Goal: Task Accomplishment & Management: Manage account settings

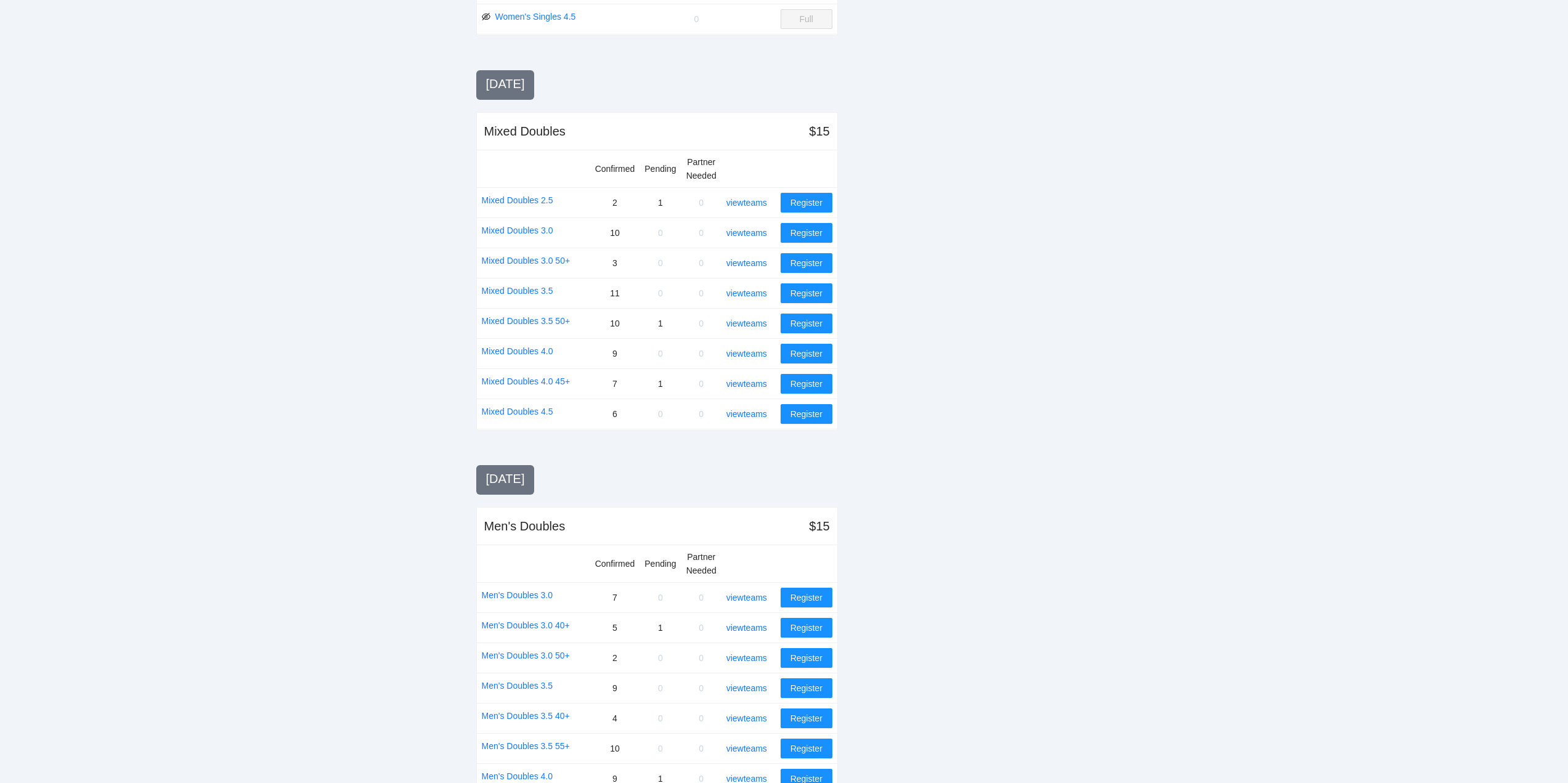
scroll to position [769, 0]
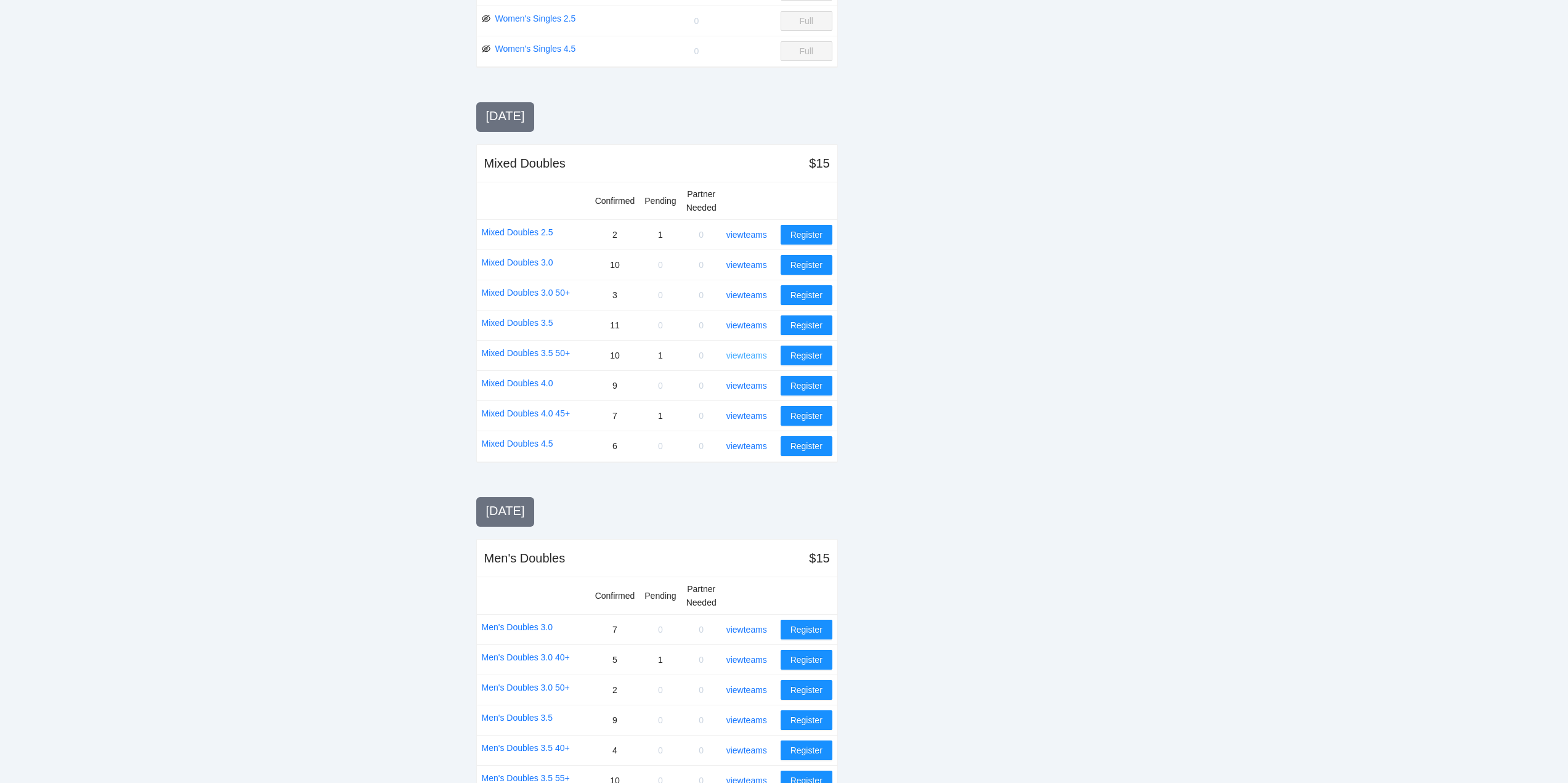
click at [748, 355] on link "view teams" at bounding box center [747, 355] width 41 height 10
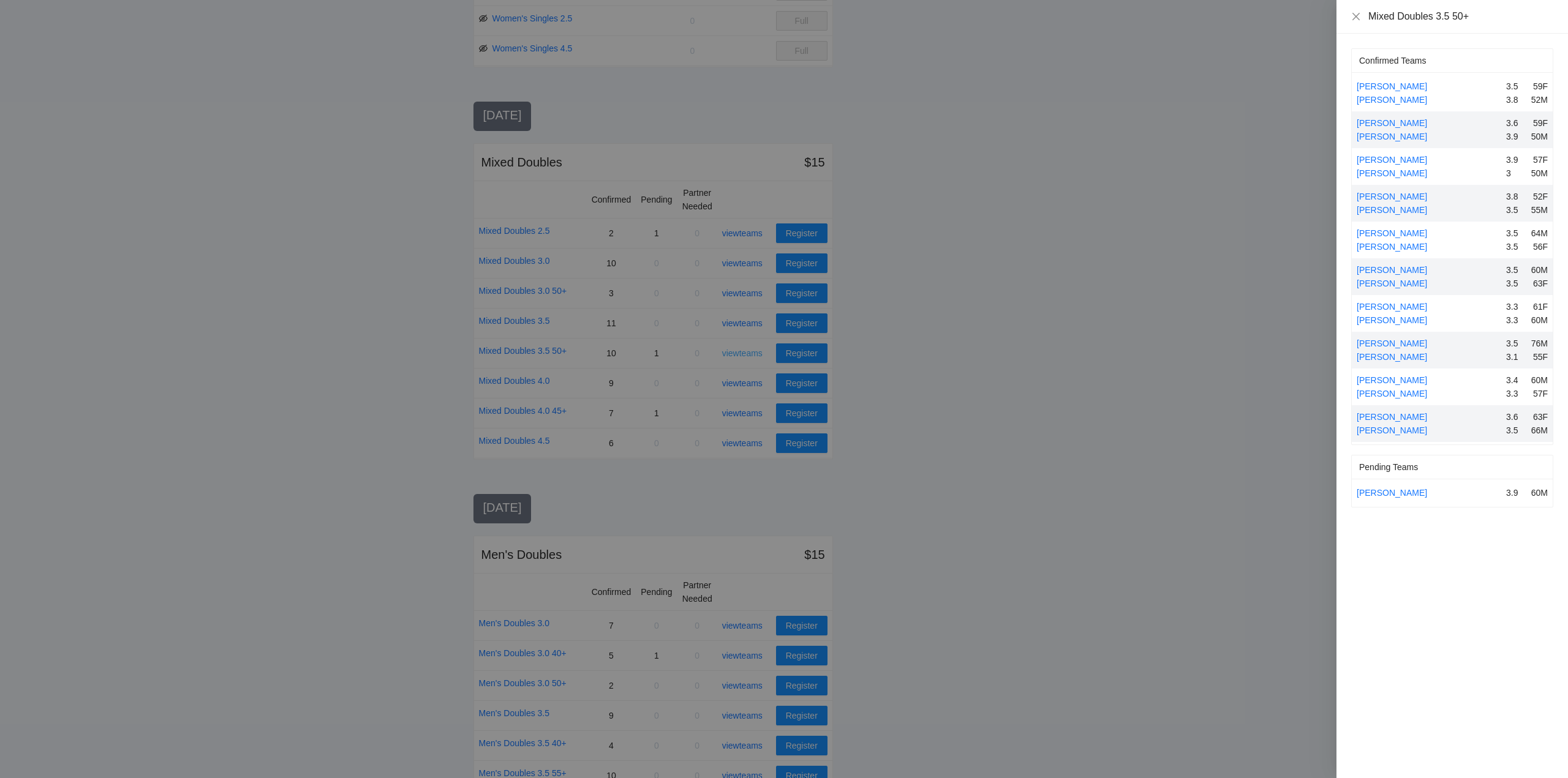
click at [744, 353] on div at bounding box center [784, 389] width 1568 height 778
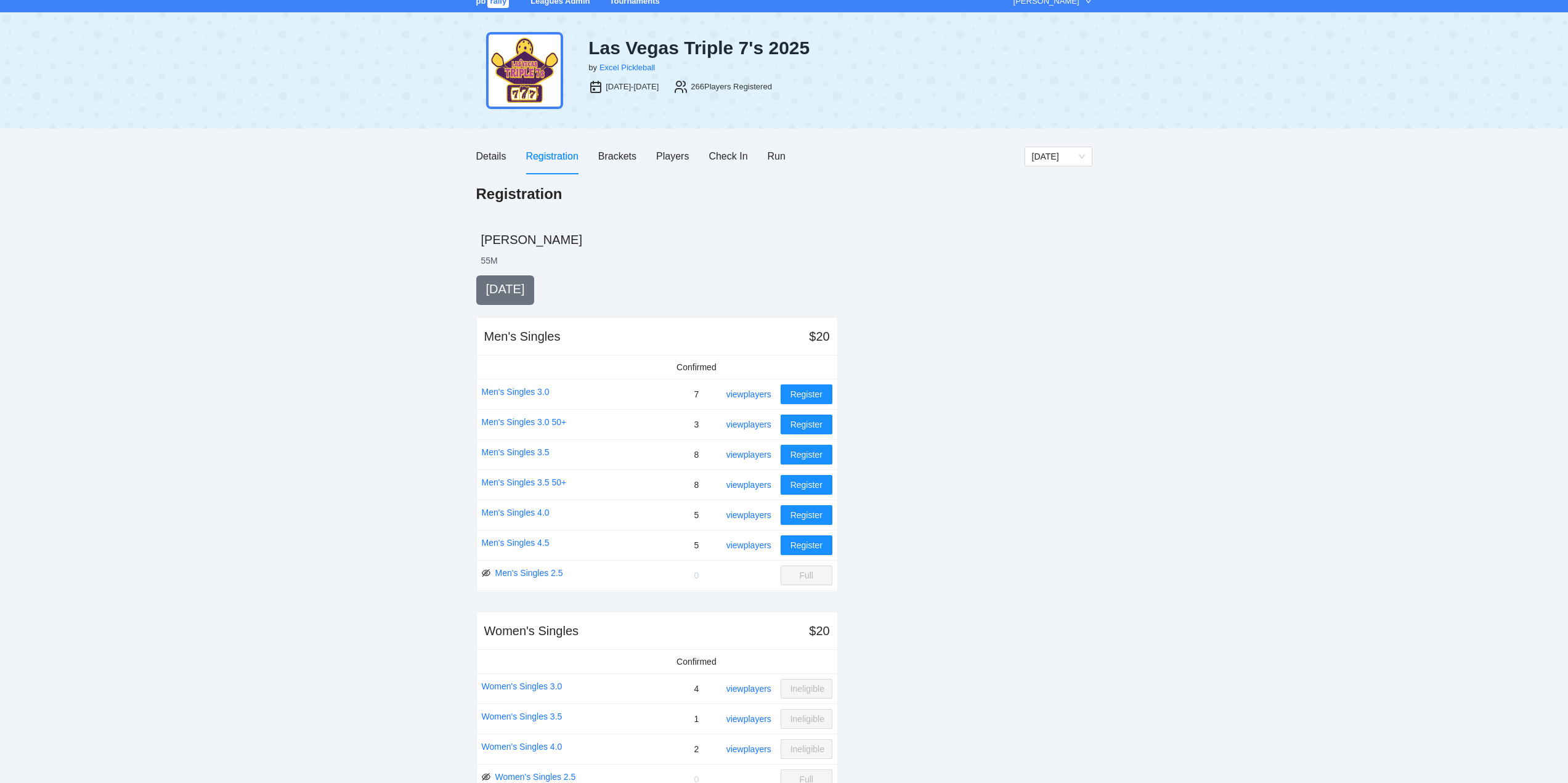
scroll to position [0, 0]
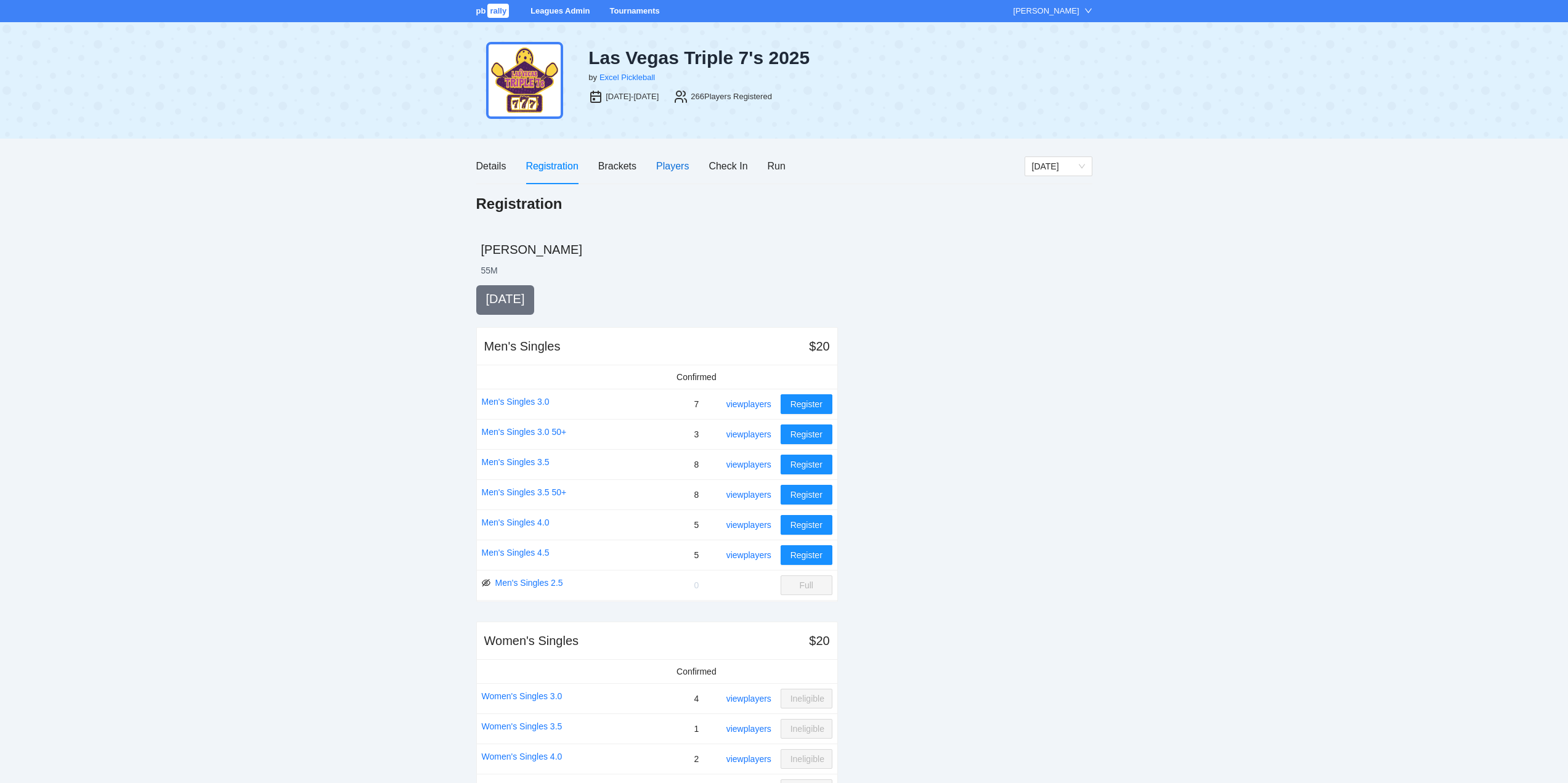
click at [672, 163] on div "Players" at bounding box center [672, 166] width 33 height 15
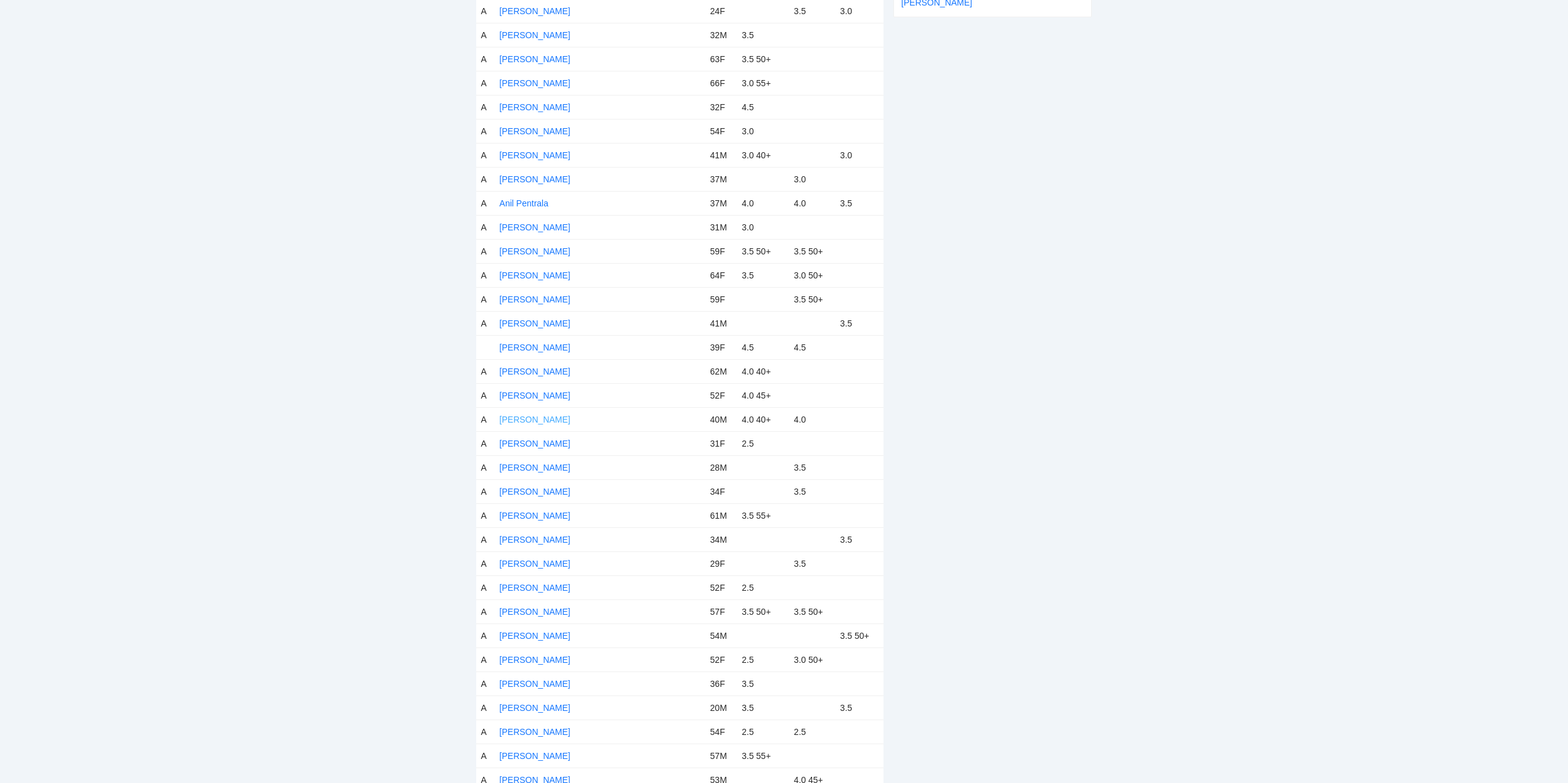
scroll to position [555, 0]
click at [536, 345] on link "[PERSON_NAME]" at bounding box center [535, 347] width 71 height 10
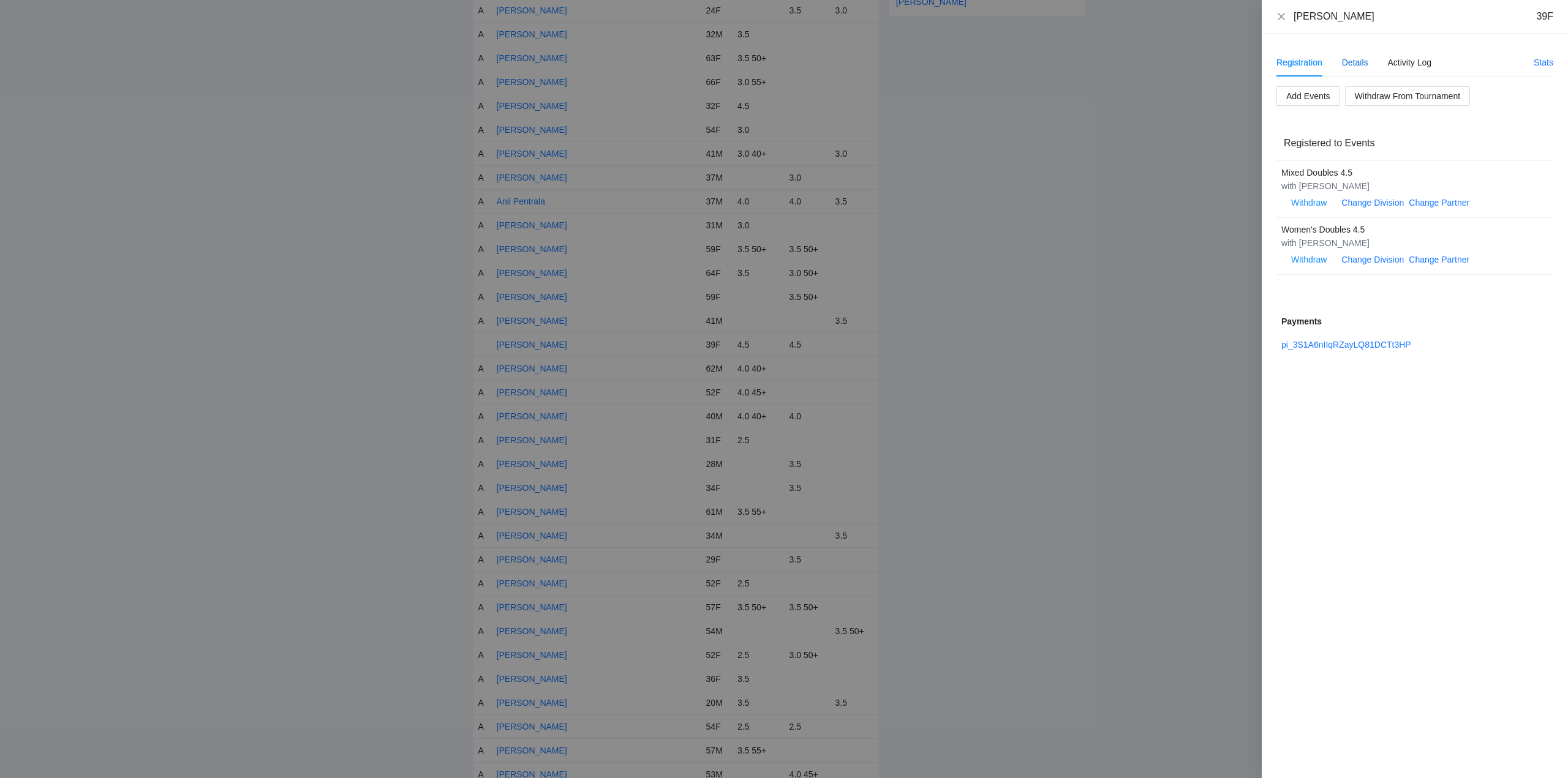
click at [1349, 60] on div "Details" at bounding box center [1355, 62] width 26 height 13
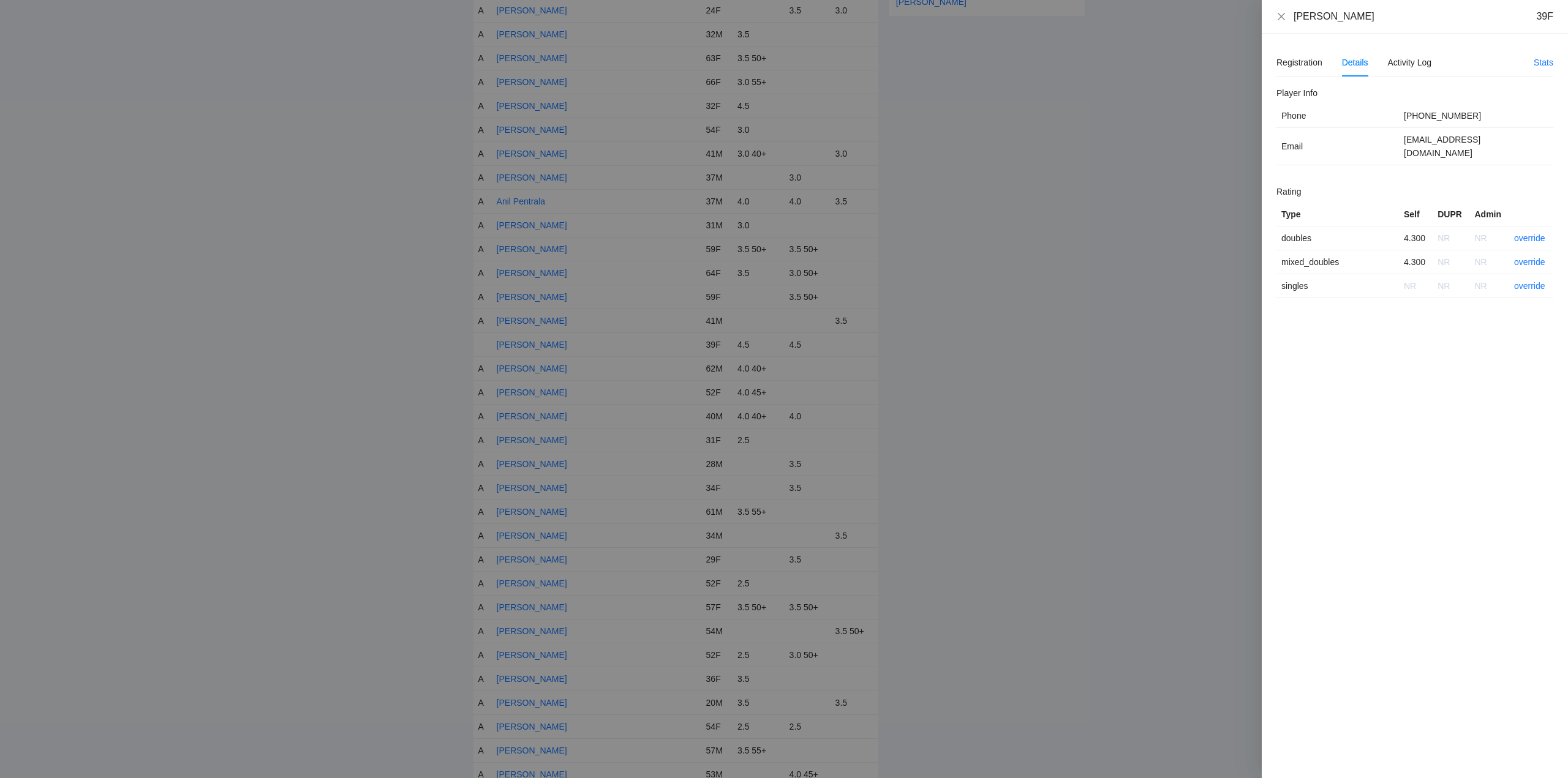
drag, startPoint x: 1364, startPoint y: 18, endPoint x: 1288, endPoint y: 18, distance: 76.0
click at [1288, 18] on div "Beth Yamashiro 39F" at bounding box center [1415, 16] width 277 height 13
copy div "[PERSON_NAME]"
click at [1531, 233] on link "override" at bounding box center [1530, 237] width 32 height 10
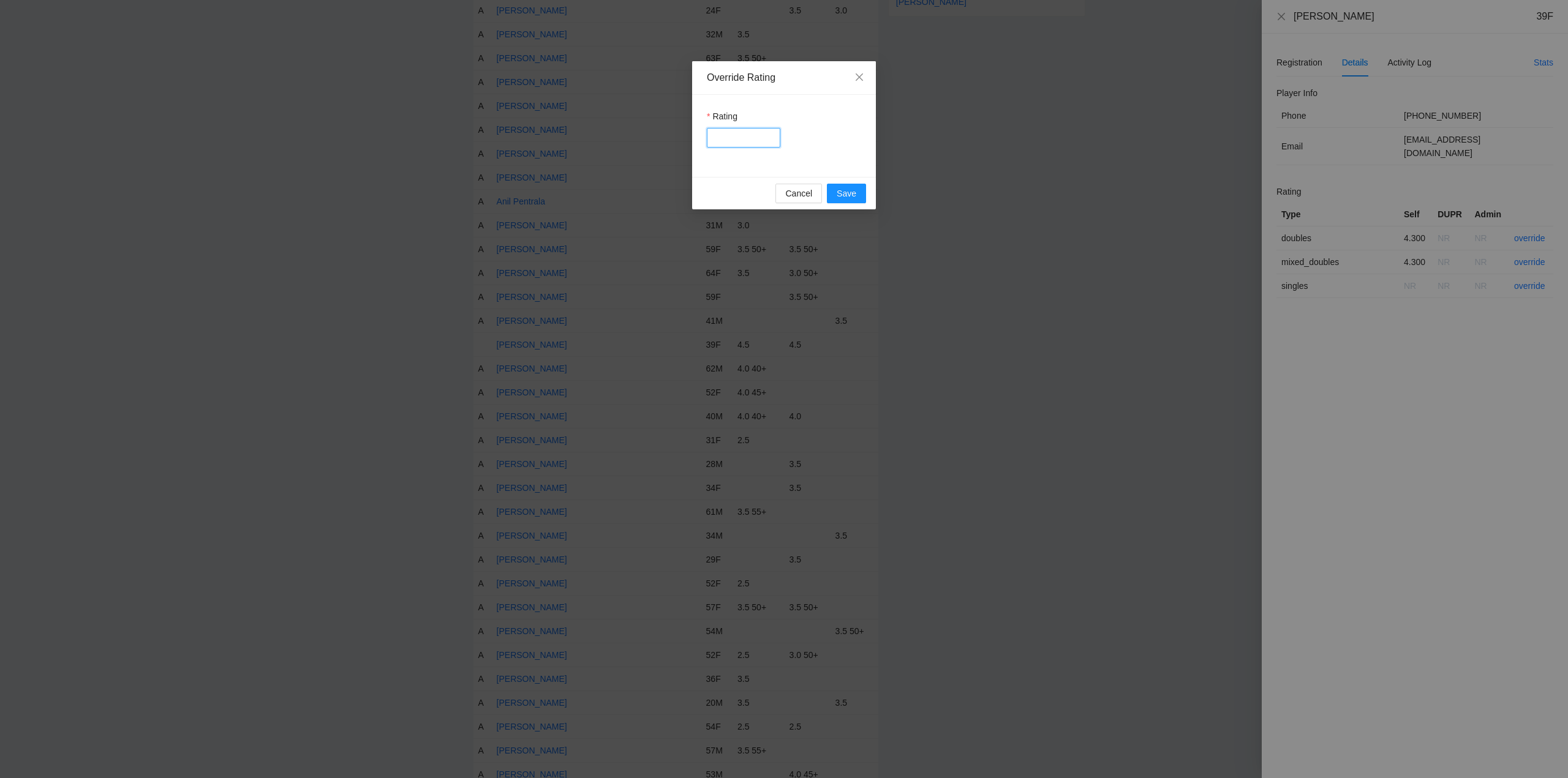
click at [746, 138] on input "Rating" at bounding box center [744, 138] width 74 height 19
type input "***"
click at [848, 190] on span "Save" at bounding box center [847, 193] width 19 height 13
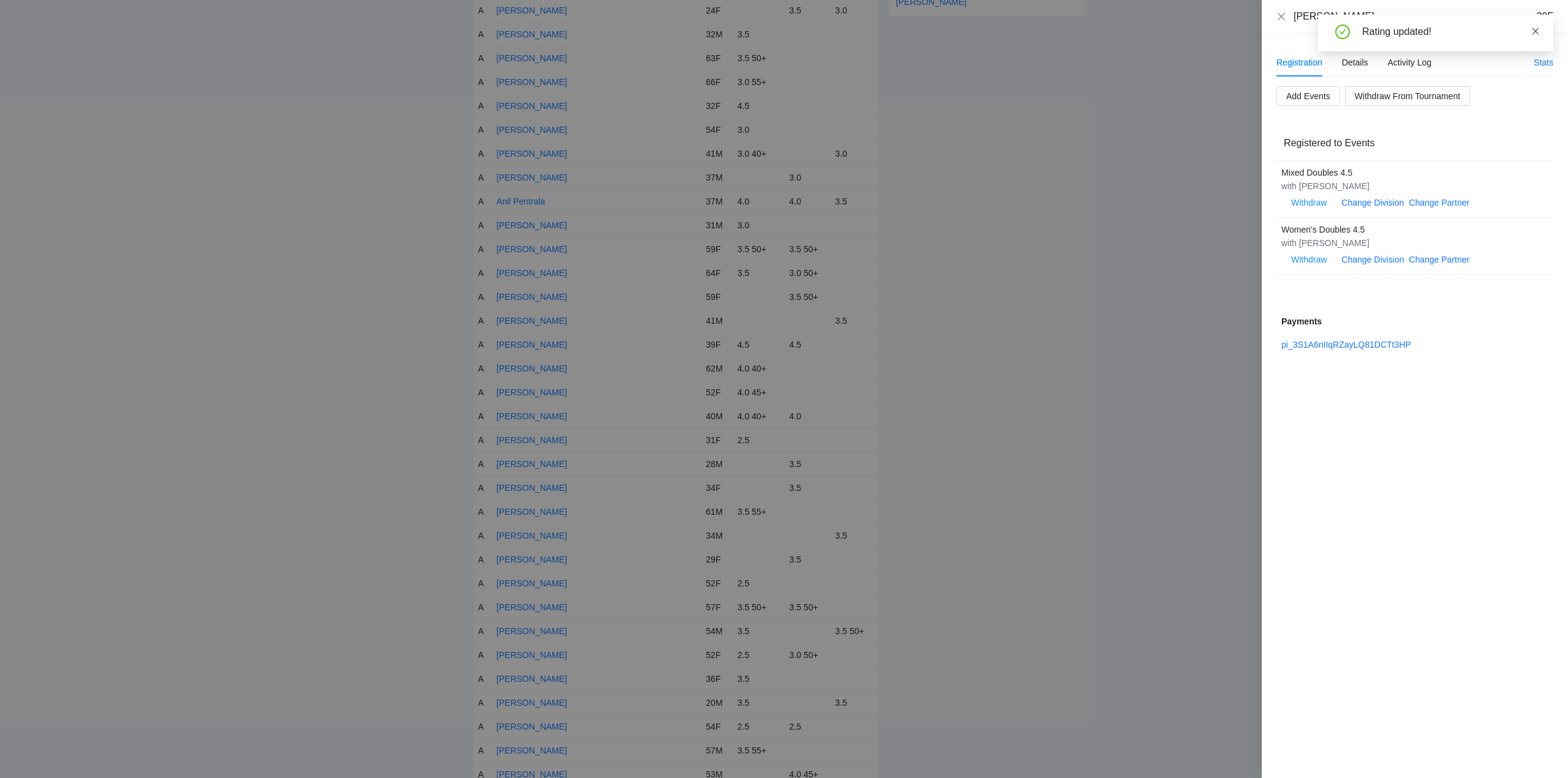
click at [1534, 30] on icon "close" at bounding box center [1536, 31] width 7 height 7
click at [1283, 16] on icon "close" at bounding box center [1281, 16] width 10 height 10
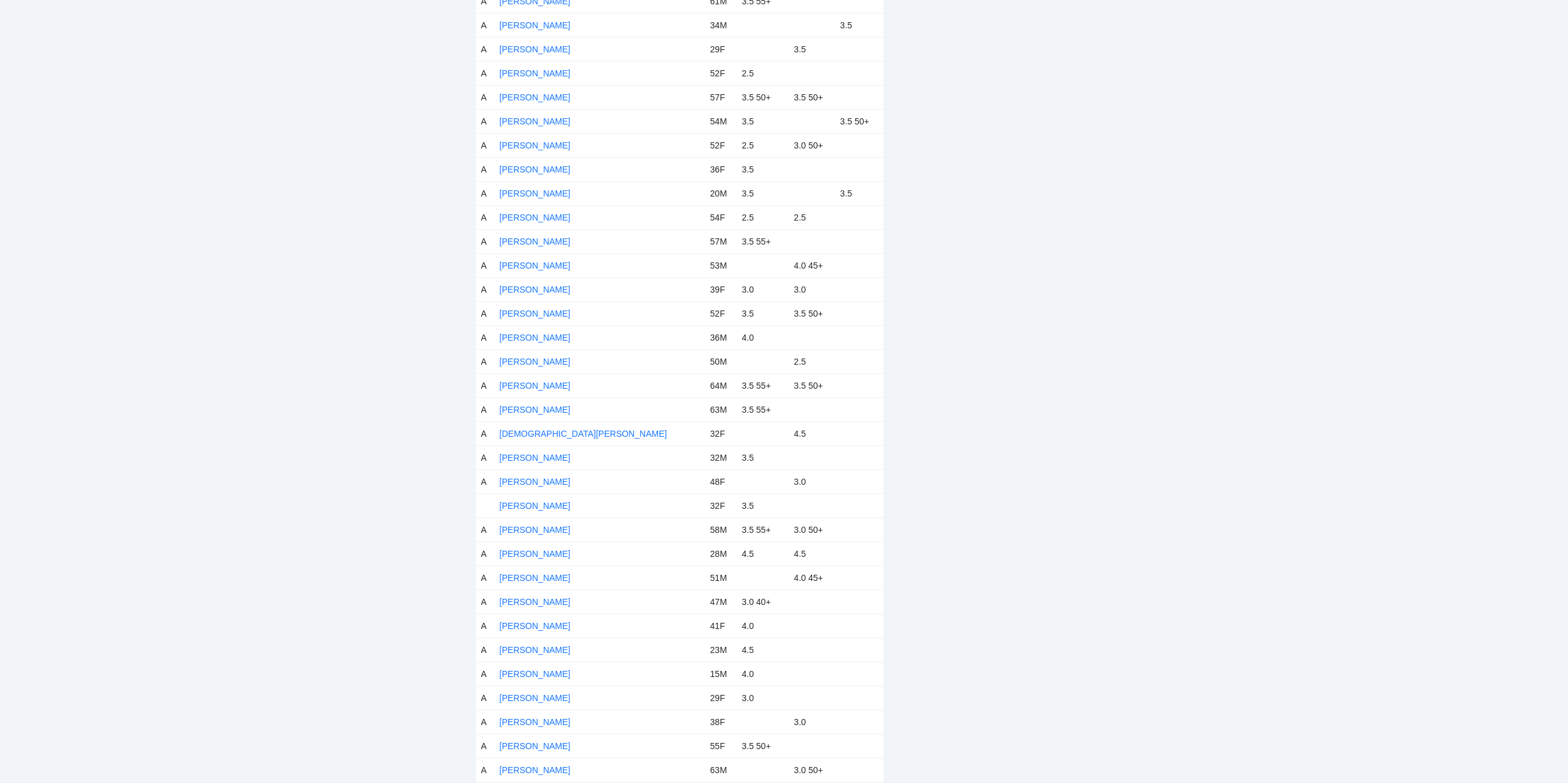
scroll to position [1109, 0]
drag, startPoint x: 521, startPoint y: 466, endPoint x: 602, endPoint y: 464, distance: 81.0
click at [523, 466] on link "[PERSON_NAME]" at bounding box center [535, 465] width 71 height 10
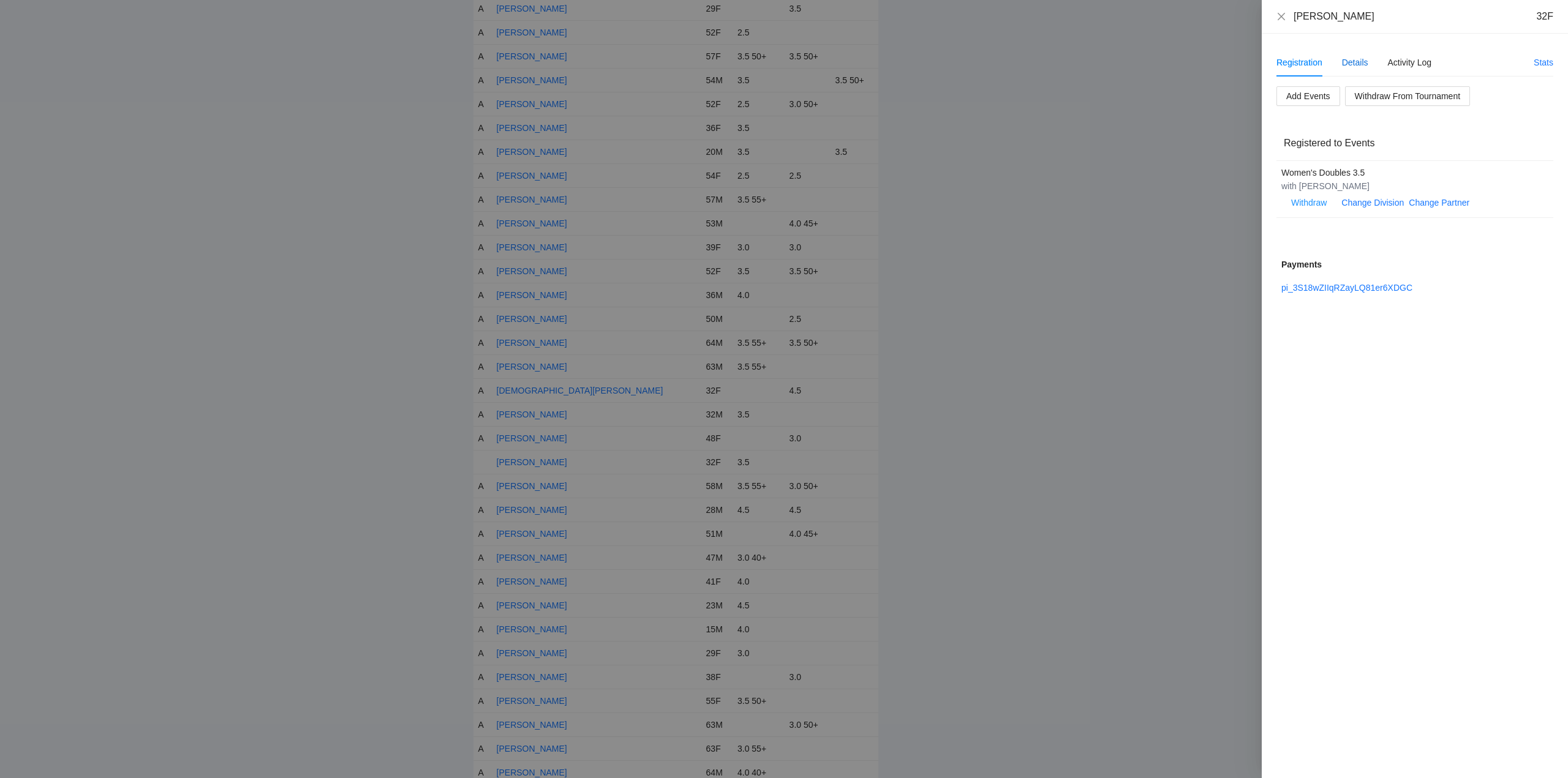
click at [1357, 61] on div "Details" at bounding box center [1355, 62] width 26 height 13
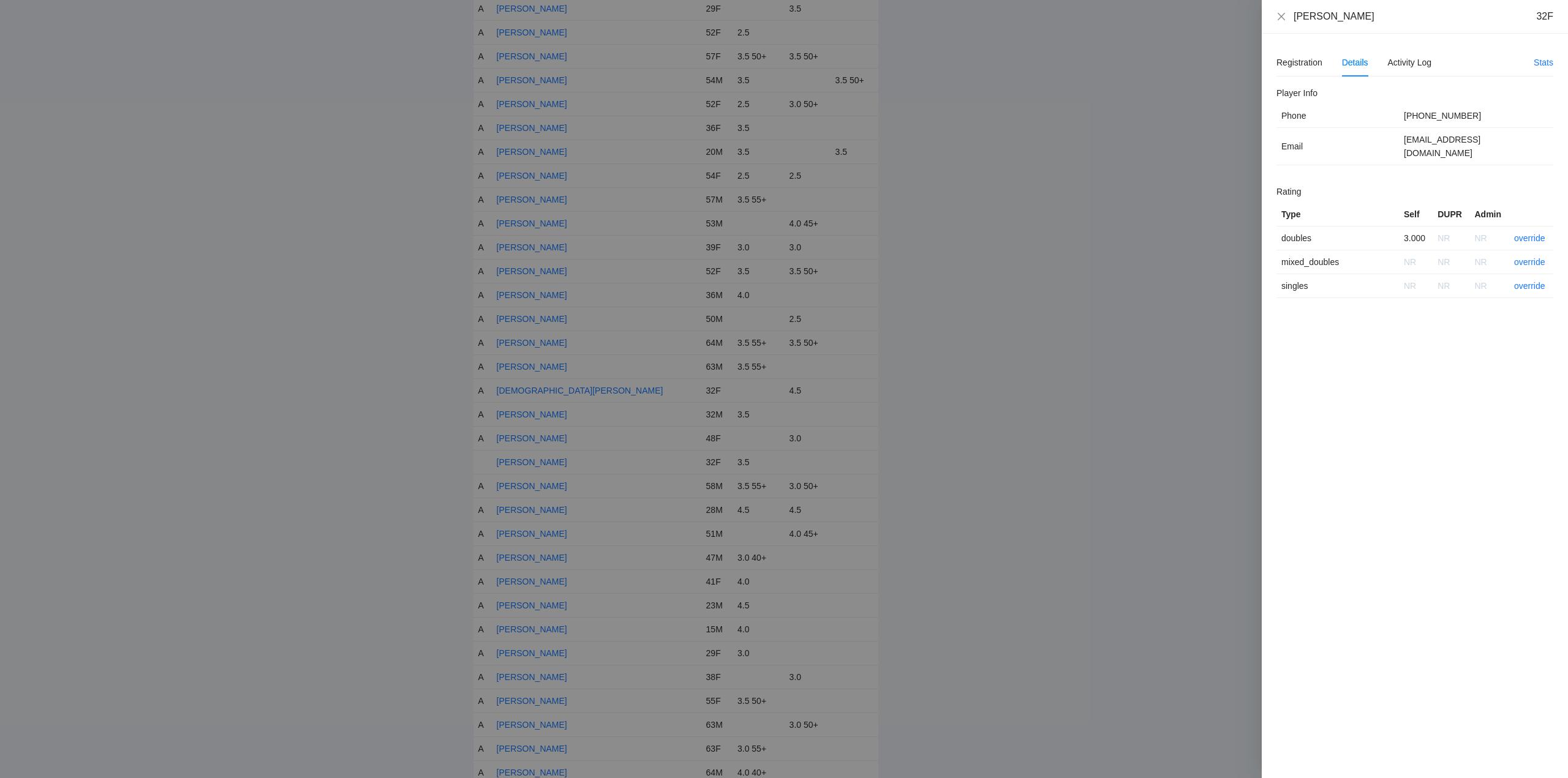
drag, startPoint x: 1368, startPoint y: 18, endPoint x: 1295, endPoint y: 24, distance: 73.2
click at [1295, 24] on div "Crystal Preciado 32F" at bounding box center [1415, 17] width 306 height 33
copy div "[PERSON_NAME]"
click at [1526, 233] on link "override" at bounding box center [1530, 237] width 32 height 10
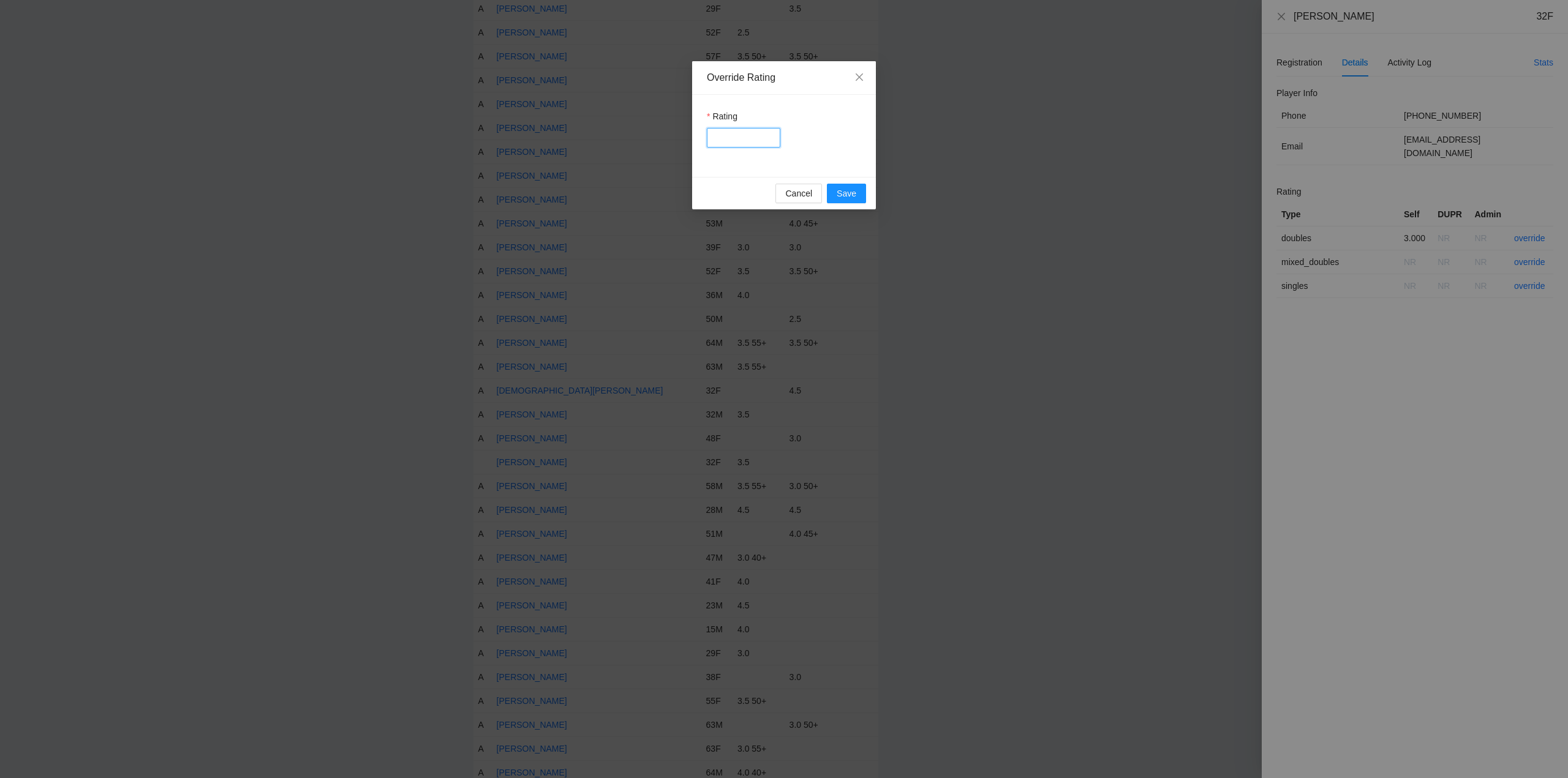
click at [734, 139] on input "Rating" at bounding box center [744, 138] width 74 height 19
type input "***"
drag, startPoint x: 840, startPoint y: 188, endPoint x: 947, endPoint y: 201, distance: 107.8
click at [841, 188] on span "Save" at bounding box center [847, 193] width 19 height 13
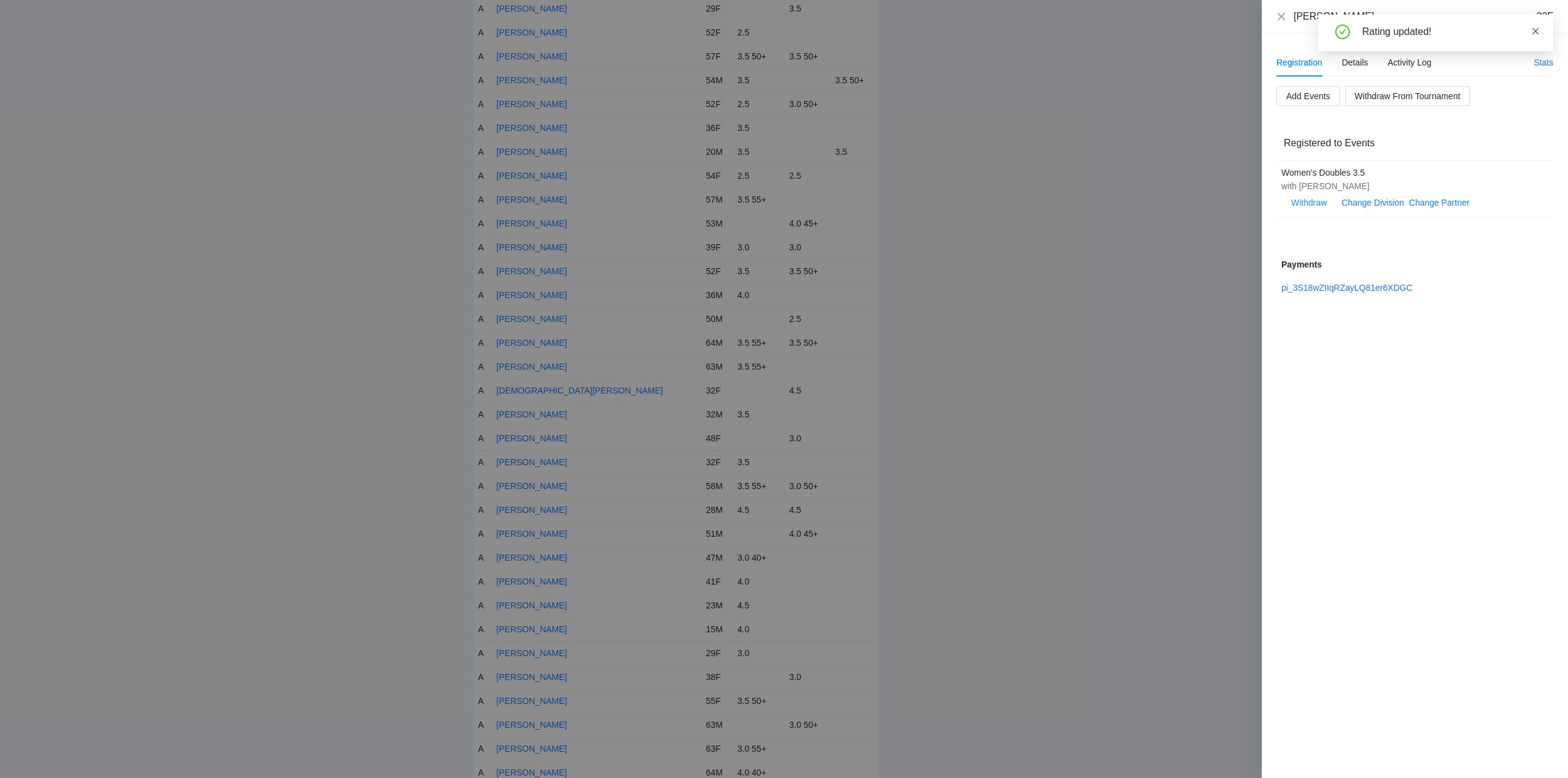
click at [1537, 32] on icon "close" at bounding box center [1536, 32] width 9 height 9
click at [1285, 17] on icon "close" at bounding box center [1281, 16] width 10 height 10
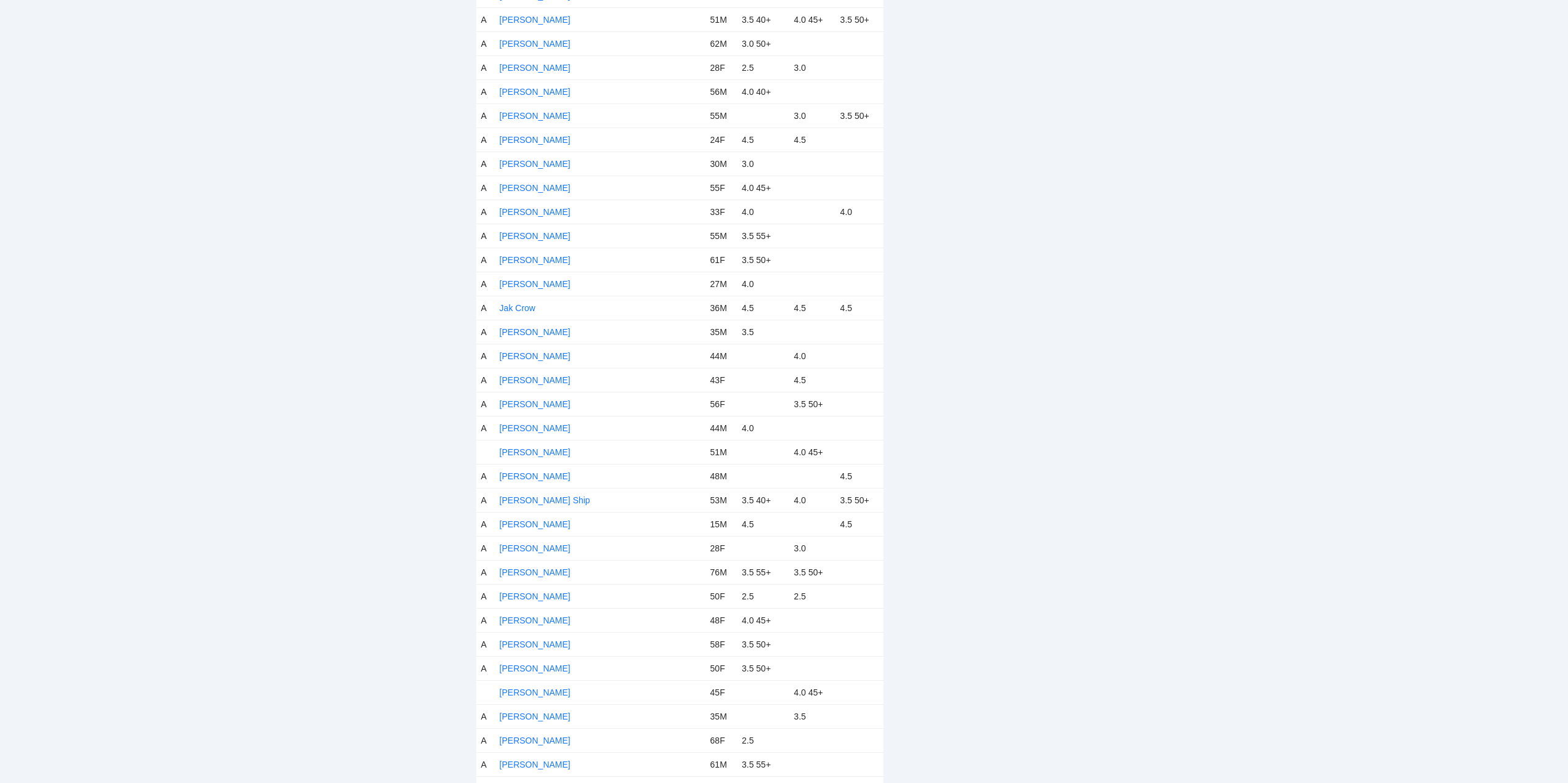
scroll to position [2404, 0]
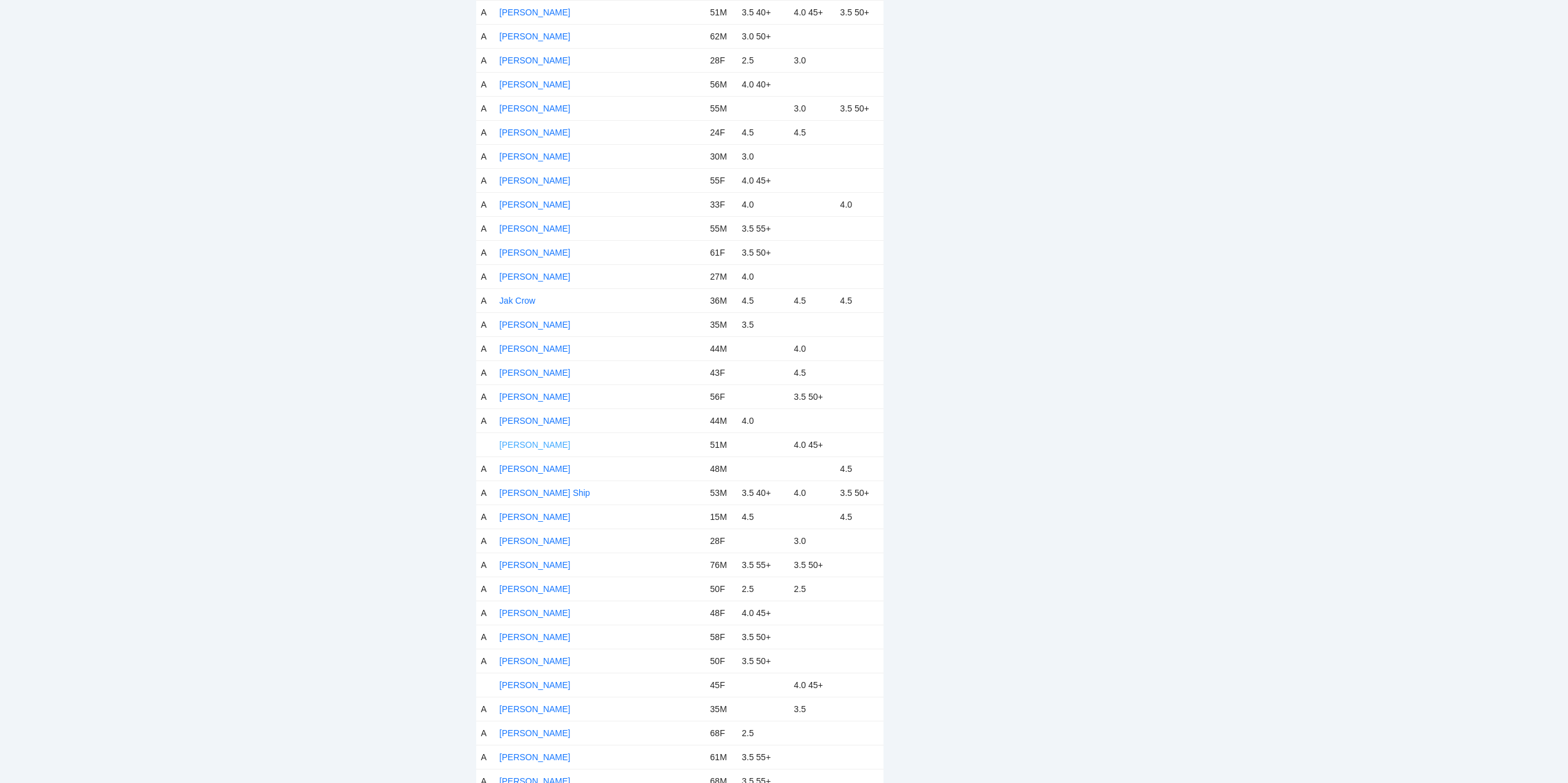
click at [549, 444] on link "[PERSON_NAME]" at bounding box center [535, 444] width 71 height 10
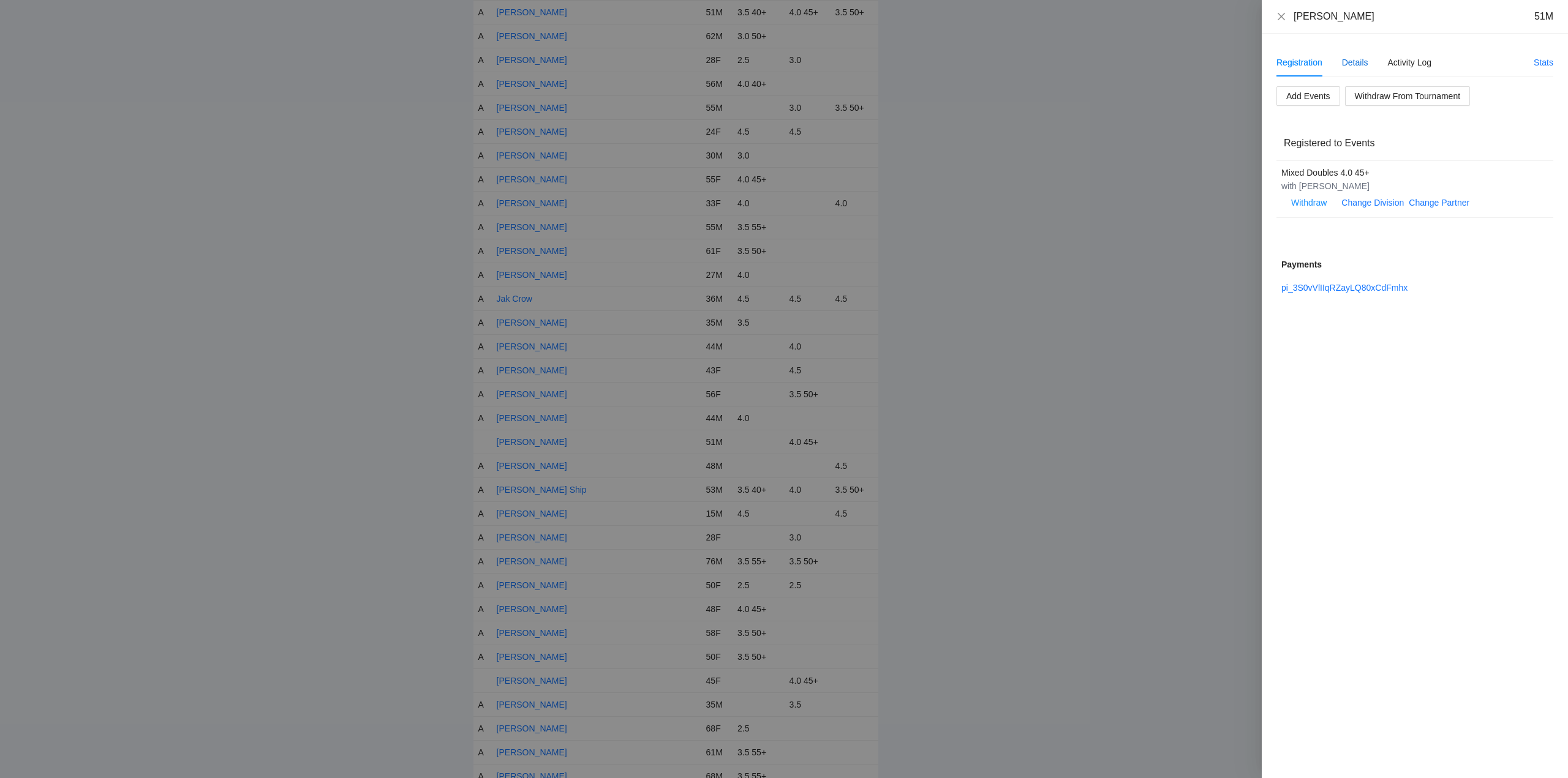
click at [1357, 64] on div "Details" at bounding box center [1355, 62] width 26 height 13
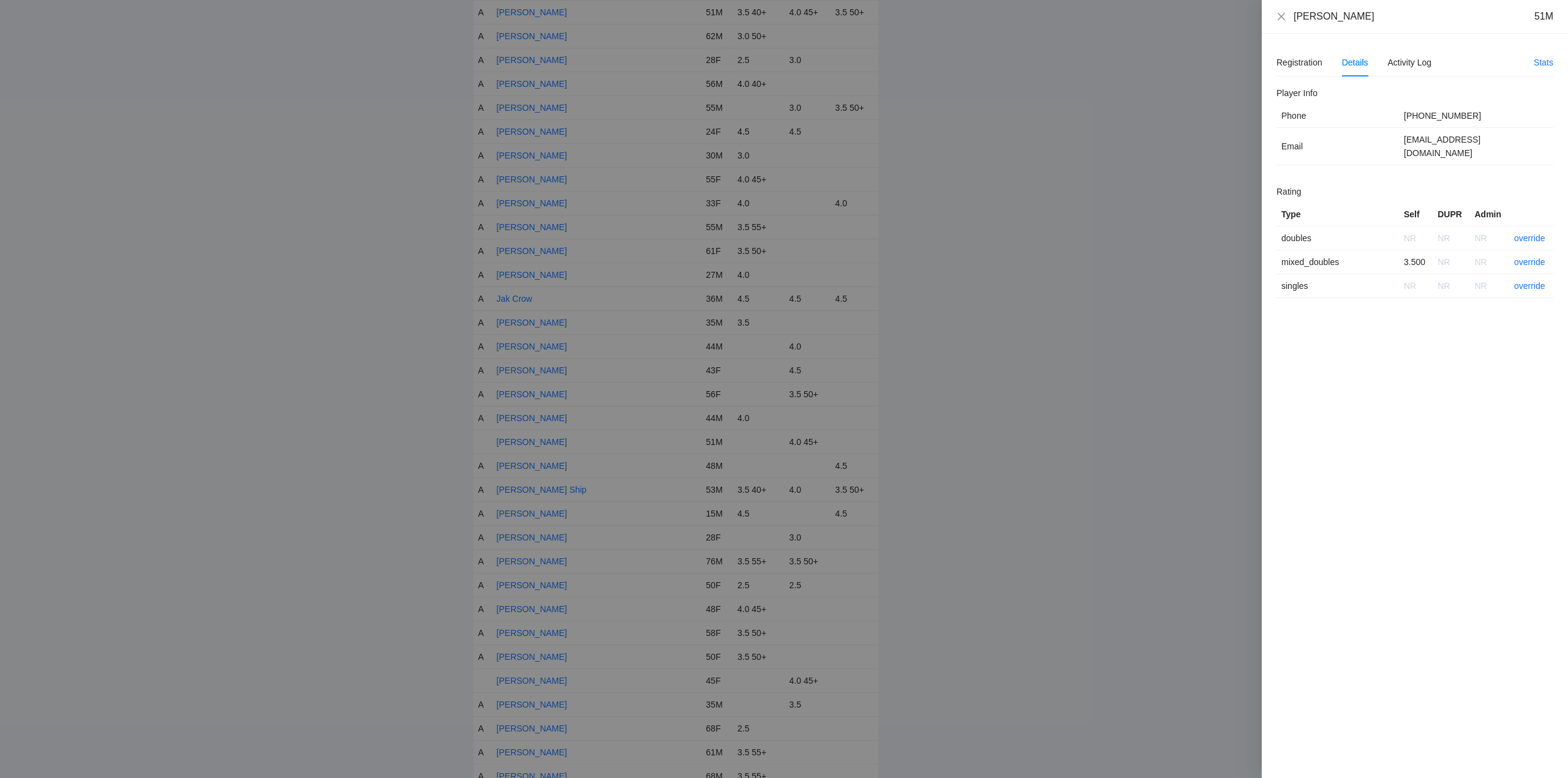
drag, startPoint x: 1374, startPoint y: 20, endPoint x: 1292, endPoint y: 18, distance: 82.0
click at [1292, 18] on div "Jason Fitzgerald 51M" at bounding box center [1415, 16] width 277 height 13
copy div "[PERSON_NAME]"
click at [1528, 258] on link "override" at bounding box center [1530, 262] width 32 height 10
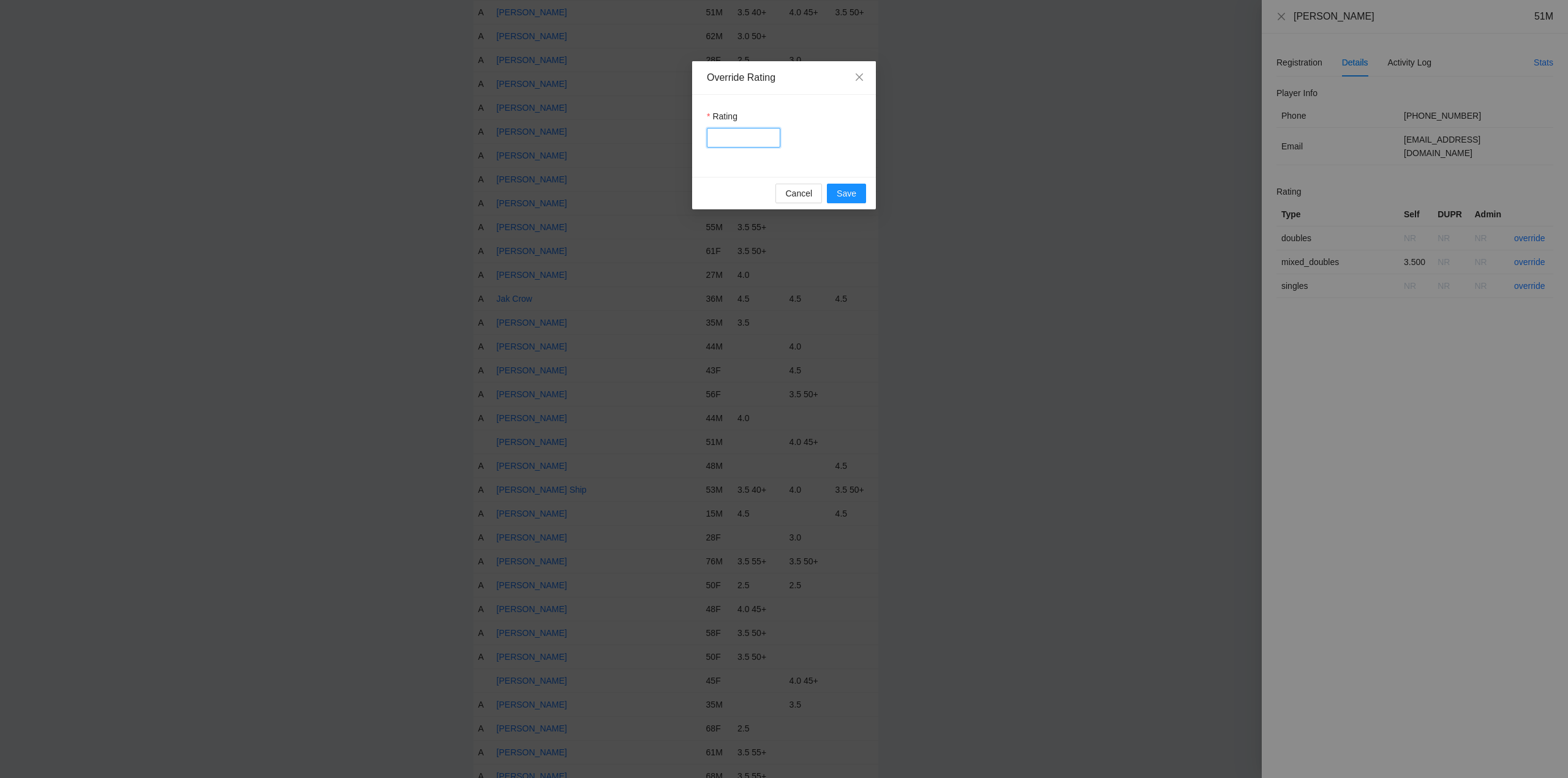
click at [734, 139] on input "Rating" at bounding box center [744, 138] width 74 height 19
type input "****"
click at [848, 192] on span "Save" at bounding box center [847, 193] width 19 height 13
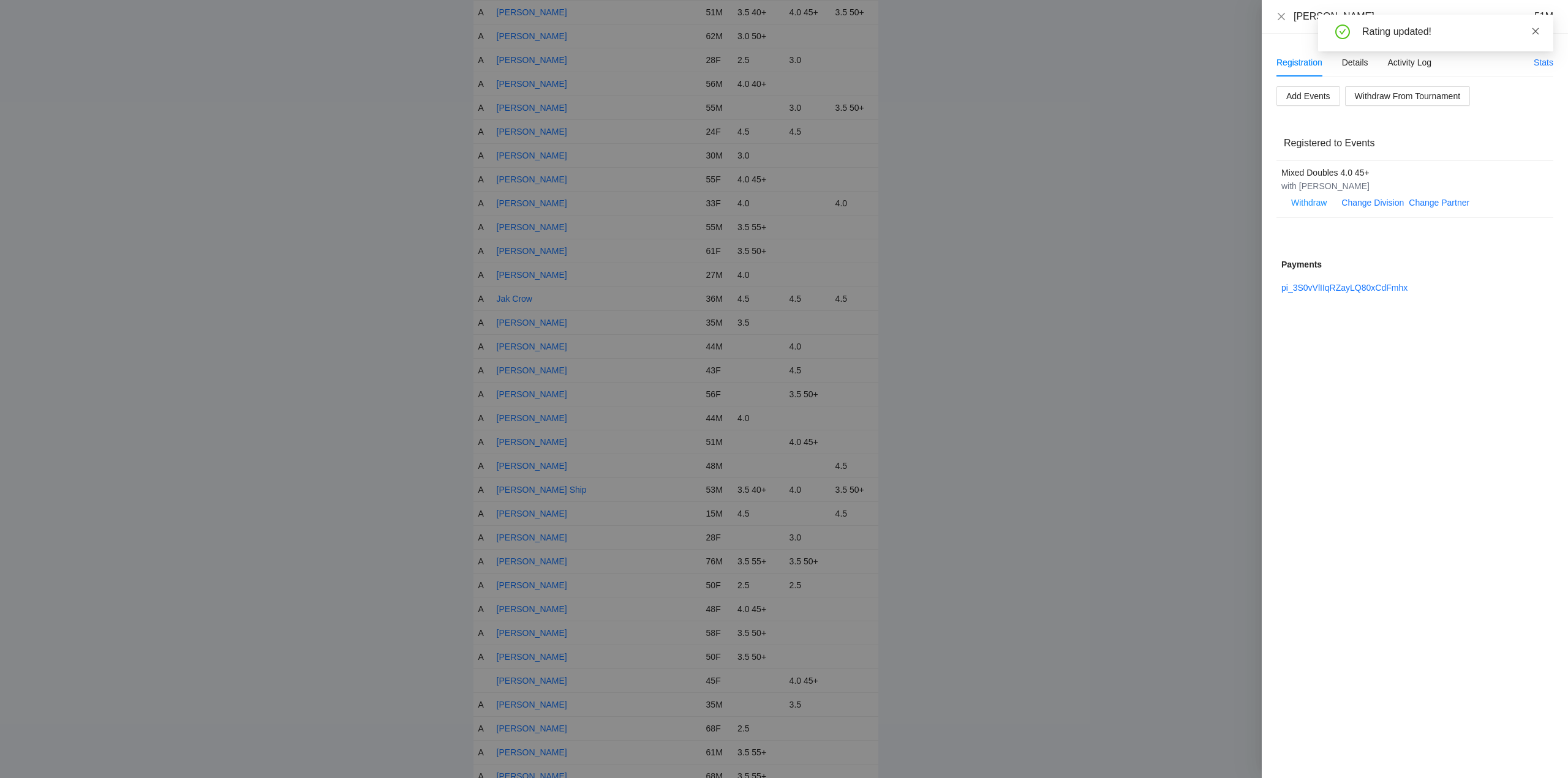
click at [1537, 32] on icon "close" at bounding box center [1536, 32] width 9 height 9
click at [1283, 21] on icon "close" at bounding box center [1281, 16] width 10 height 10
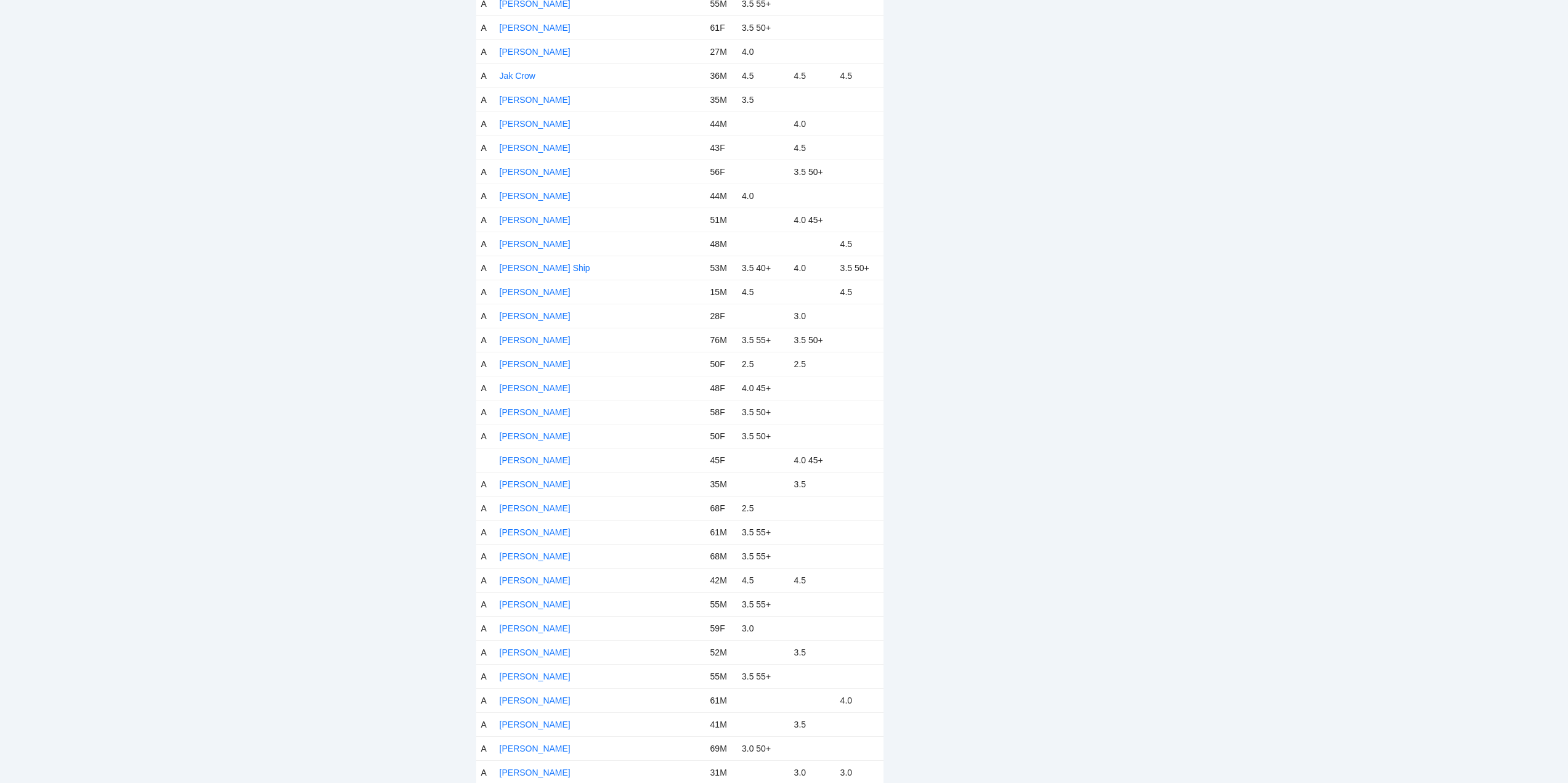
scroll to position [2650, 0]
click at [522, 436] on link "[PERSON_NAME]" at bounding box center [535, 438] width 71 height 10
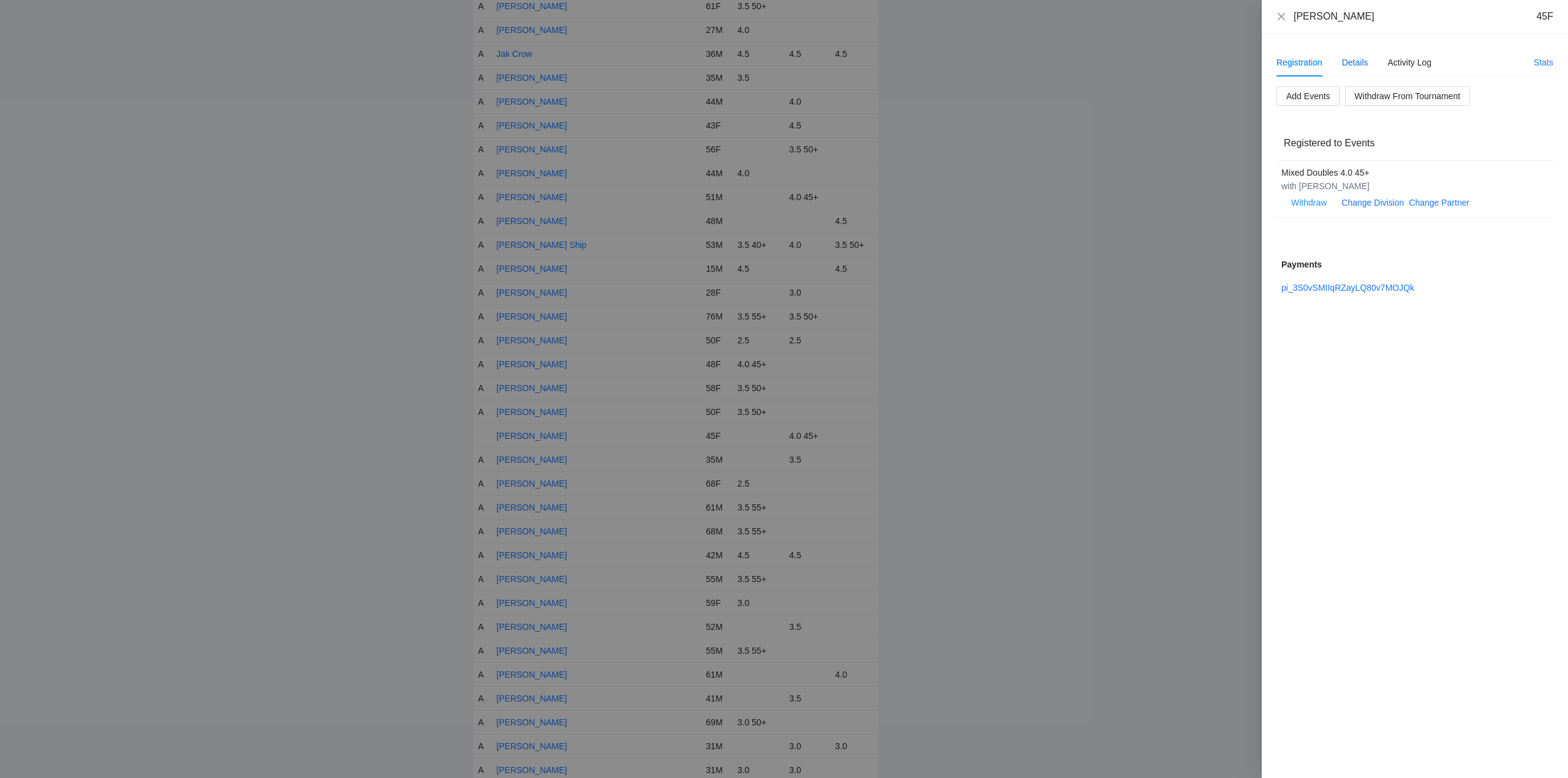
click at [1356, 62] on div "Details" at bounding box center [1355, 62] width 26 height 13
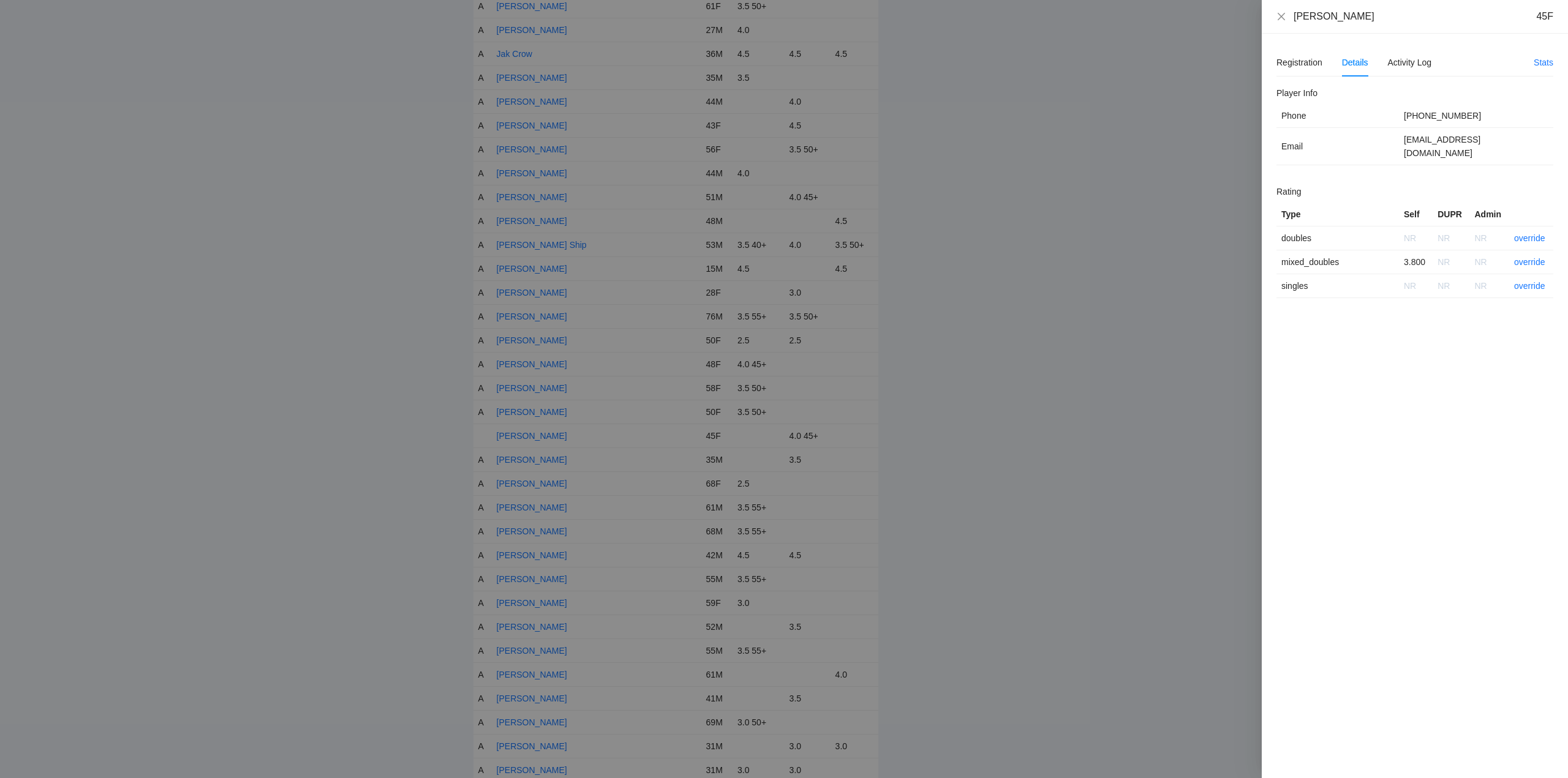
drag, startPoint x: 1362, startPoint y: 25, endPoint x: 1291, endPoint y: 24, distance: 71.0
click at [1291, 24] on div "Jennifer Young 45F" at bounding box center [1415, 17] width 306 height 33
copy div "[PERSON_NAME]"
click at [1524, 258] on link "override" at bounding box center [1530, 262] width 32 height 10
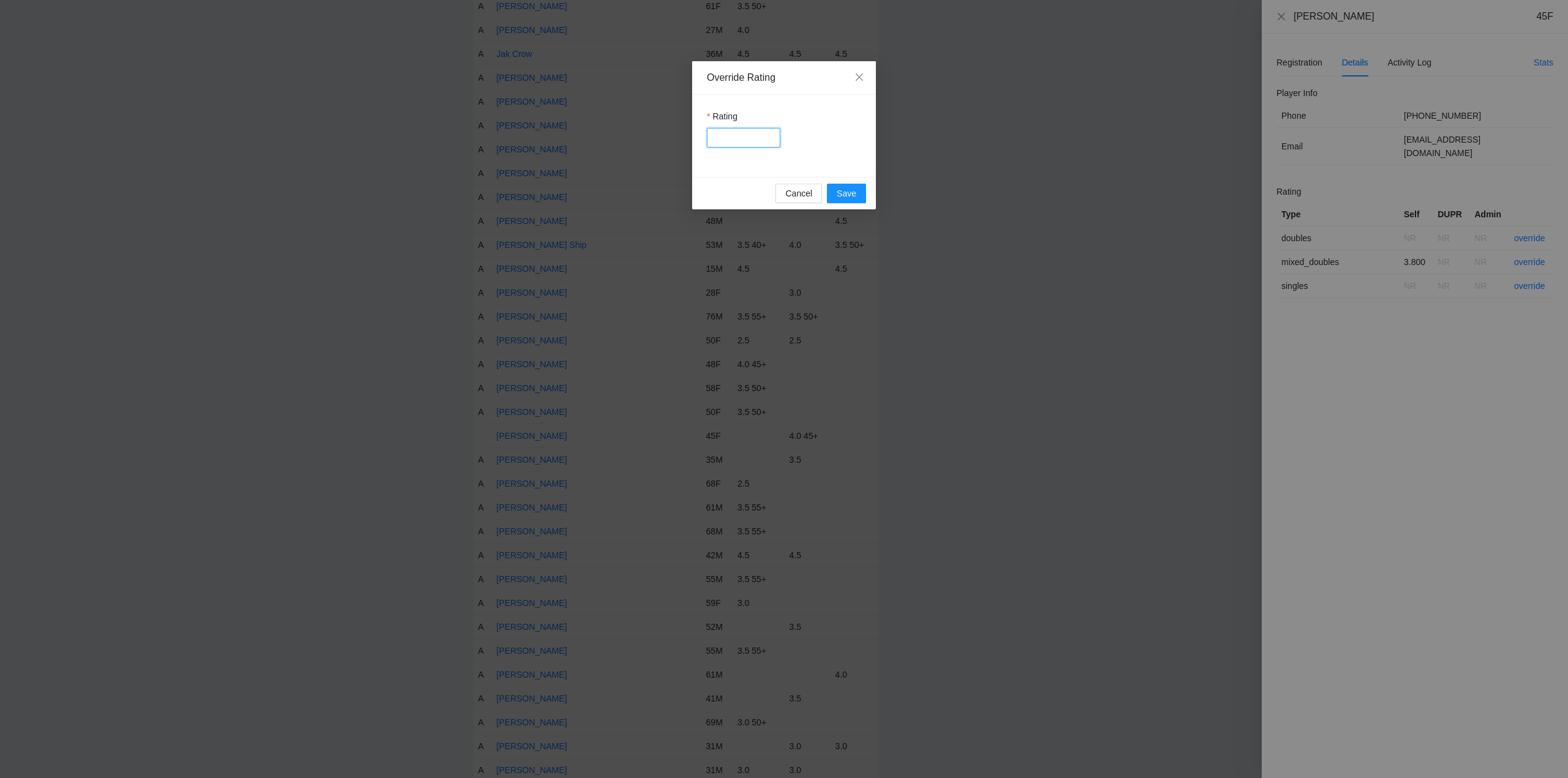
click at [749, 139] on input "Rating" at bounding box center [744, 138] width 74 height 19
type input "***"
click at [848, 188] on span "Save" at bounding box center [847, 193] width 19 height 13
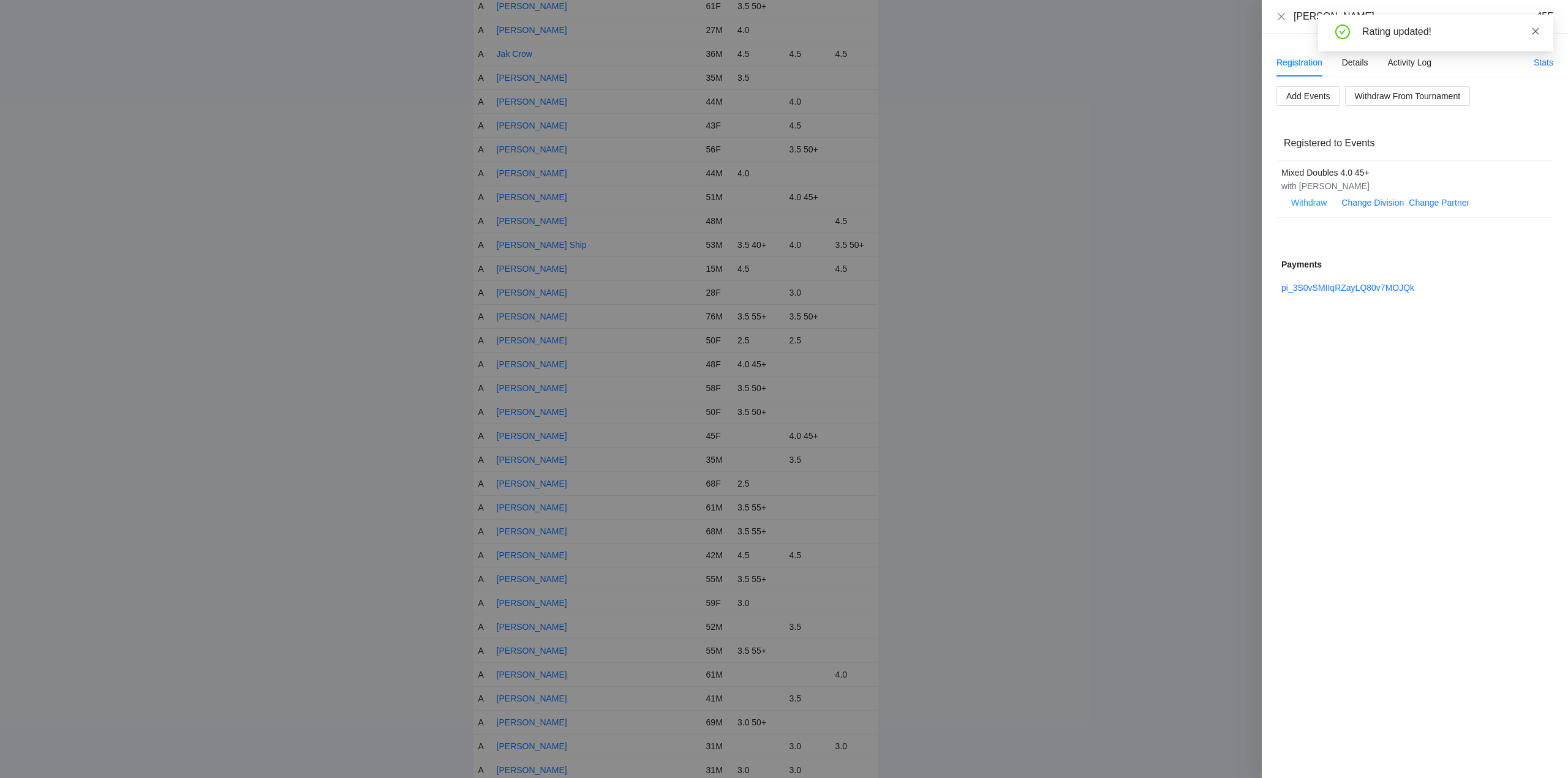
click at [1536, 32] on icon "close" at bounding box center [1536, 31] width 7 height 7
click at [1284, 15] on icon "close" at bounding box center [1281, 16] width 10 height 10
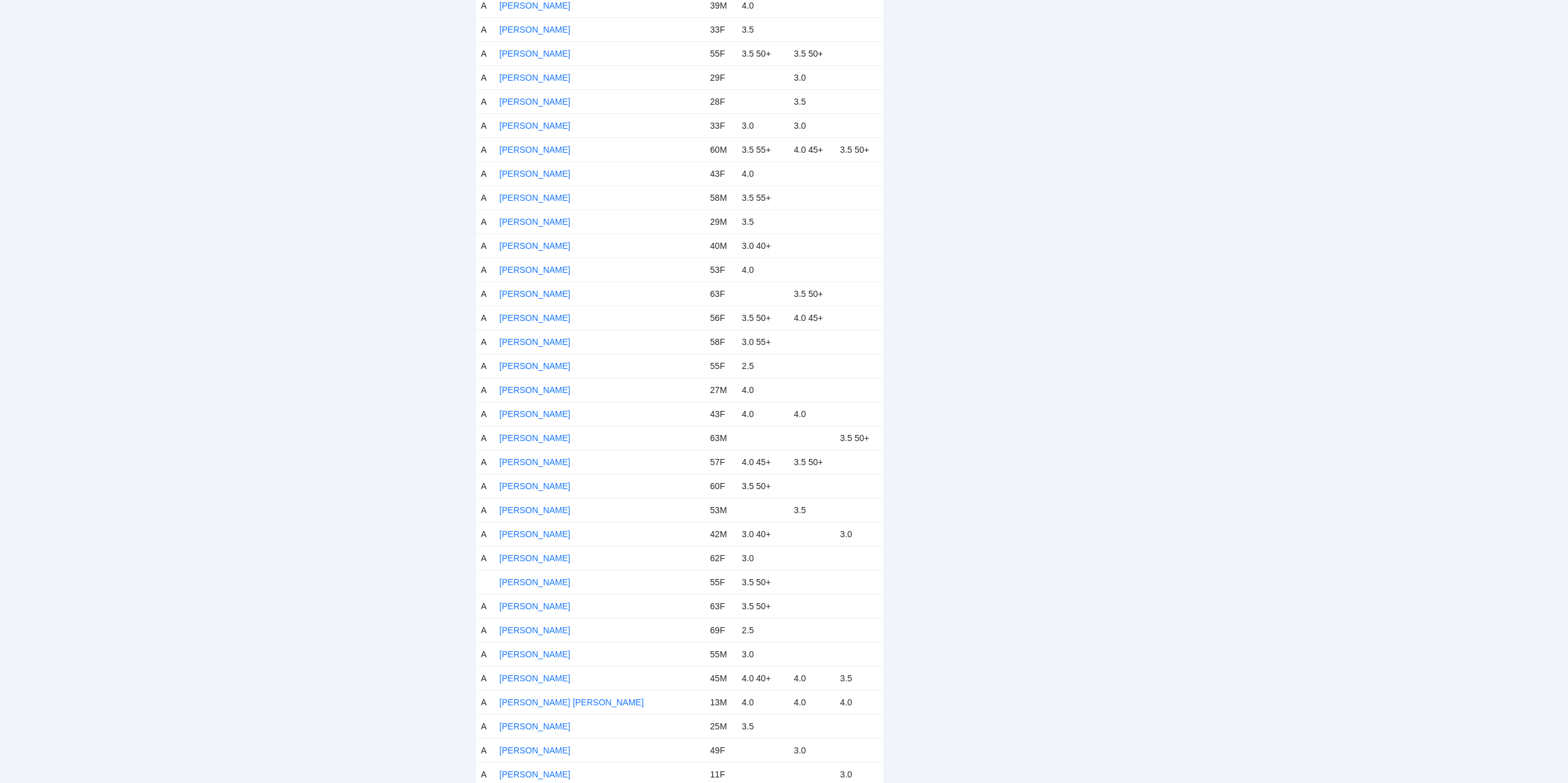
scroll to position [3759, 0]
drag, startPoint x: 527, startPoint y: 456, endPoint x: 576, endPoint y: 459, distance: 49.1
click at [526, 456] on link "[PERSON_NAME]" at bounding box center [535, 459] width 71 height 10
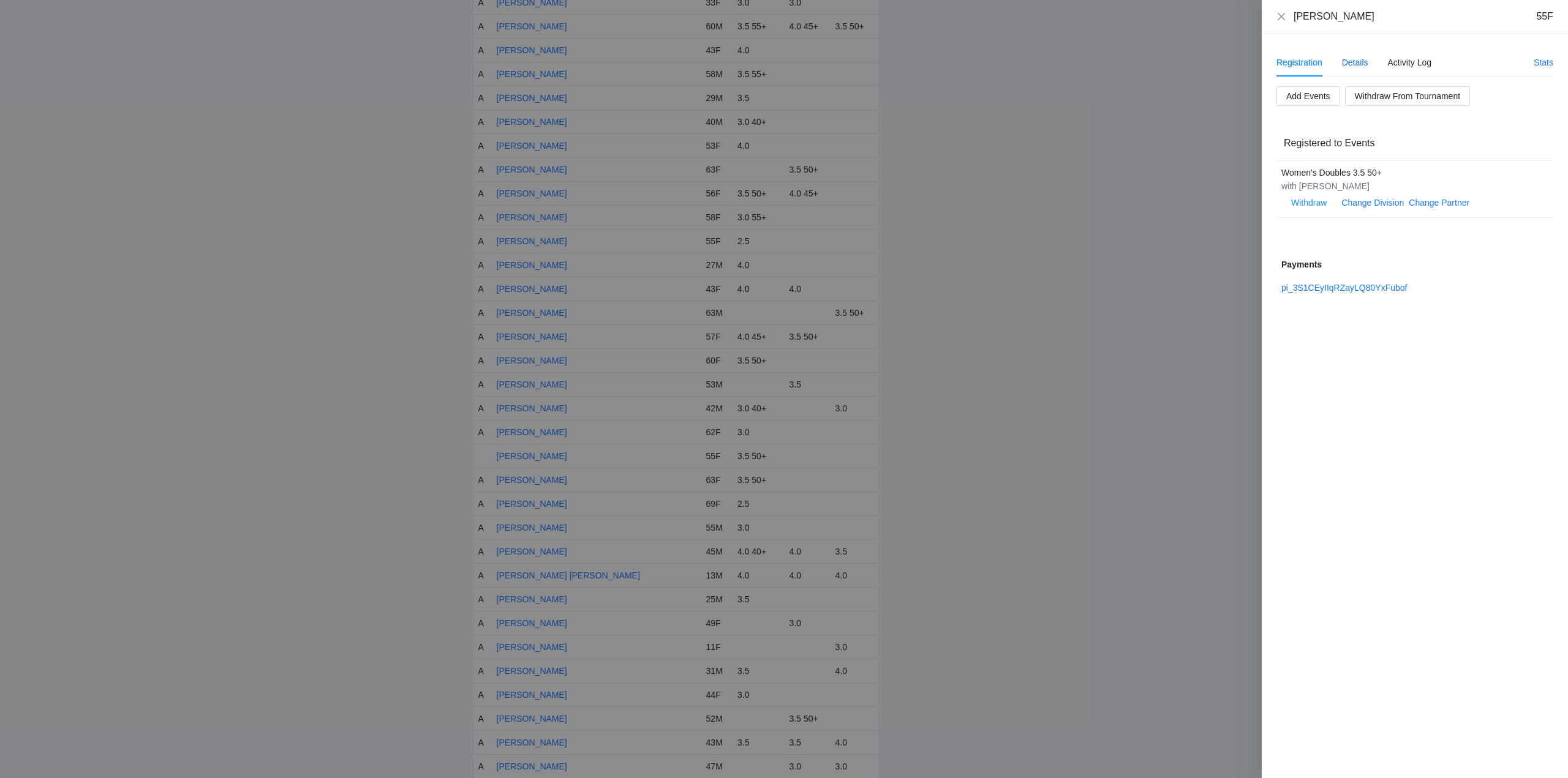
click at [1356, 58] on div "Details" at bounding box center [1355, 62] width 26 height 13
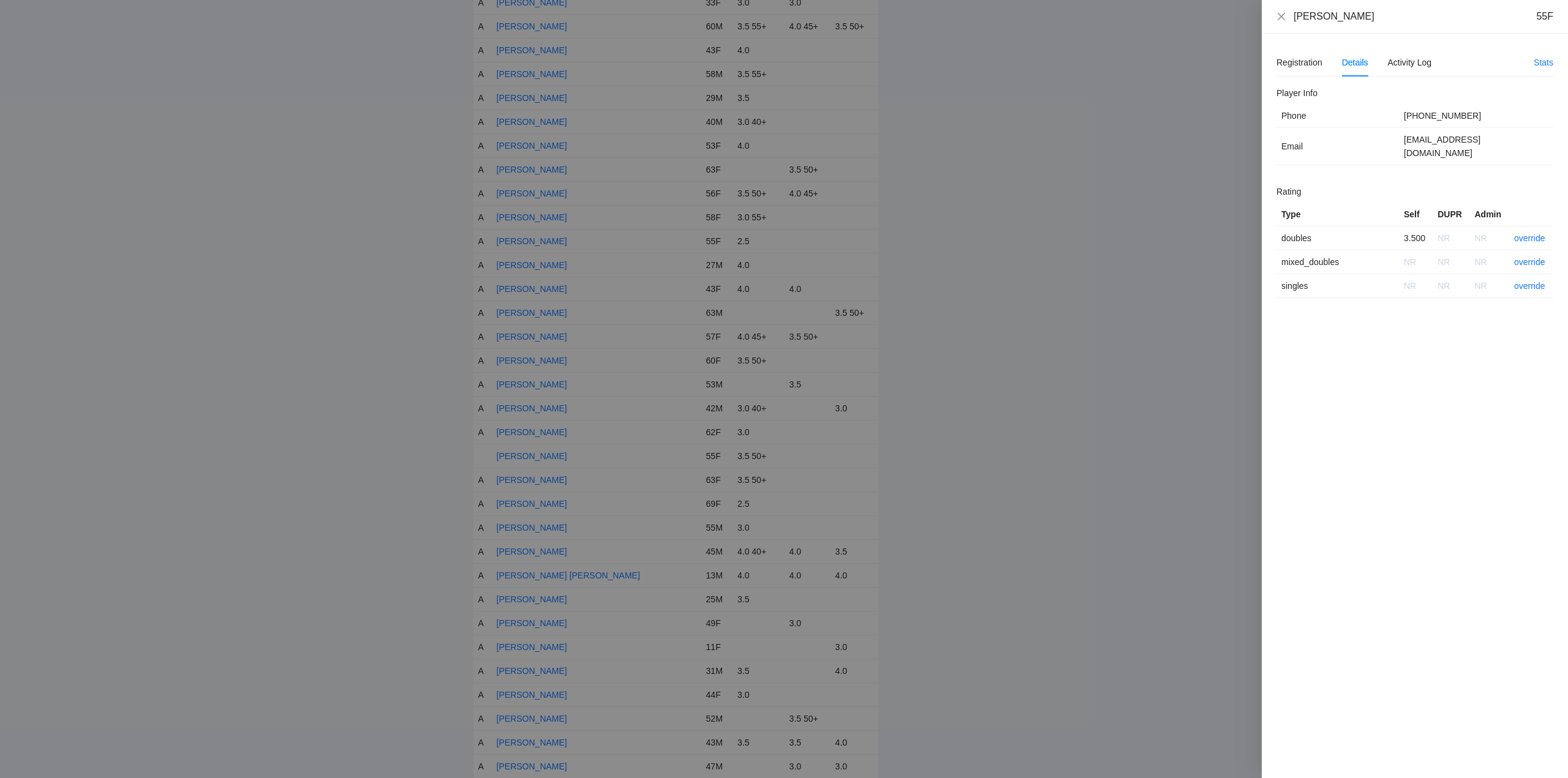
drag, startPoint x: 1349, startPoint y: 19, endPoint x: 1309, endPoint y: 20, distance: 40.0
click at [1274, 21] on div "Lidia Aronova 55F" at bounding box center [1415, 17] width 306 height 33
copy div "[PERSON_NAME]"
click at [1526, 233] on link "override" at bounding box center [1530, 237] width 32 height 10
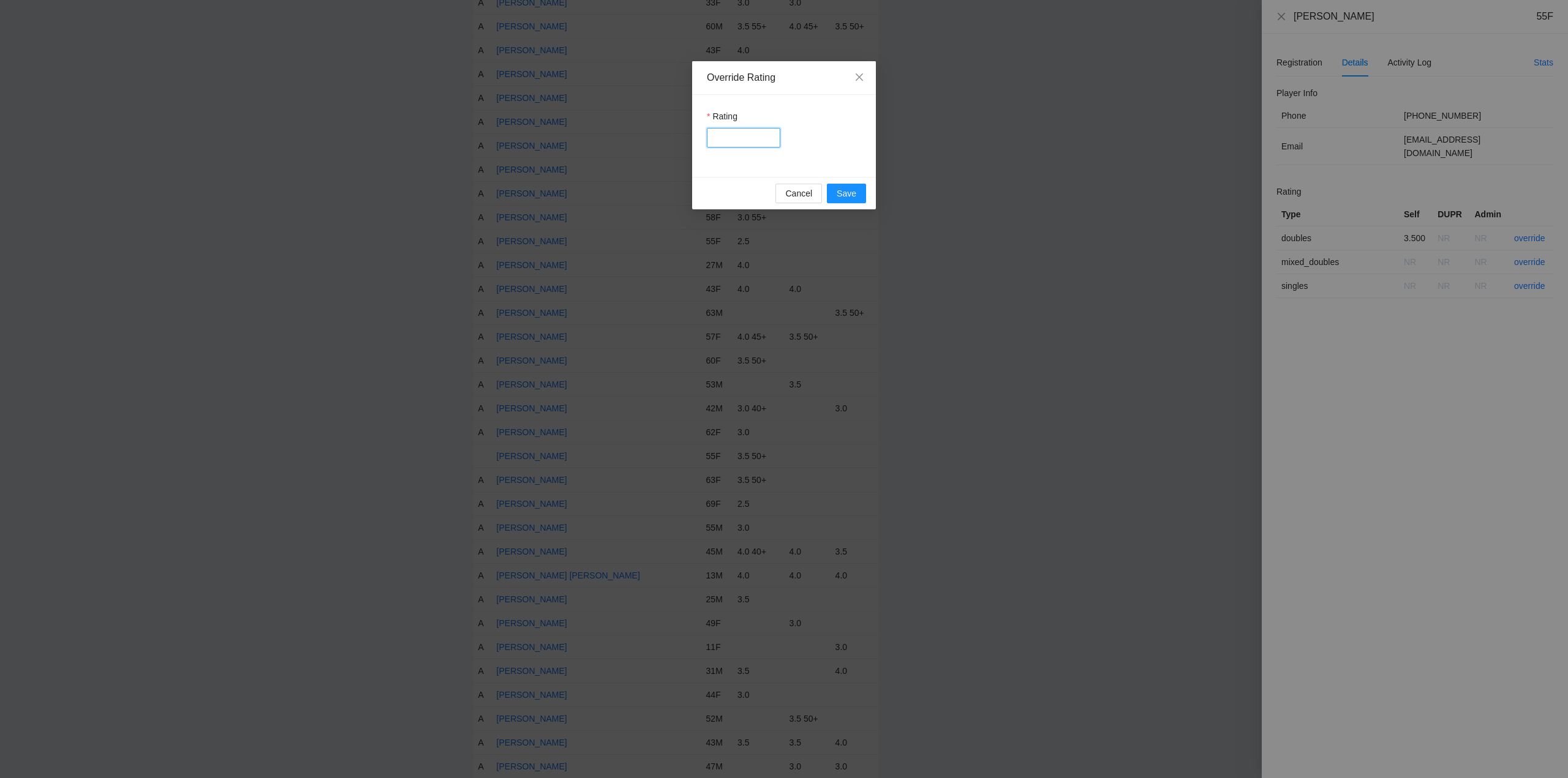
click at [741, 139] on input "Rating" at bounding box center [744, 138] width 74 height 19
type input "***"
click at [848, 190] on span "Save" at bounding box center [847, 193] width 19 height 13
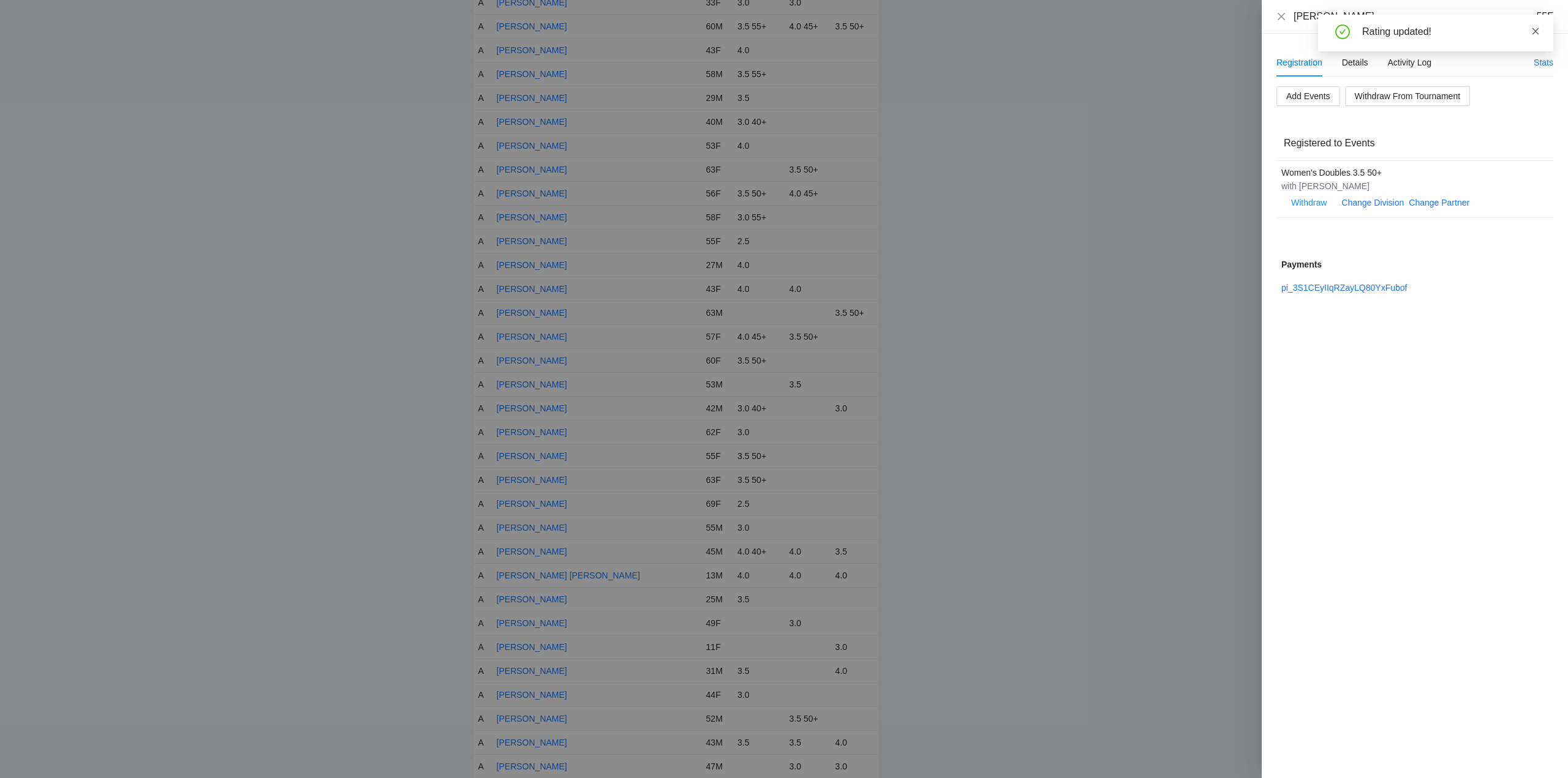
click at [1537, 27] on icon "close" at bounding box center [1536, 32] width 9 height 9
click at [1283, 14] on icon "close" at bounding box center [1281, 16] width 10 height 10
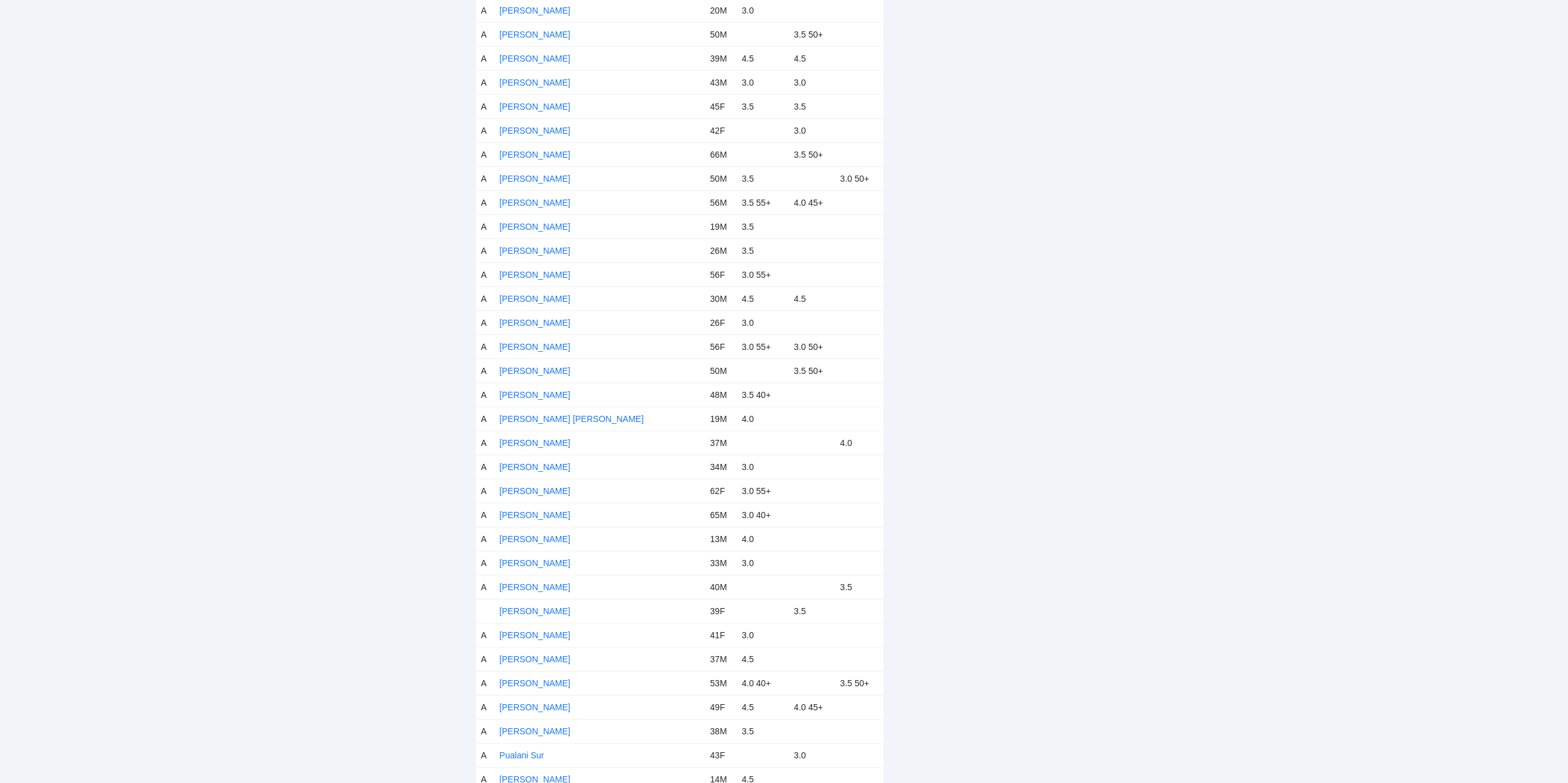
scroll to position [4807, 0]
click at [531, 394] on link "[PERSON_NAME]" at bounding box center [535, 397] width 71 height 10
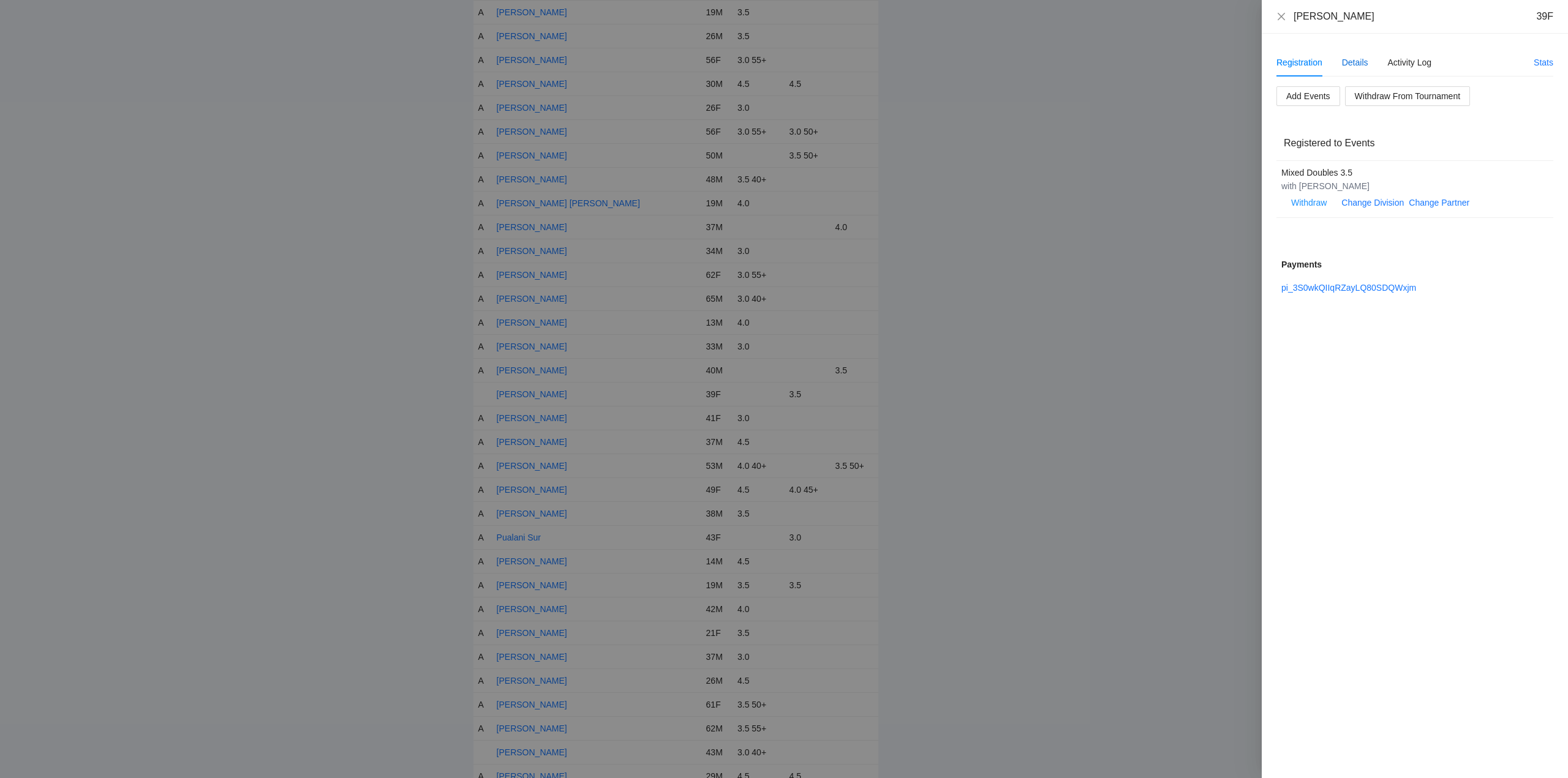
drag, startPoint x: 1357, startPoint y: 62, endPoint x: 1375, endPoint y: 67, distance: 18.7
click at [1357, 61] on div "Details" at bounding box center [1355, 62] width 26 height 13
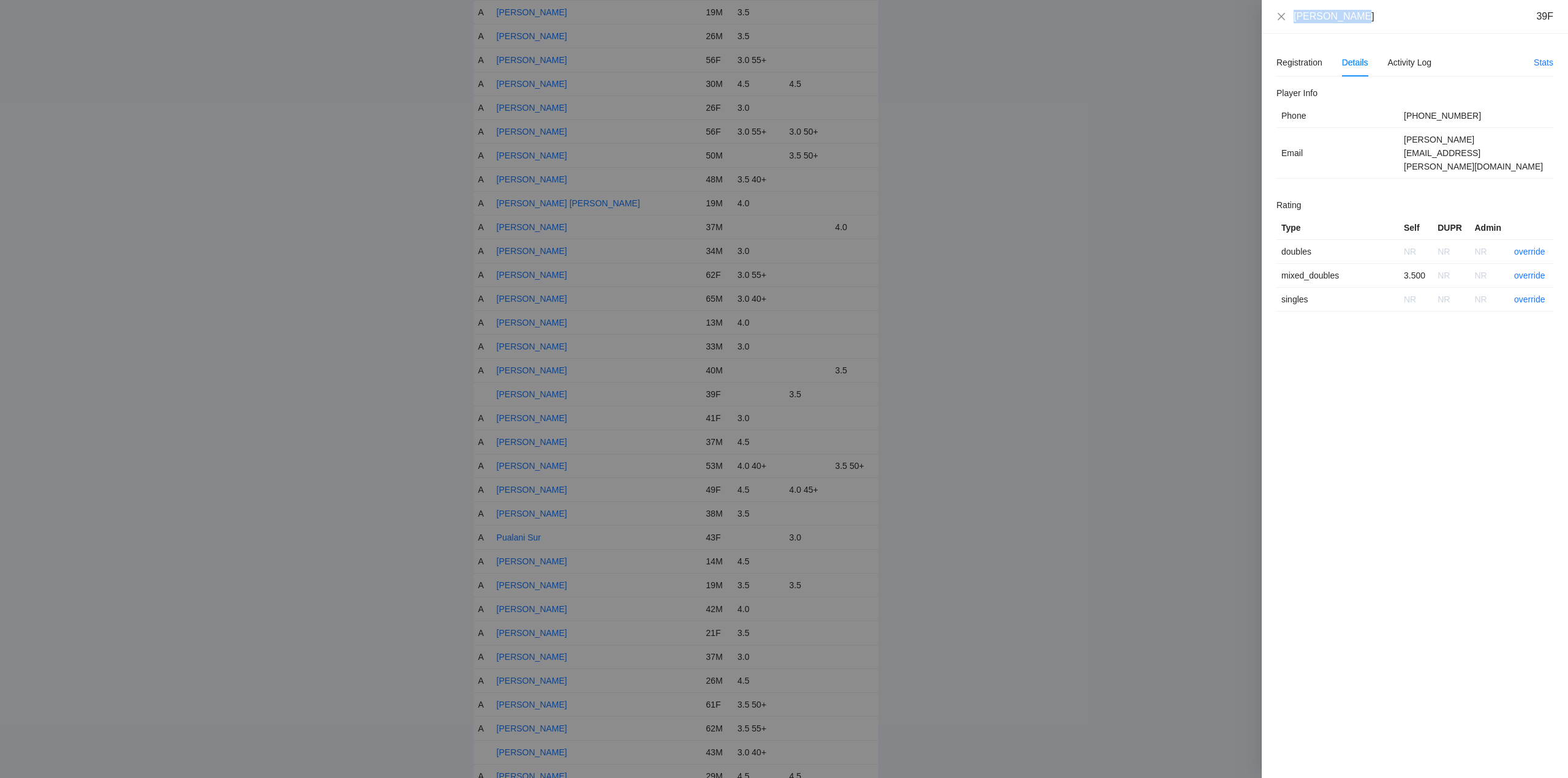
drag, startPoint x: 1334, startPoint y: 11, endPoint x: 1299, endPoint y: 15, distance: 35.2
click at [1266, 15] on div "Nicole Villa 39F" at bounding box center [1415, 17] width 306 height 33
copy div "[PERSON_NAME]"
click at [1531, 271] on link "override" at bounding box center [1530, 275] width 32 height 10
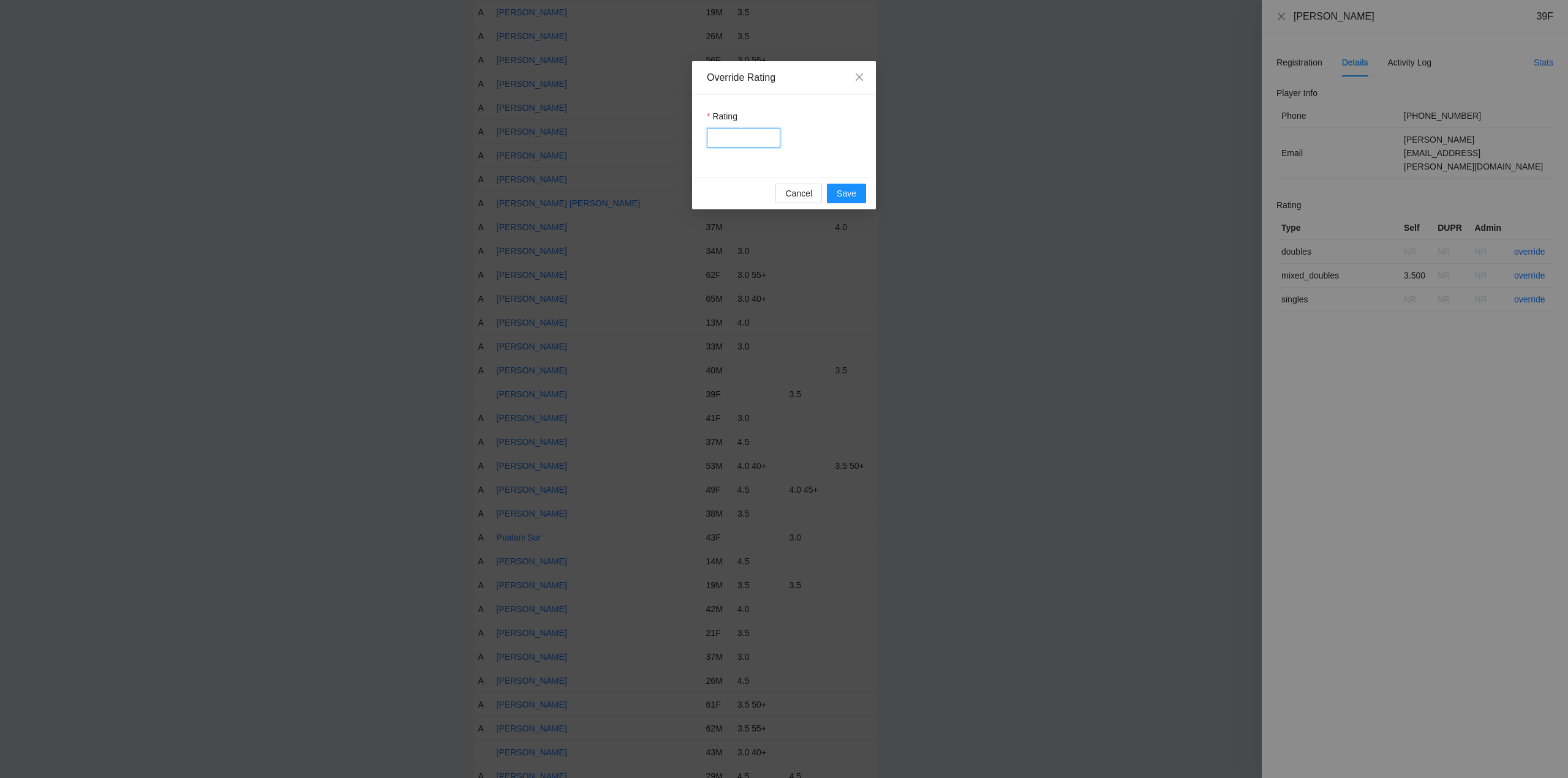
click at [729, 139] on input "Rating" at bounding box center [744, 138] width 74 height 19
type input "***"
drag, startPoint x: 841, startPoint y: 190, endPoint x: 977, endPoint y: 202, distance: 136.5
click at [841, 190] on span "Save" at bounding box center [847, 193] width 19 height 13
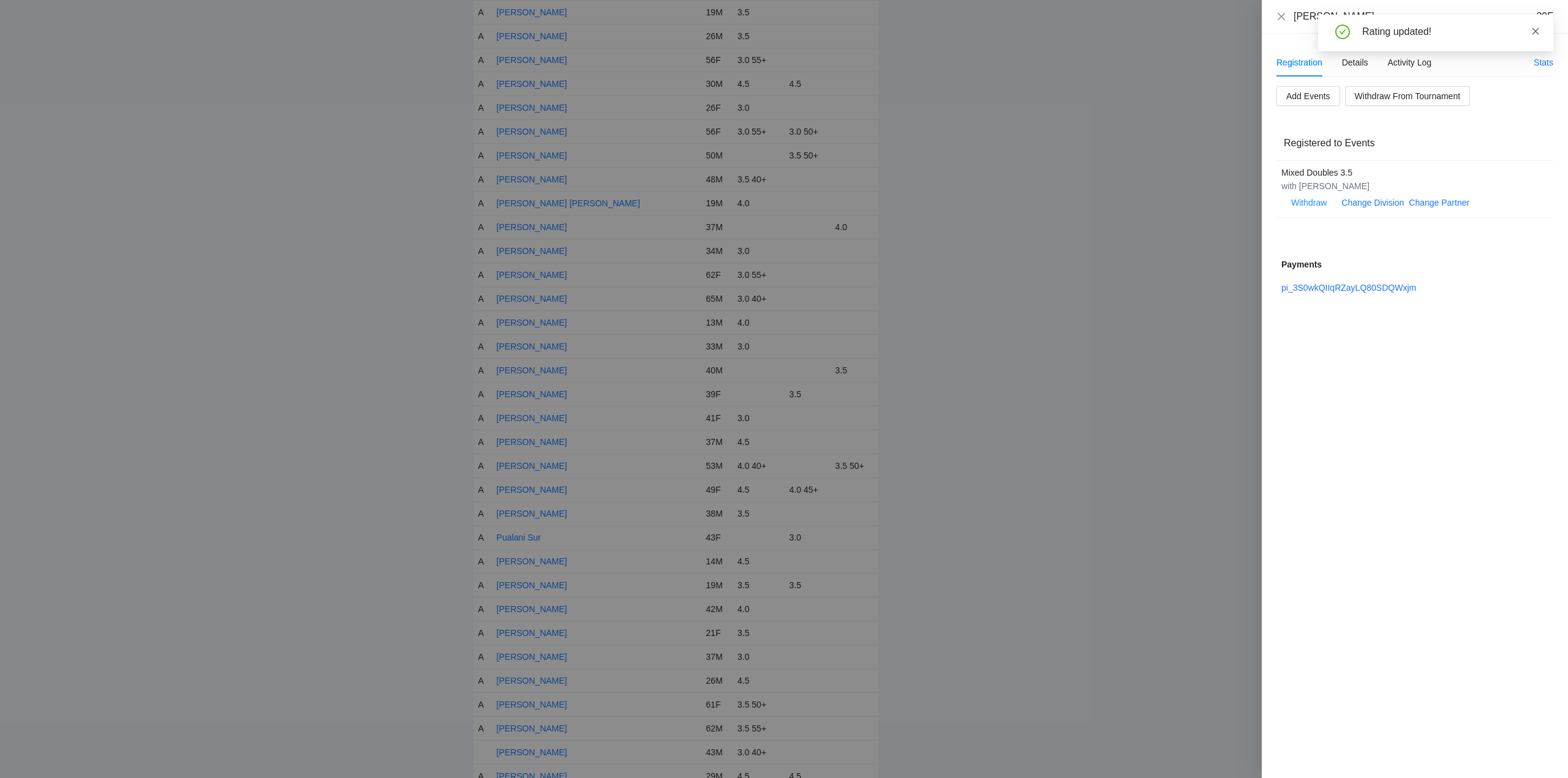
click at [1537, 31] on icon "close" at bounding box center [1536, 32] width 9 height 9
drag, startPoint x: 1282, startPoint y: 16, endPoint x: 1322, endPoint y: 47, distance: 50.6
click at [1287, 18] on div "Nicole Villa 39F" at bounding box center [1415, 16] width 277 height 13
drag, startPoint x: 1281, startPoint y: 15, endPoint x: 1288, endPoint y: 20, distance: 8.6
click at [1283, 15] on icon "close" at bounding box center [1281, 16] width 7 height 7
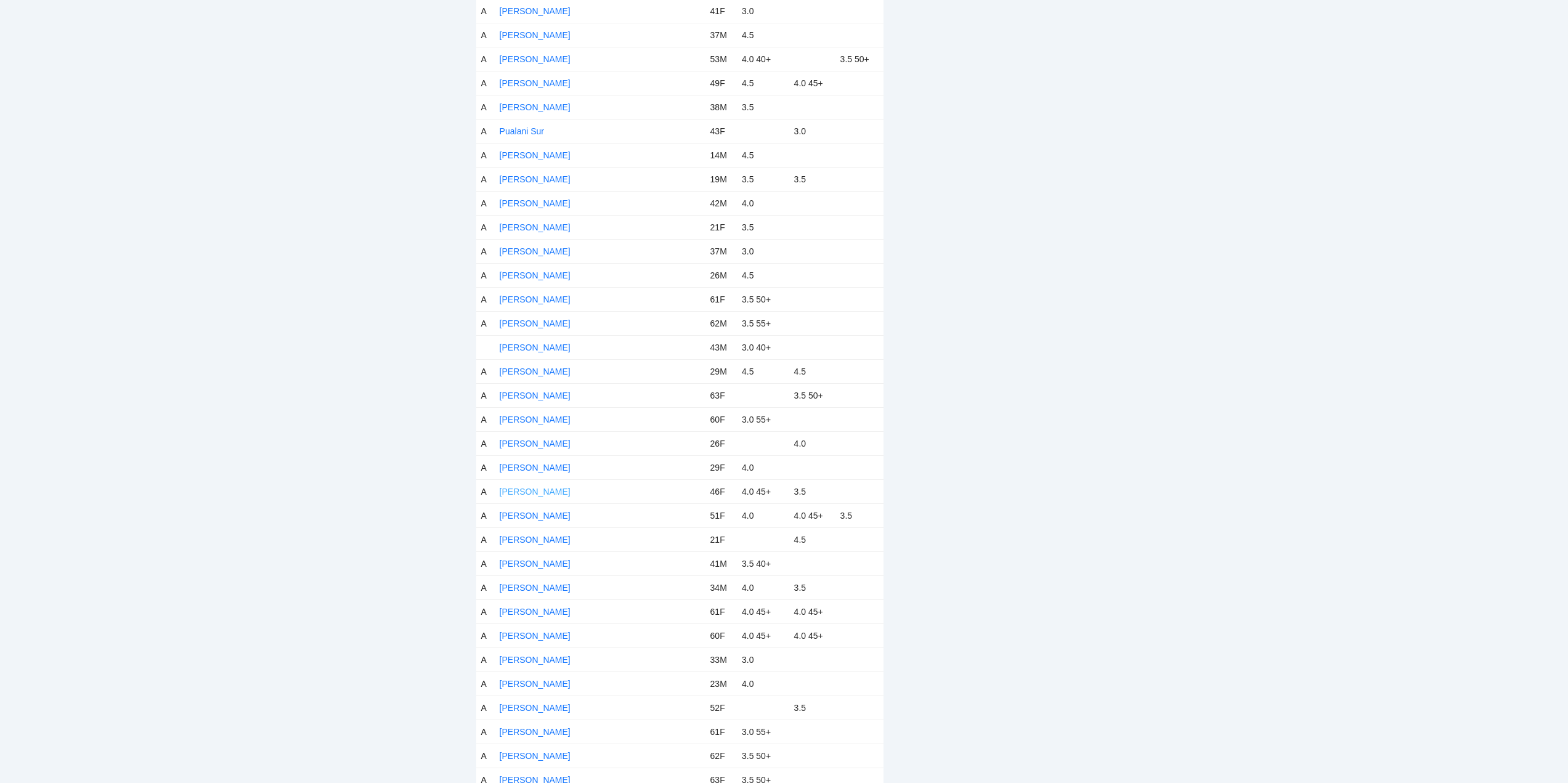
scroll to position [5239, 0]
click at [545, 324] on link "[PERSON_NAME]" at bounding box center [535, 325] width 71 height 10
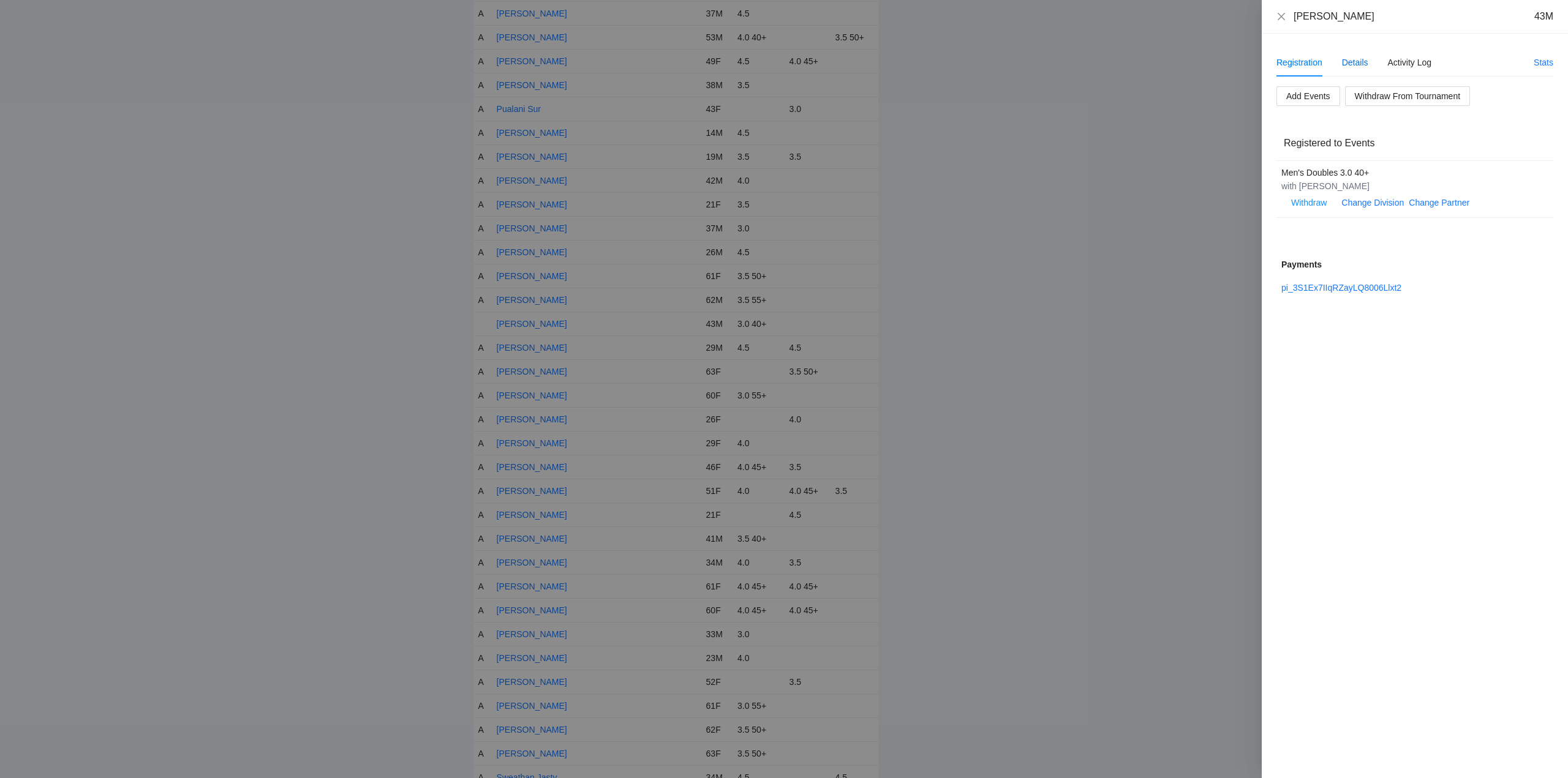
click at [1355, 60] on div "Details" at bounding box center [1355, 62] width 26 height 13
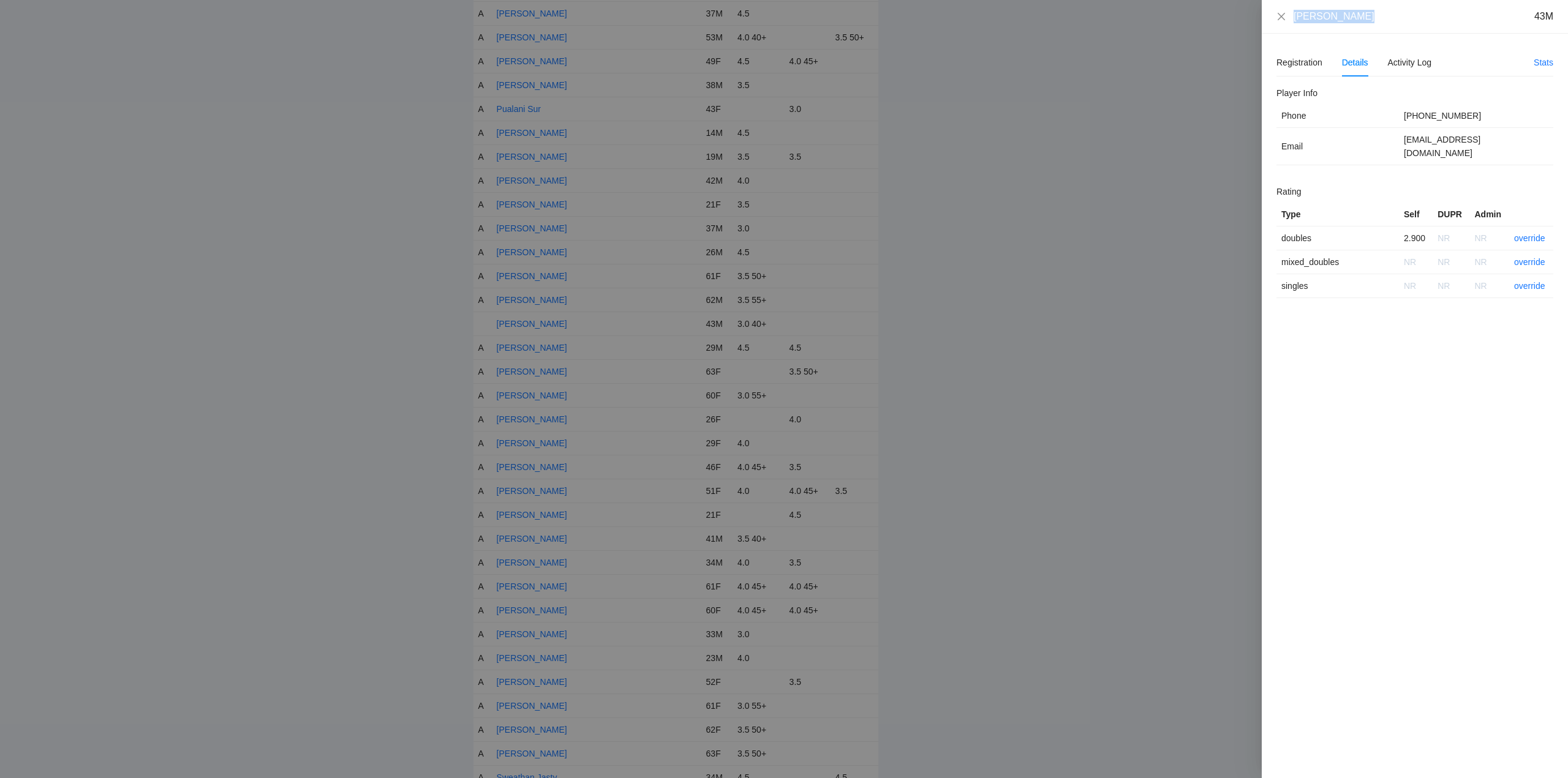
drag, startPoint x: 1328, startPoint y: 25, endPoint x: 1291, endPoint y: 24, distance: 37.0
click at [1291, 24] on div "Robert Foster 43M" at bounding box center [1415, 17] width 306 height 33
copy div "[PERSON_NAME]"
click at [1536, 233] on link "override" at bounding box center [1530, 237] width 32 height 10
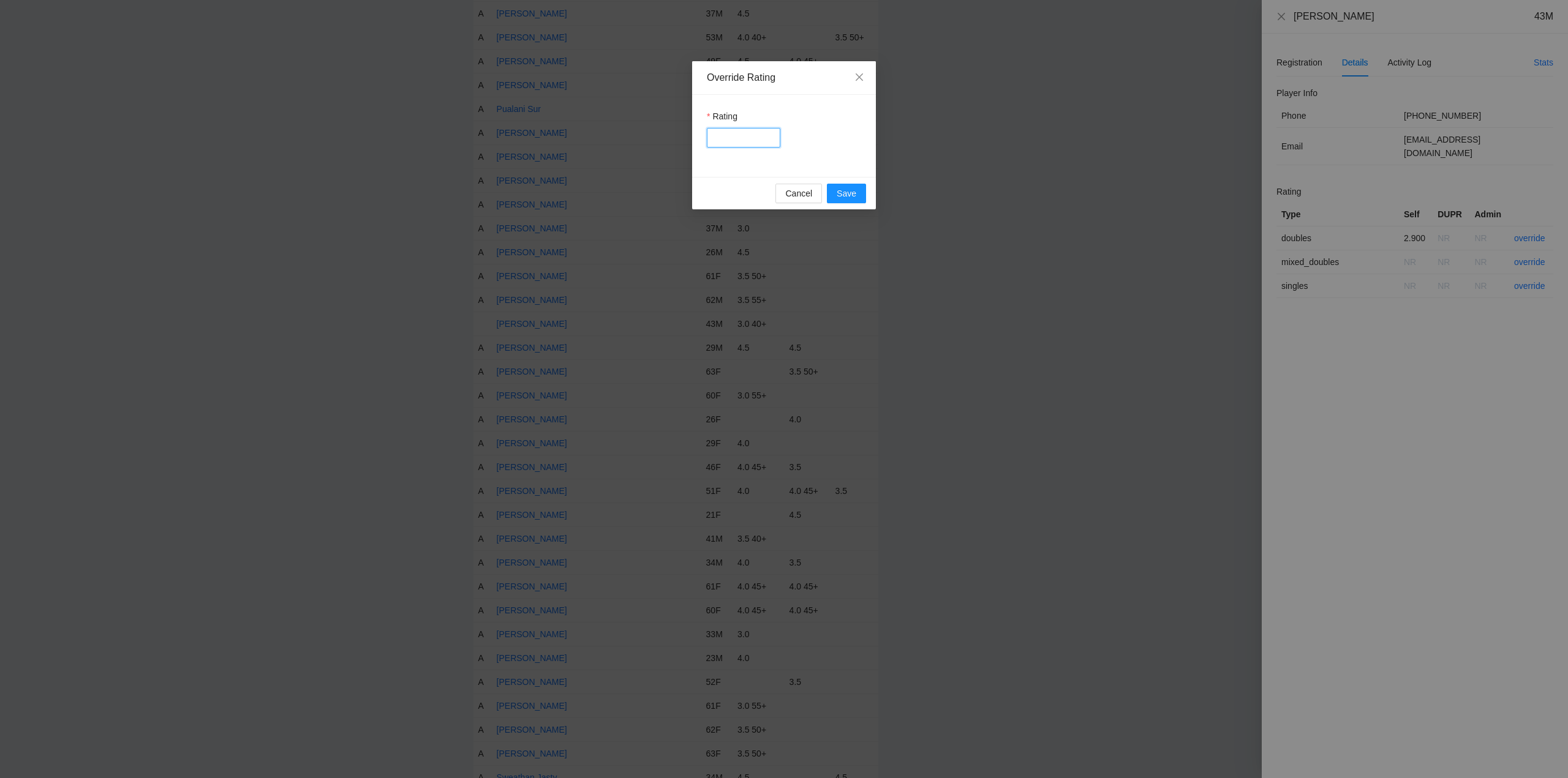
click at [754, 139] on input "Rating" at bounding box center [744, 138] width 74 height 19
type input "***"
drag, startPoint x: 845, startPoint y: 192, endPoint x: 947, endPoint y: 194, distance: 102.0
click at [847, 192] on span "Save" at bounding box center [847, 193] width 19 height 13
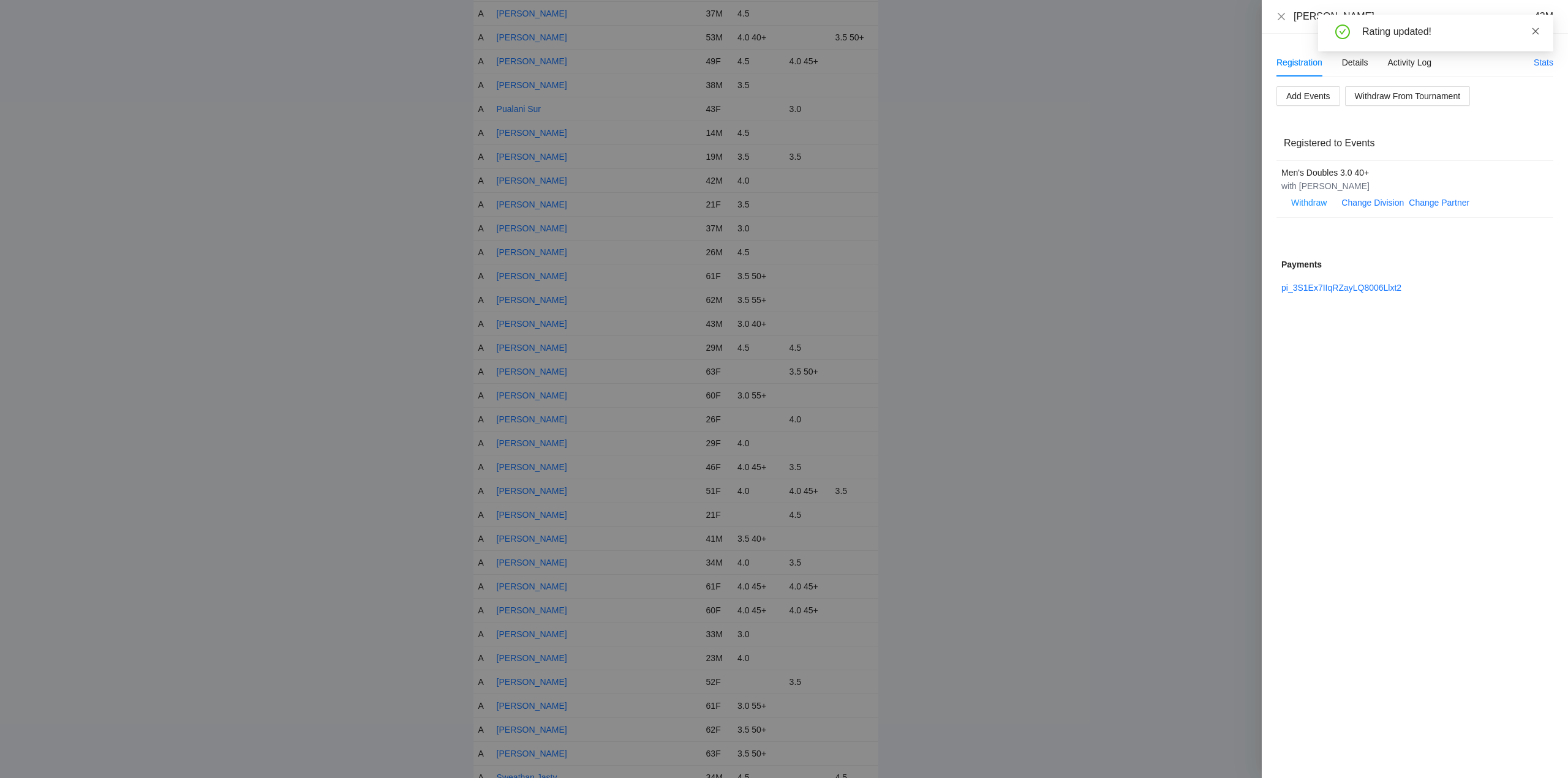
click at [1536, 29] on icon "close" at bounding box center [1536, 32] width 9 height 9
click at [1282, 15] on icon "close" at bounding box center [1281, 16] width 10 height 10
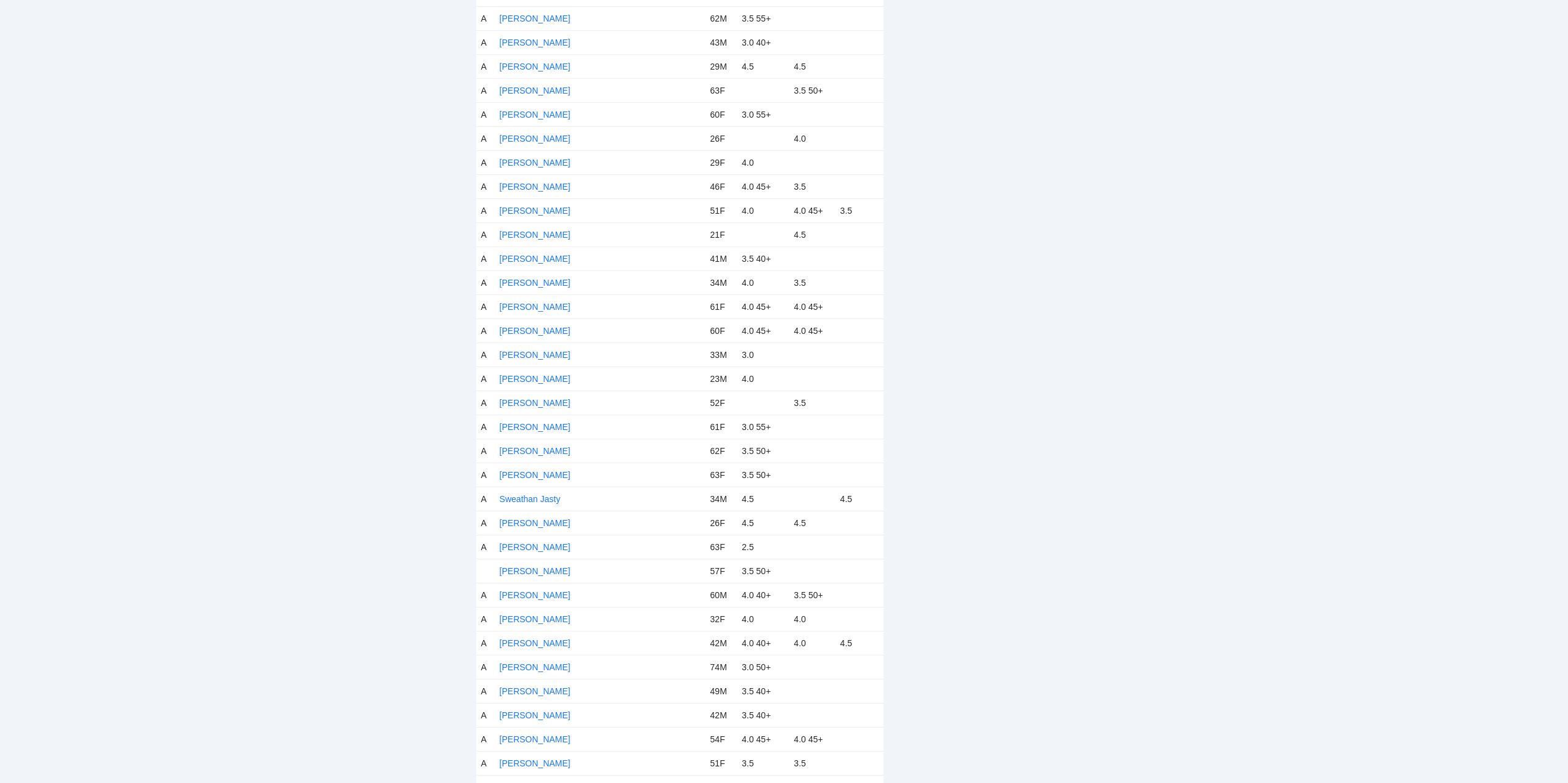
scroll to position [5546, 0]
click at [515, 546] on link "[PERSON_NAME]" at bounding box center [535, 546] width 71 height 10
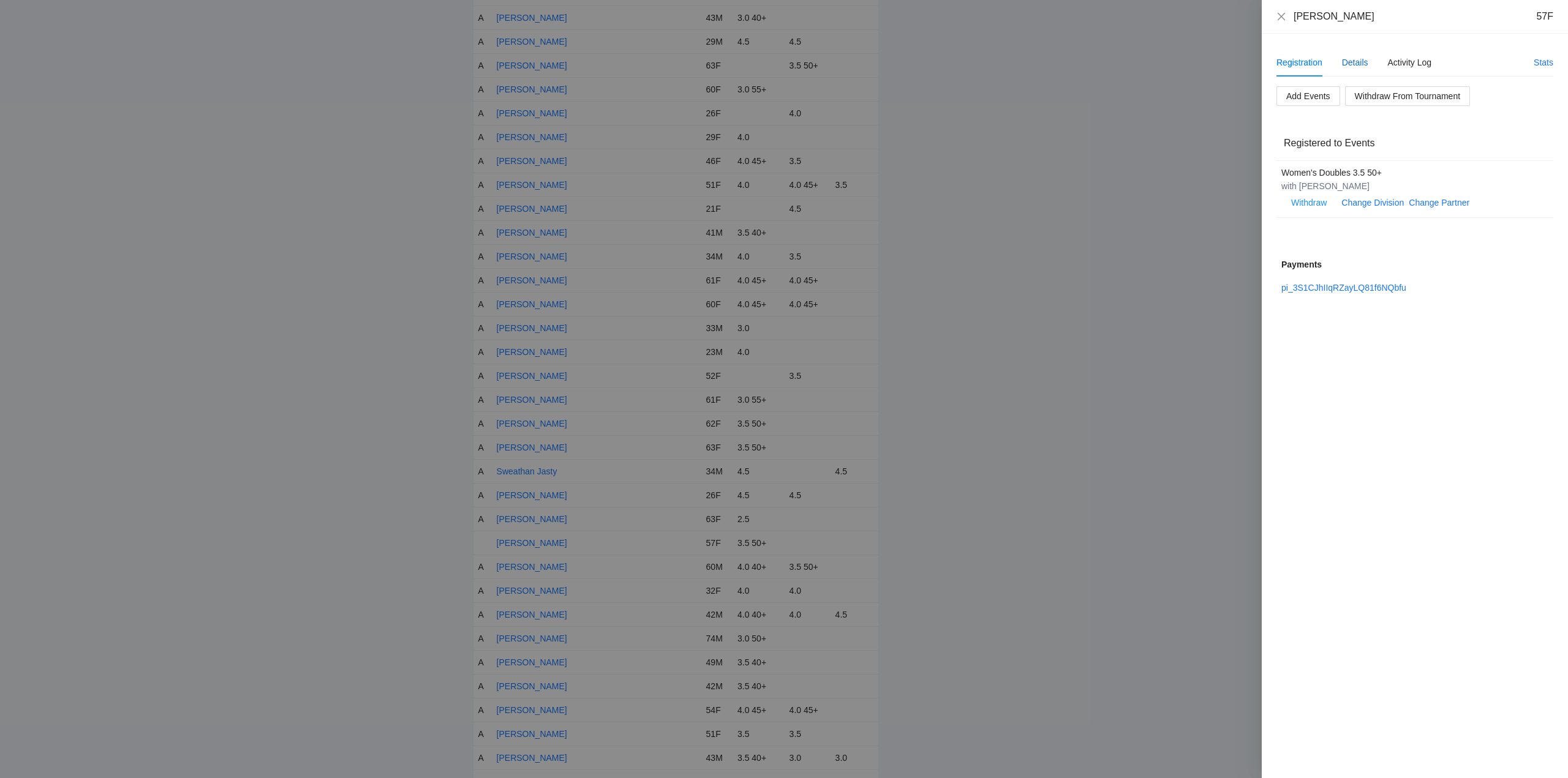
click at [1360, 57] on div "Details" at bounding box center [1355, 62] width 26 height 13
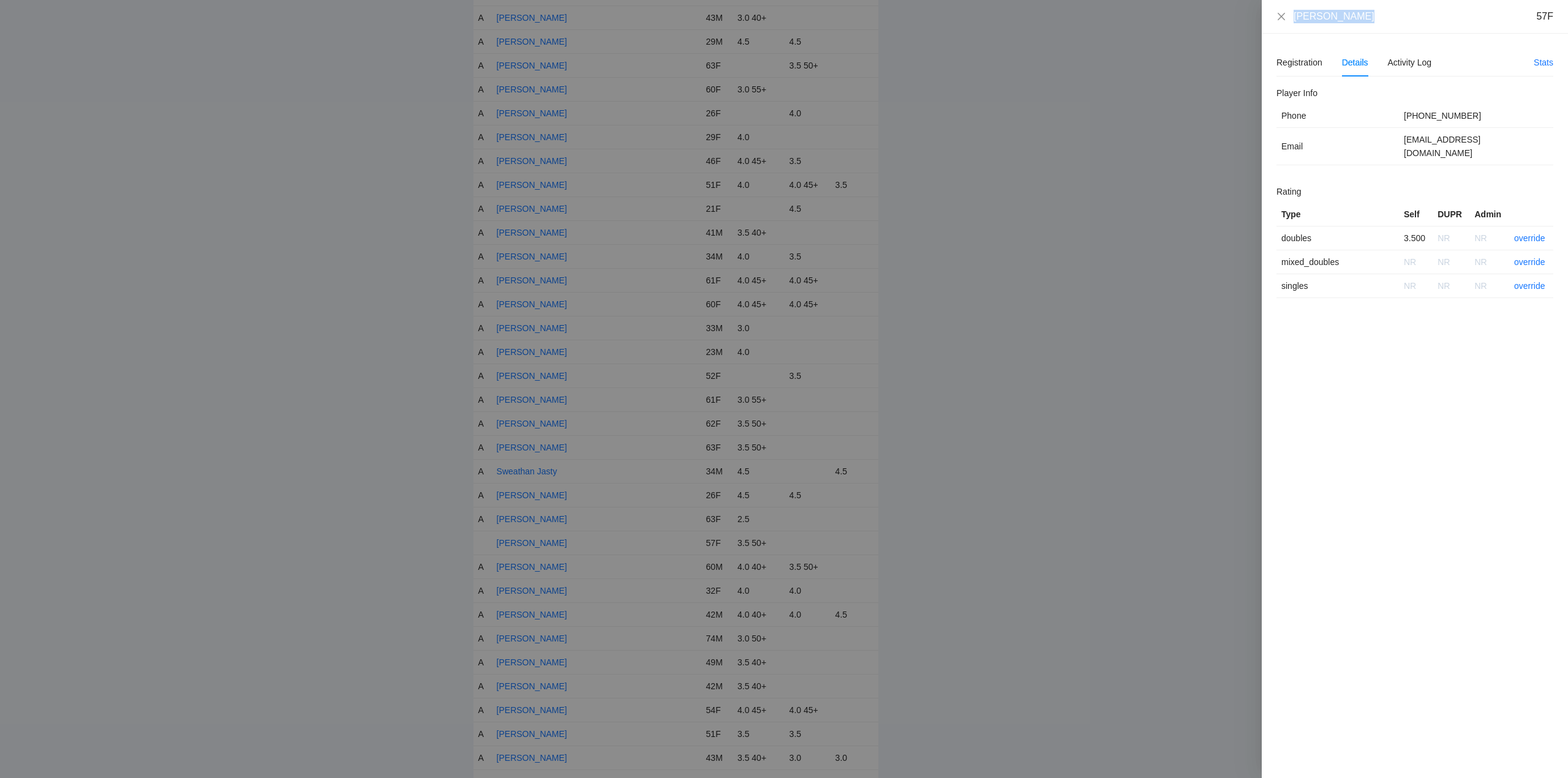
drag, startPoint x: 1364, startPoint y: 18, endPoint x: 1305, endPoint y: 18, distance: 59.0
click at [1279, 21] on div "Theresa Hizon 57F" at bounding box center [1415, 16] width 277 height 13
copy div "[PERSON_NAME]"
click at [1358, 41] on div "Registration Details Activity Log Stats Add Events Withdraw From Tournament Reg…" at bounding box center [1415, 406] width 306 height 745
drag, startPoint x: 1371, startPoint y: 18, endPoint x: 1293, endPoint y: 19, distance: 78.0
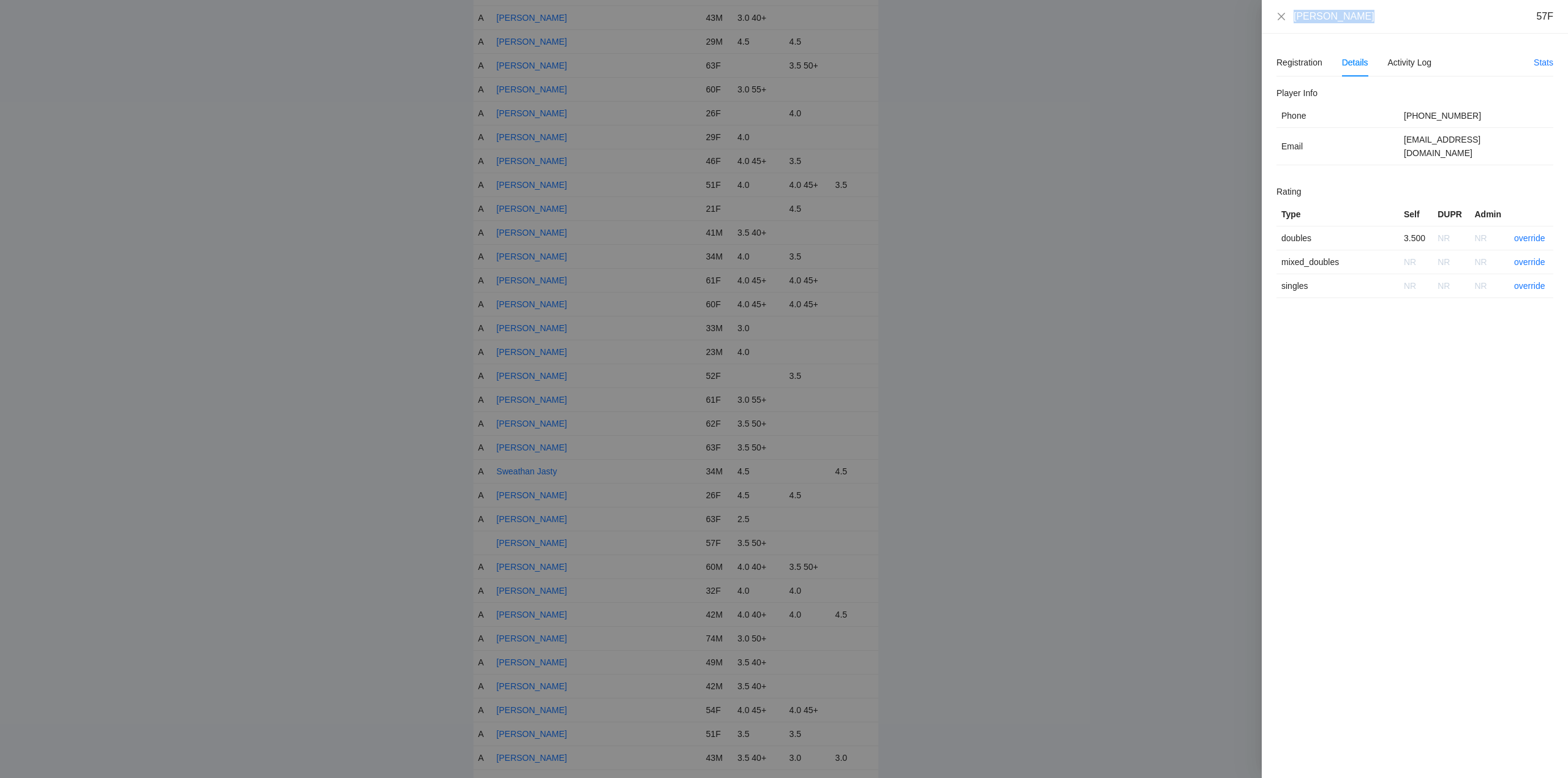
click at [1293, 19] on div "Theresa Hizon 57F" at bounding box center [1415, 16] width 277 height 13
copy div "[PERSON_NAME]"
click at [1530, 233] on link "override" at bounding box center [1530, 237] width 32 height 10
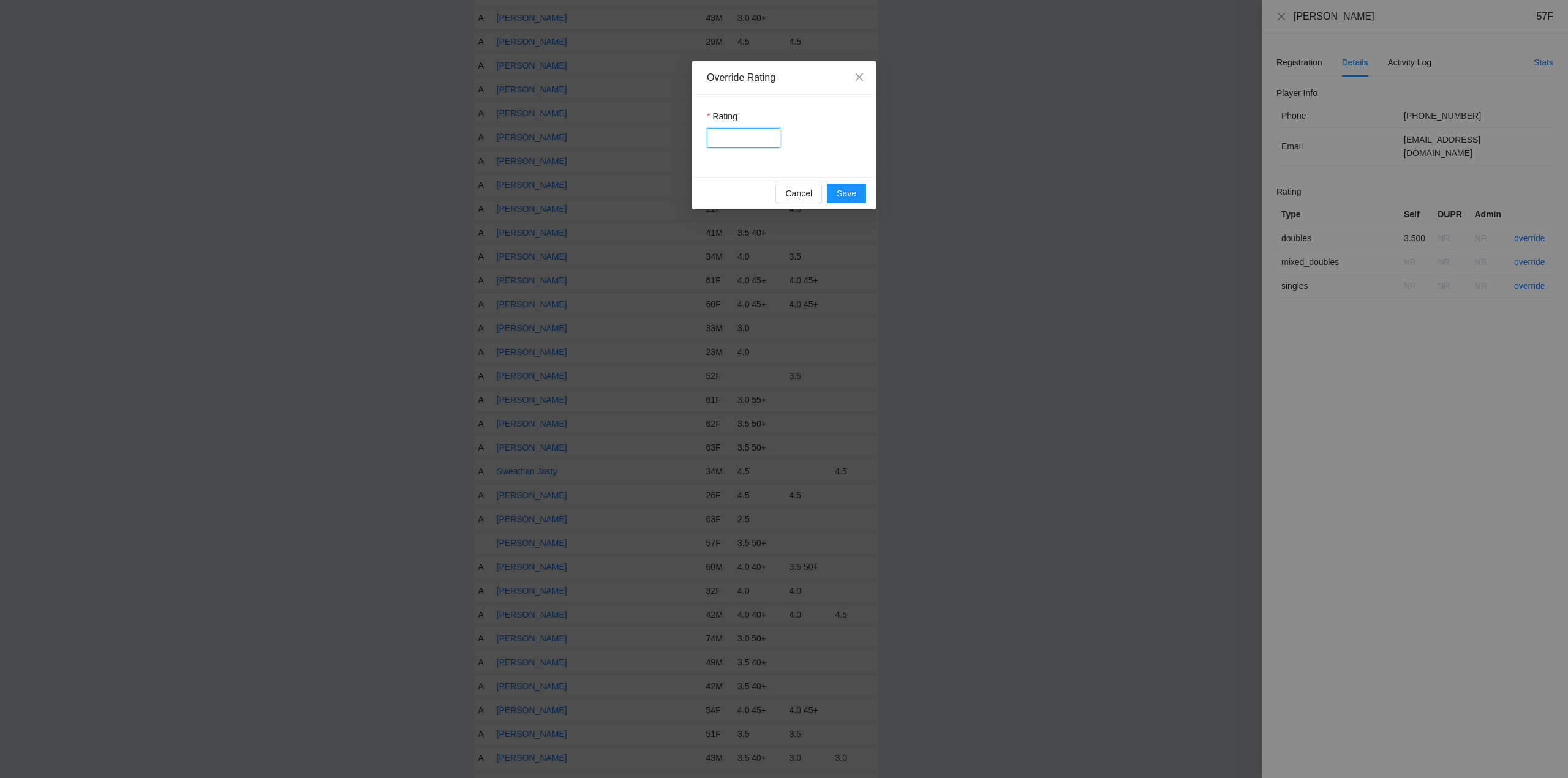
click at [727, 136] on input "Rating" at bounding box center [744, 138] width 74 height 19
type input "***"
drag, startPoint x: 846, startPoint y: 190, endPoint x: 1021, endPoint y: 176, distance: 175.6
click at [846, 190] on span "Save" at bounding box center [847, 193] width 19 height 13
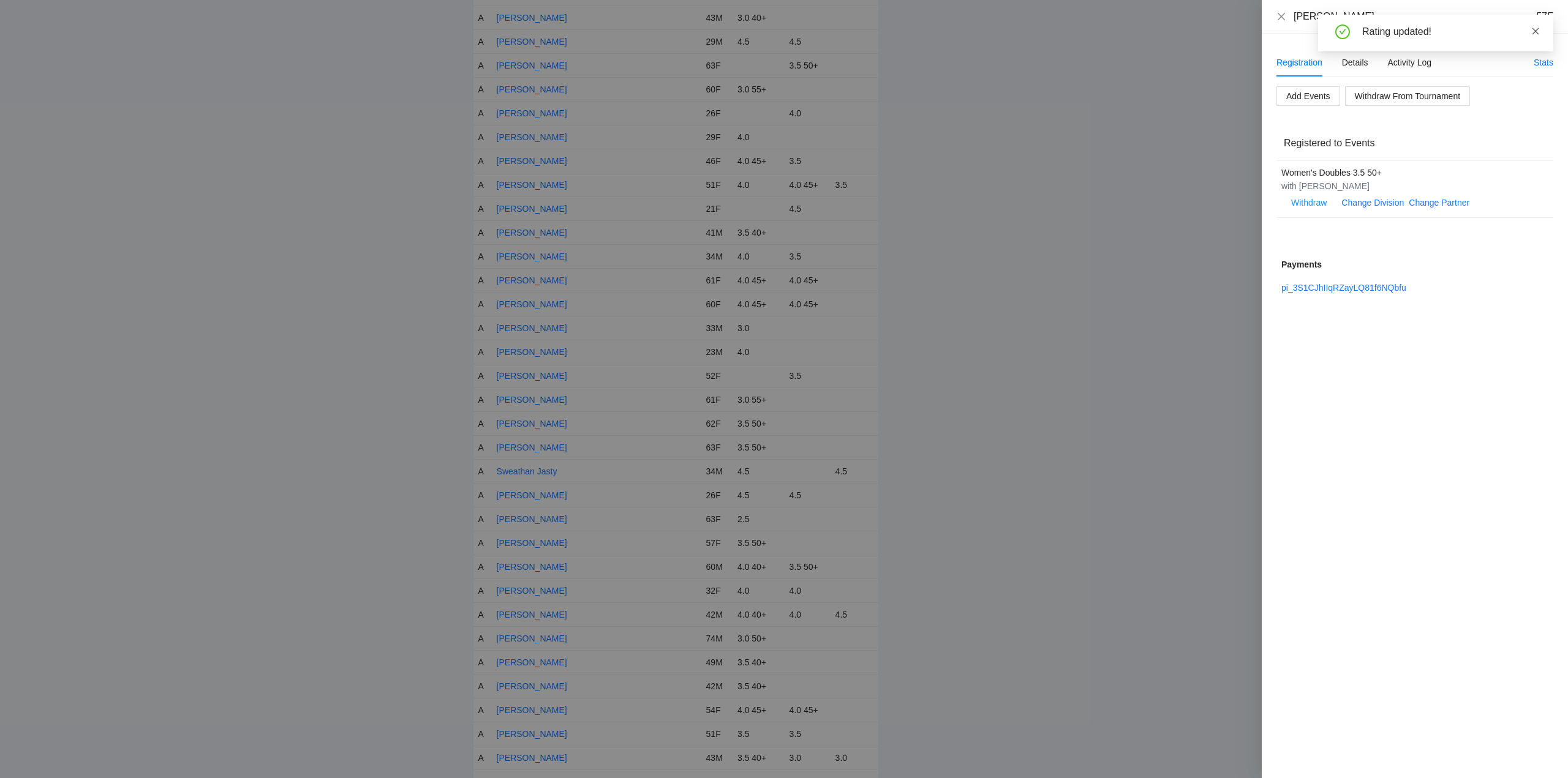
click at [1531, 31] on icon "close" at bounding box center [1536, 32] width 9 height 9
click at [1281, 13] on icon "close" at bounding box center [1281, 16] width 10 height 10
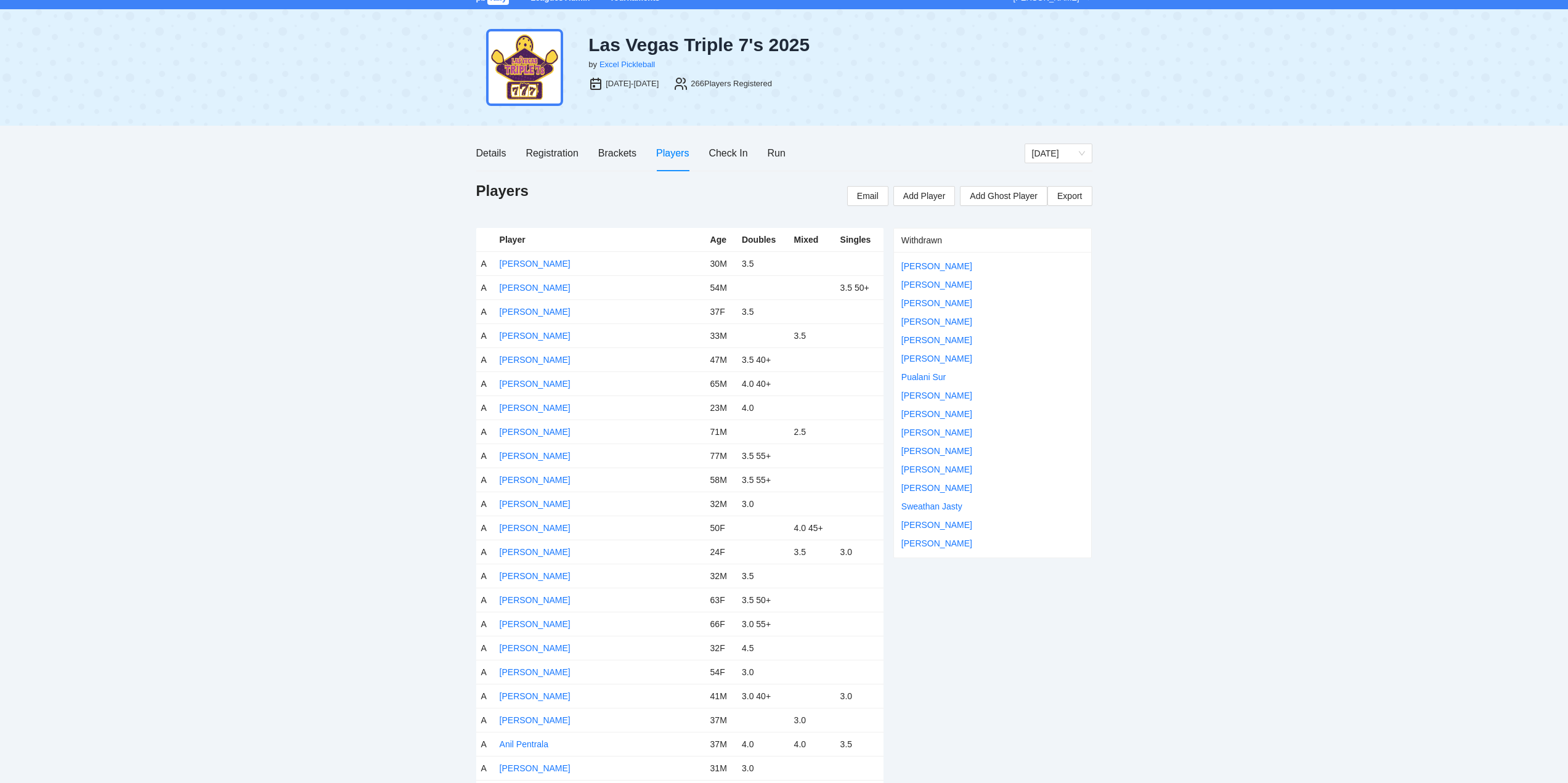
scroll to position [0, 0]
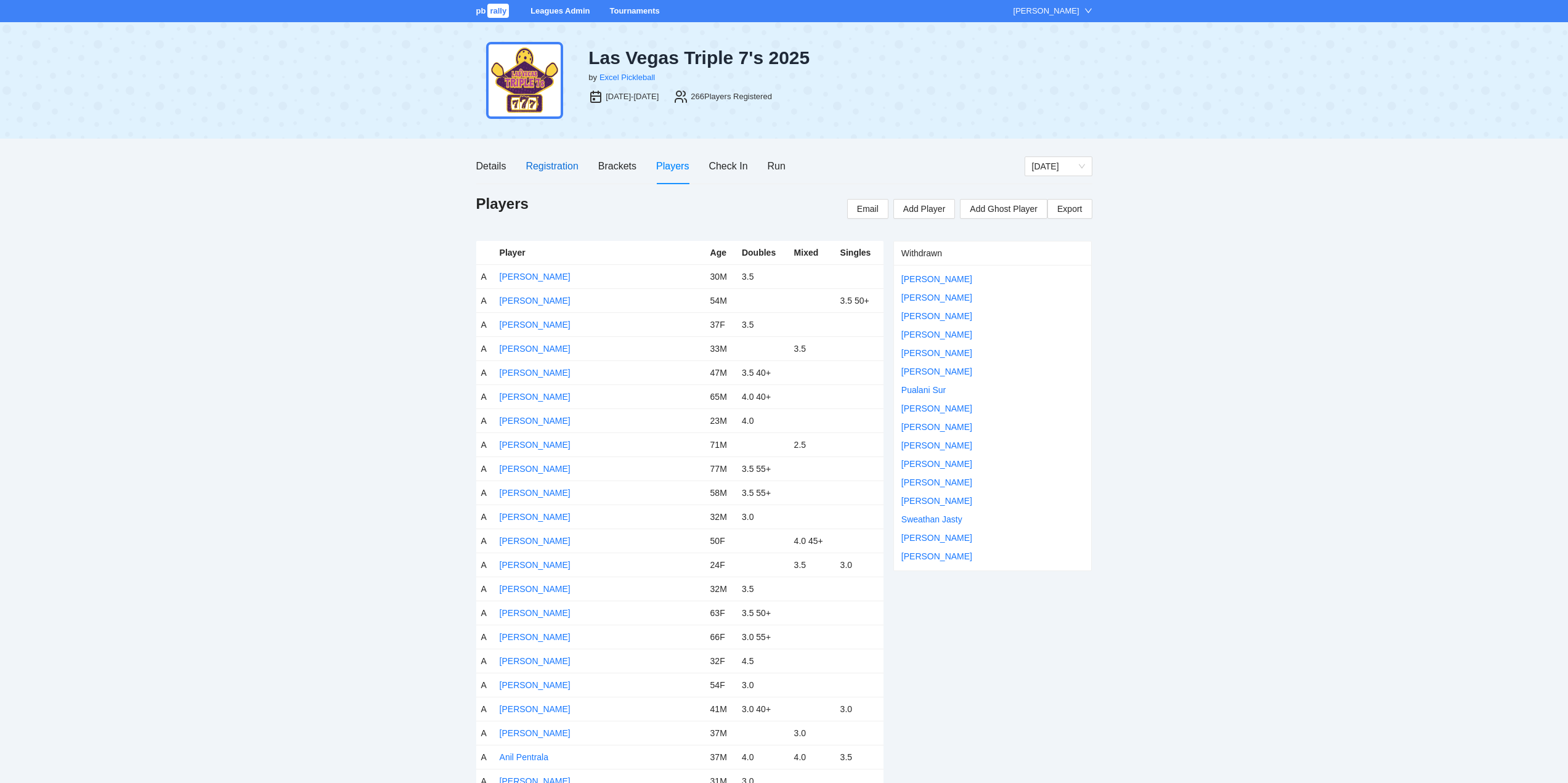
click at [546, 164] on div "Registration" at bounding box center [551, 166] width 52 height 15
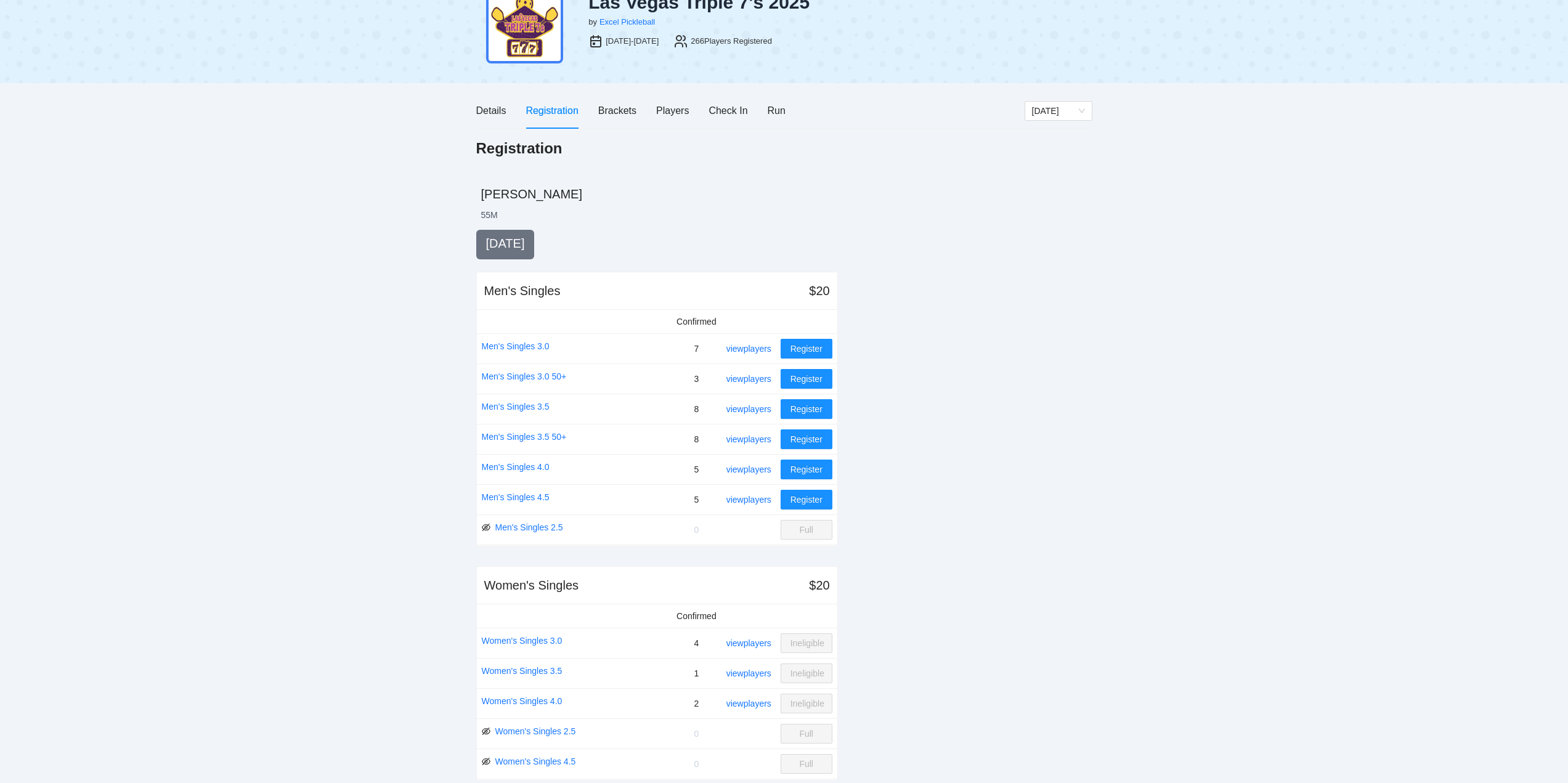
scroll to position [308, 0]
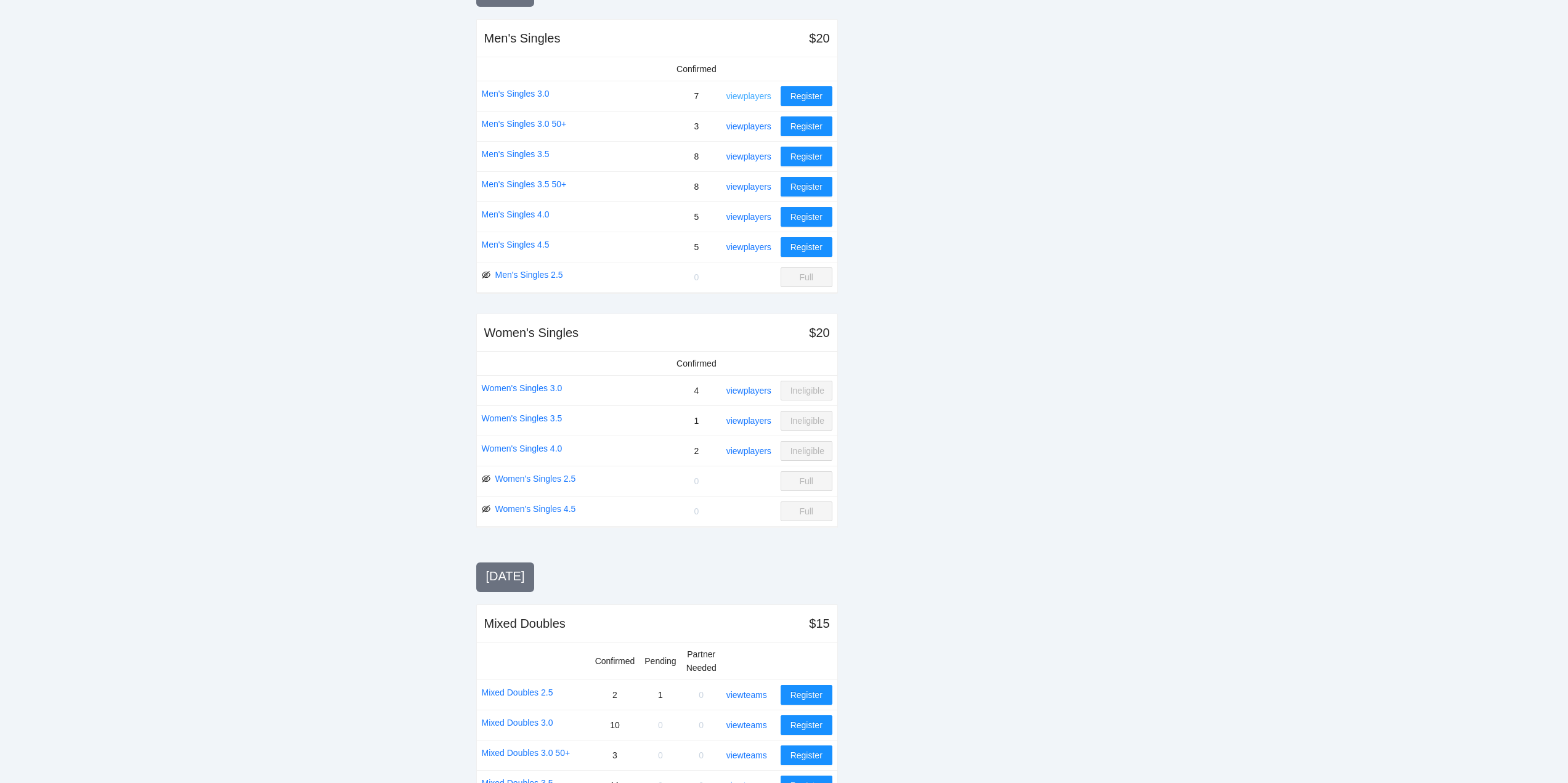
click at [756, 93] on link "view players" at bounding box center [748, 95] width 45 height 10
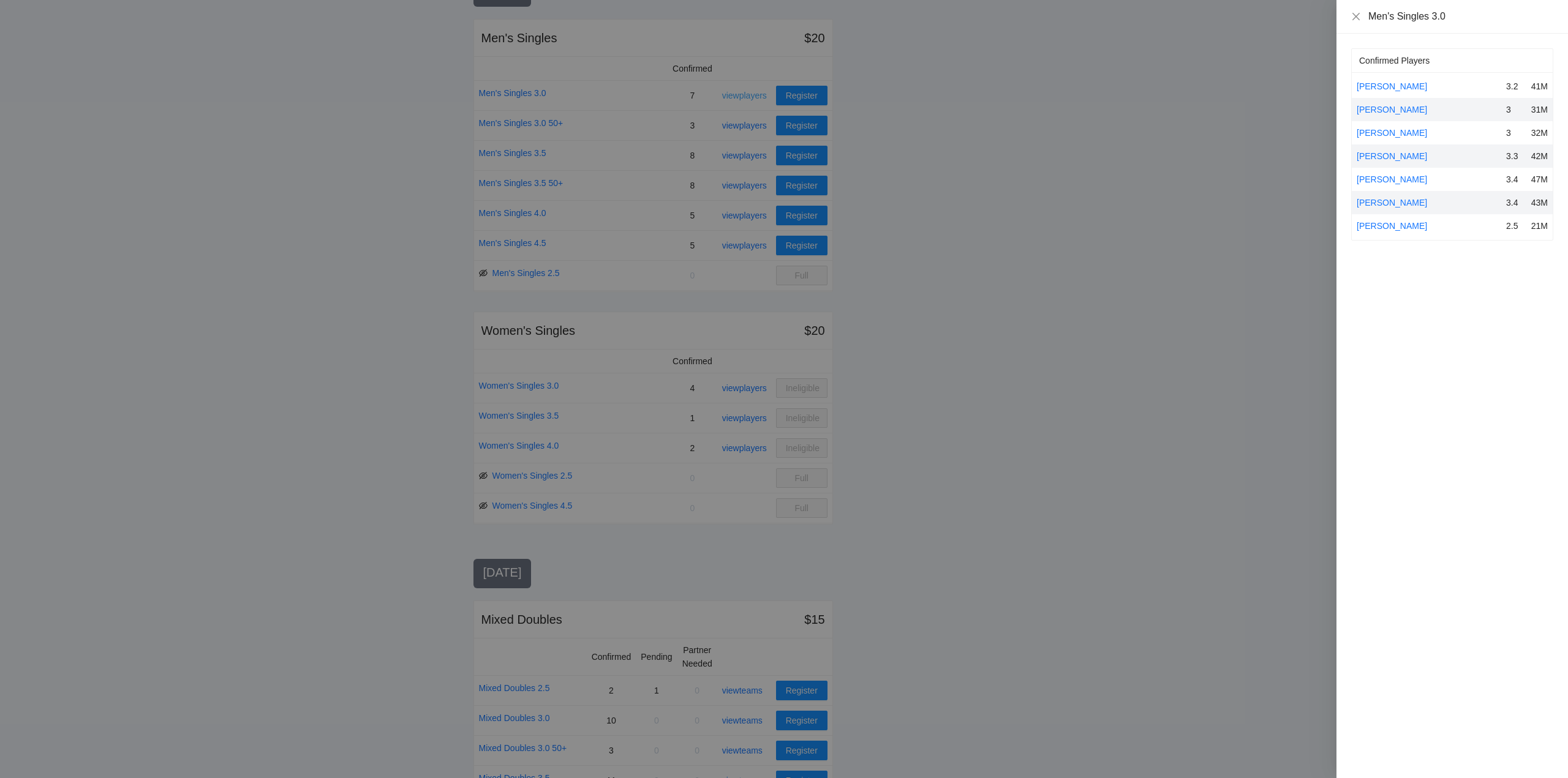
click at [752, 93] on div at bounding box center [784, 389] width 1568 height 778
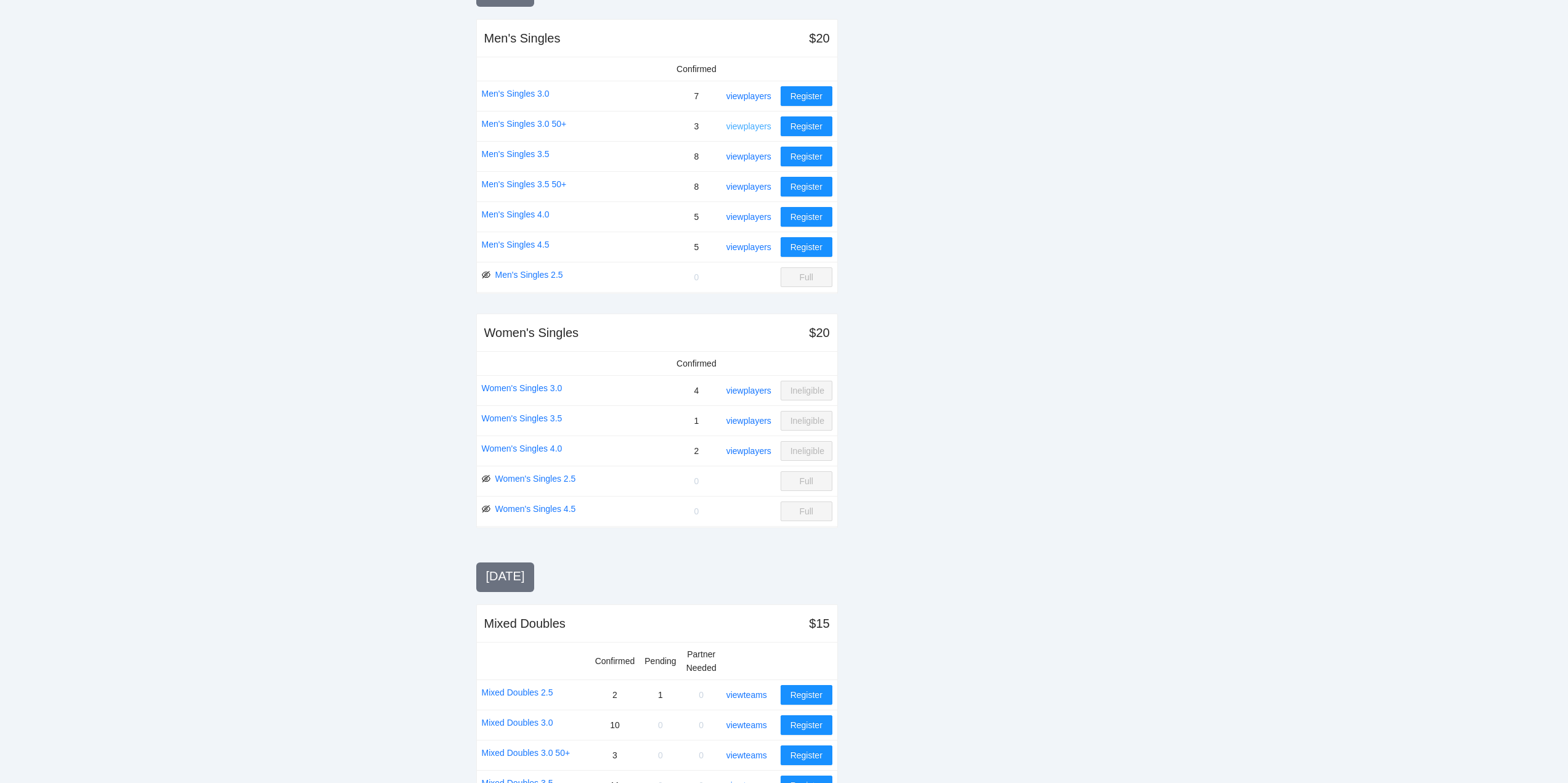
click at [744, 123] on link "view players" at bounding box center [748, 126] width 45 height 10
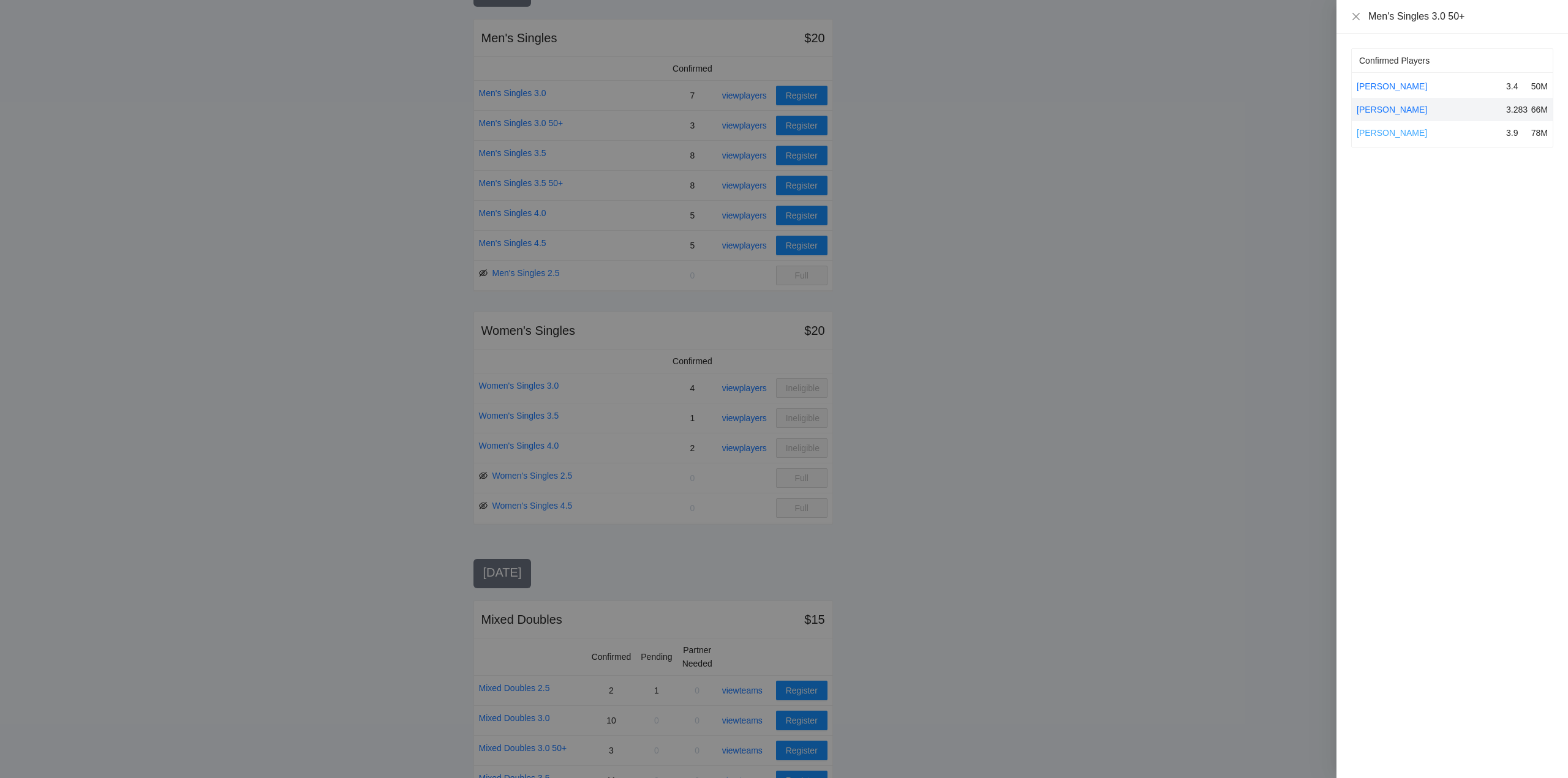
click at [1409, 131] on link "[PERSON_NAME]" at bounding box center [1392, 132] width 70 height 10
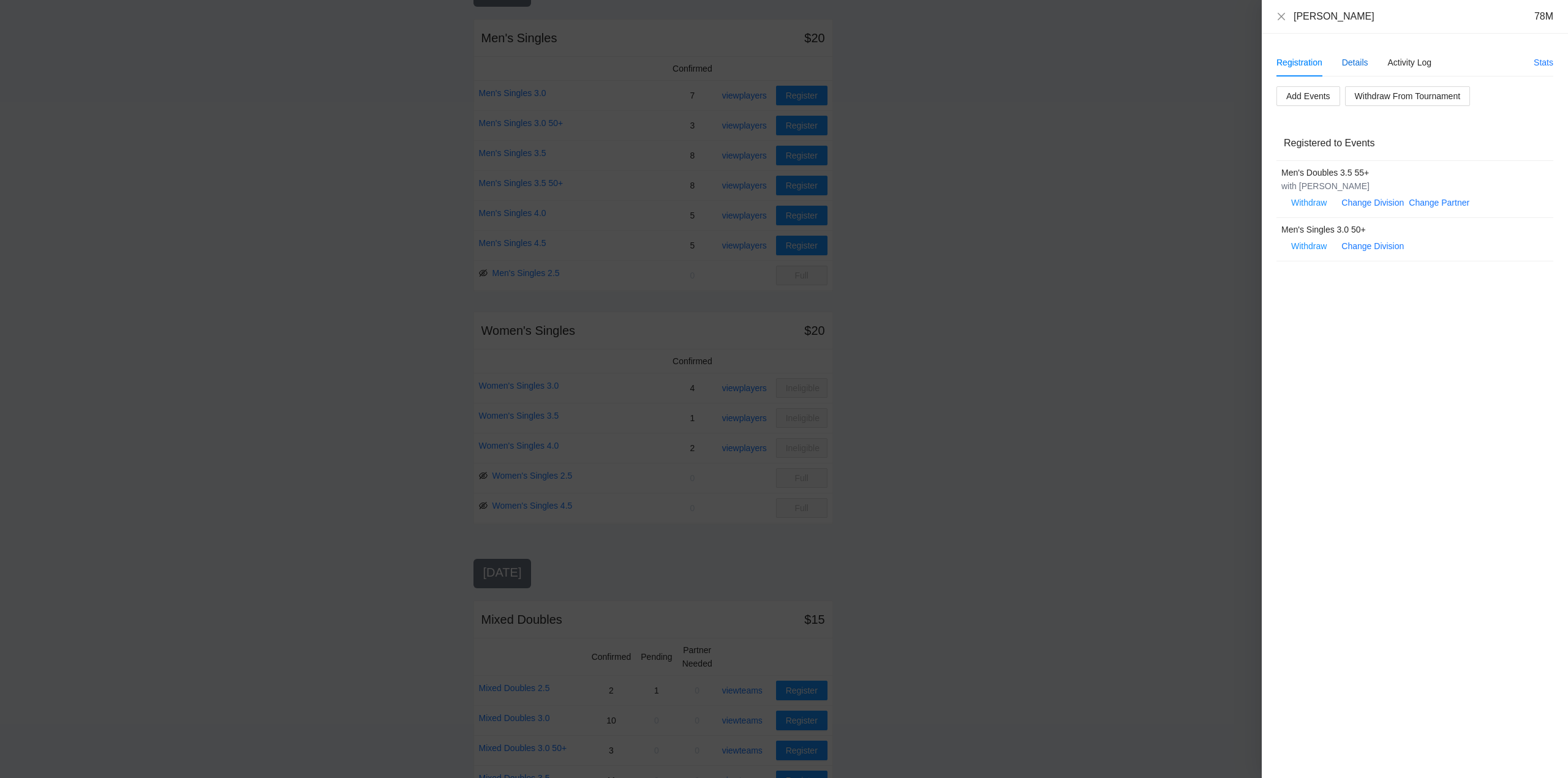
click at [1356, 62] on div "Details" at bounding box center [1355, 62] width 26 height 13
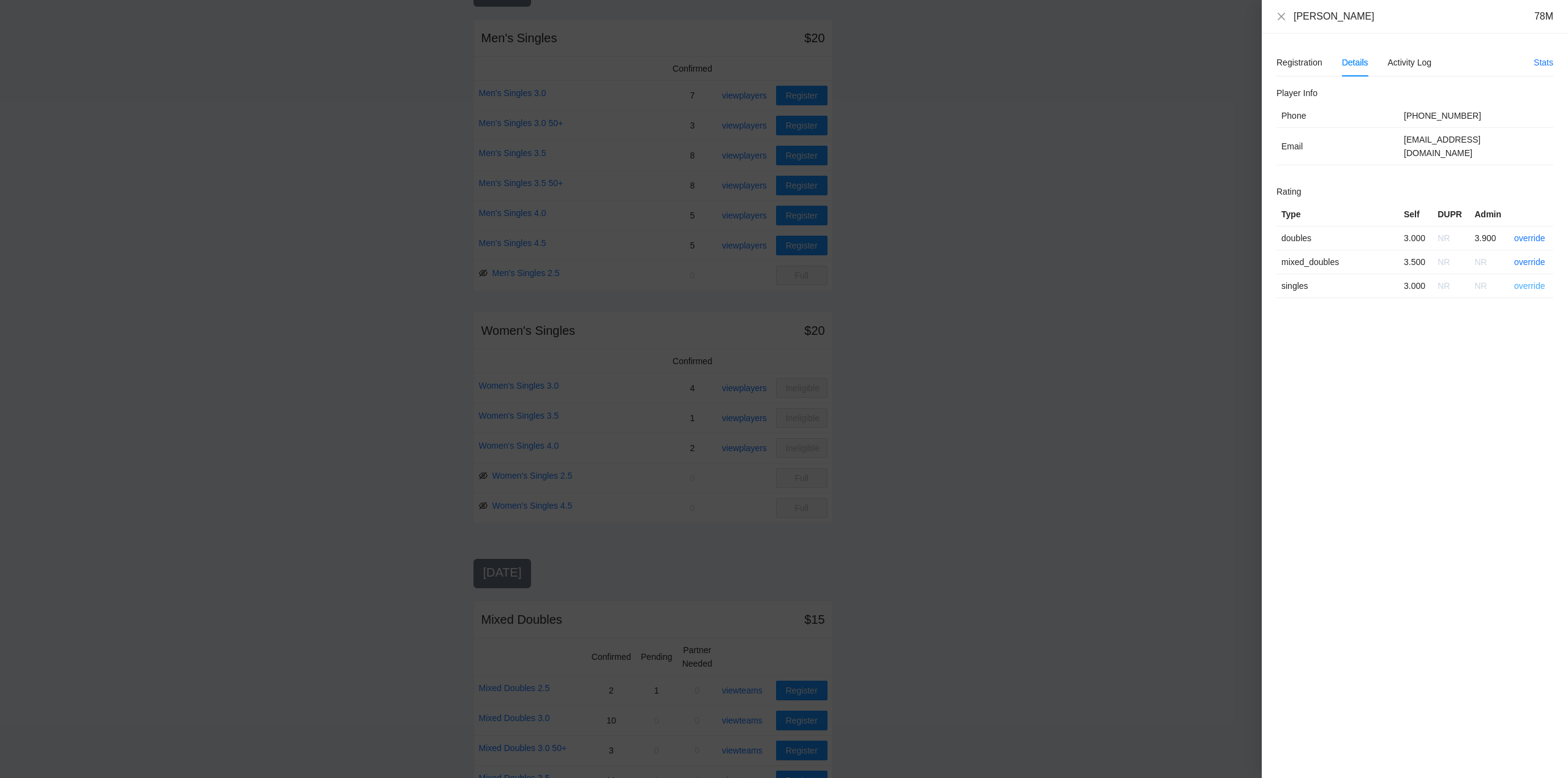
click at [1536, 281] on link "override" at bounding box center [1530, 286] width 32 height 10
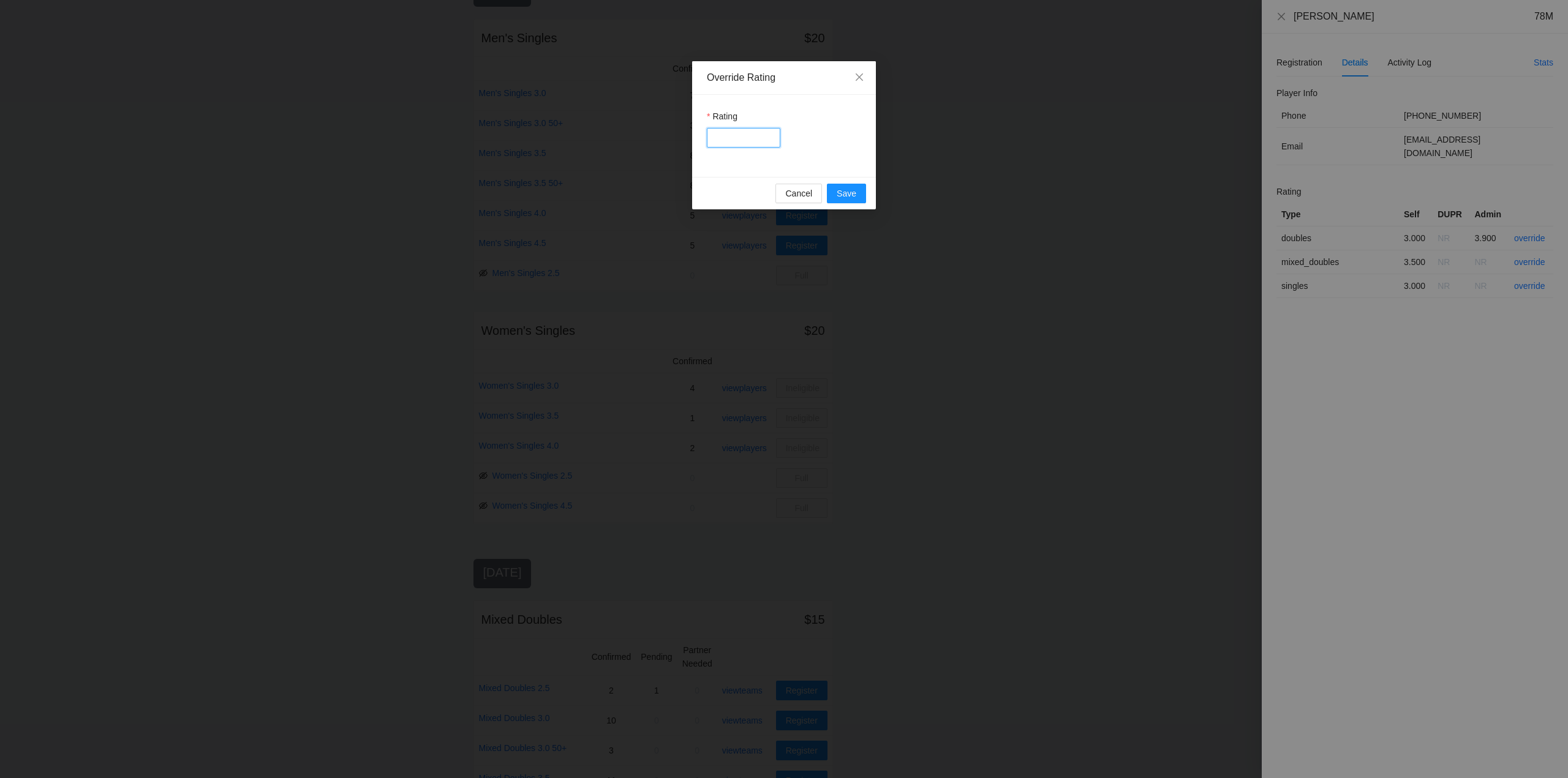
click at [746, 138] on input "Rating" at bounding box center [744, 138] width 74 height 19
type input "***"
click at [850, 196] on span "Save" at bounding box center [847, 193] width 19 height 13
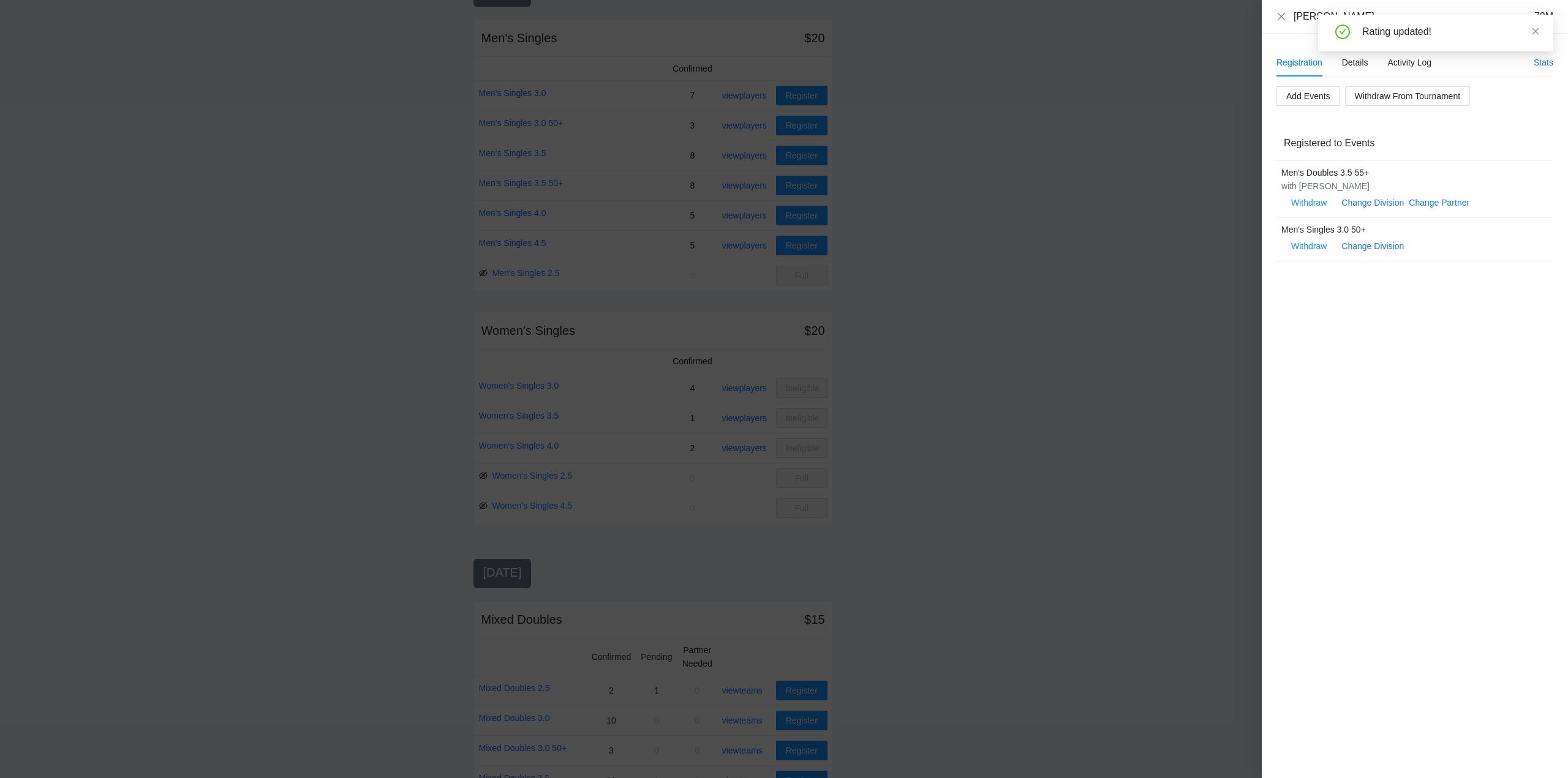
drag, startPoint x: 1534, startPoint y: 30, endPoint x: 1468, endPoint y: 33, distance: 66.1
click at [1535, 30] on icon "close" at bounding box center [1536, 31] width 7 height 7
click at [1283, 18] on icon "close" at bounding box center [1281, 16] width 7 height 7
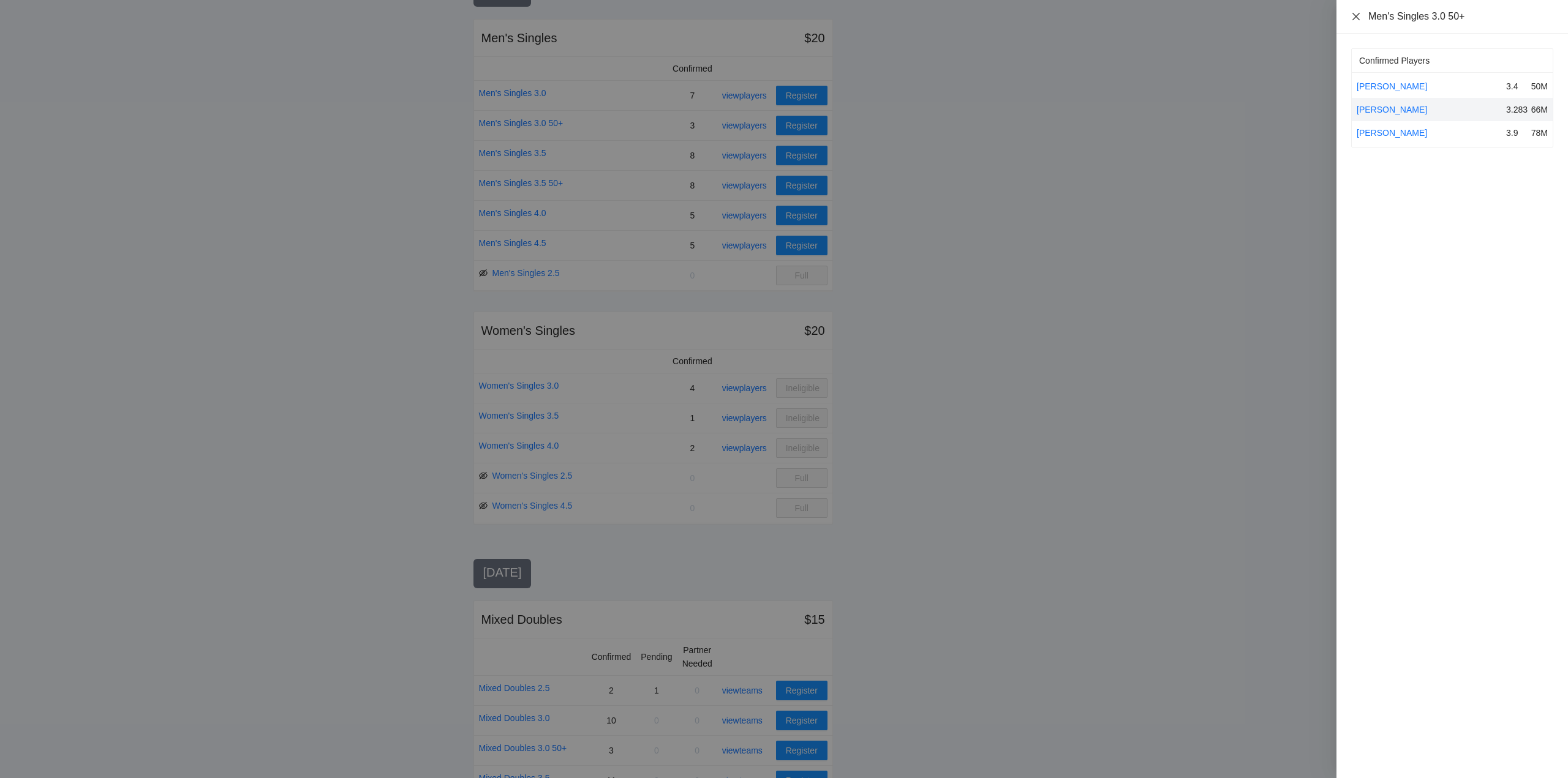
drag, startPoint x: 1359, startPoint y: 17, endPoint x: 1360, endPoint y: 41, distance: 24.0
click at [1360, 17] on icon "close" at bounding box center [1356, 16] width 10 height 10
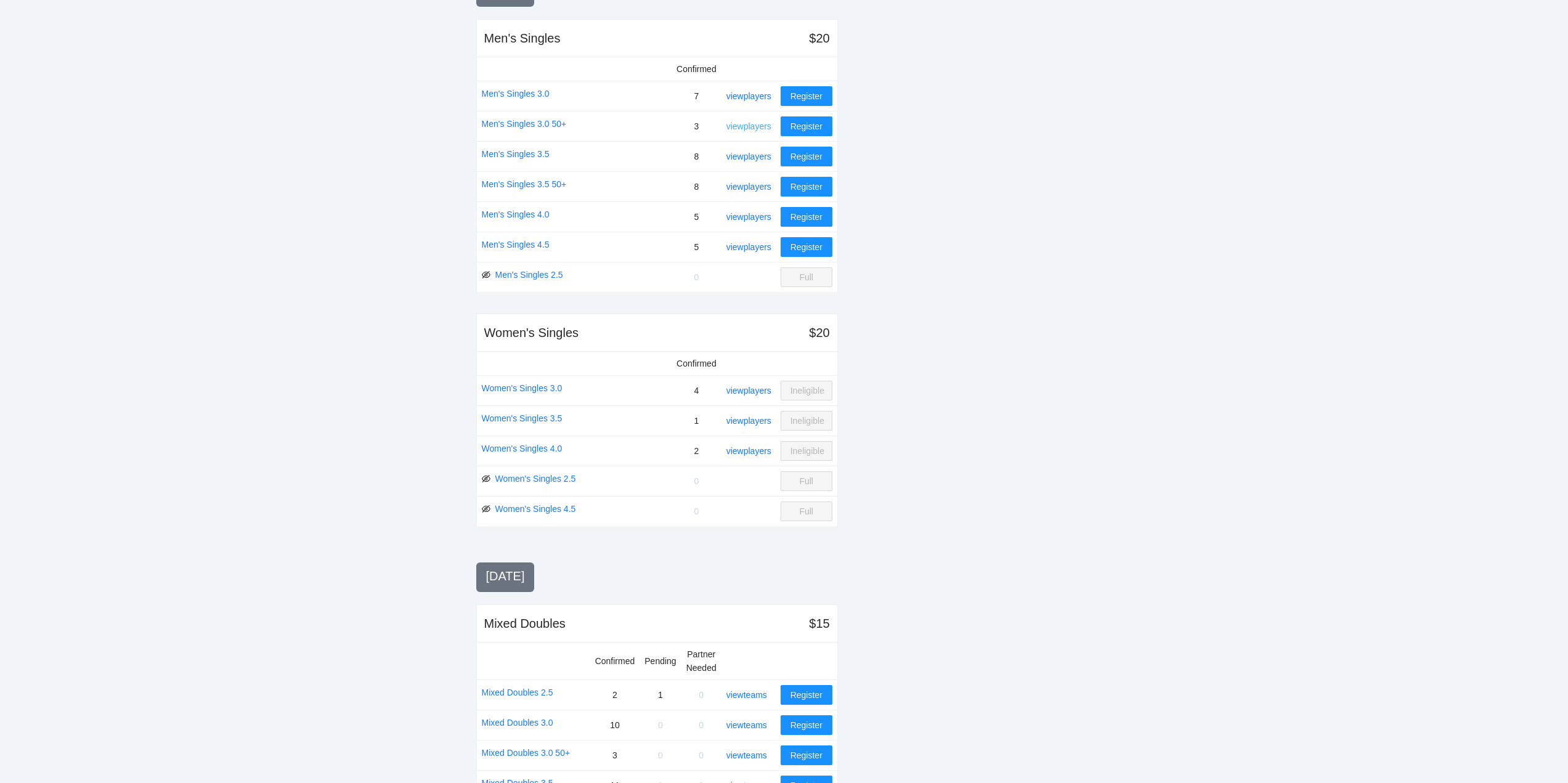
click at [756, 125] on link "view players" at bounding box center [748, 126] width 45 height 10
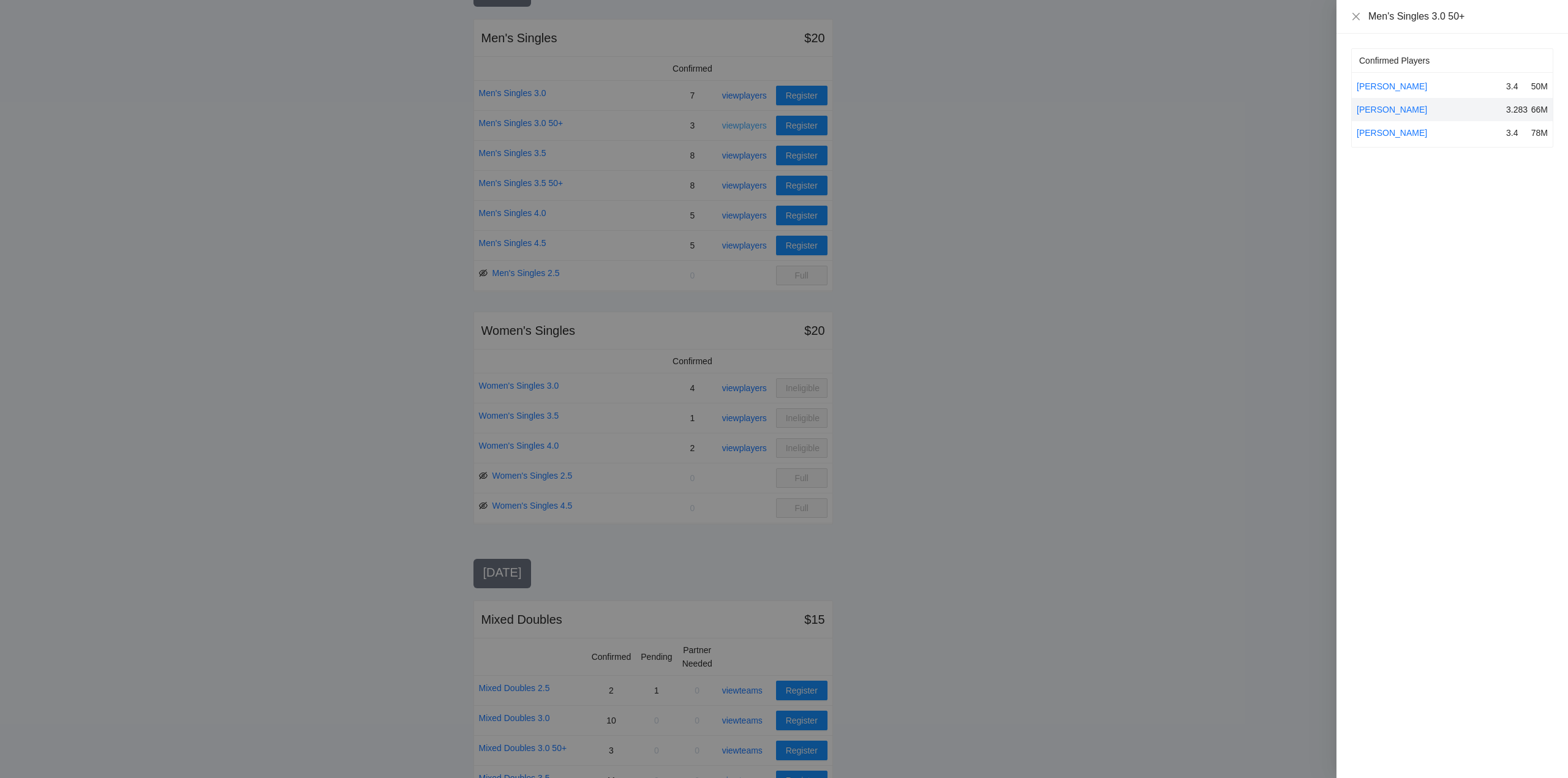
click at [752, 124] on div at bounding box center [784, 389] width 1568 height 778
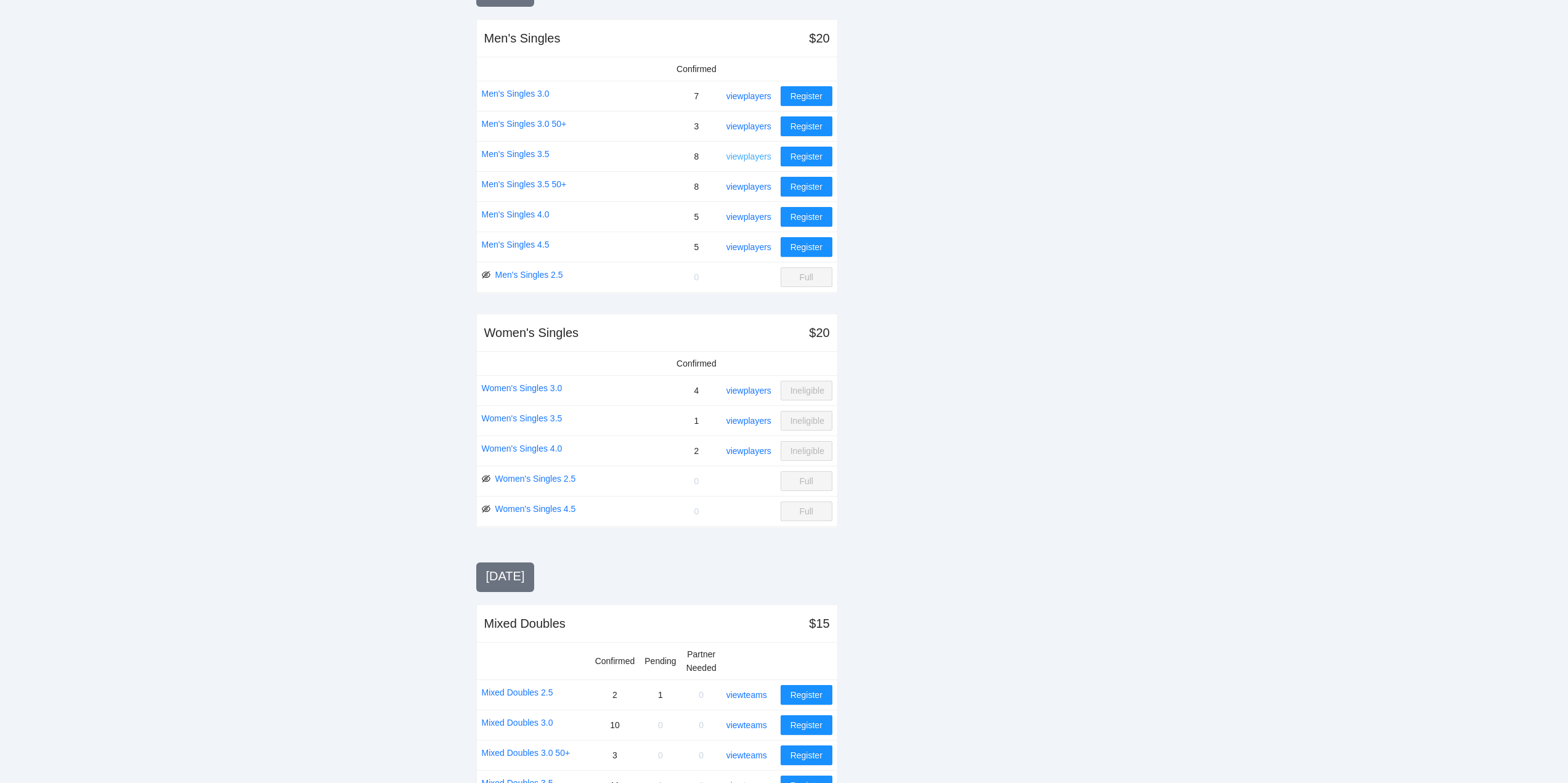
click at [747, 155] on link "view players" at bounding box center [748, 156] width 45 height 10
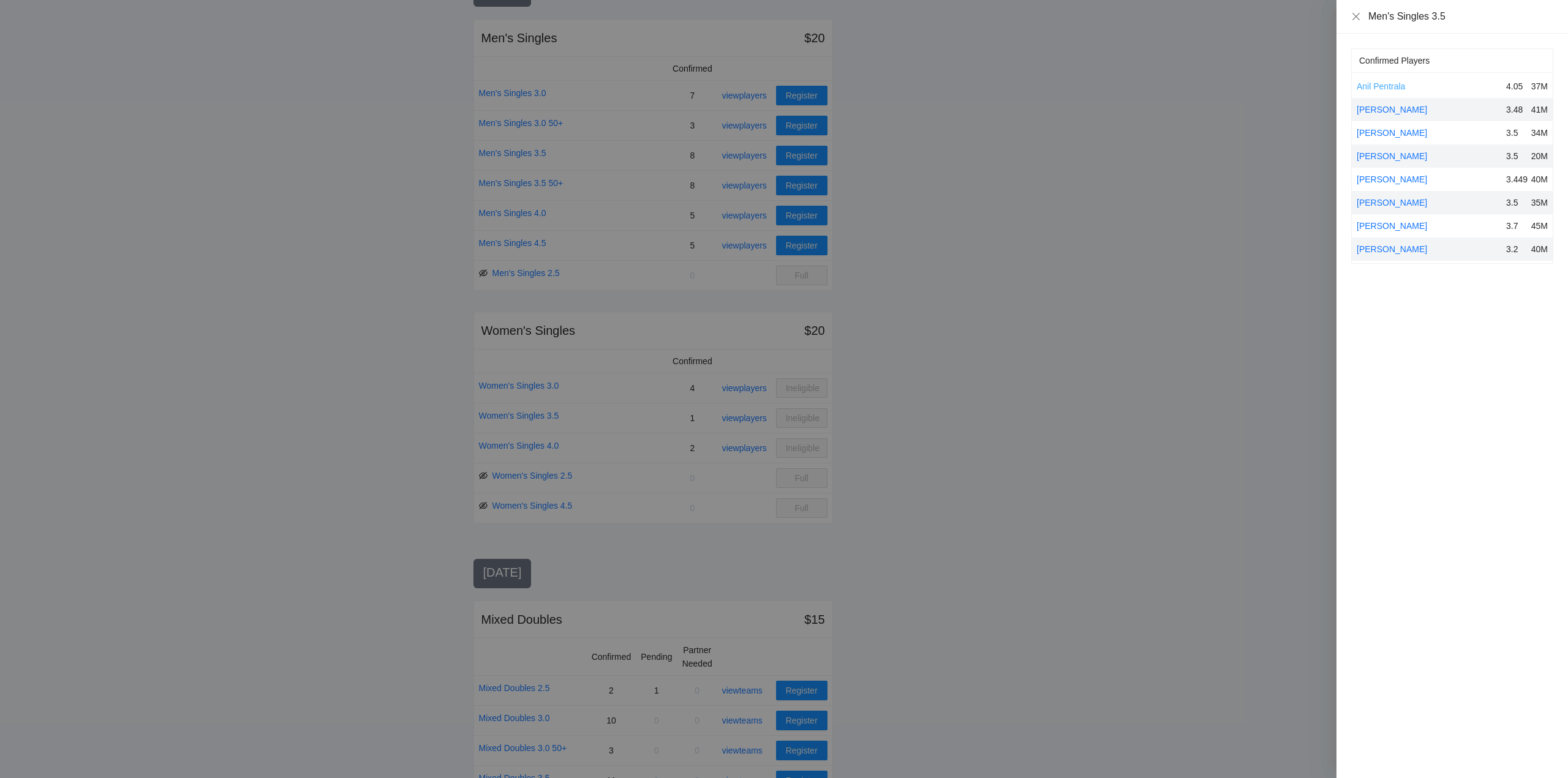
click at [1389, 84] on link "Anil Pentrala" at bounding box center [1380, 86] width 48 height 10
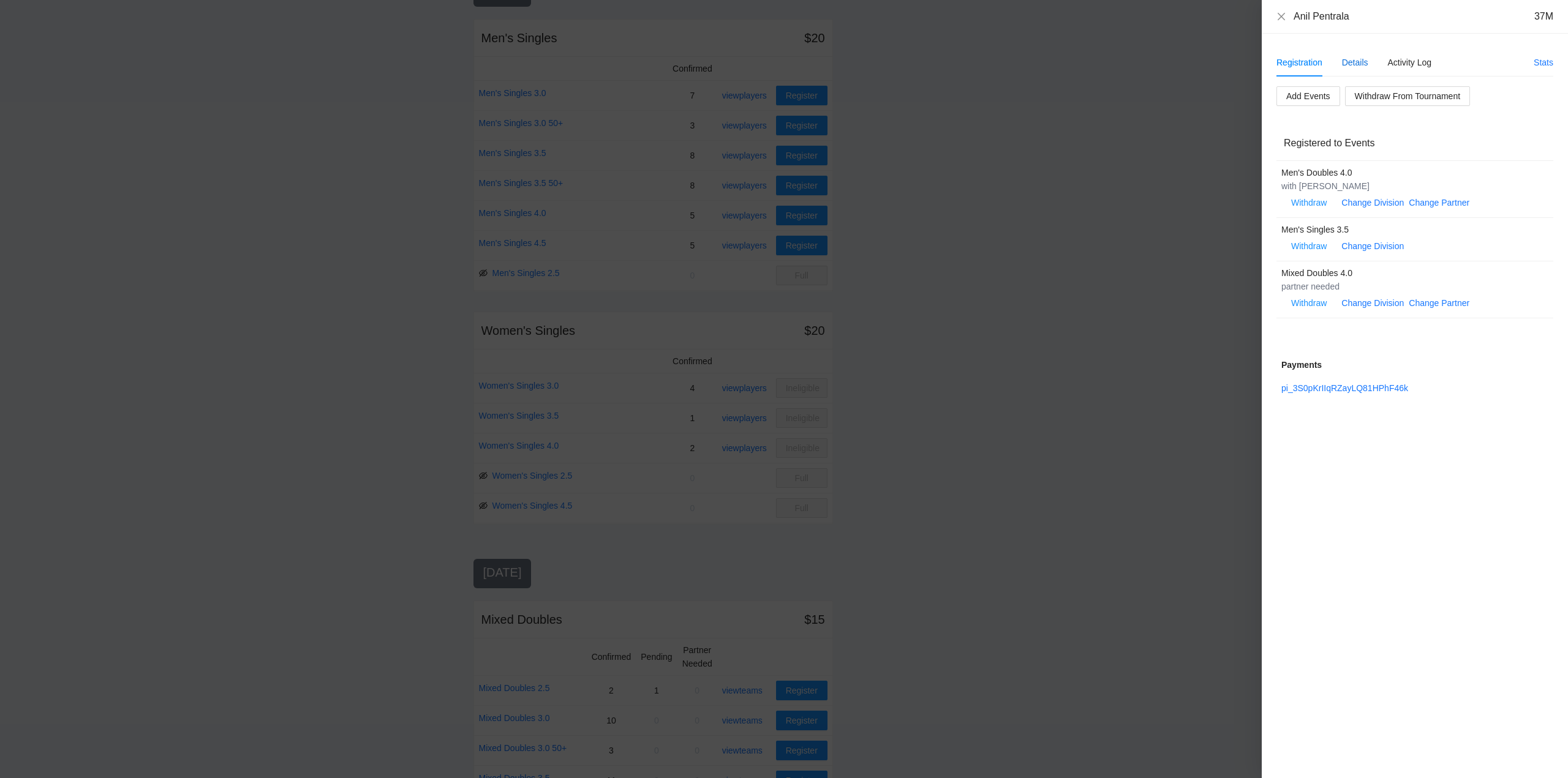
click at [1357, 62] on div "Details" at bounding box center [1355, 62] width 26 height 13
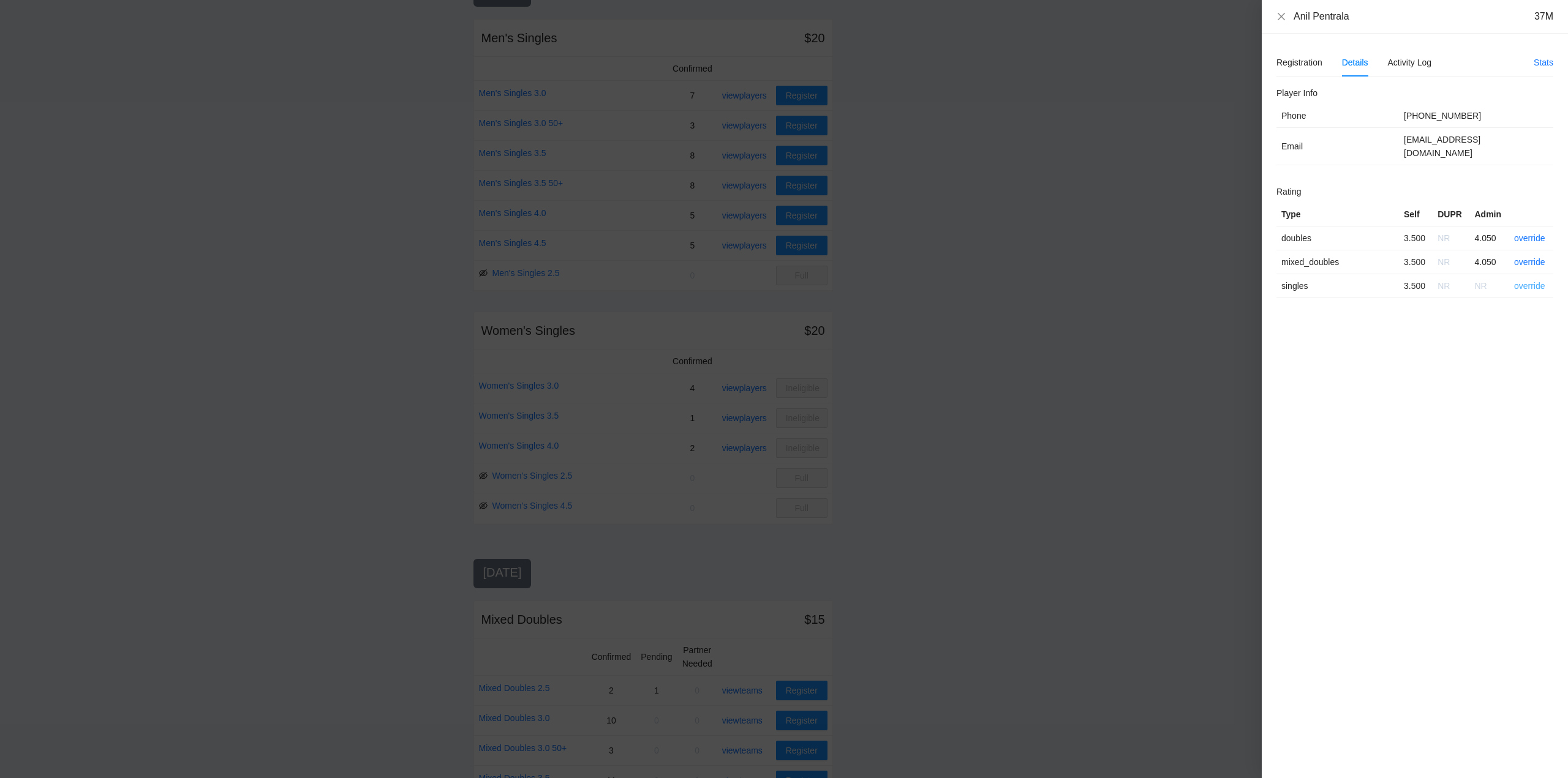
click at [1529, 281] on link "override" at bounding box center [1530, 286] width 32 height 10
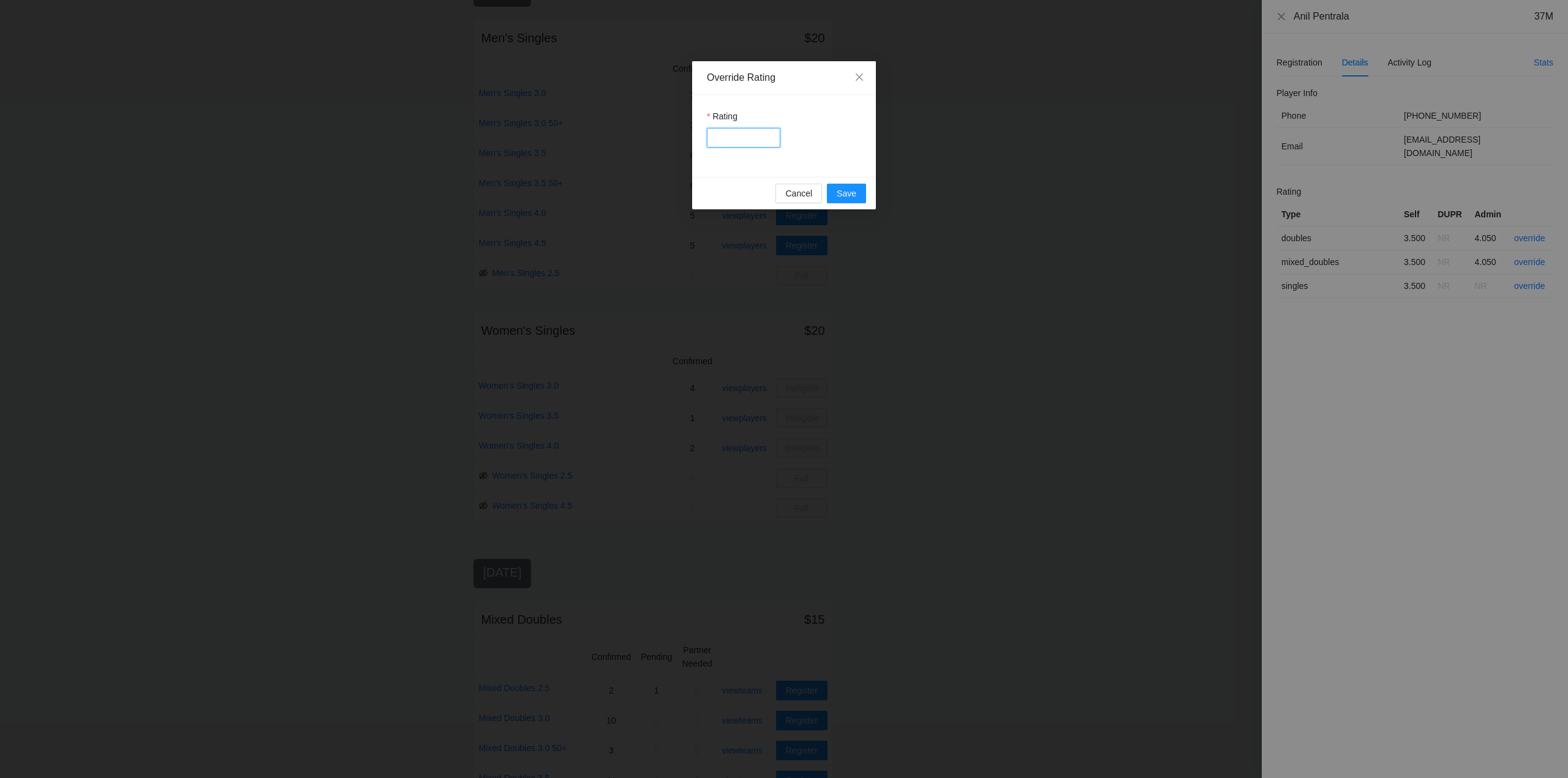
click at [751, 141] on input "Rating" at bounding box center [744, 138] width 74 height 19
type input "***"
click at [847, 198] on span "Save" at bounding box center [847, 193] width 19 height 13
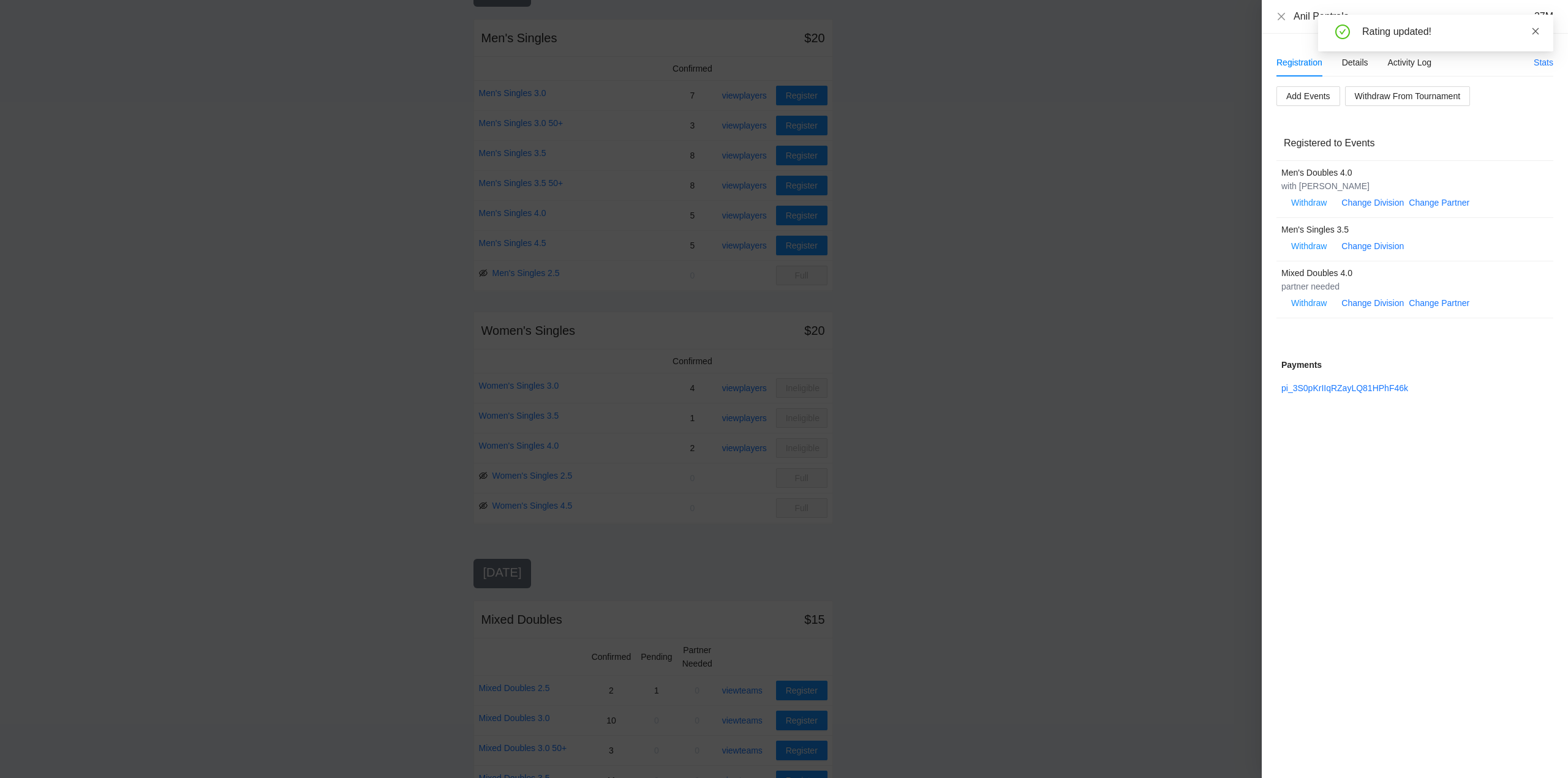
click at [1537, 30] on icon "close" at bounding box center [1536, 31] width 7 height 7
click at [1282, 18] on icon "close" at bounding box center [1281, 16] width 7 height 7
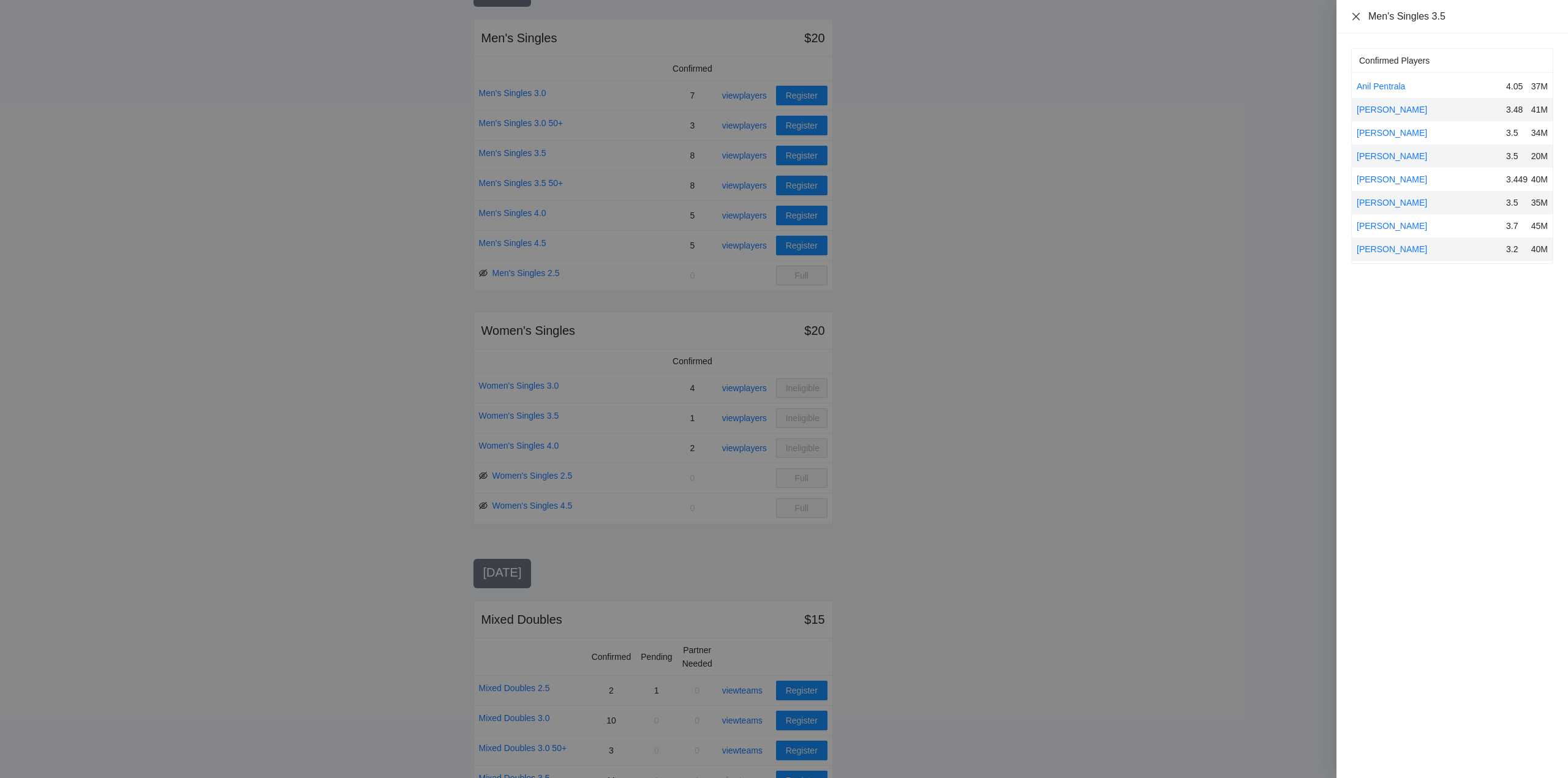
drag, startPoint x: 1359, startPoint y: 17, endPoint x: 1360, endPoint y: 45, distance: 28.0
click at [1359, 21] on button "Close" at bounding box center [1356, 17] width 10 height 11
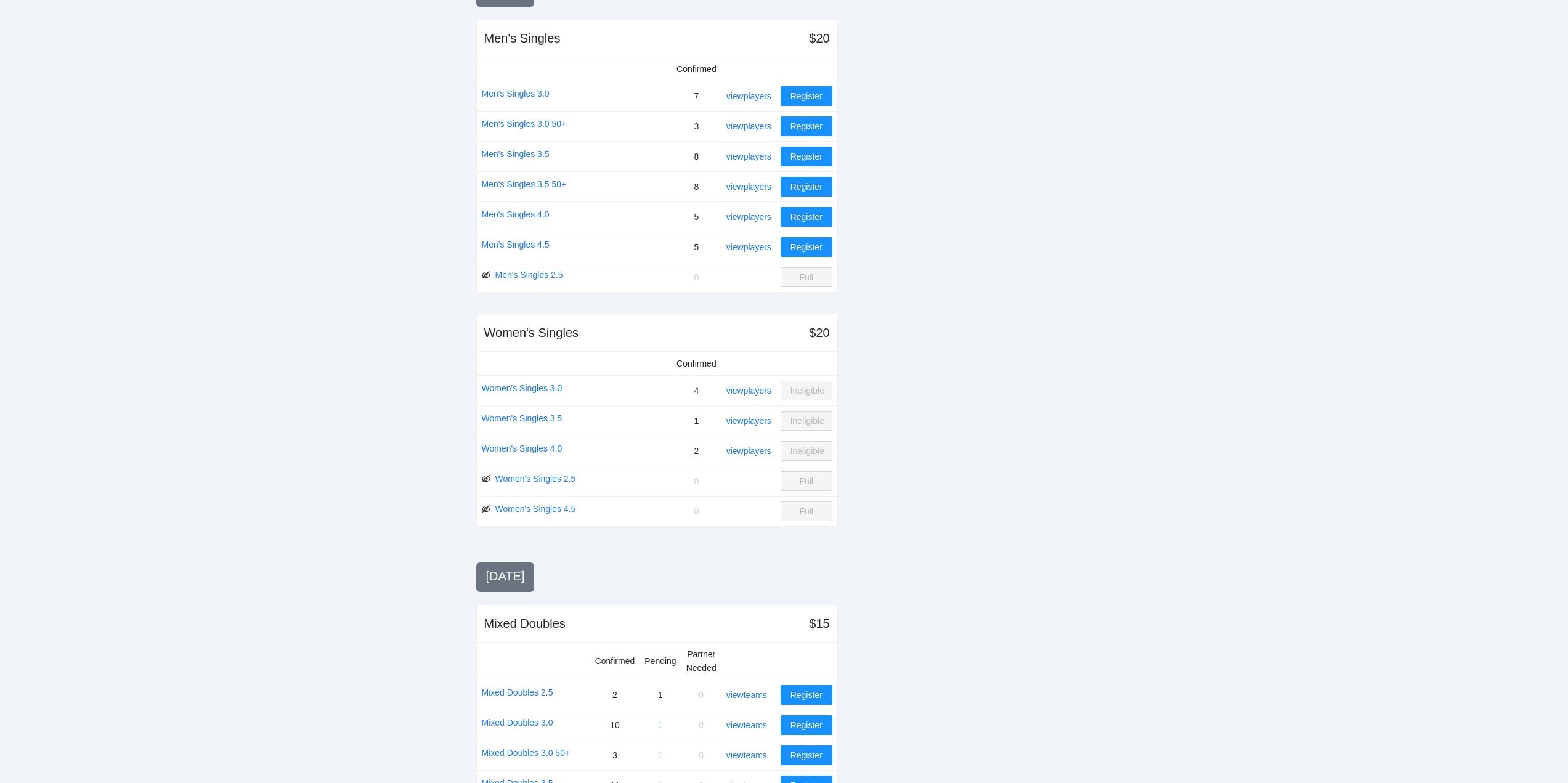
click at [751, 151] on div "view players" at bounding box center [751, 156] width 49 height 13
click at [751, 156] on link "view players" at bounding box center [748, 156] width 45 height 10
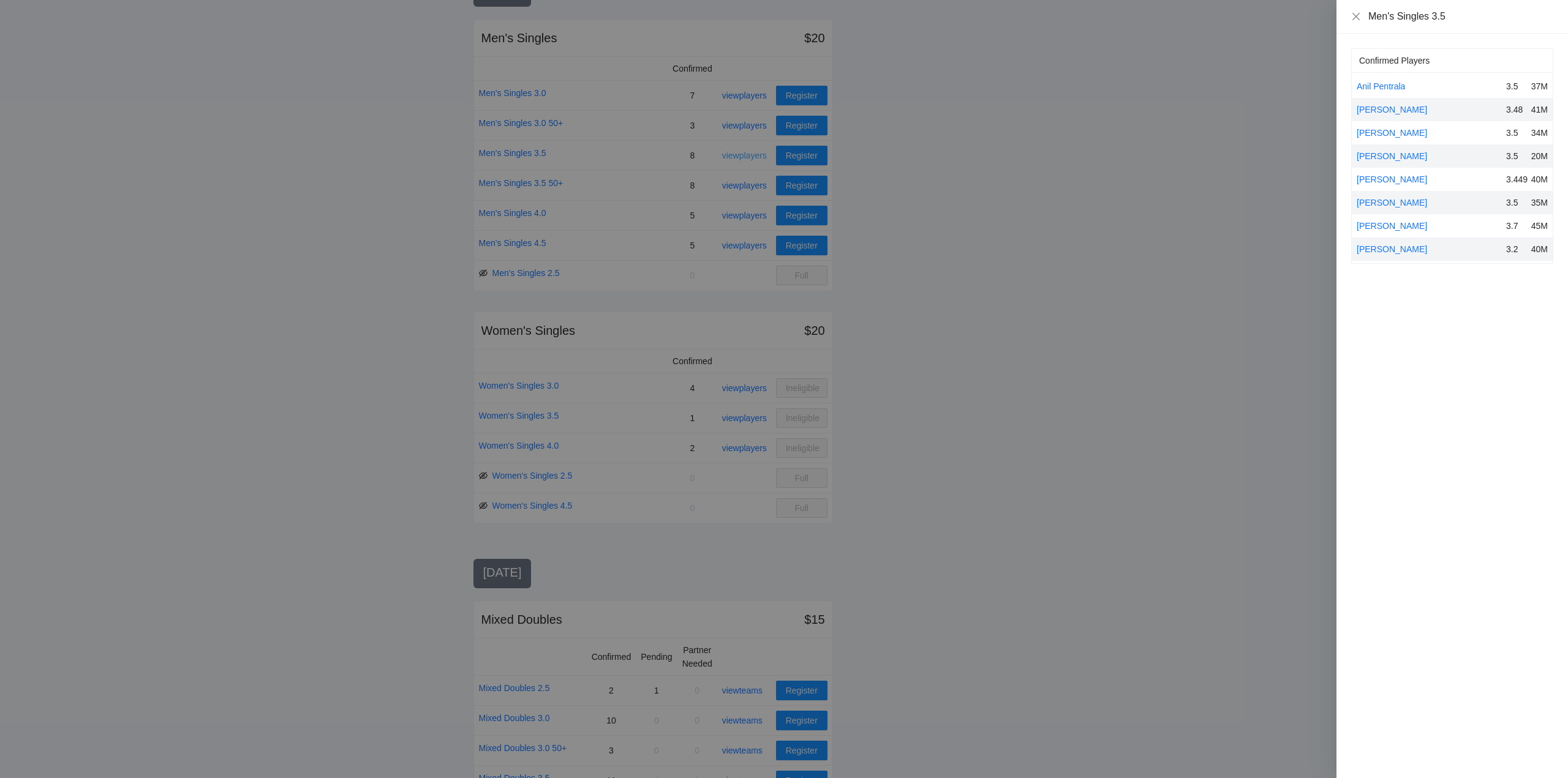
click at [747, 155] on div at bounding box center [784, 389] width 1568 height 778
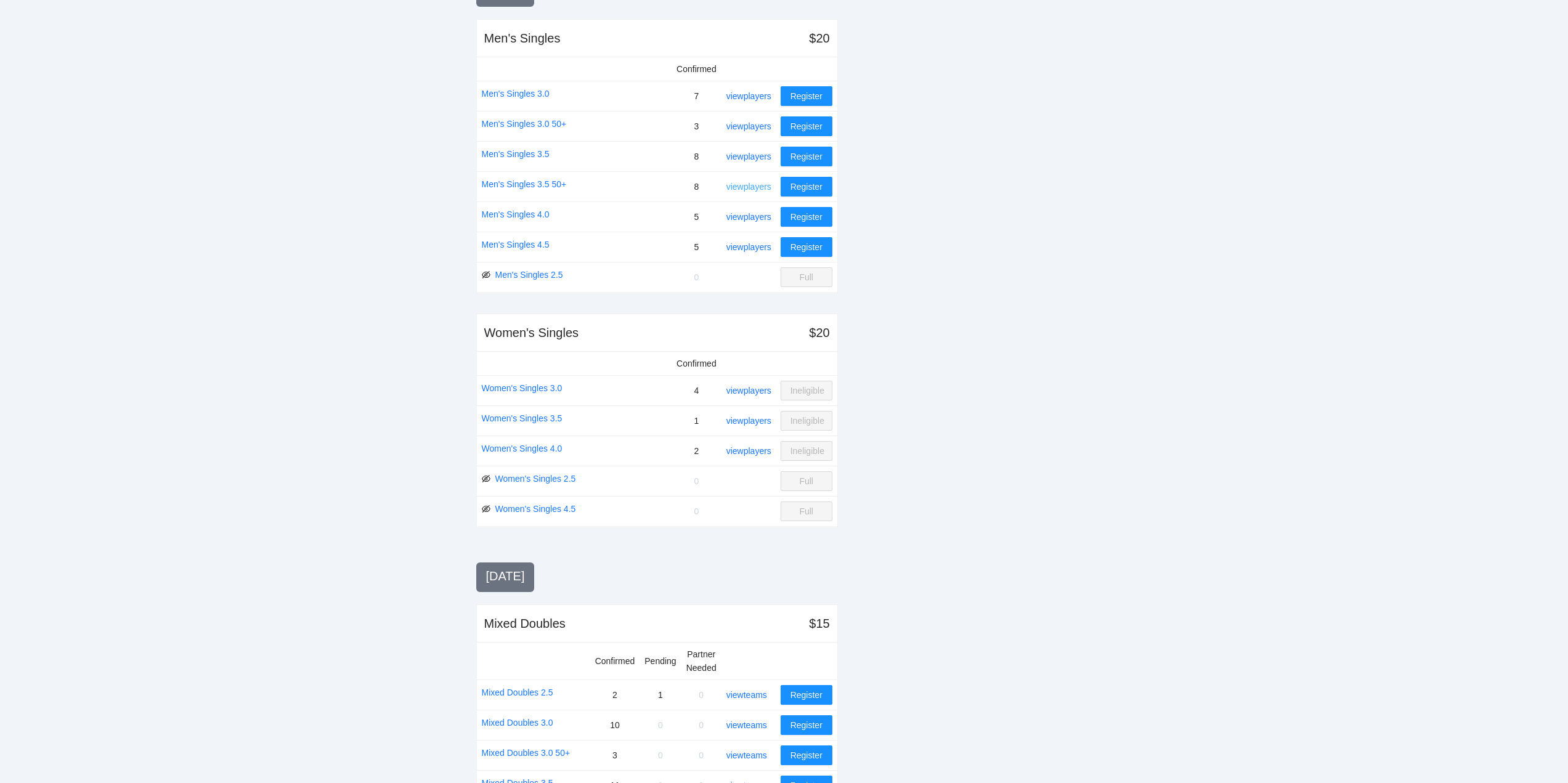
click at [744, 190] on link "view players" at bounding box center [748, 186] width 45 height 10
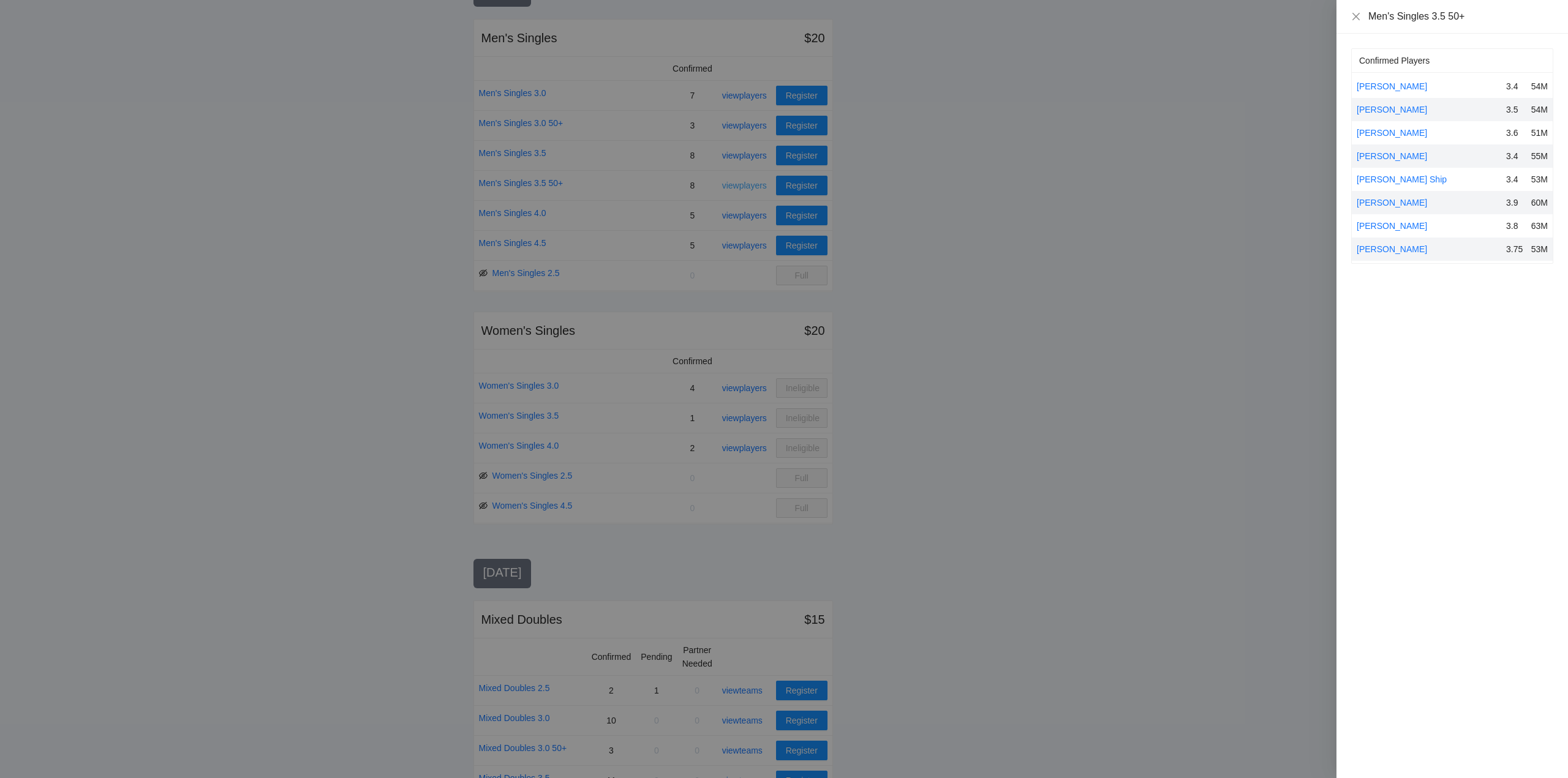
click at [740, 188] on div at bounding box center [784, 389] width 1568 height 778
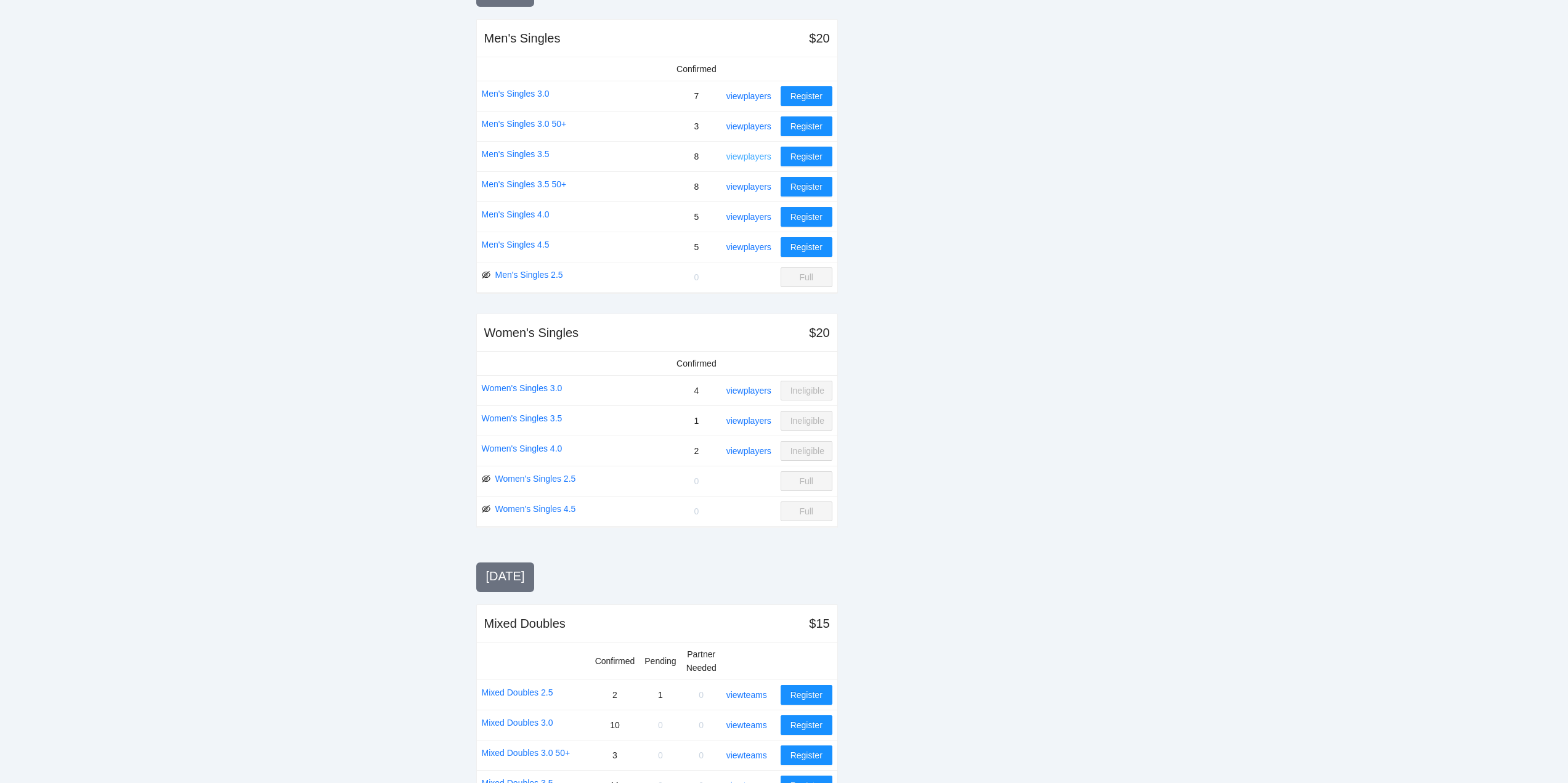
click at [739, 154] on link "view players" at bounding box center [748, 156] width 45 height 10
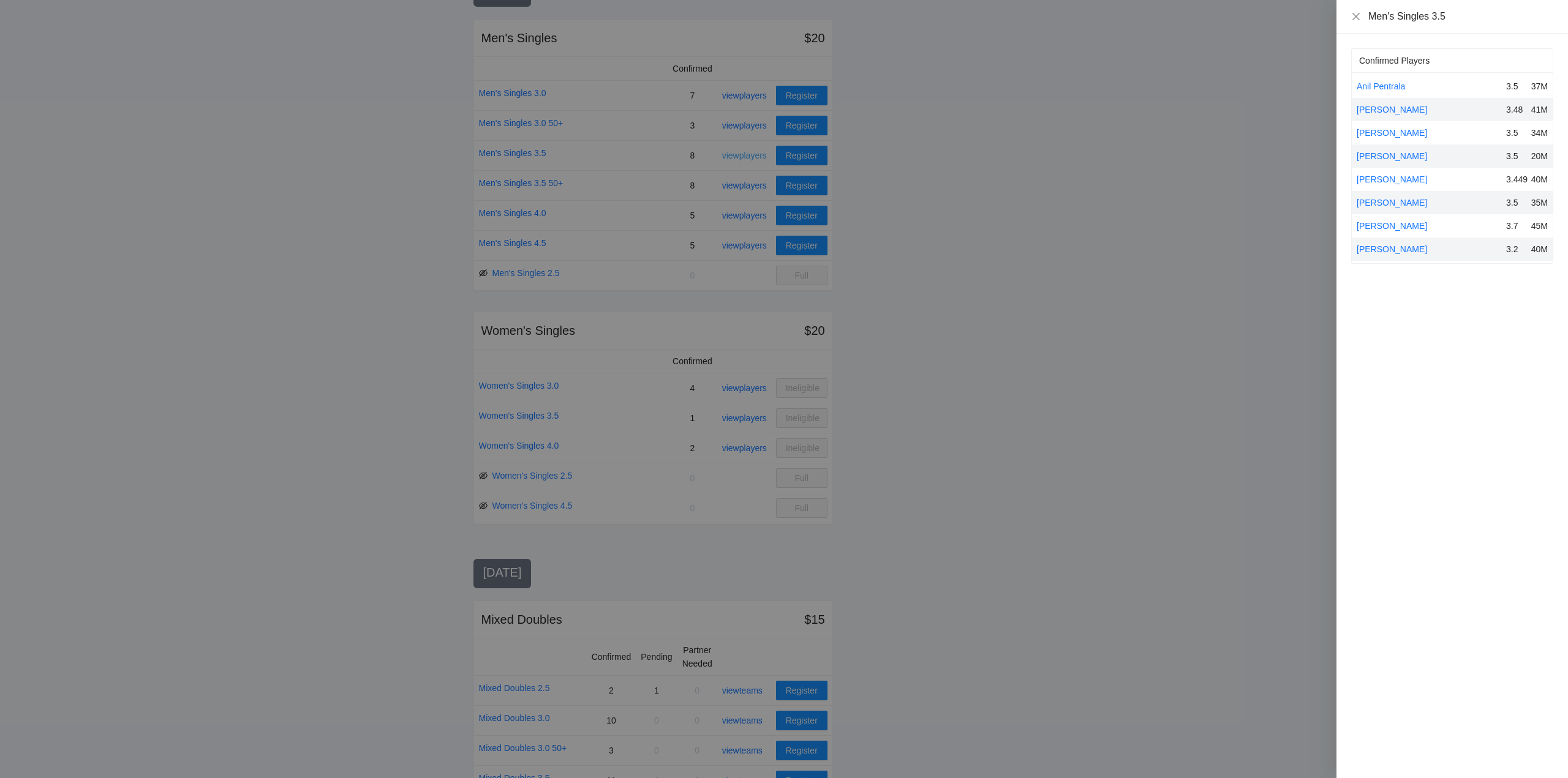
click at [735, 153] on div at bounding box center [784, 389] width 1568 height 778
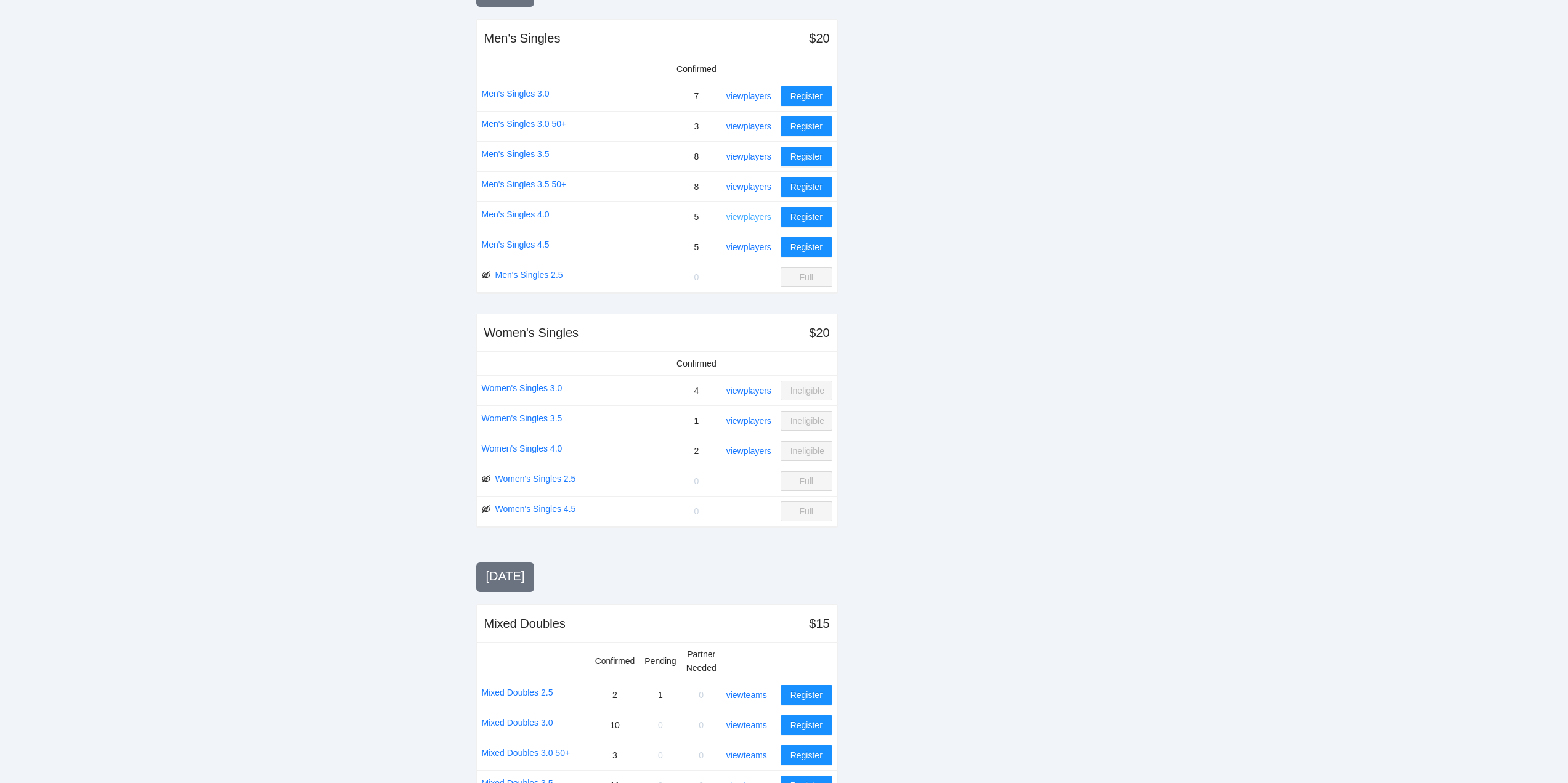
click at [742, 213] on link "view players" at bounding box center [748, 216] width 45 height 10
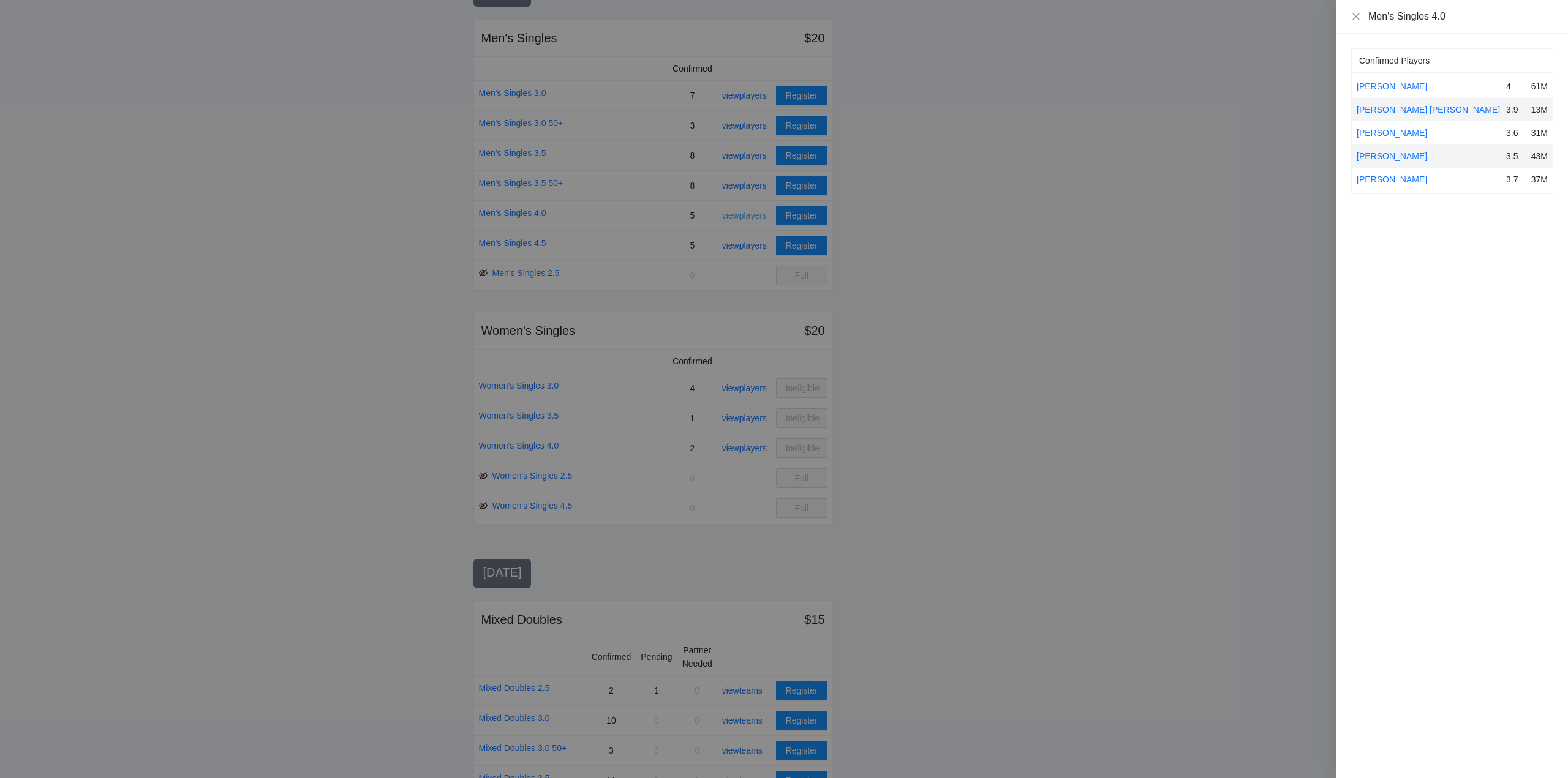
click at [738, 212] on div at bounding box center [784, 389] width 1568 height 778
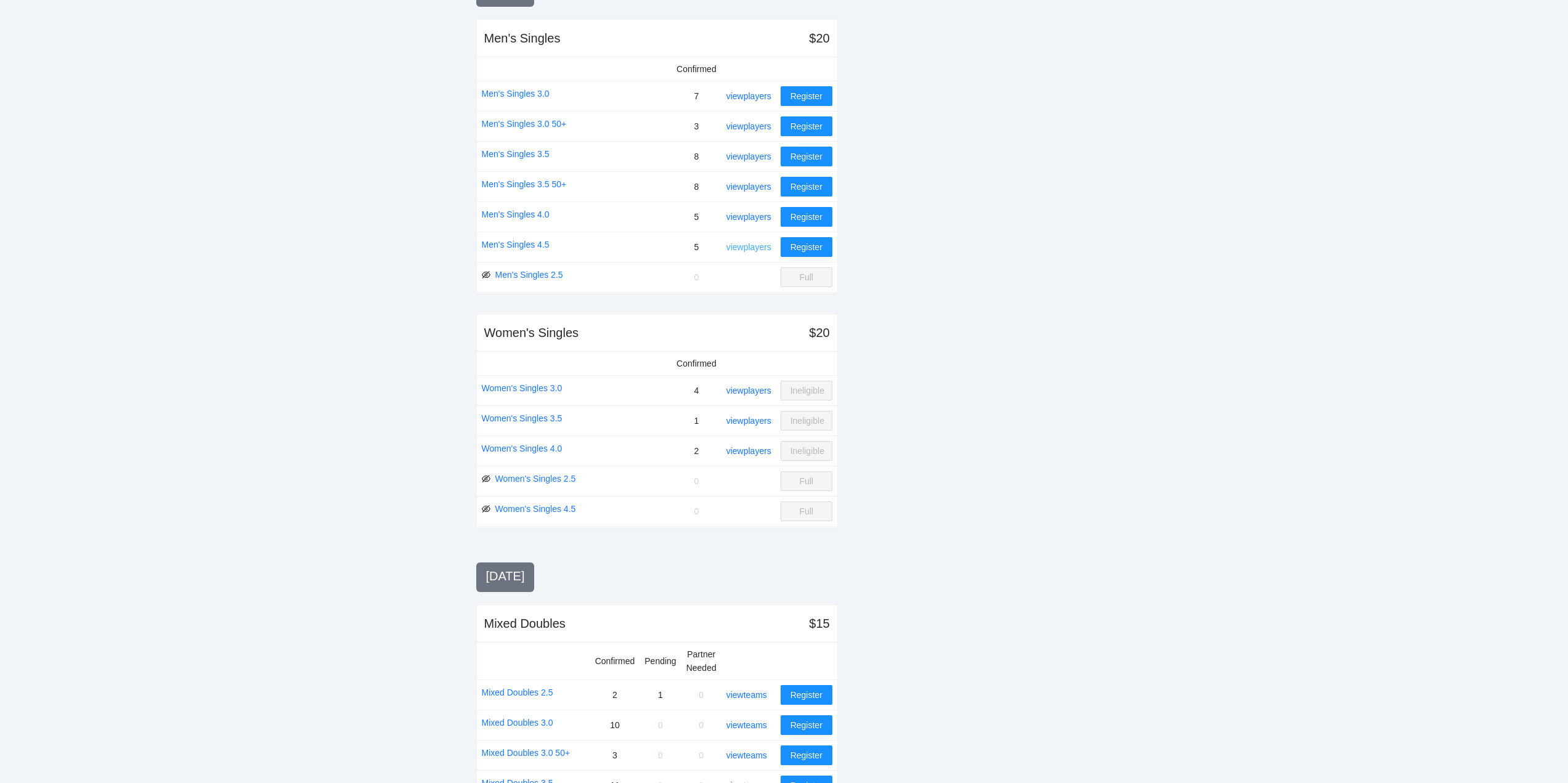
click at [739, 244] on link "view players" at bounding box center [748, 247] width 45 height 10
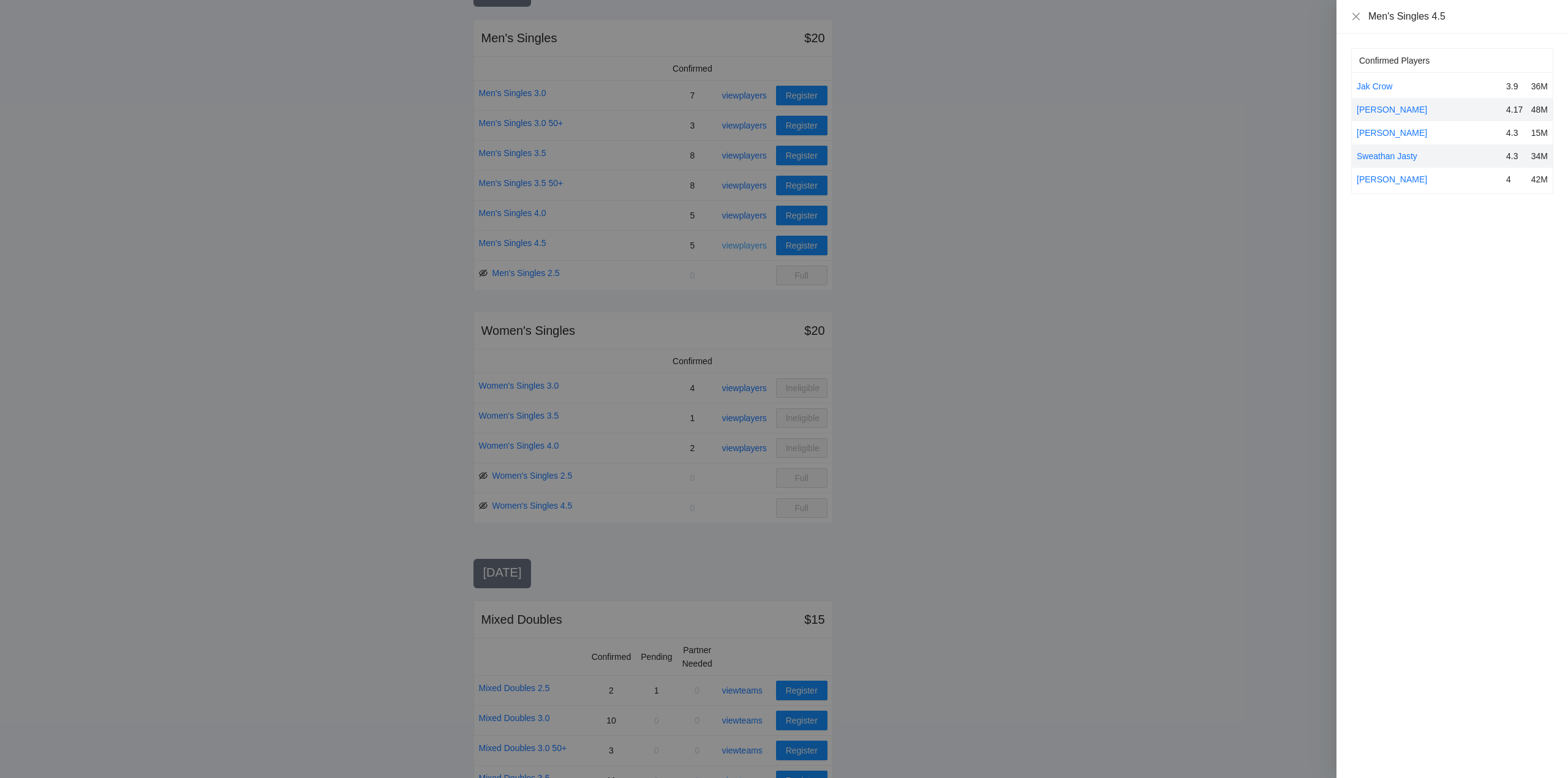
click at [734, 243] on div at bounding box center [784, 389] width 1568 height 778
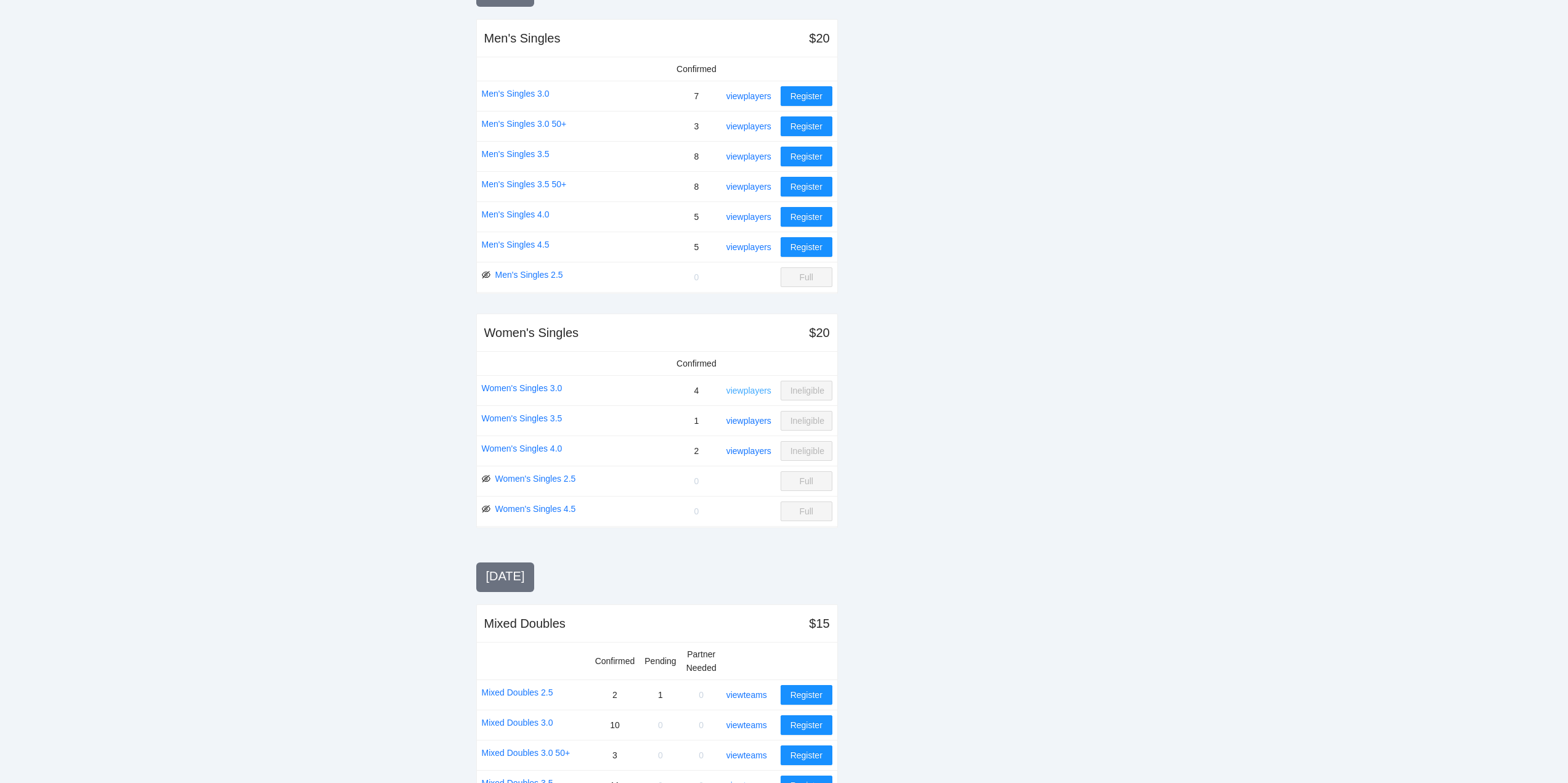
click at [748, 391] on link "view players" at bounding box center [748, 391] width 45 height 10
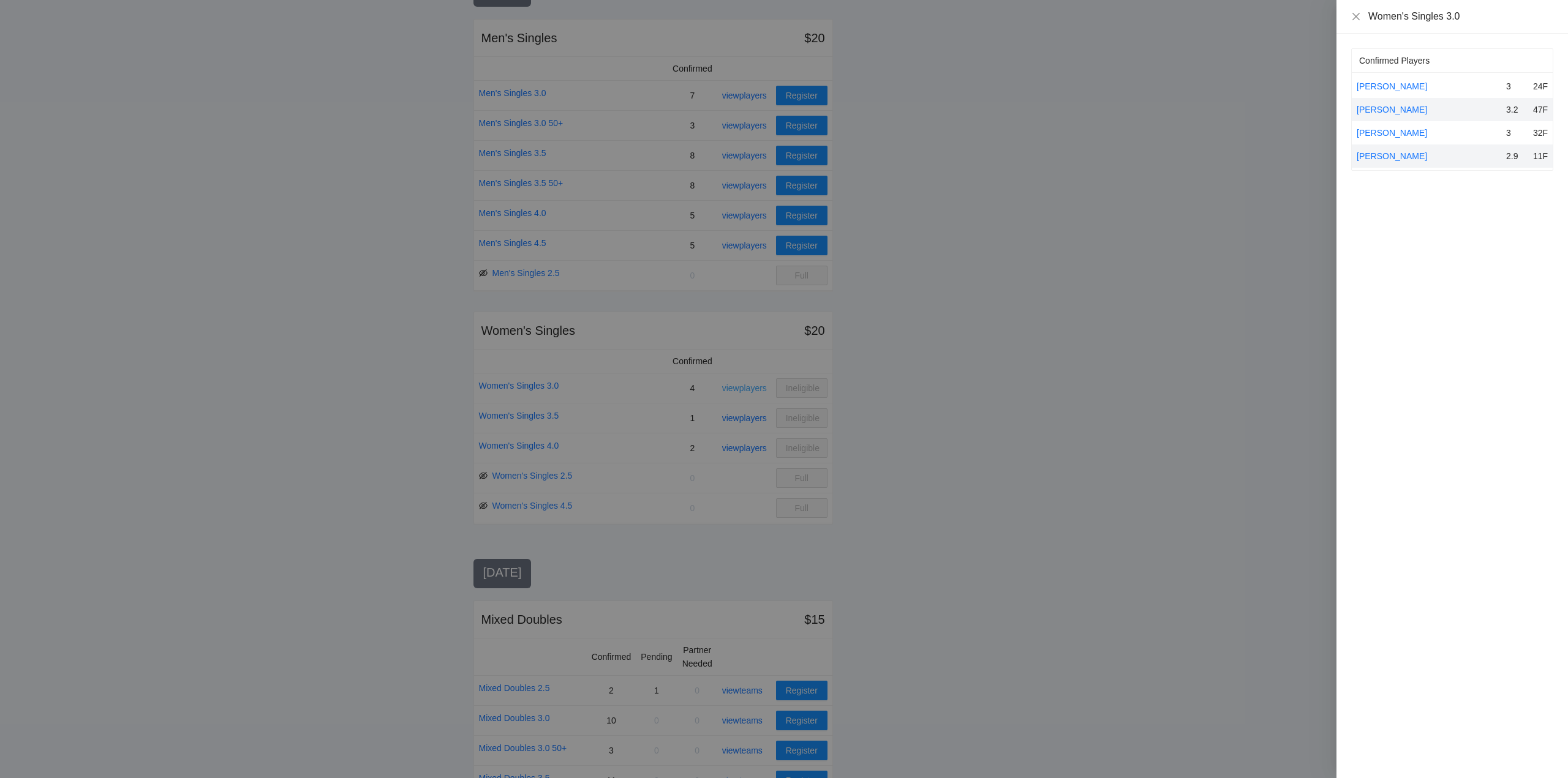
click at [744, 388] on div at bounding box center [784, 389] width 1568 height 778
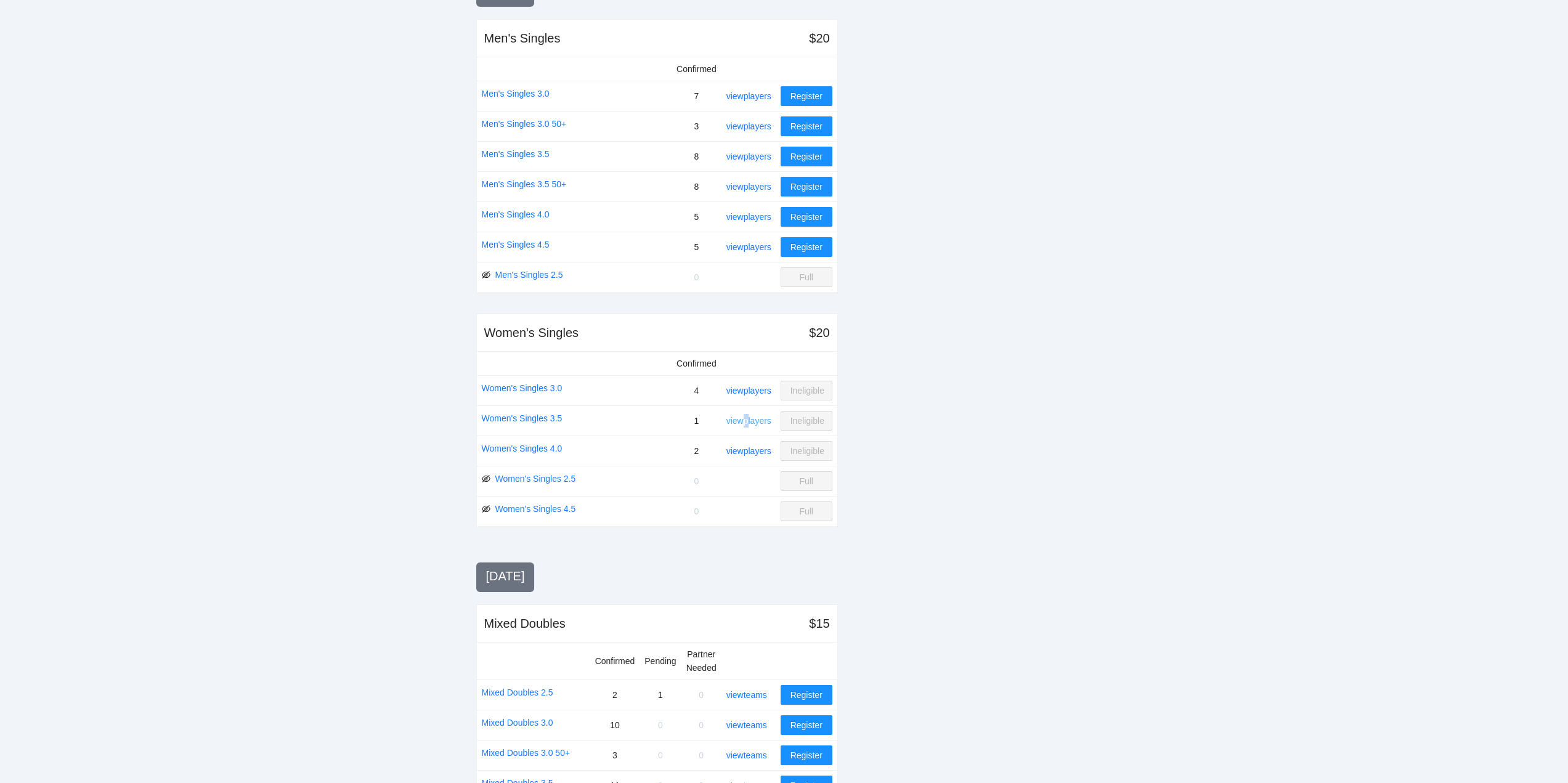
click at [748, 421] on link "view players" at bounding box center [748, 421] width 45 height 10
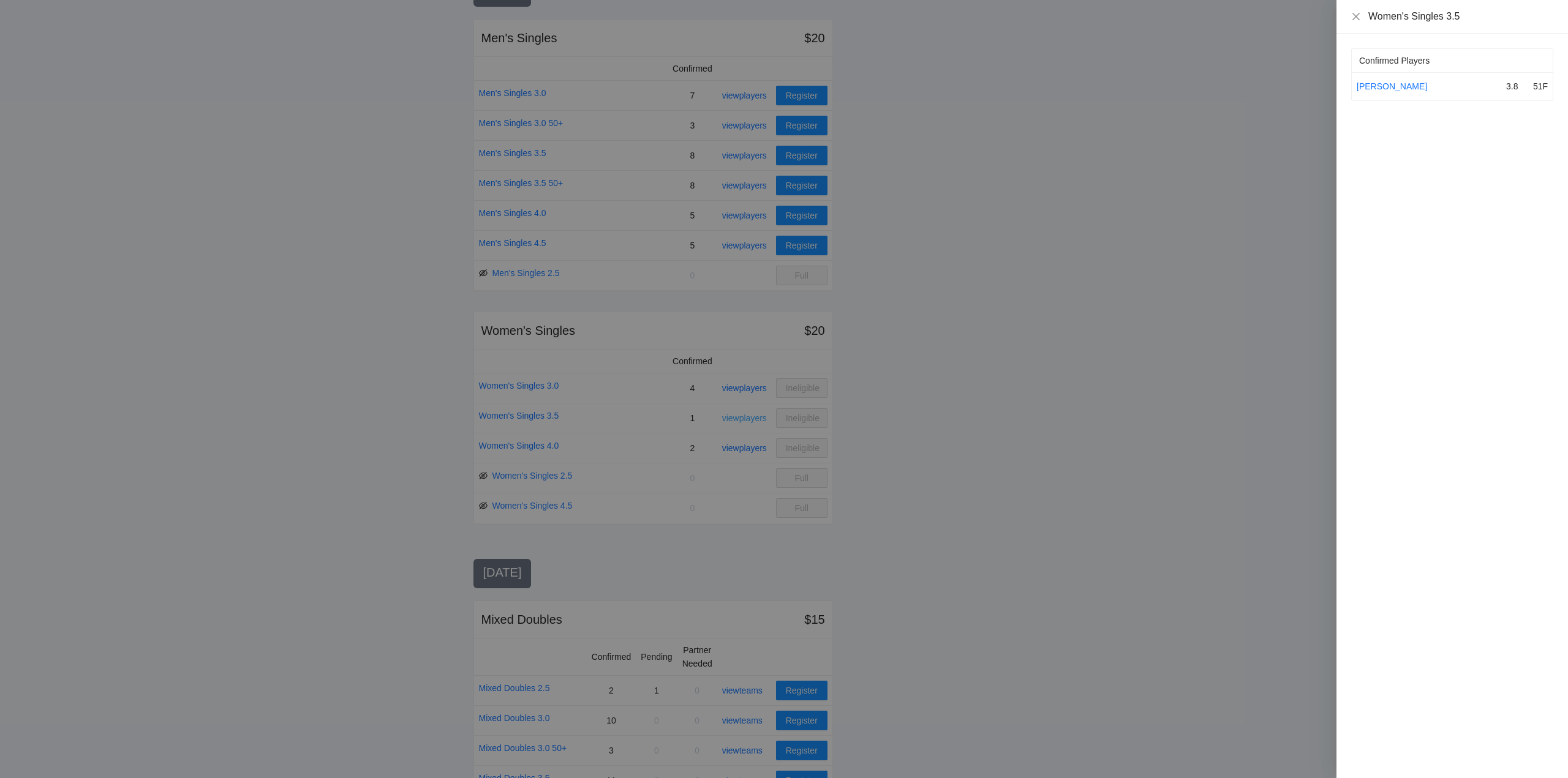
click at [744, 419] on div at bounding box center [784, 389] width 1568 height 778
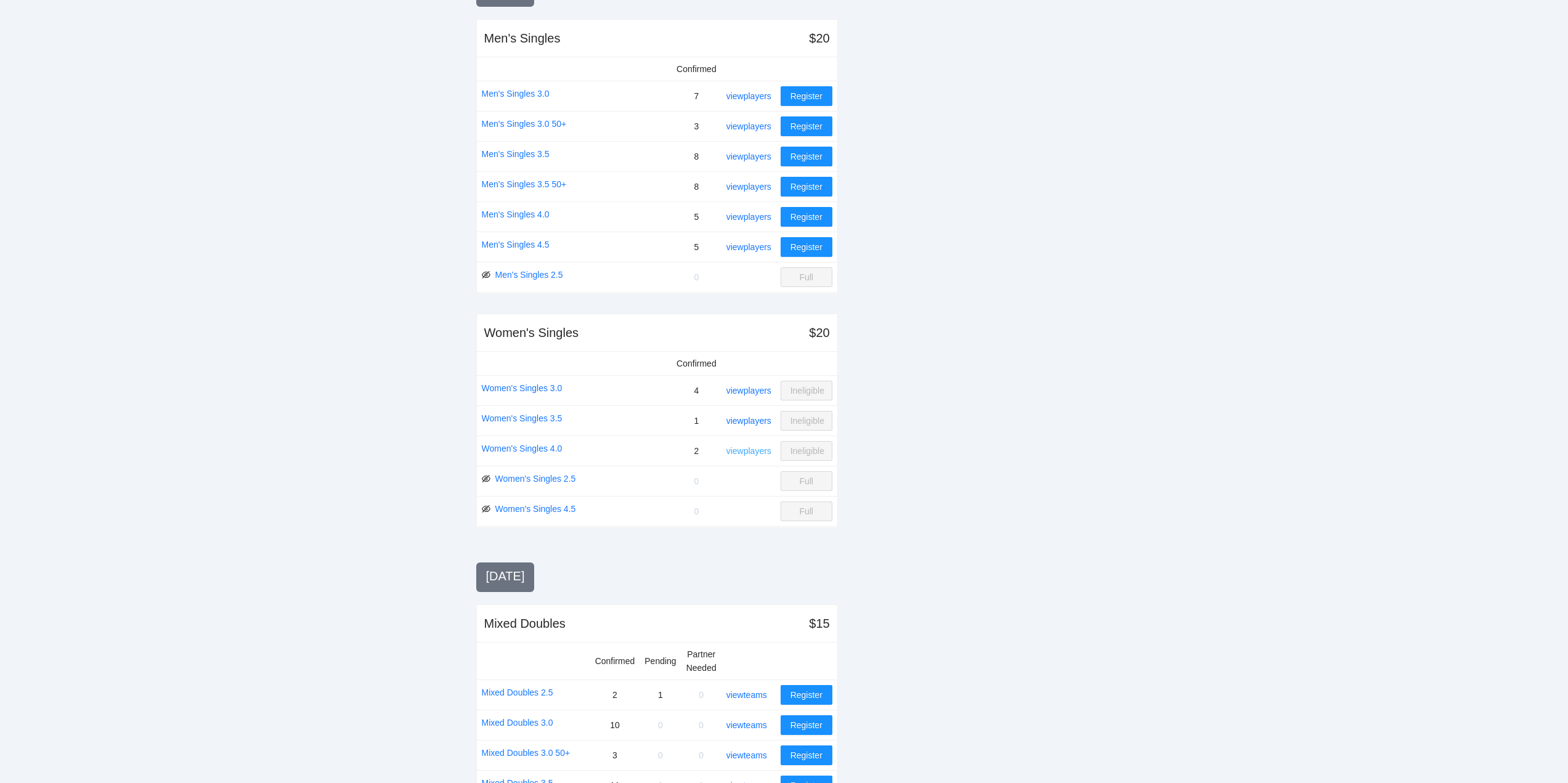
click at [745, 455] on link "view players" at bounding box center [748, 451] width 45 height 10
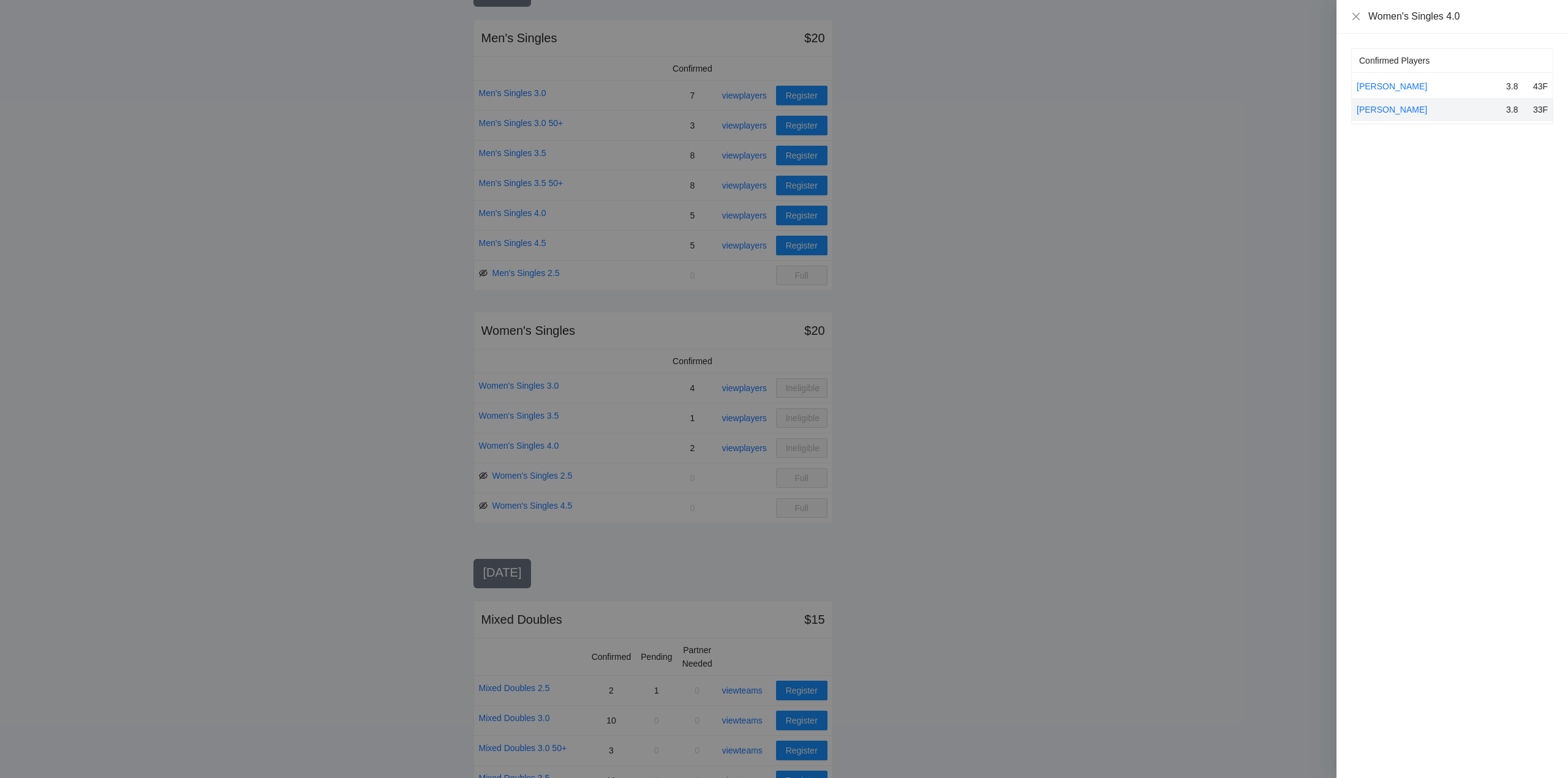
click at [741, 451] on div at bounding box center [784, 389] width 1568 height 778
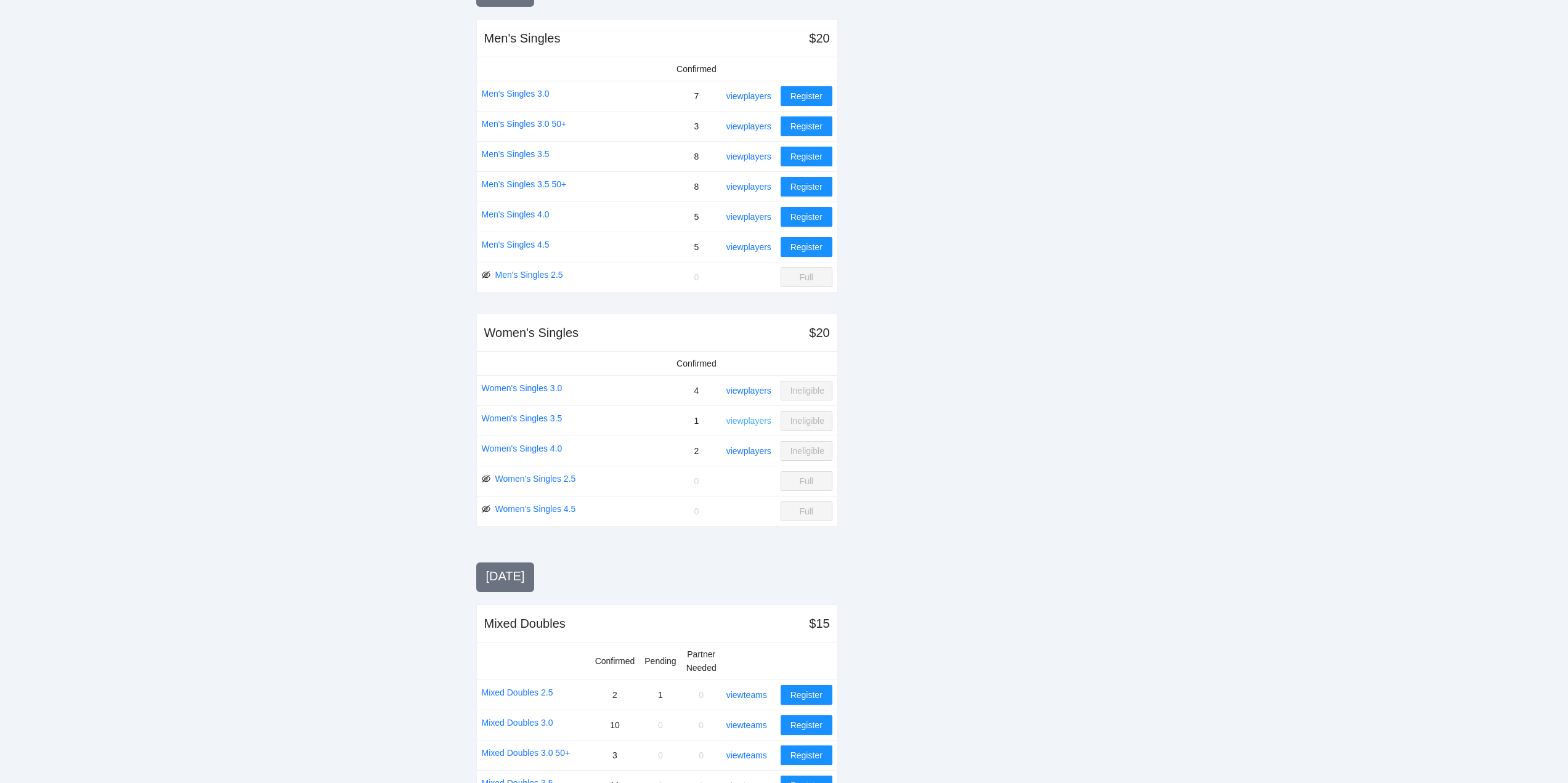
click at [747, 419] on link "view players" at bounding box center [748, 421] width 45 height 10
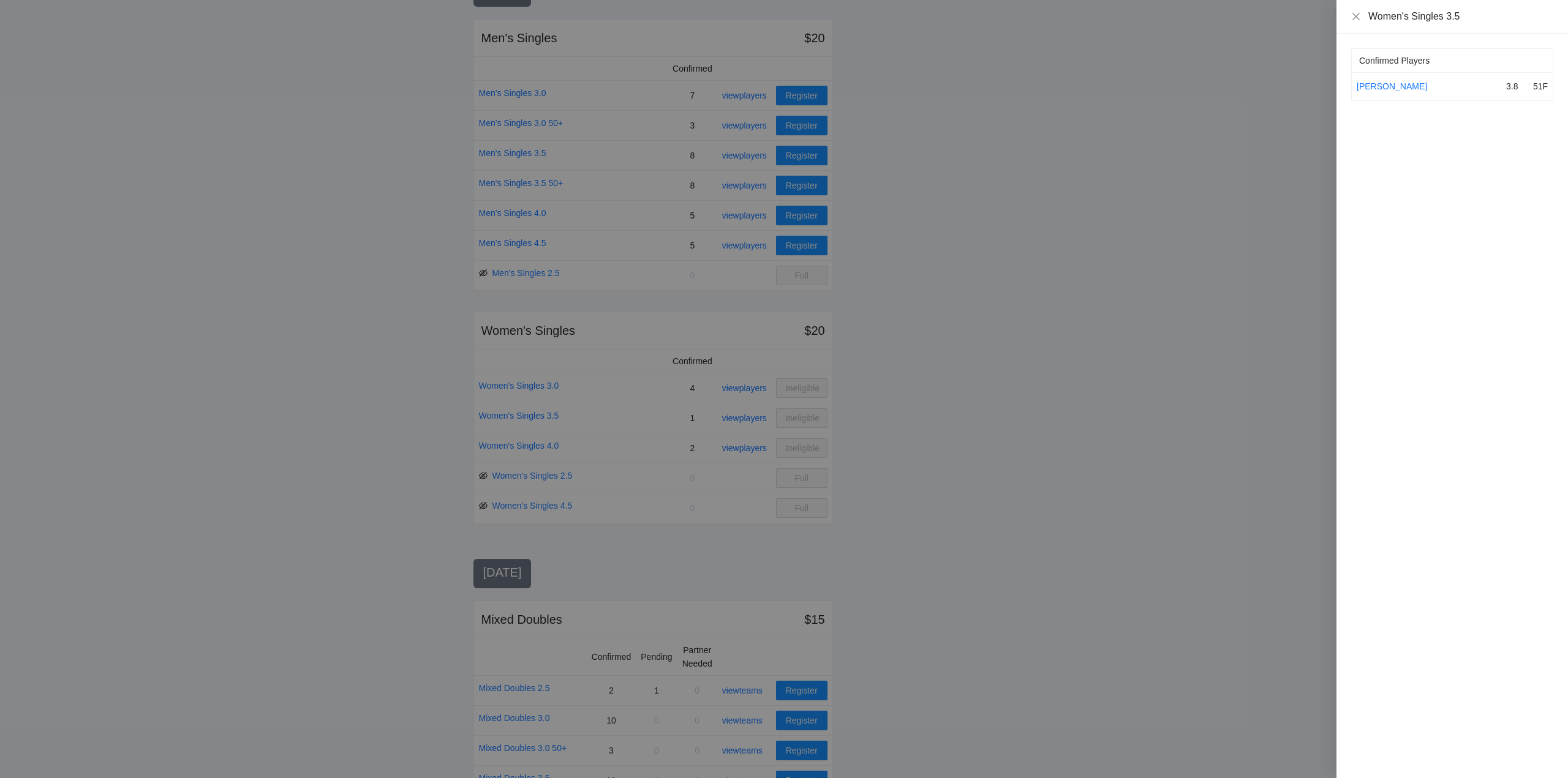
click at [743, 416] on div at bounding box center [784, 389] width 1568 height 778
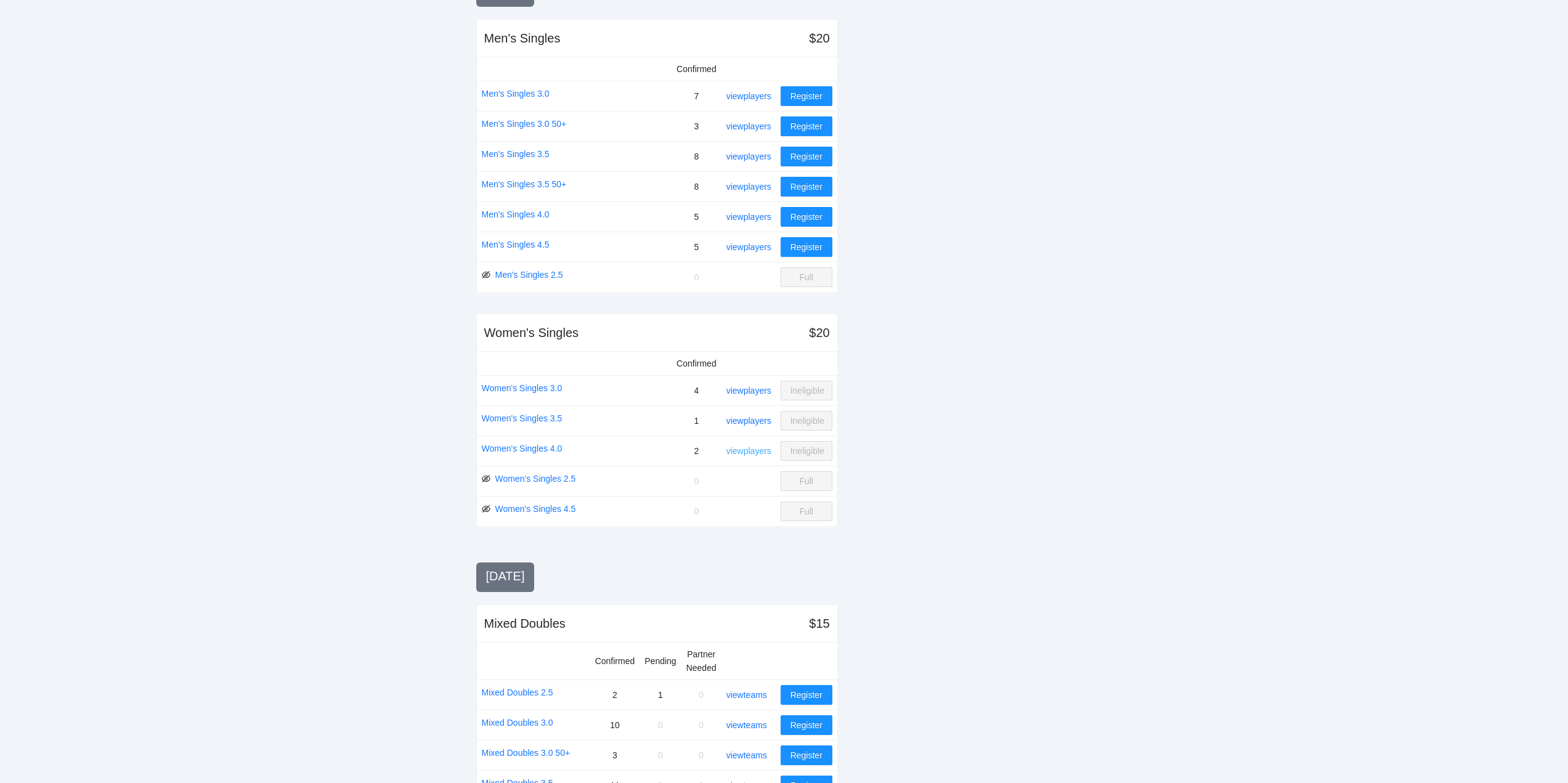
click at [741, 450] on link "view players" at bounding box center [748, 451] width 45 height 10
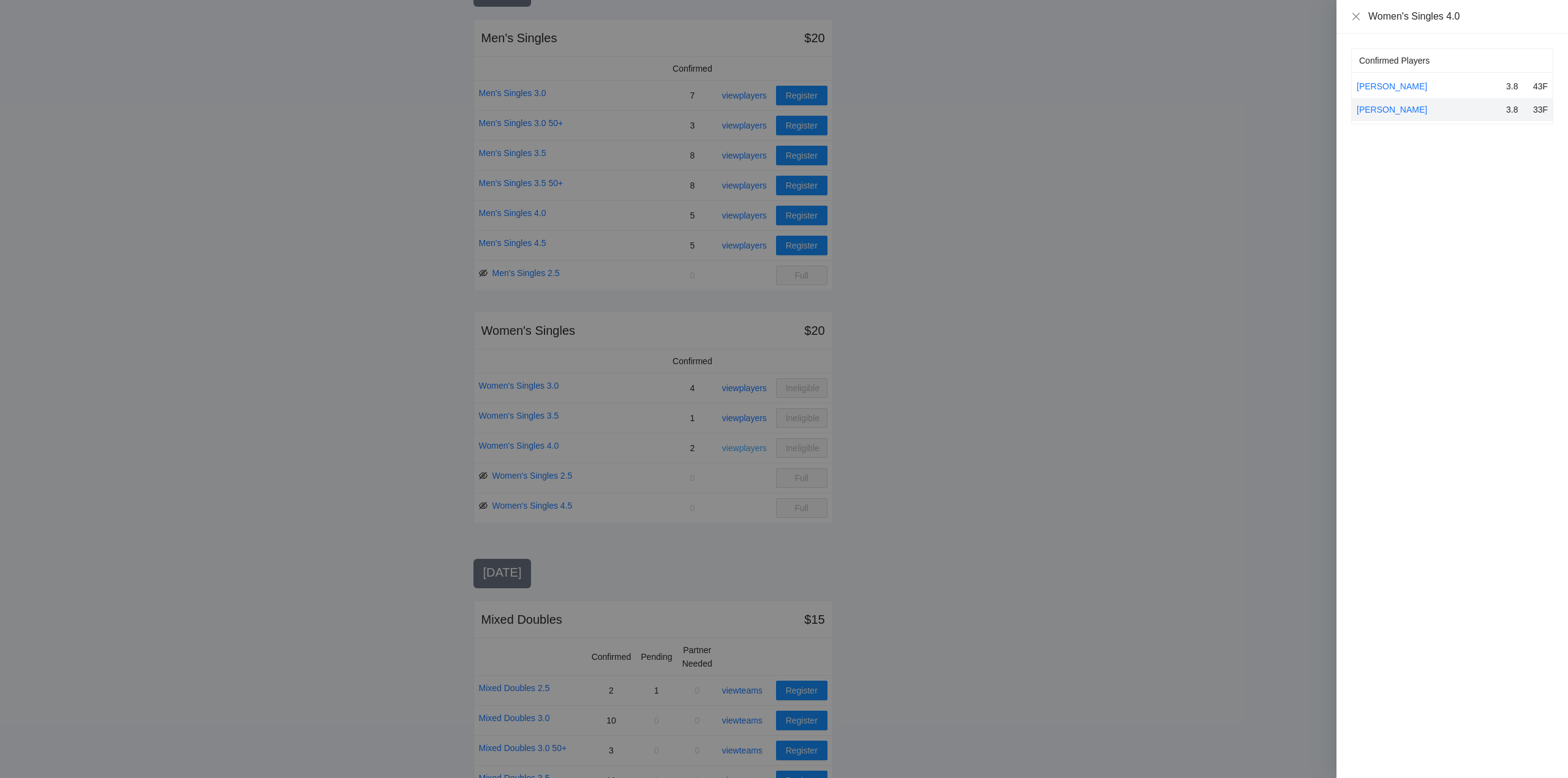
click at [737, 447] on div at bounding box center [784, 389] width 1568 height 778
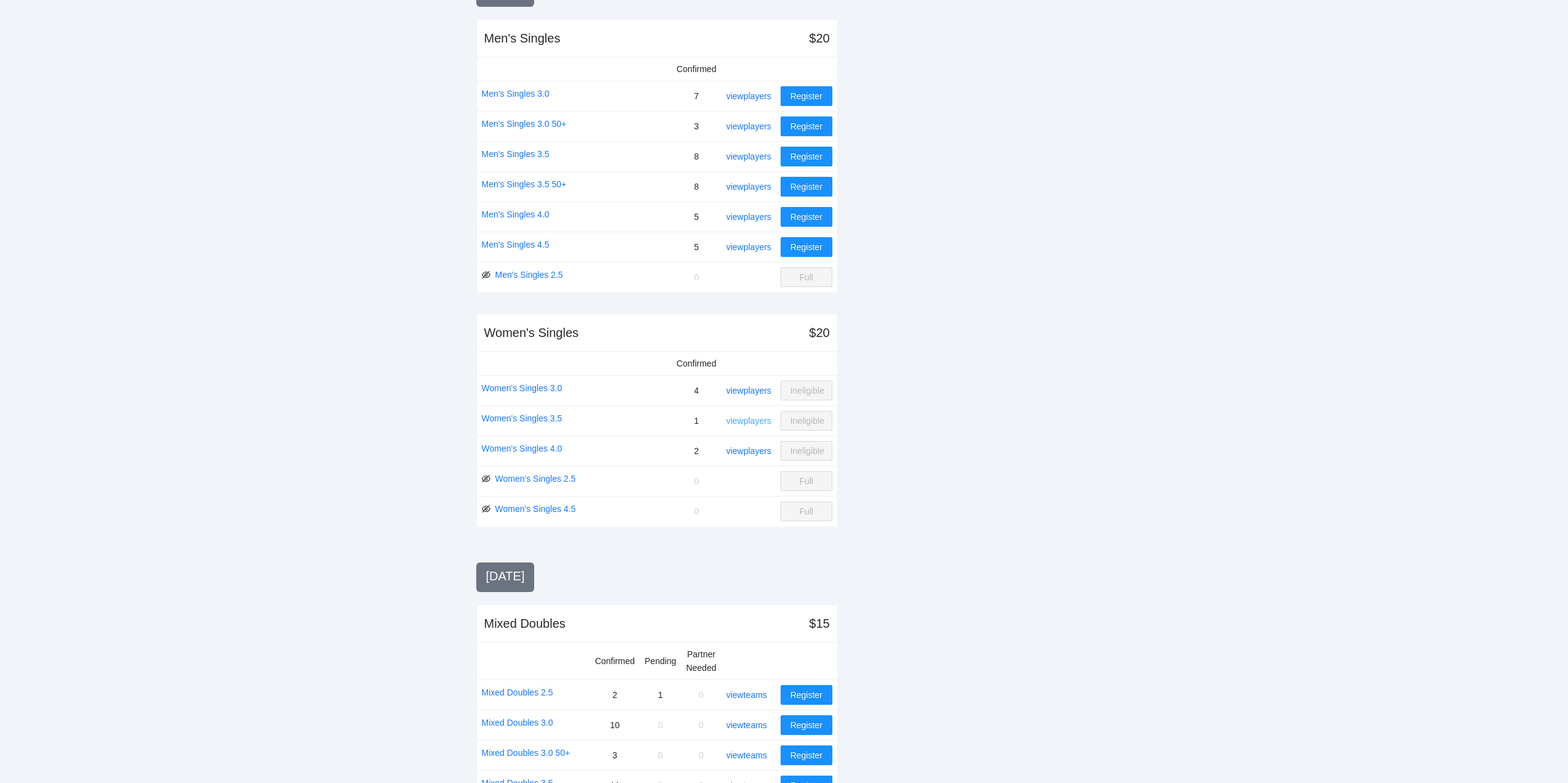
click at [749, 419] on link "view players" at bounding box center [748, 421] width 45 height 10
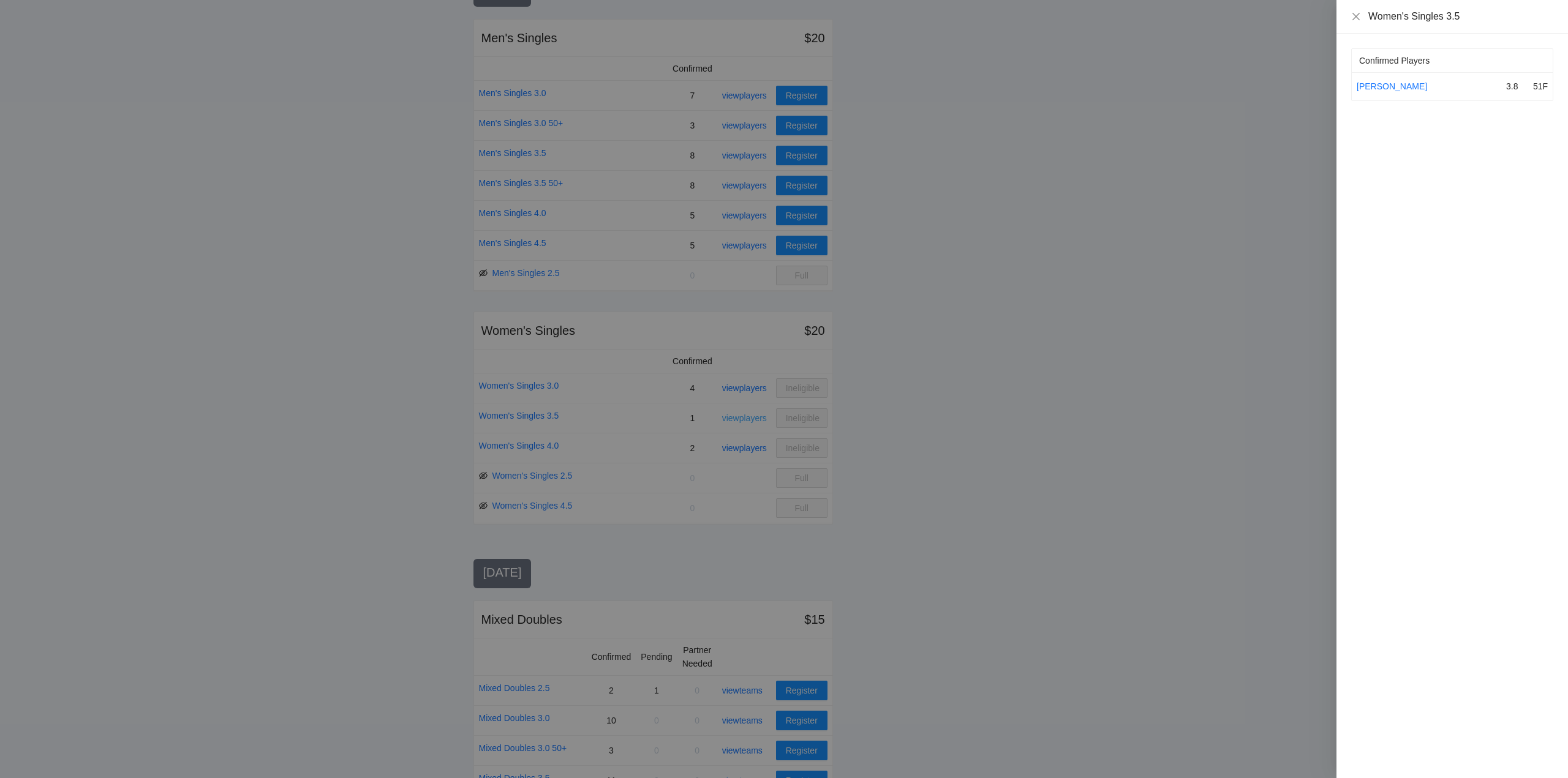
click at [745, 416] on div at bounding box center [784, 389] width 1568 height 778
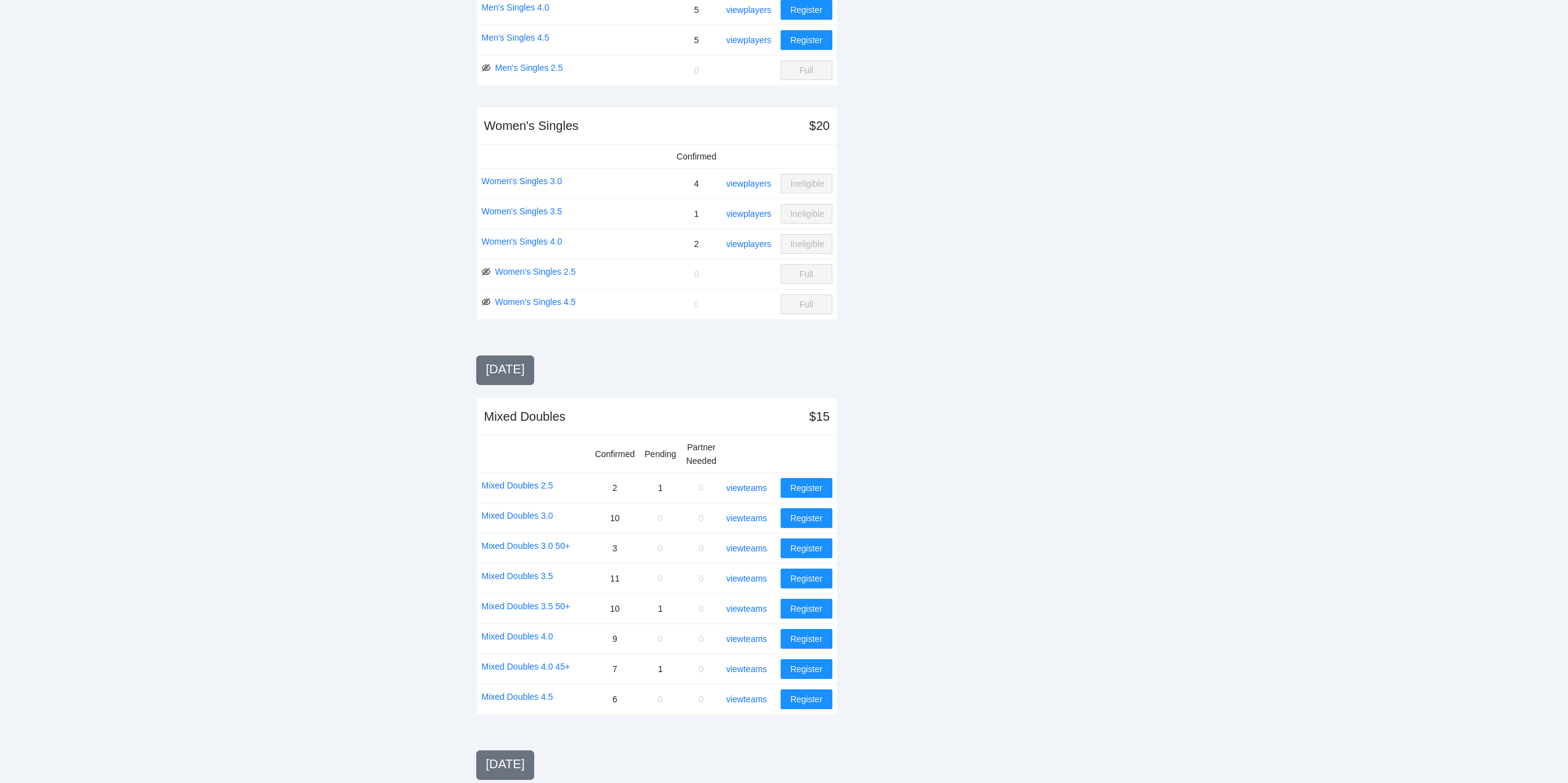
scroll to position [555, 0]
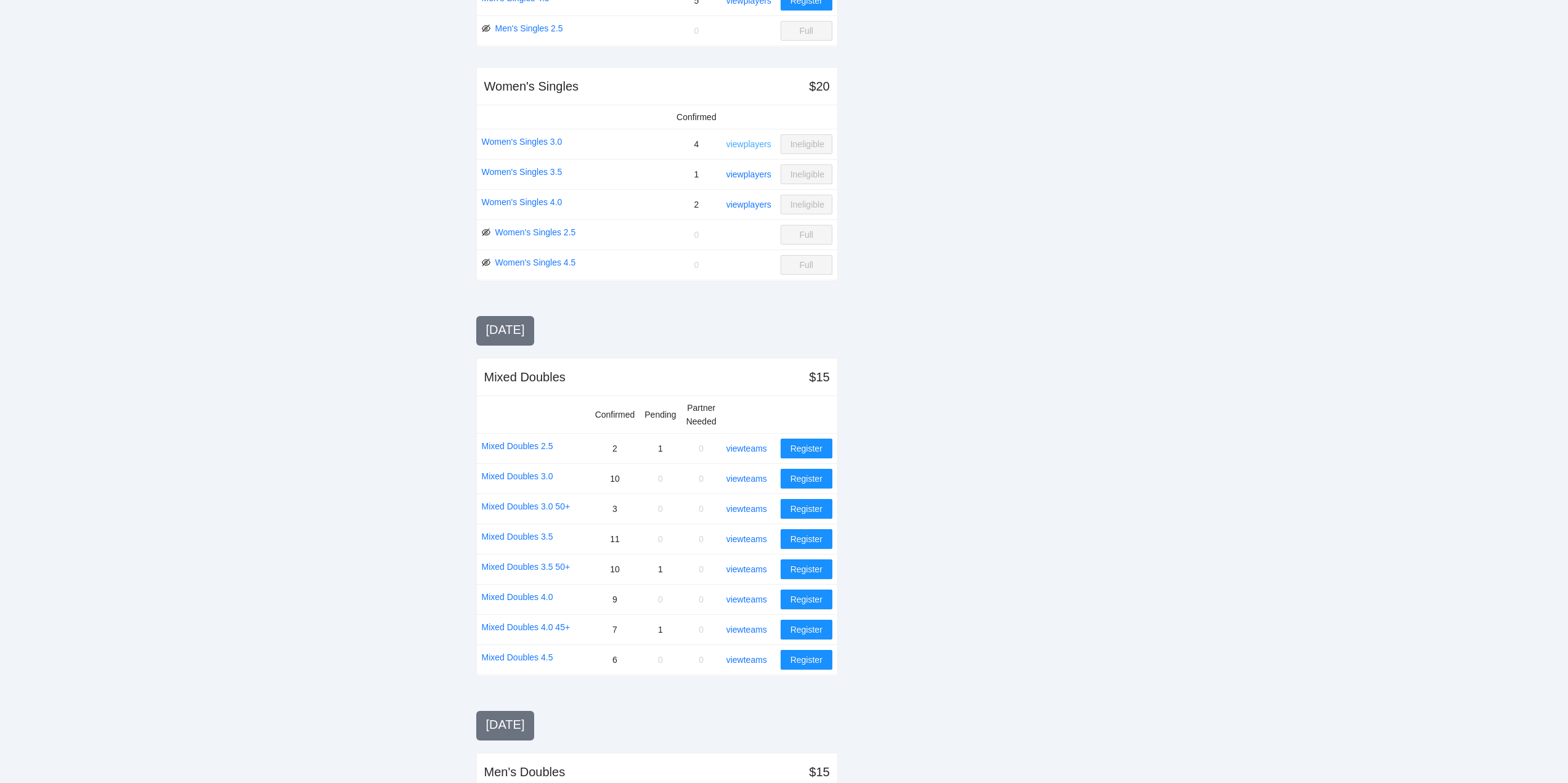
click at [750, 142] on link "view players" at bounding box center [748, 144] width 45 height 10
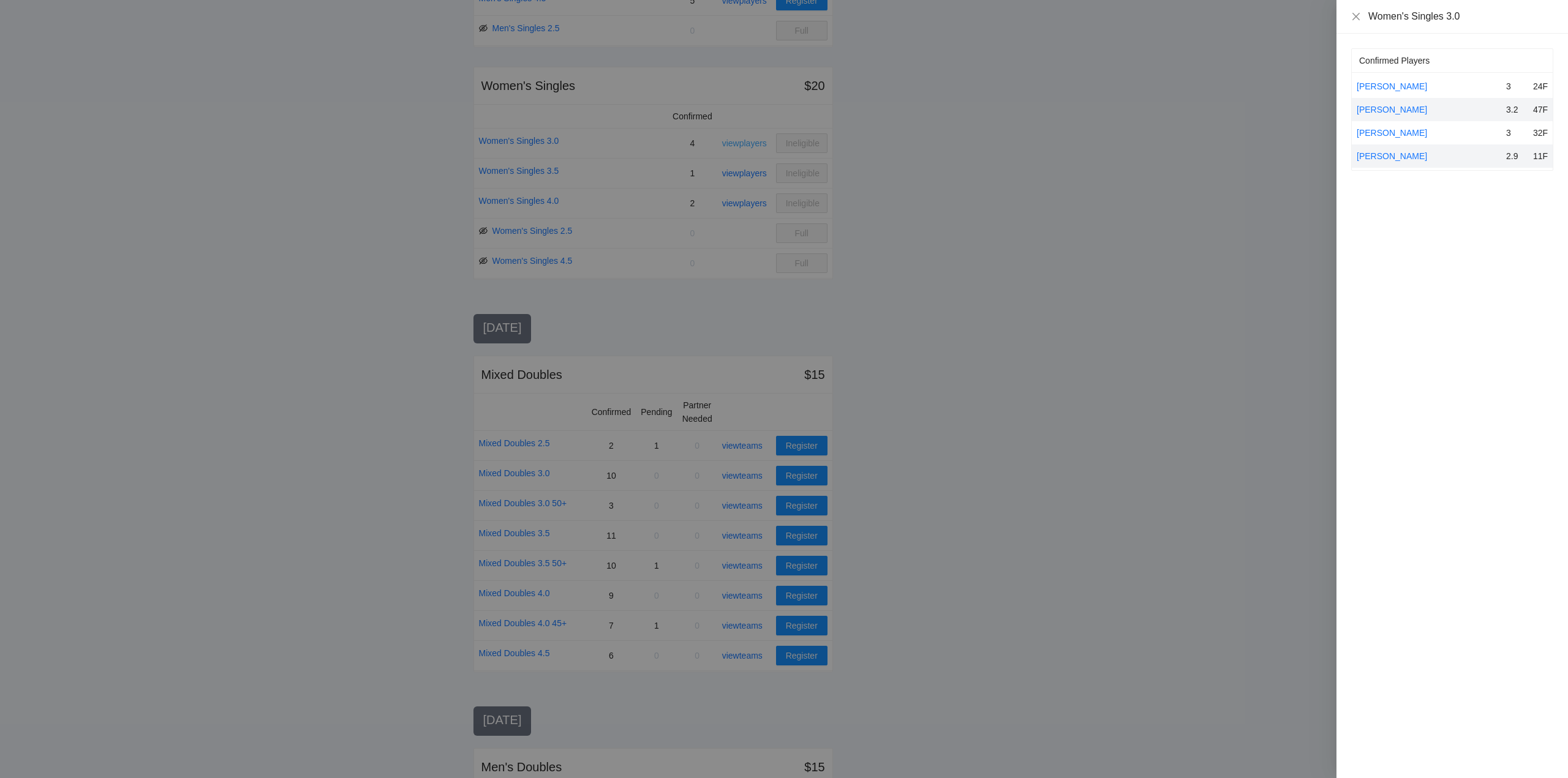
click at [746, 141] on div at bounding box center [784, 389] width 1568 height 778
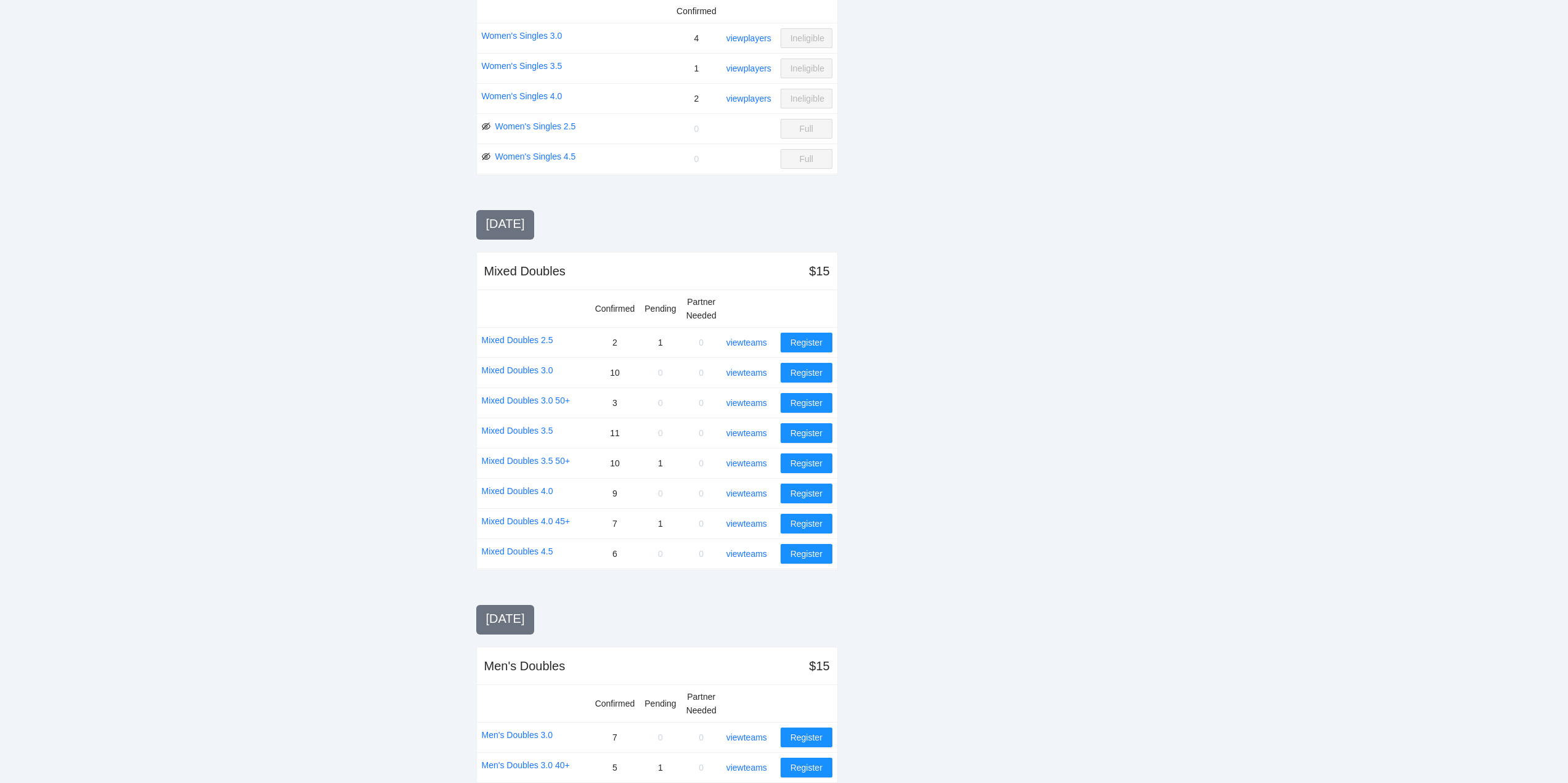
scroll to position [678, 0]
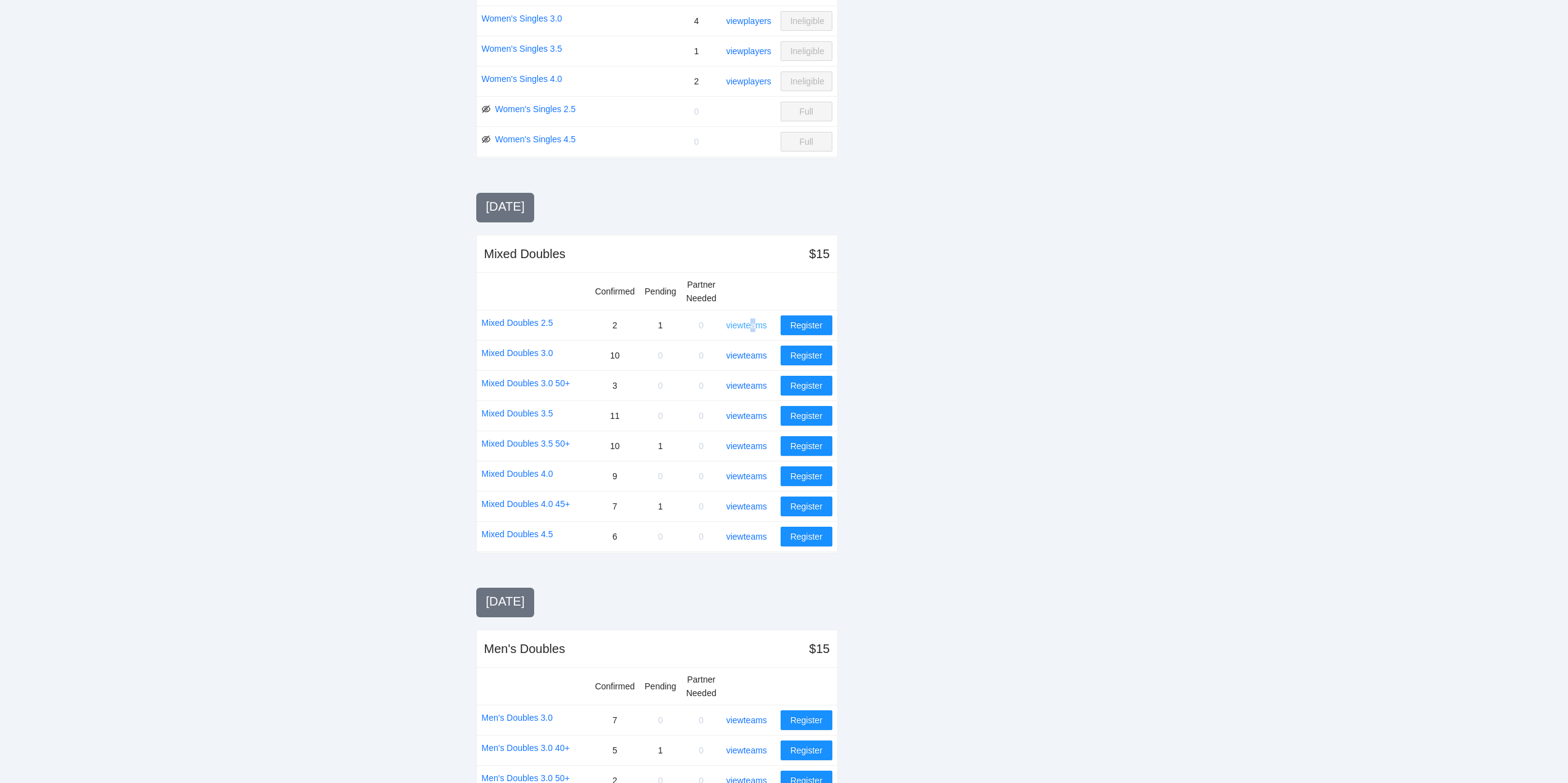
click at [756, 326] on link "view teams" at bounding box center [747, 324] width 41 height 10
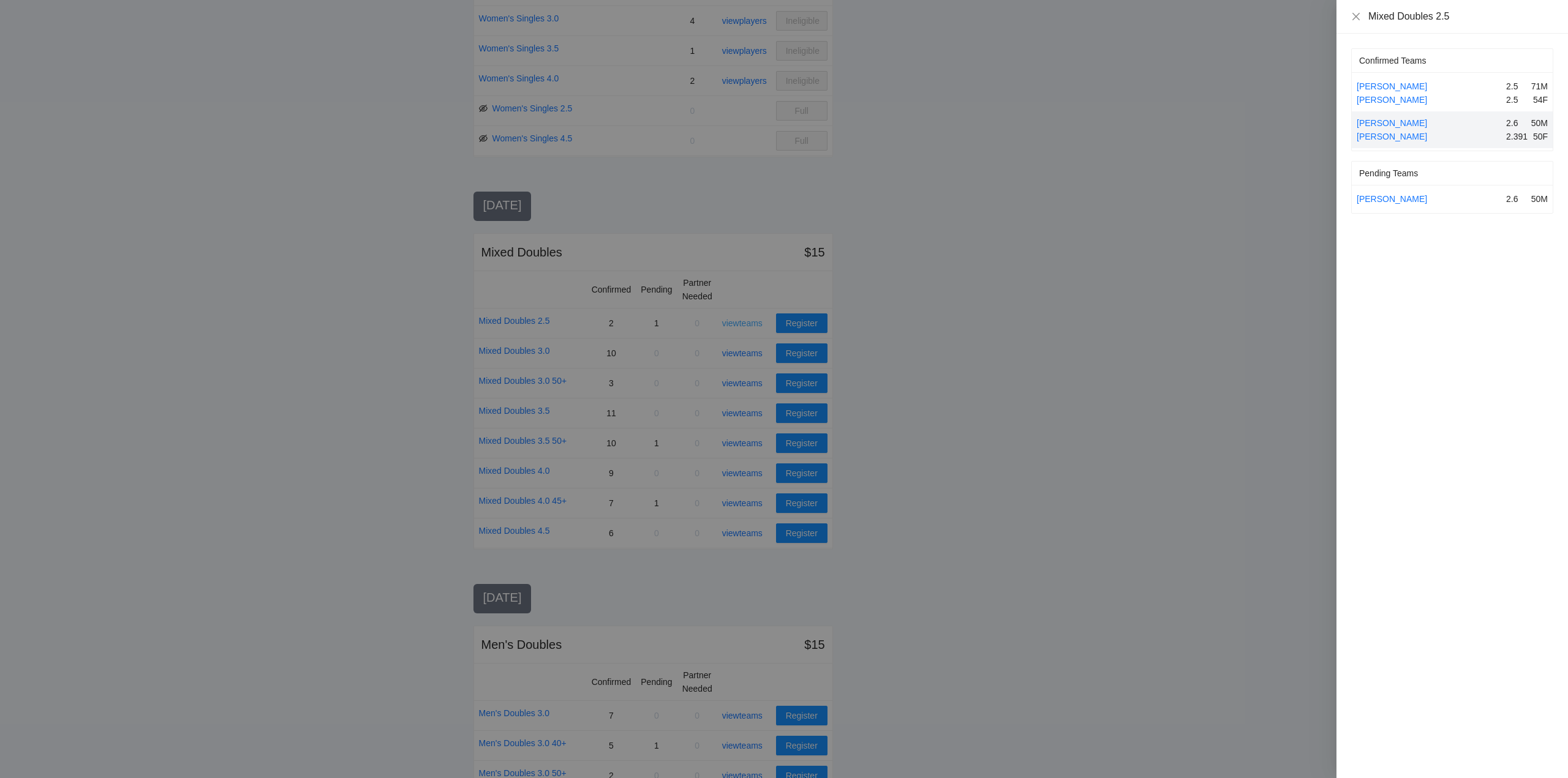
click at [752, 324] on div at bounding box center [784, 389] width 1568 height 778
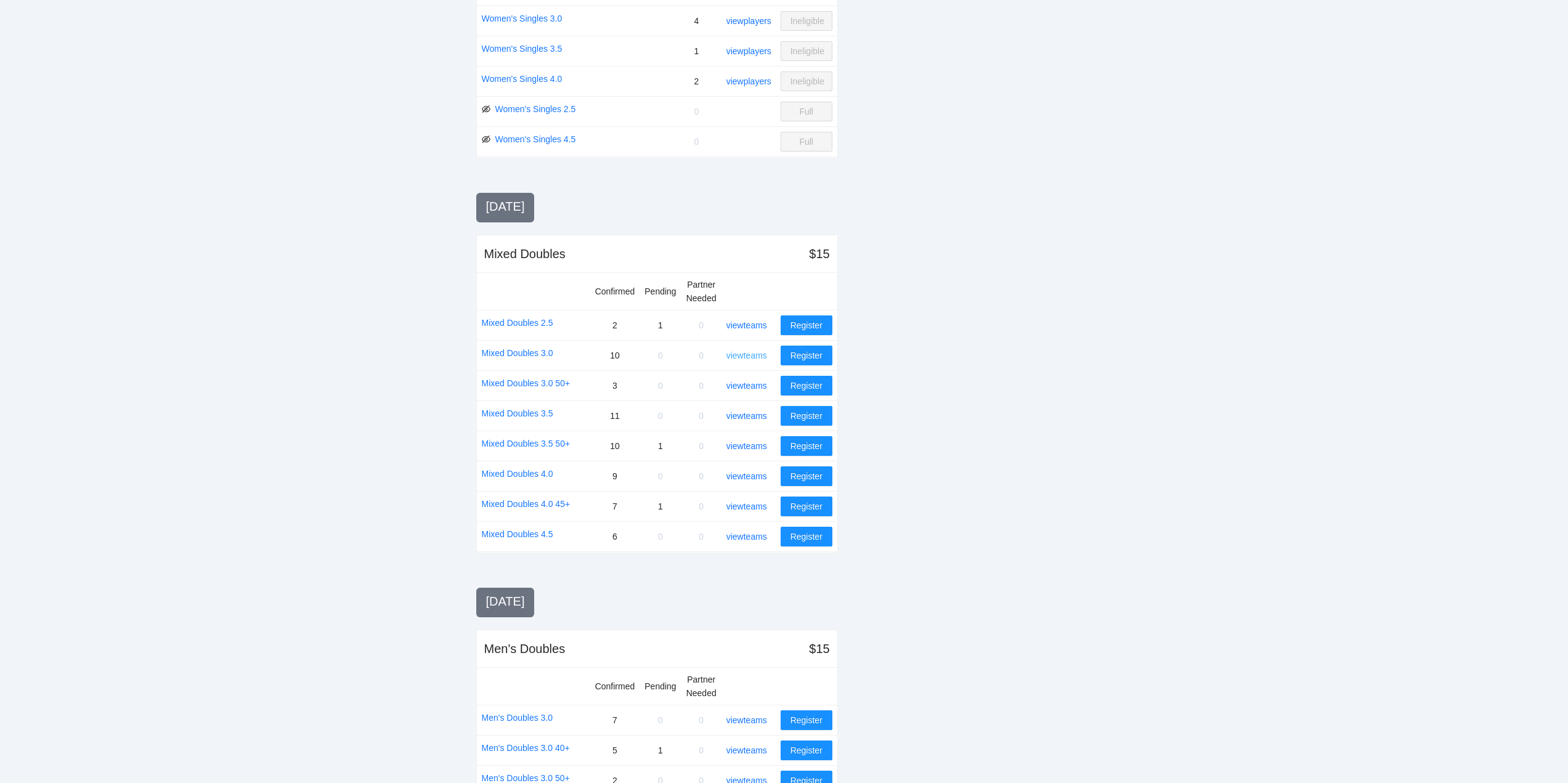
click at [752, 354] on link "view teams" at bounding box center [747, 355] width 41 height 10
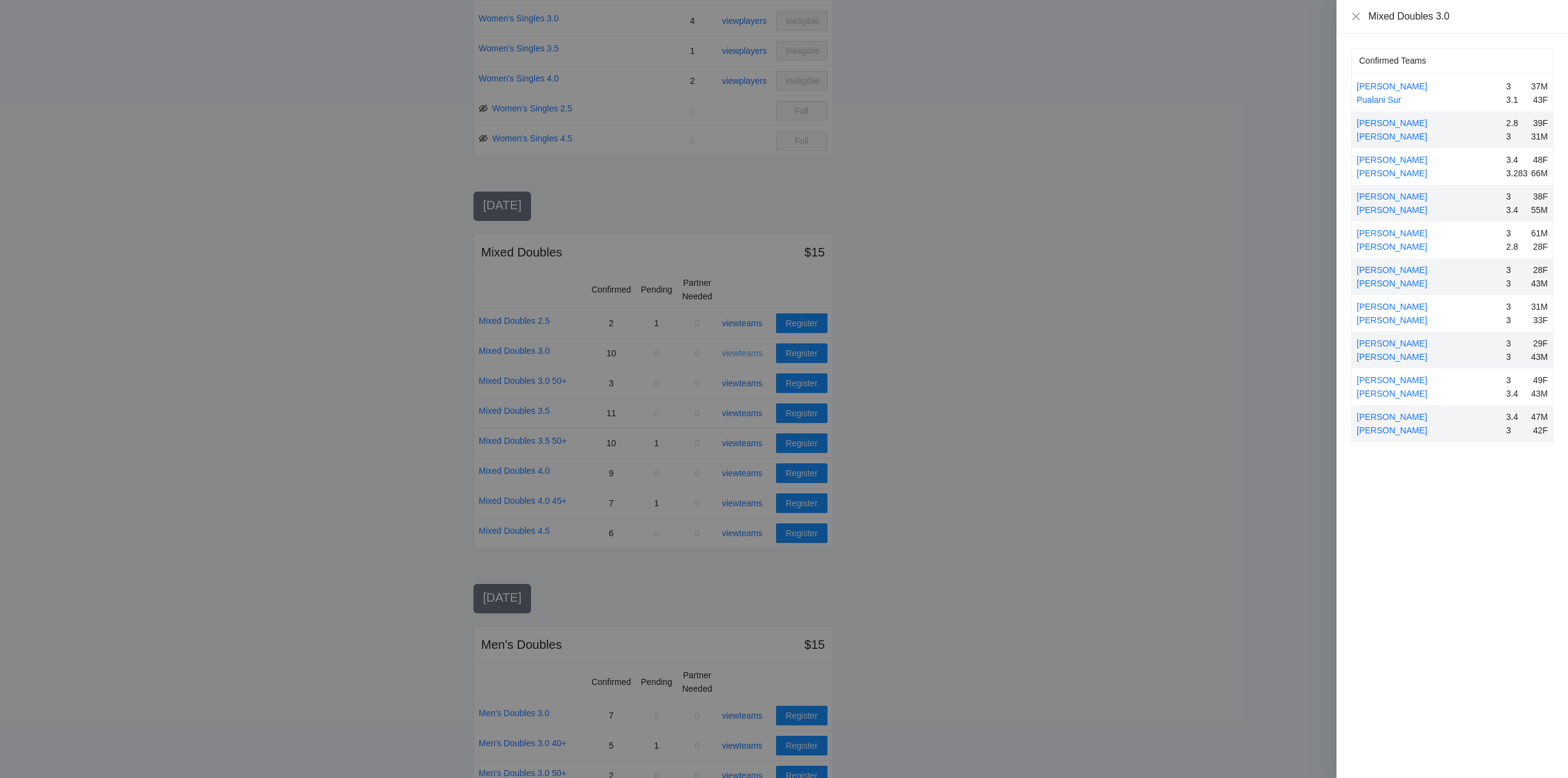
click at [748, 351] on div at bounding box center [784, 389] width 1568 height 778
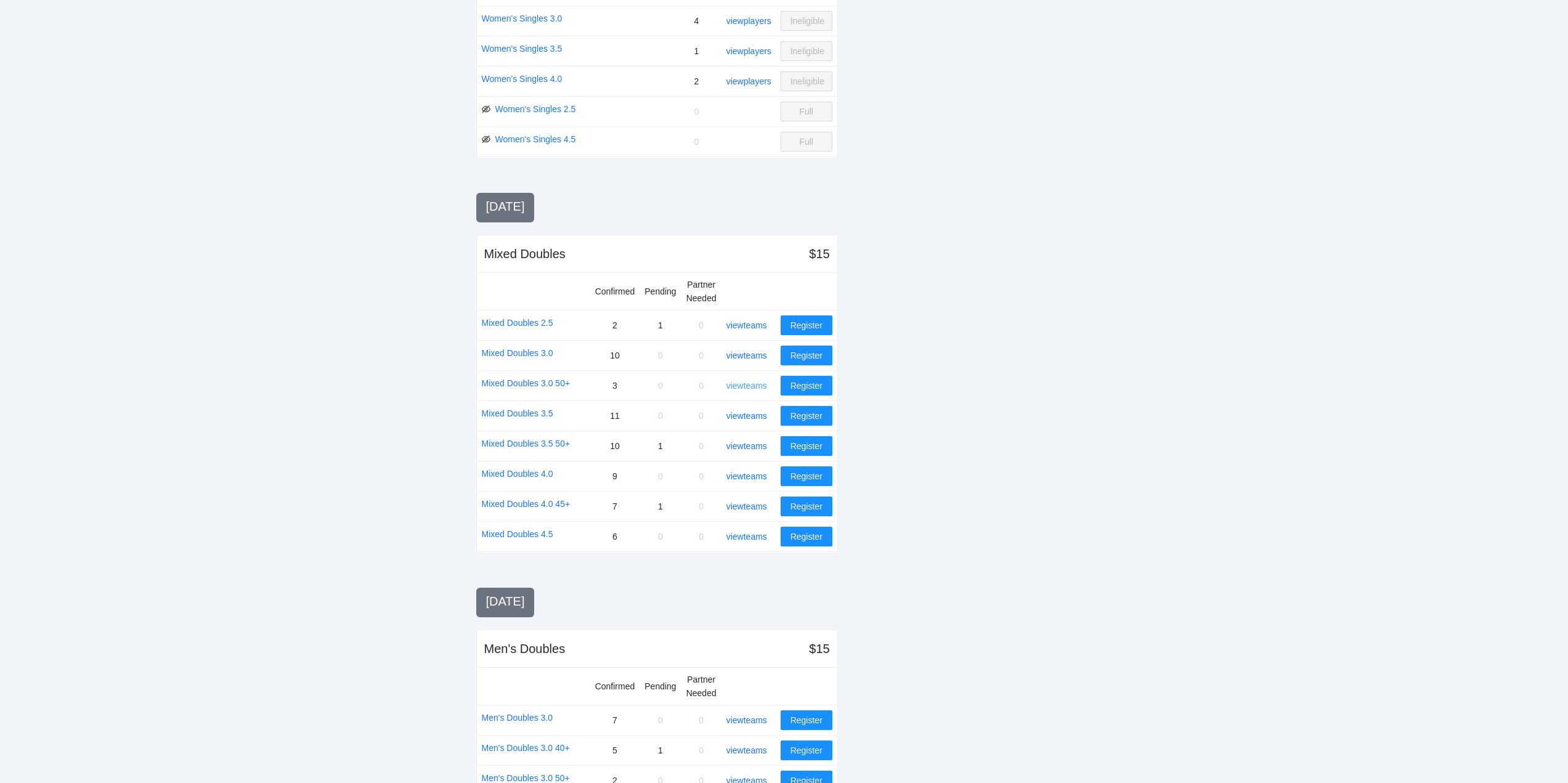
click at [746, 386] on link "view teams" at bounding box center [747, 385] width 41 height 10
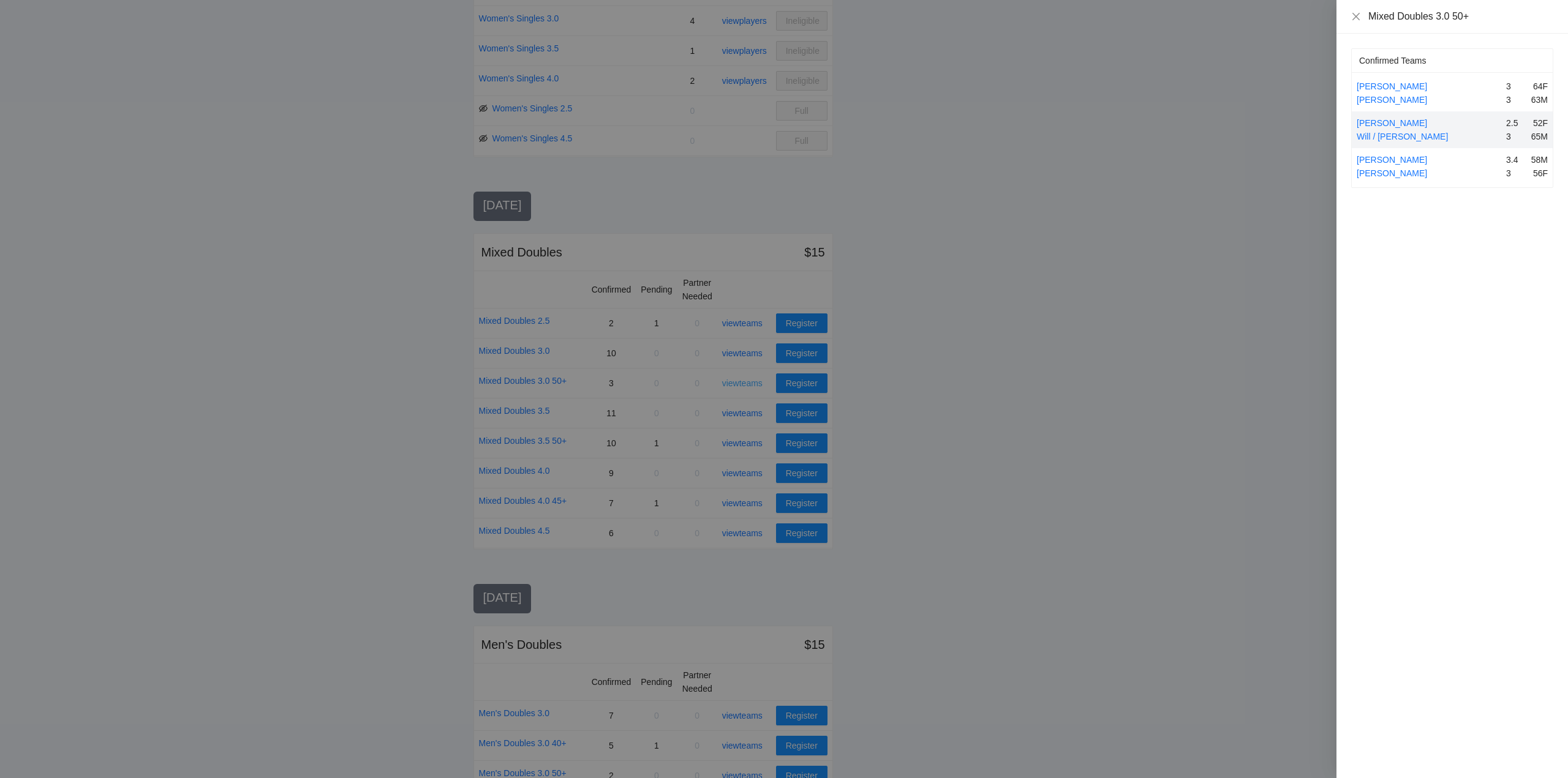
click at [741, 384] on div at bounding box center [784, 389] width 1568 height 778
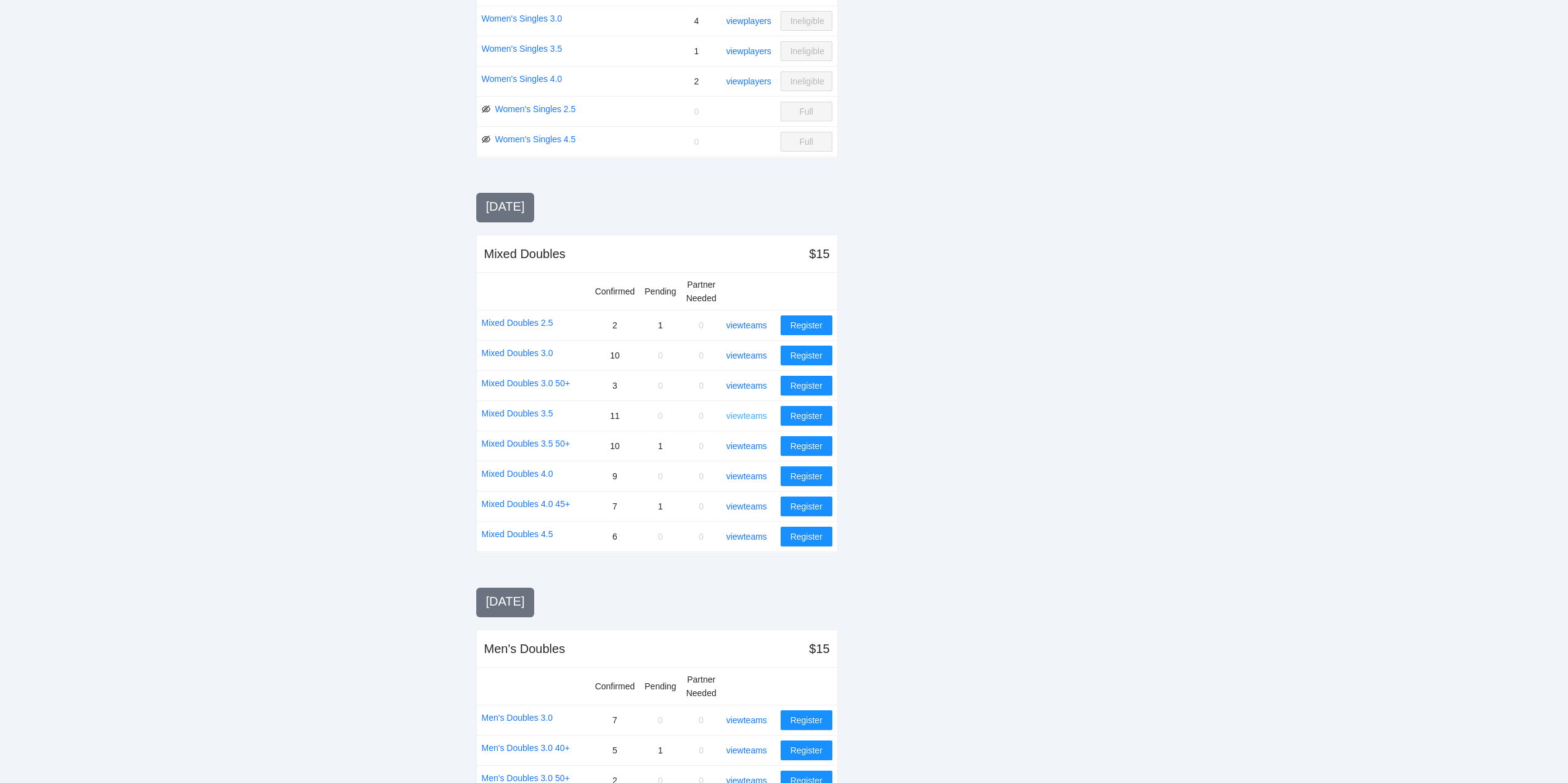
click at [742, 414] on link "view teams" at bounding box center [747, 415] width 41 height 10
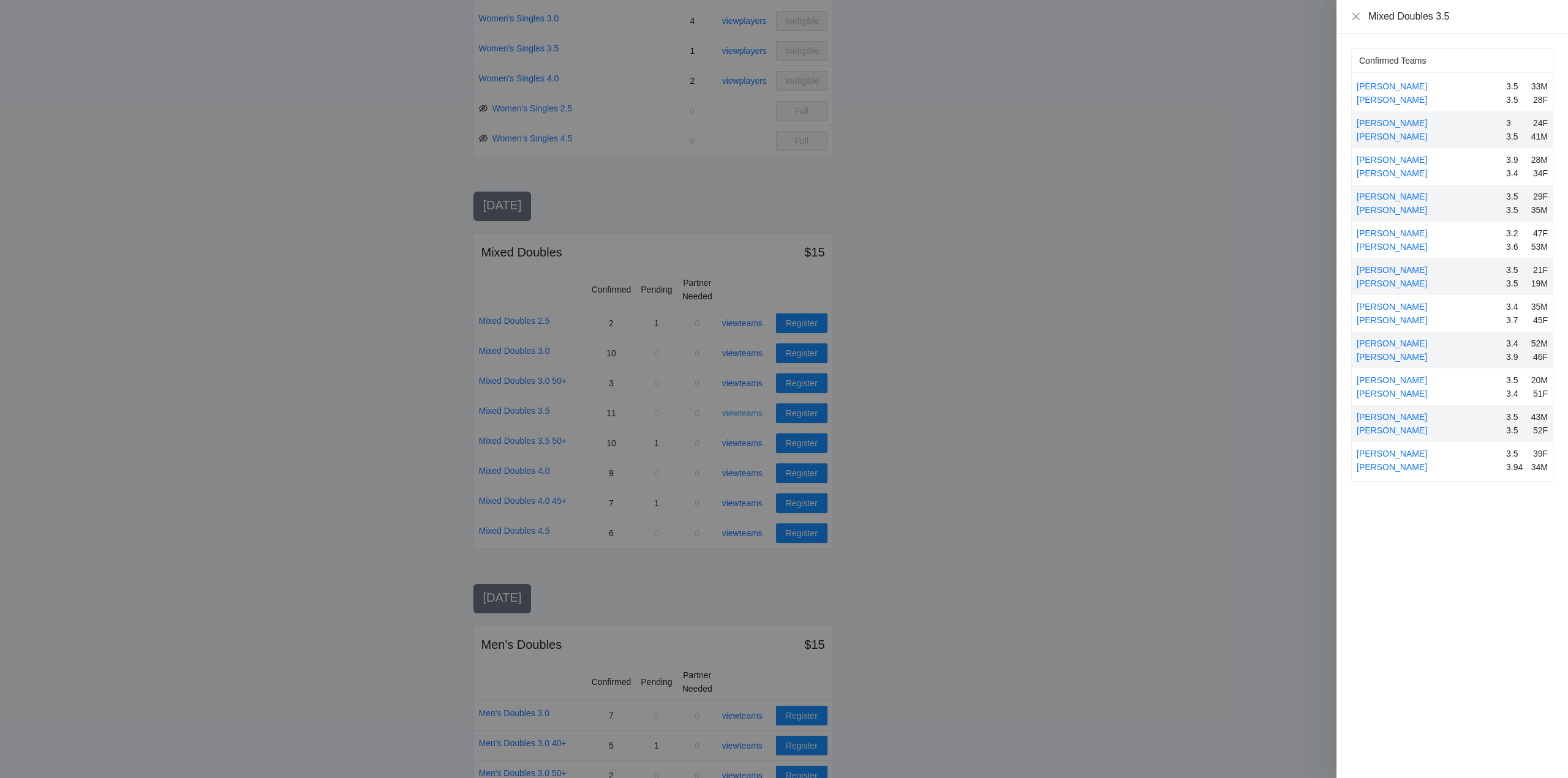
click at [738, 412] on div at bounding box center [784, 389] width 1568 height 778
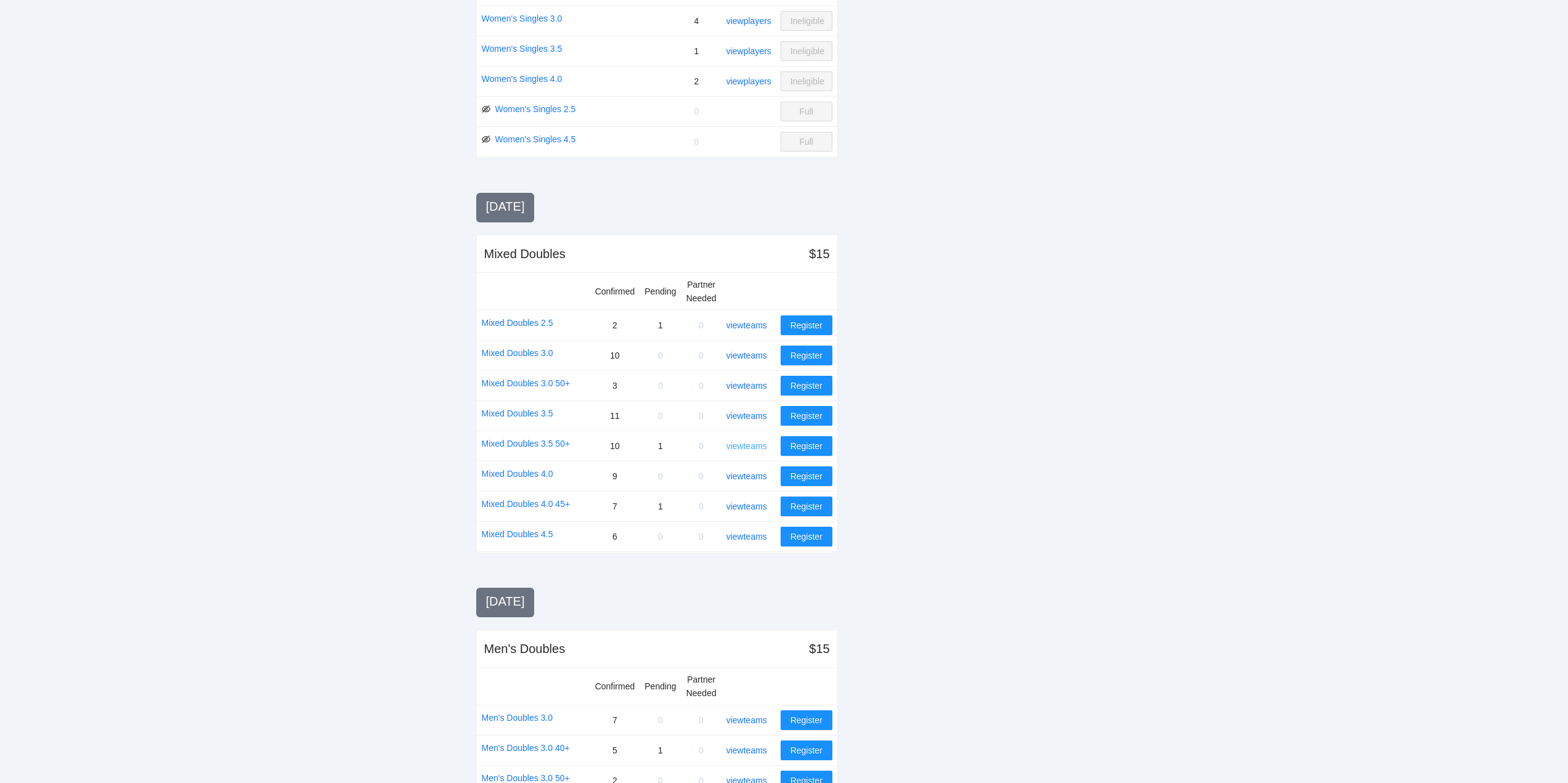
click at [743, 444] on link "view teams" at bounding box center [747, 445] width 41 height 10
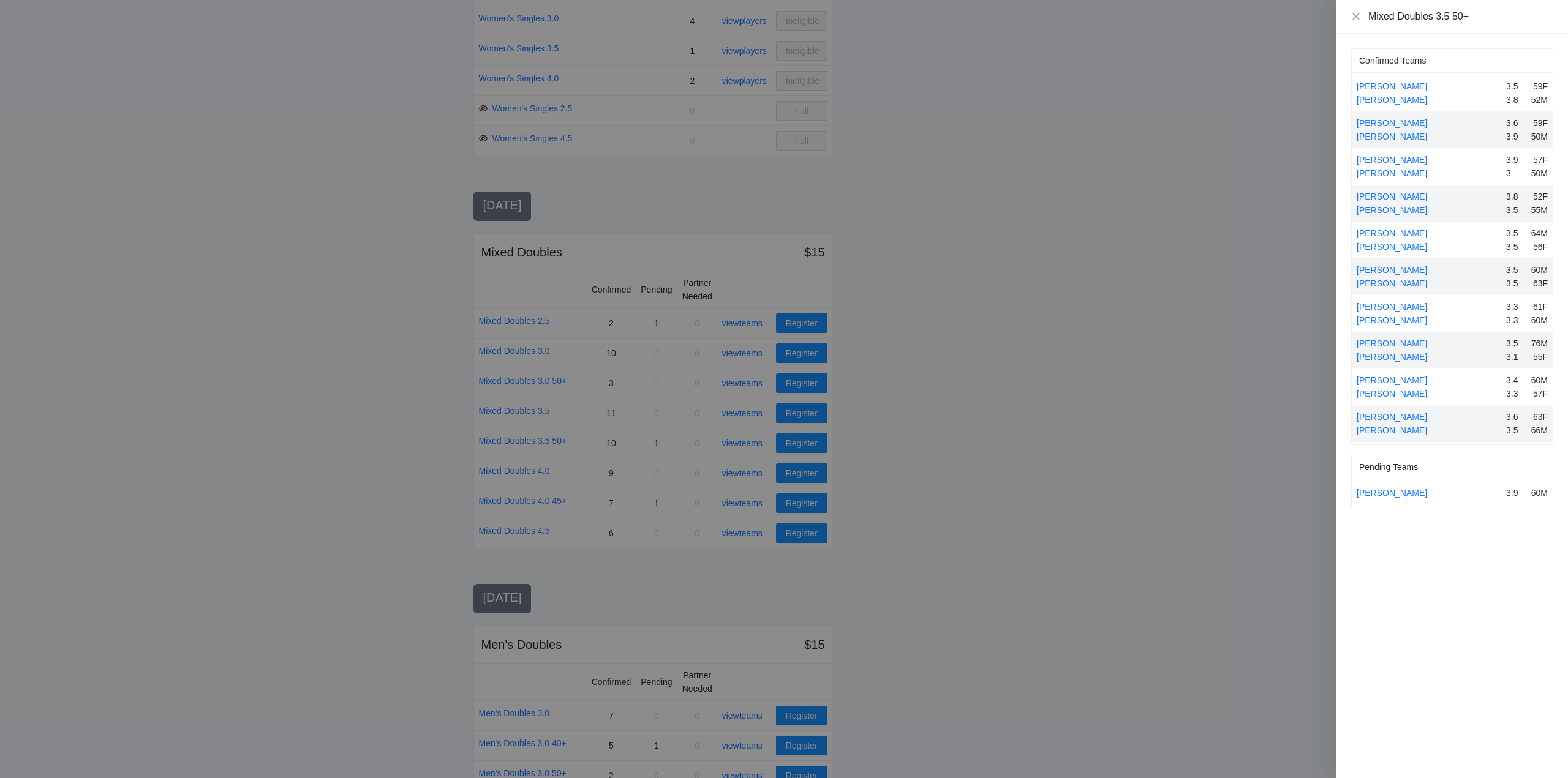
click at [739, 439] on div at bounding box center [784, 389] width 1568 height 778
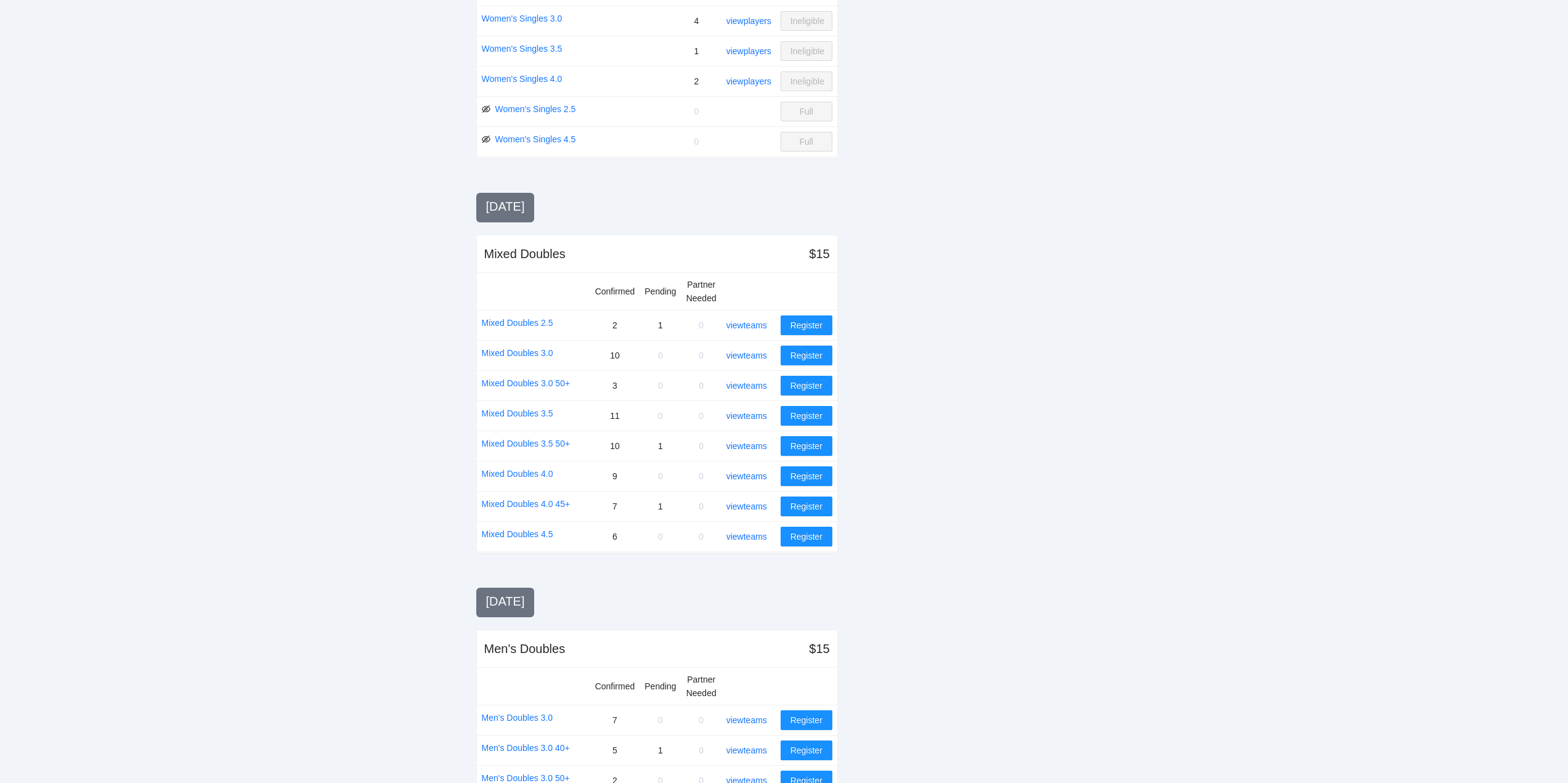
click at [743, 442] on link "view teams" at bounding box center [747, 445] width 41 height 10
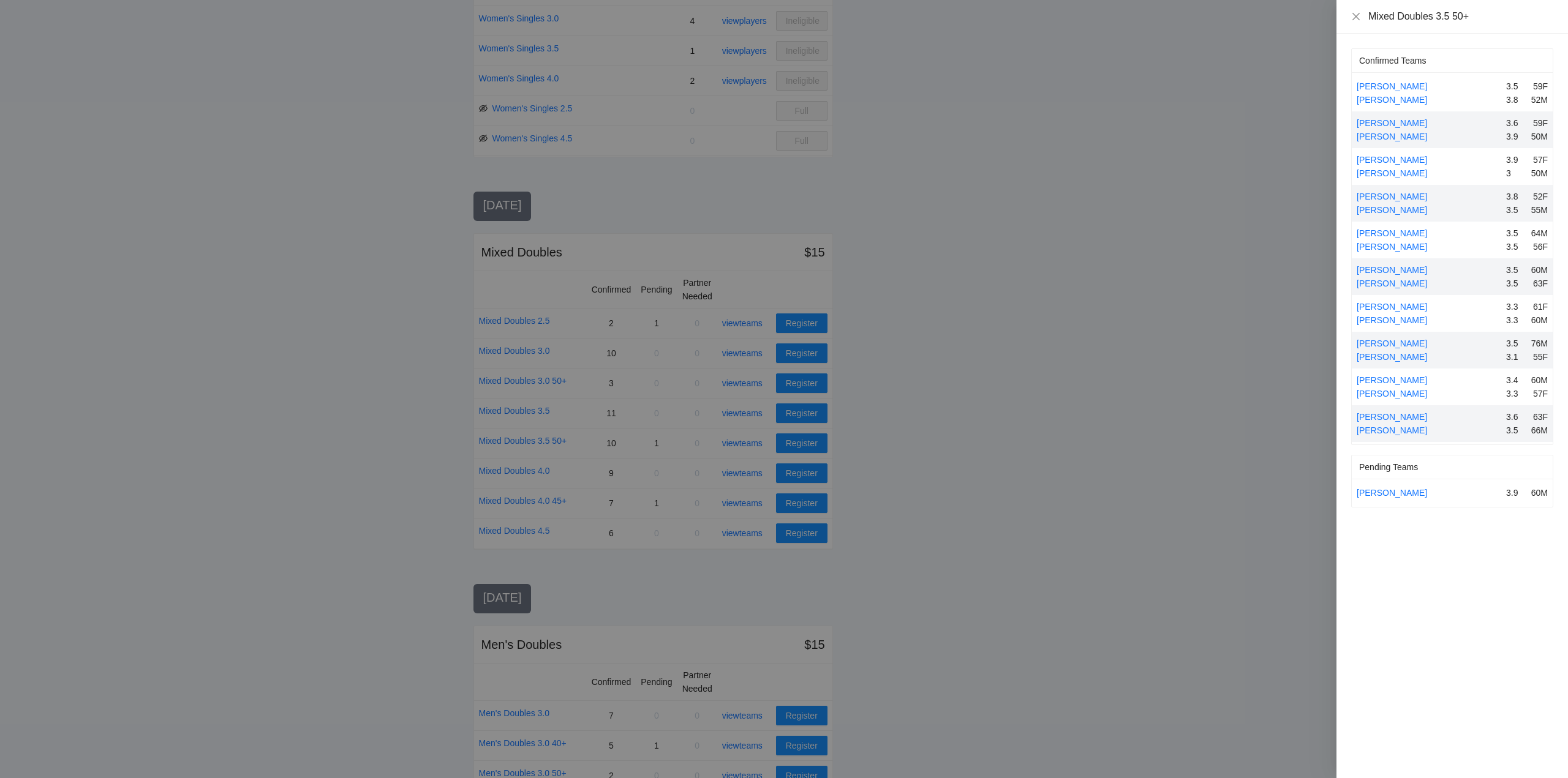
click at [739, 439] on div at bounding box center [784, 389] width 1568 height 778
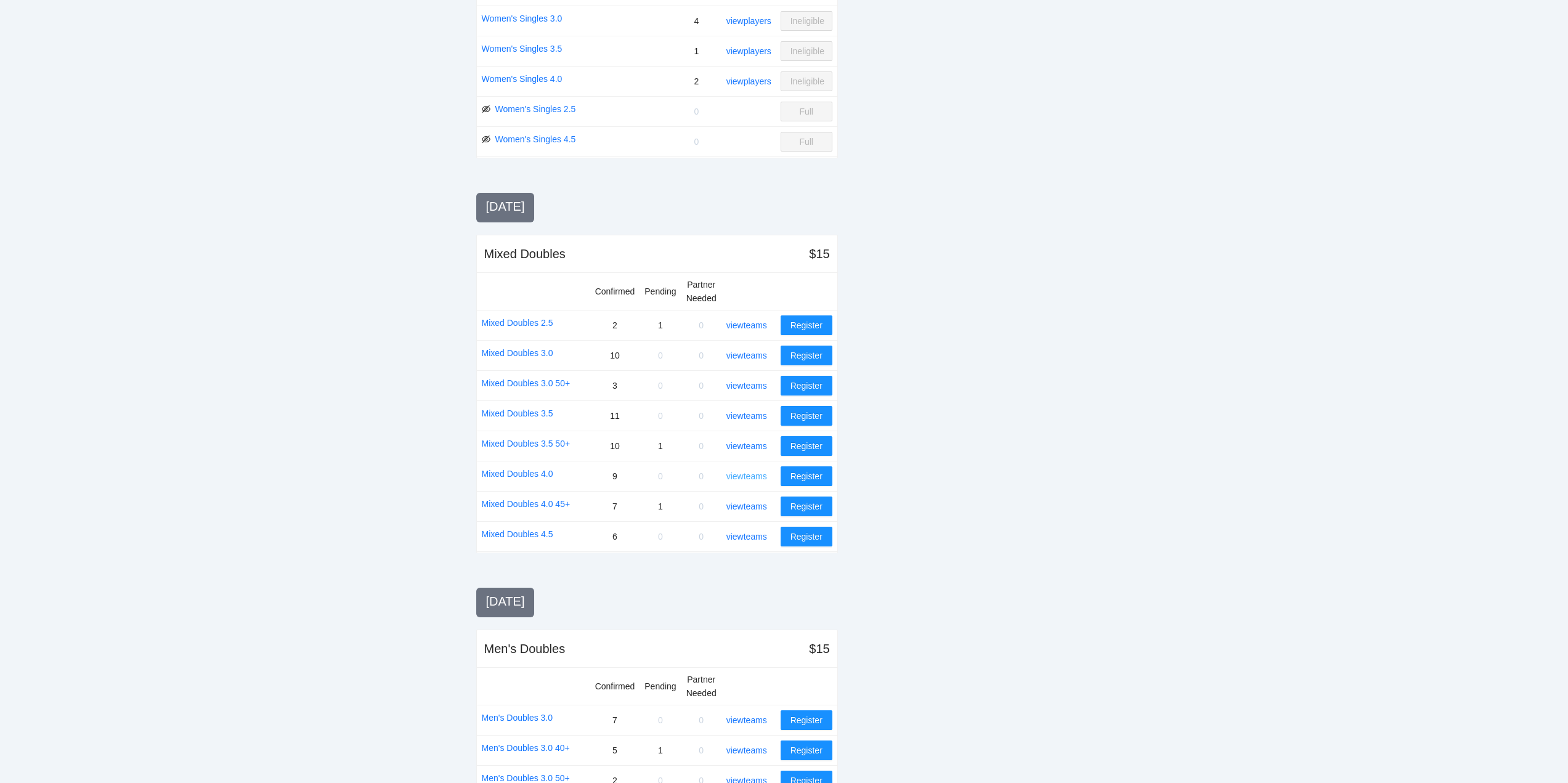
click at [747, 477] on link "view teams" at bounding box center [747, 476] width 41 height 10
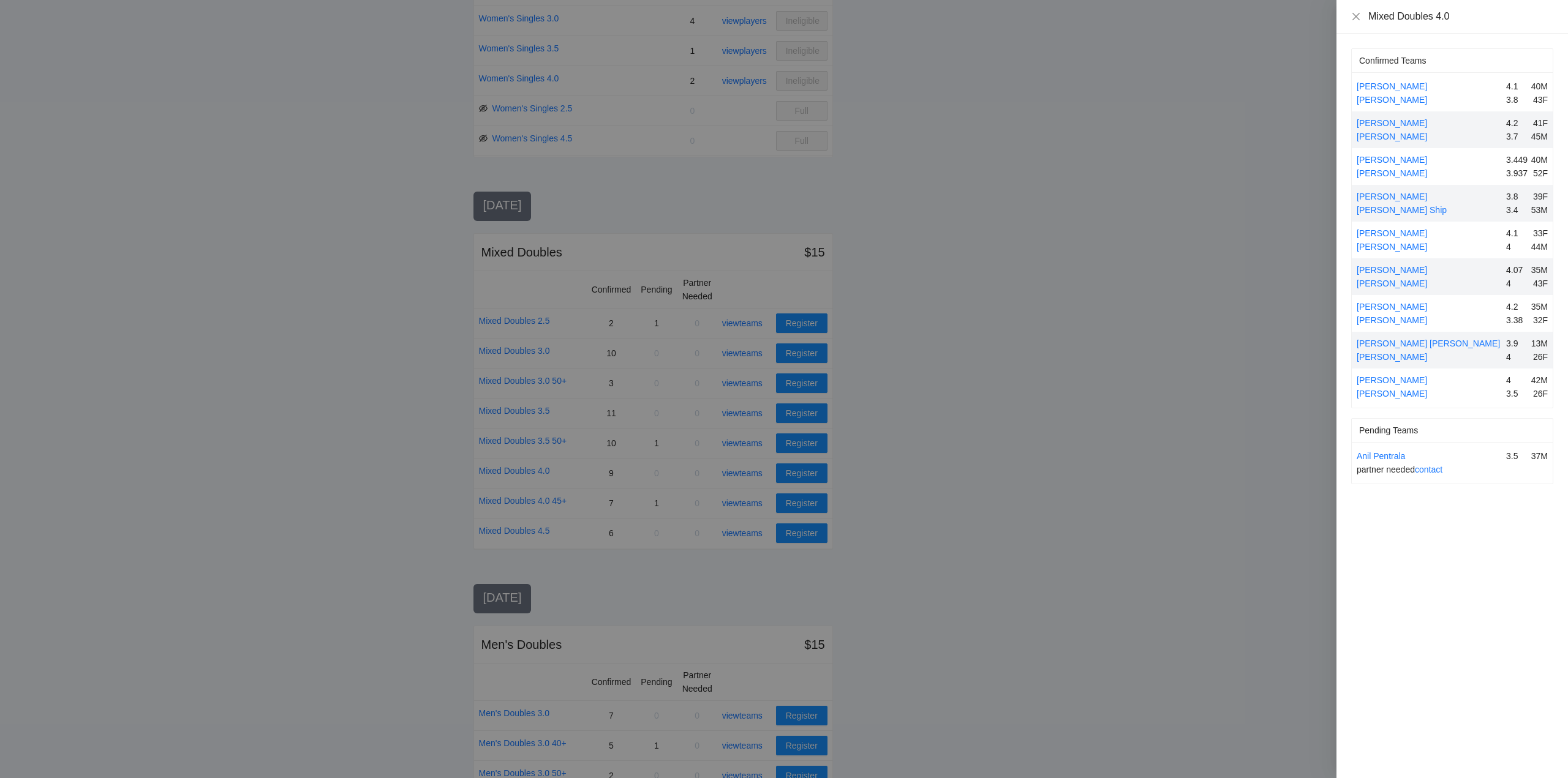
click at [742, 470] on div at bounding box center [784, 389] width 1568 height 778
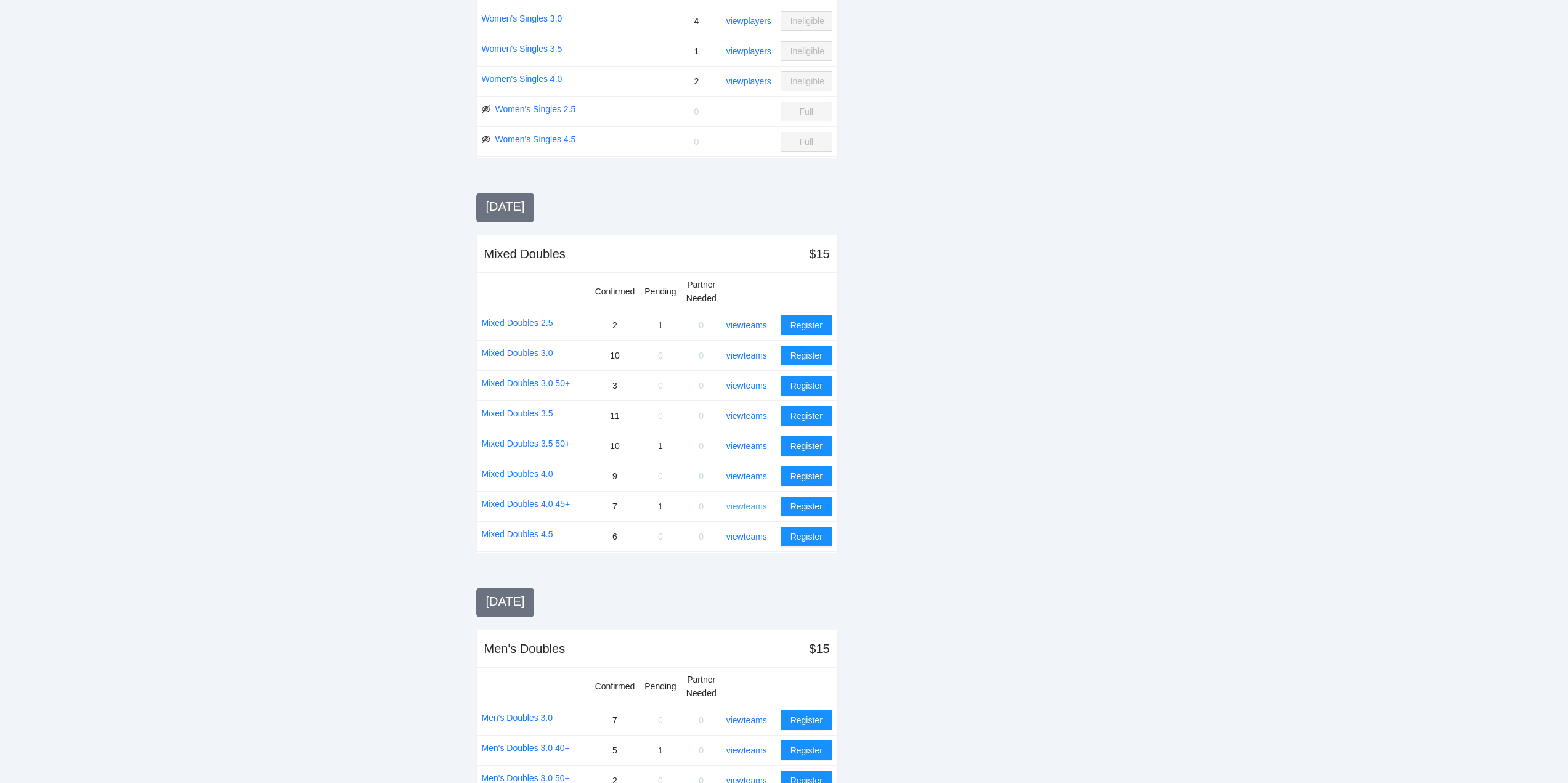
click at [746, 504] on link "view teams" at bounding box center [747, 506] width 41 height 10
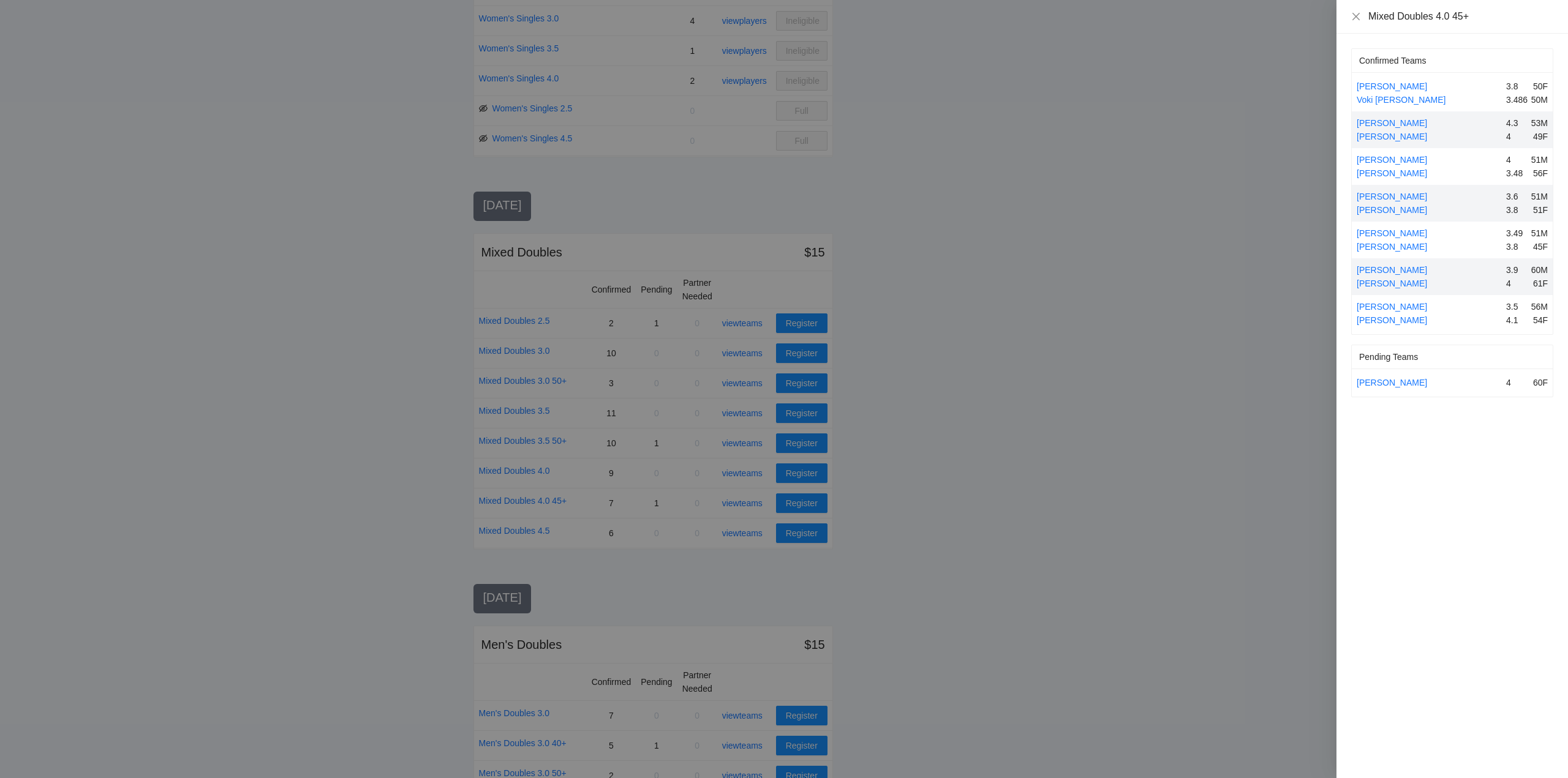
click at [741, 499] on div at bounding box center [784, 389] width 1568 height 778
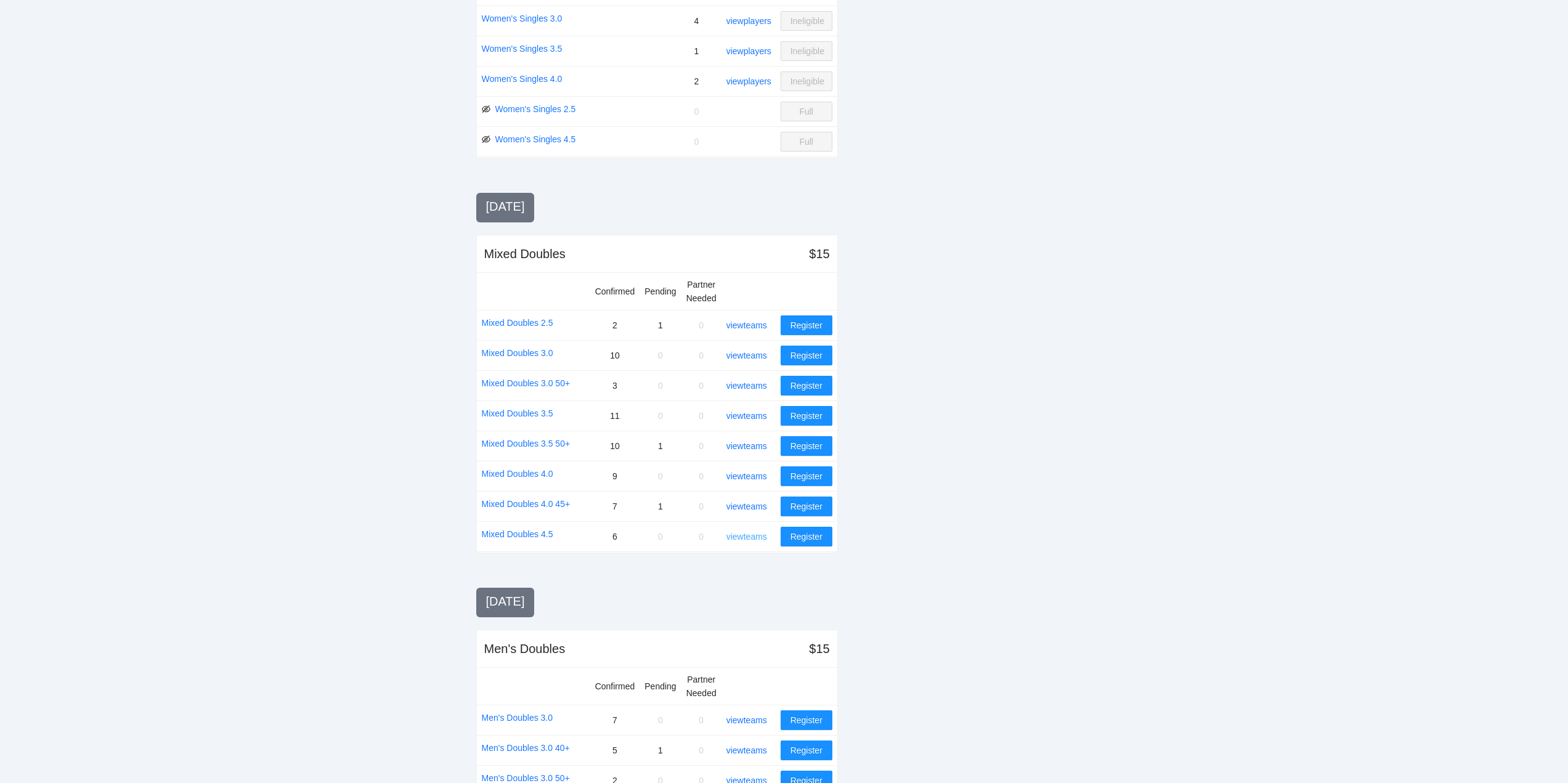
click at [744, 533] on link "view teams" at bounding box center [747, 536] width 41 height 10
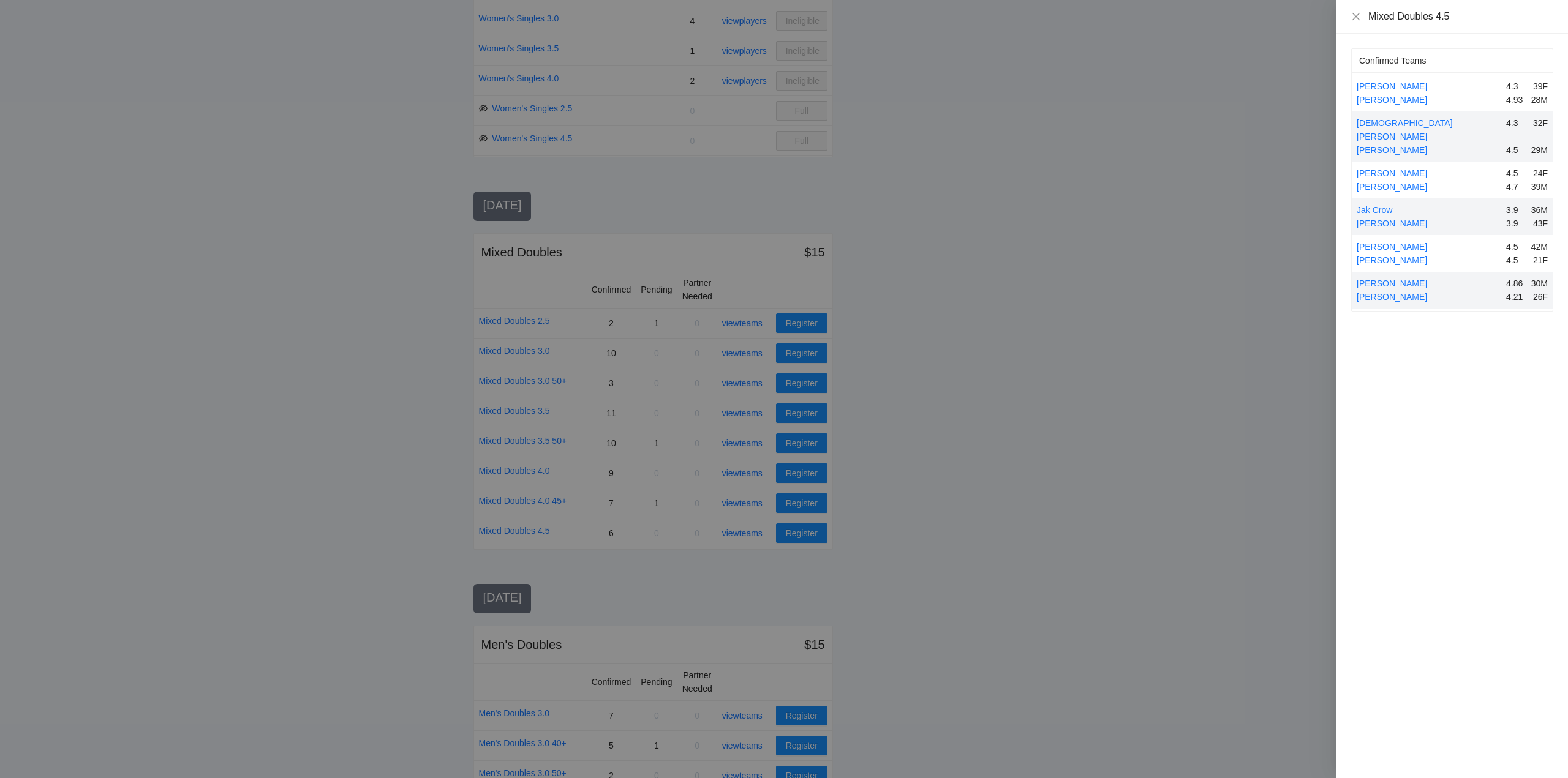
click at [740, 527] on div at bounding box center [784, 389] width 1568 height 778
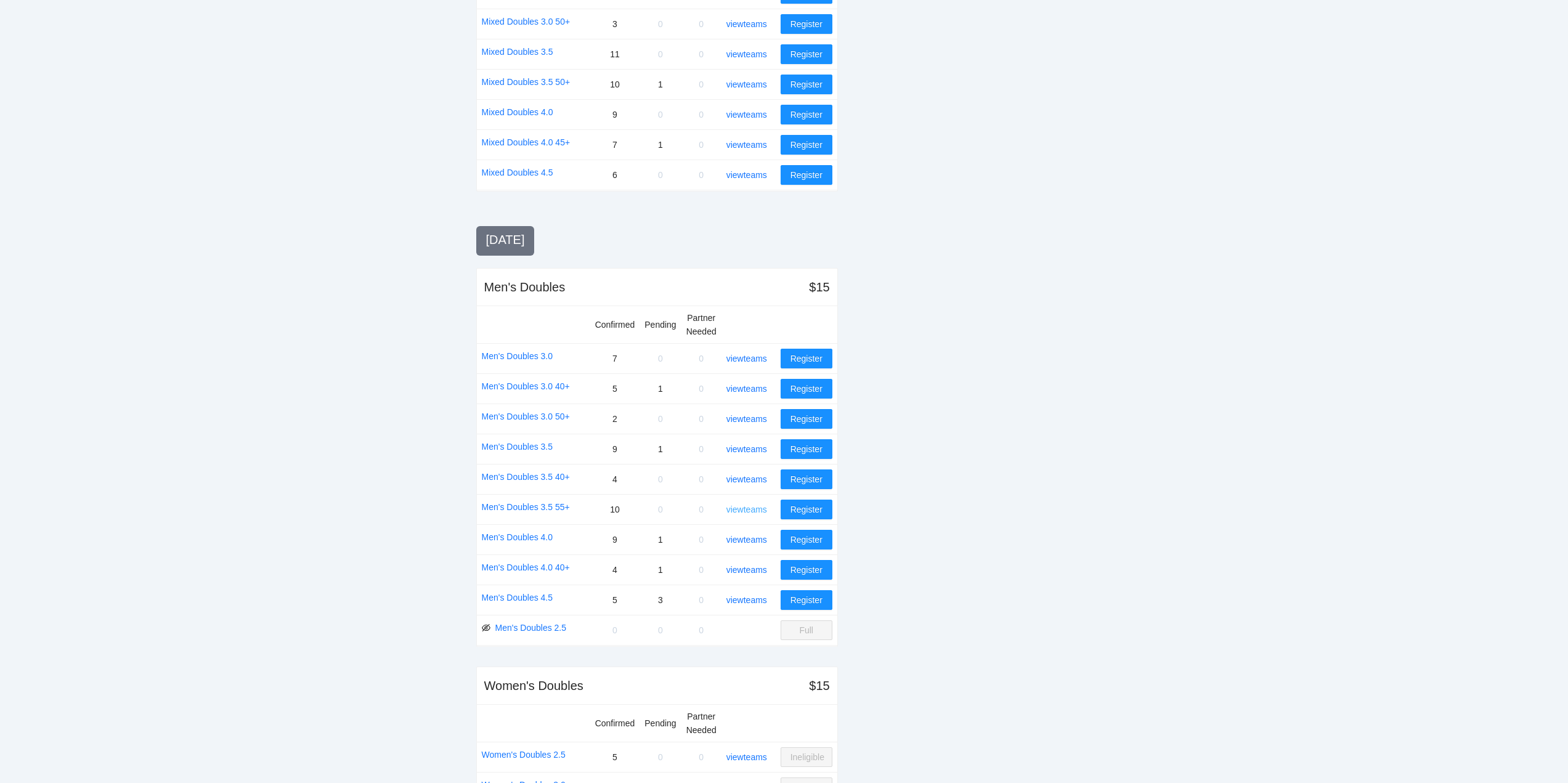
scroll to position [1048, 0]
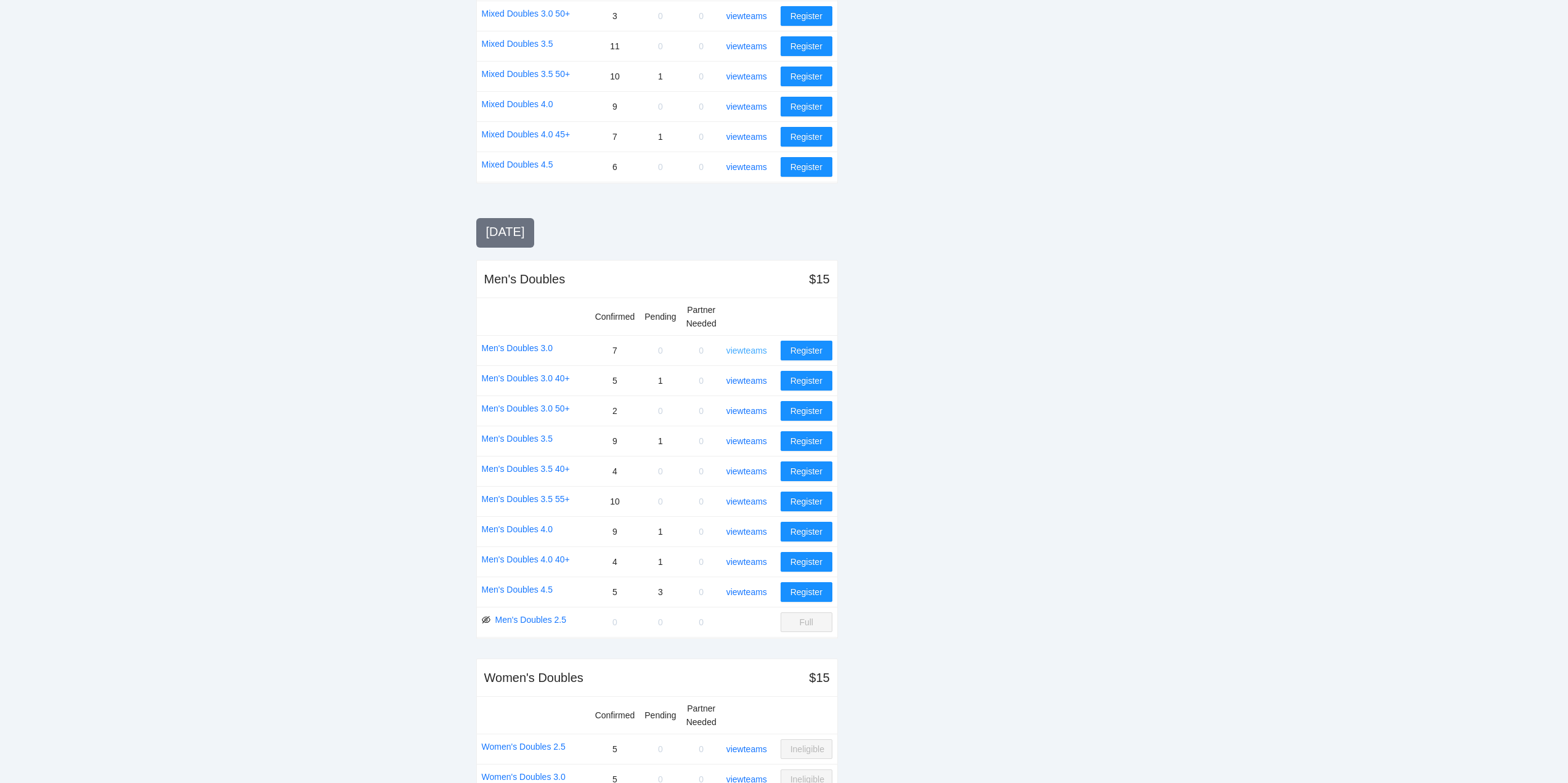
click at [755, 349] on link "view teams" at bounding box center [747, 350] width 41 height 10
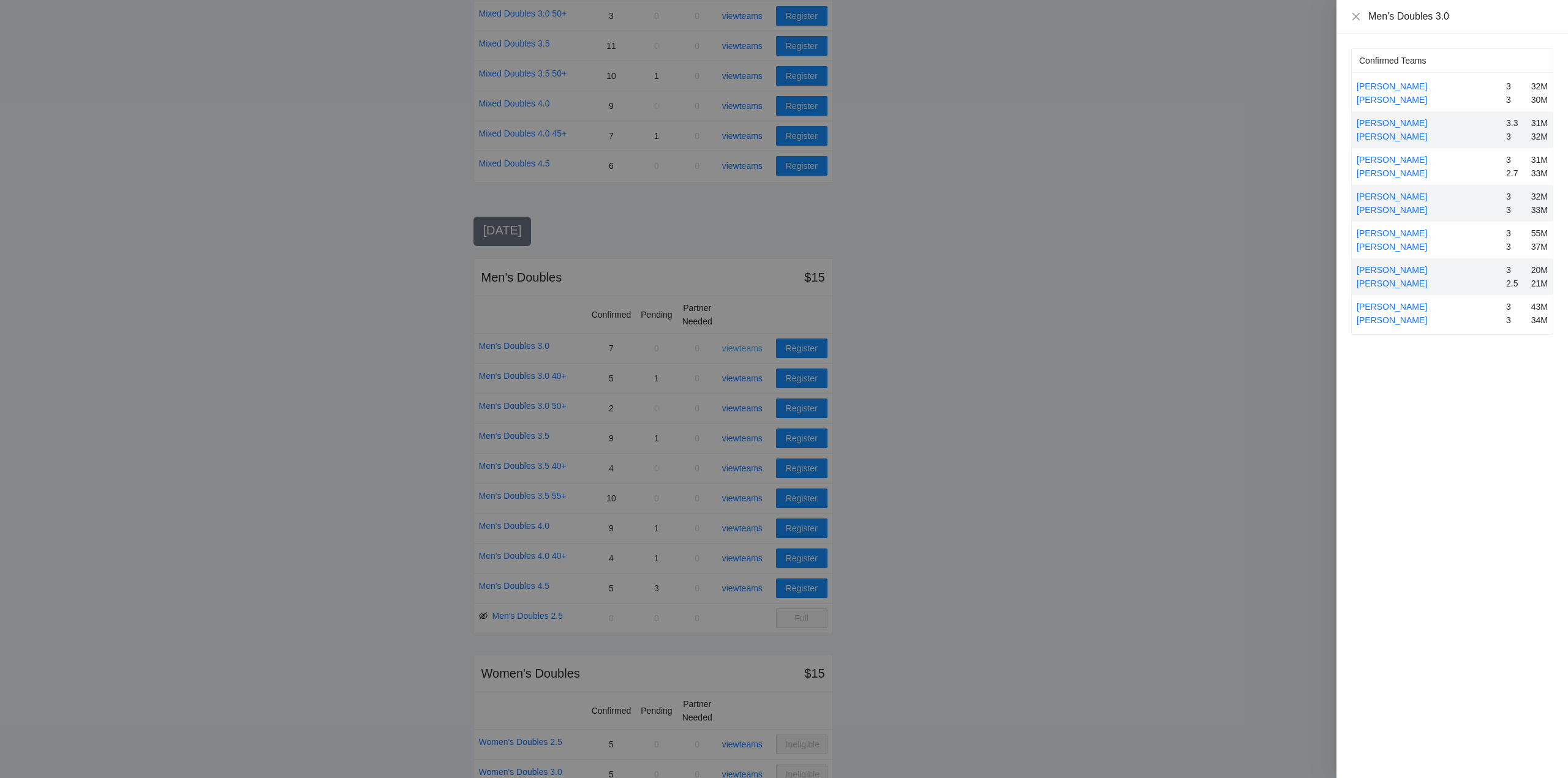
click at [751, 347] on div at bounding box center [784, 389] width 1568 height 778
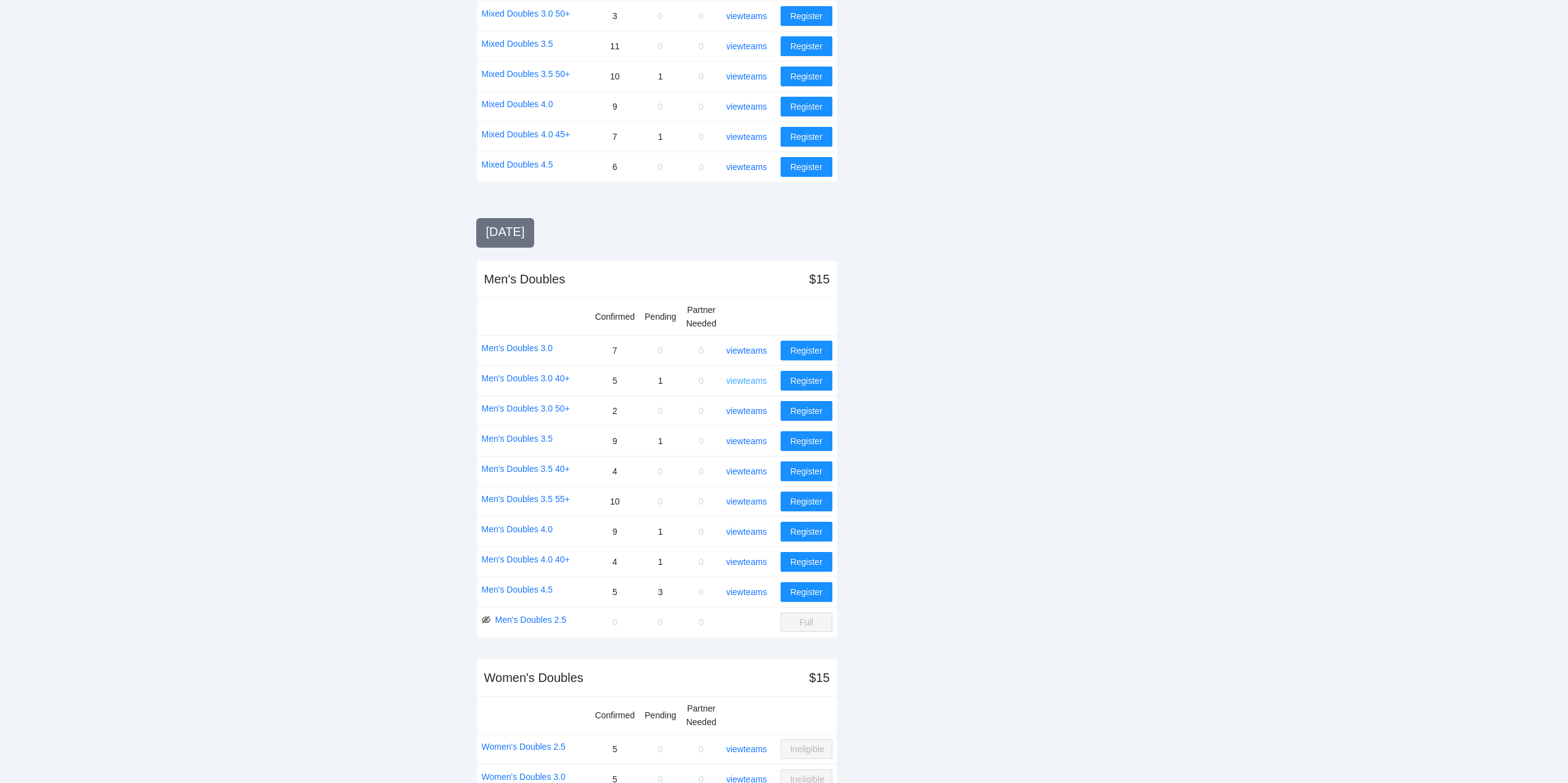
click at [756, 380] on link "view teams" at bounding box center [747, 380] width 41 height 10
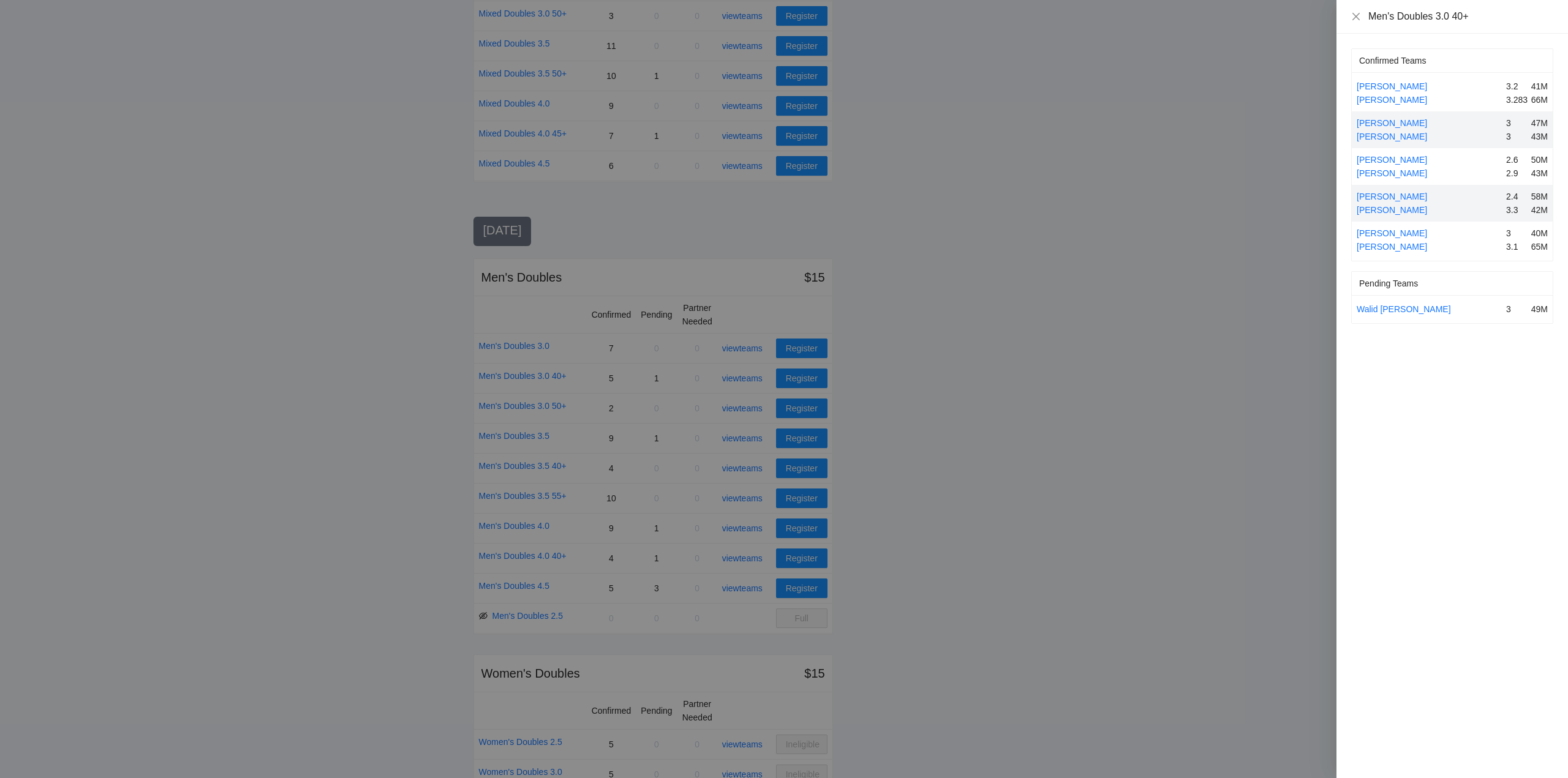
click at [758, 375] on div at bounding box center [784, 389] width 1568 height 778
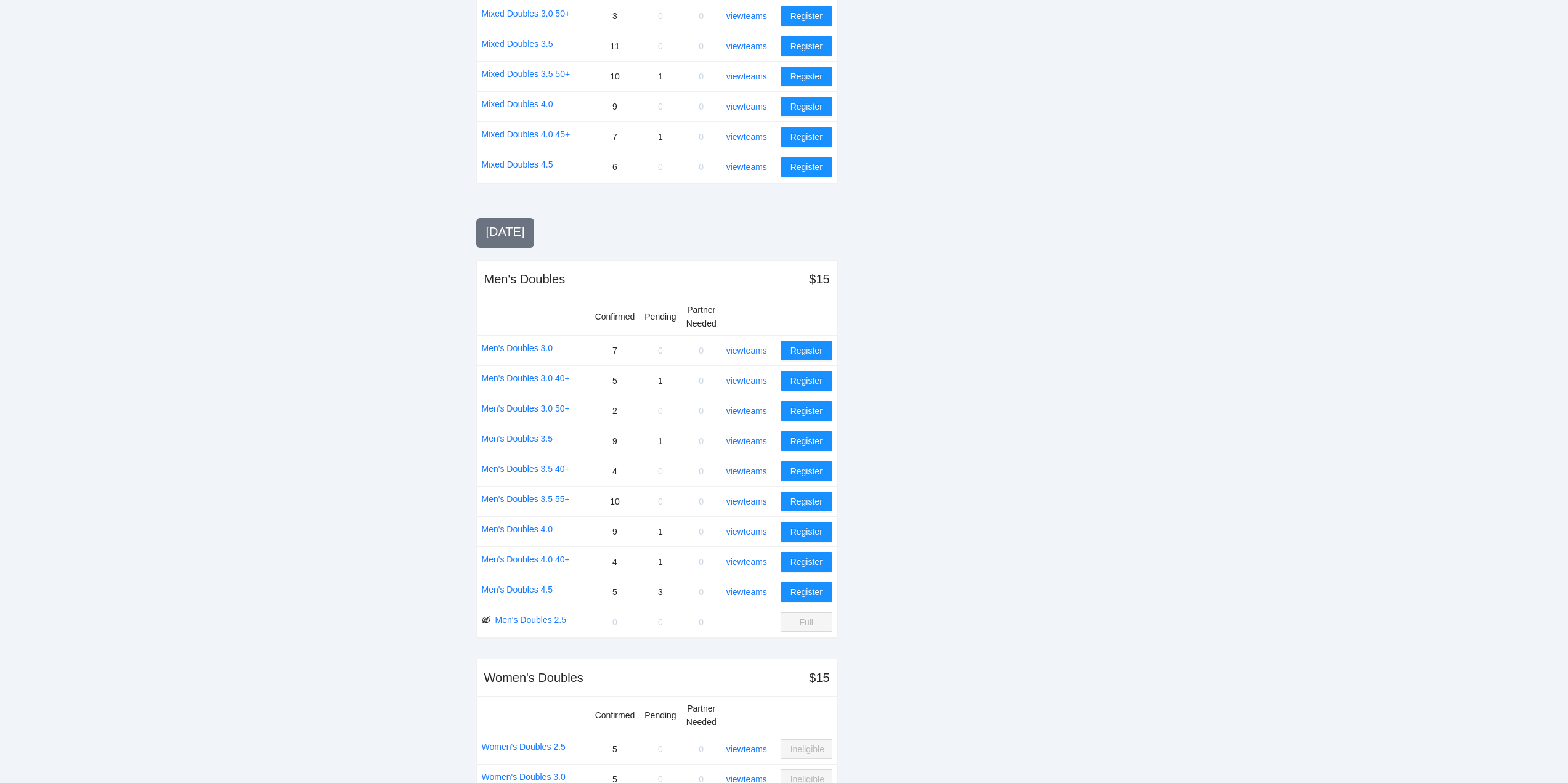
click at [751, 349] on link "view teams" at bounding box center [747, 350] width 41 height 10
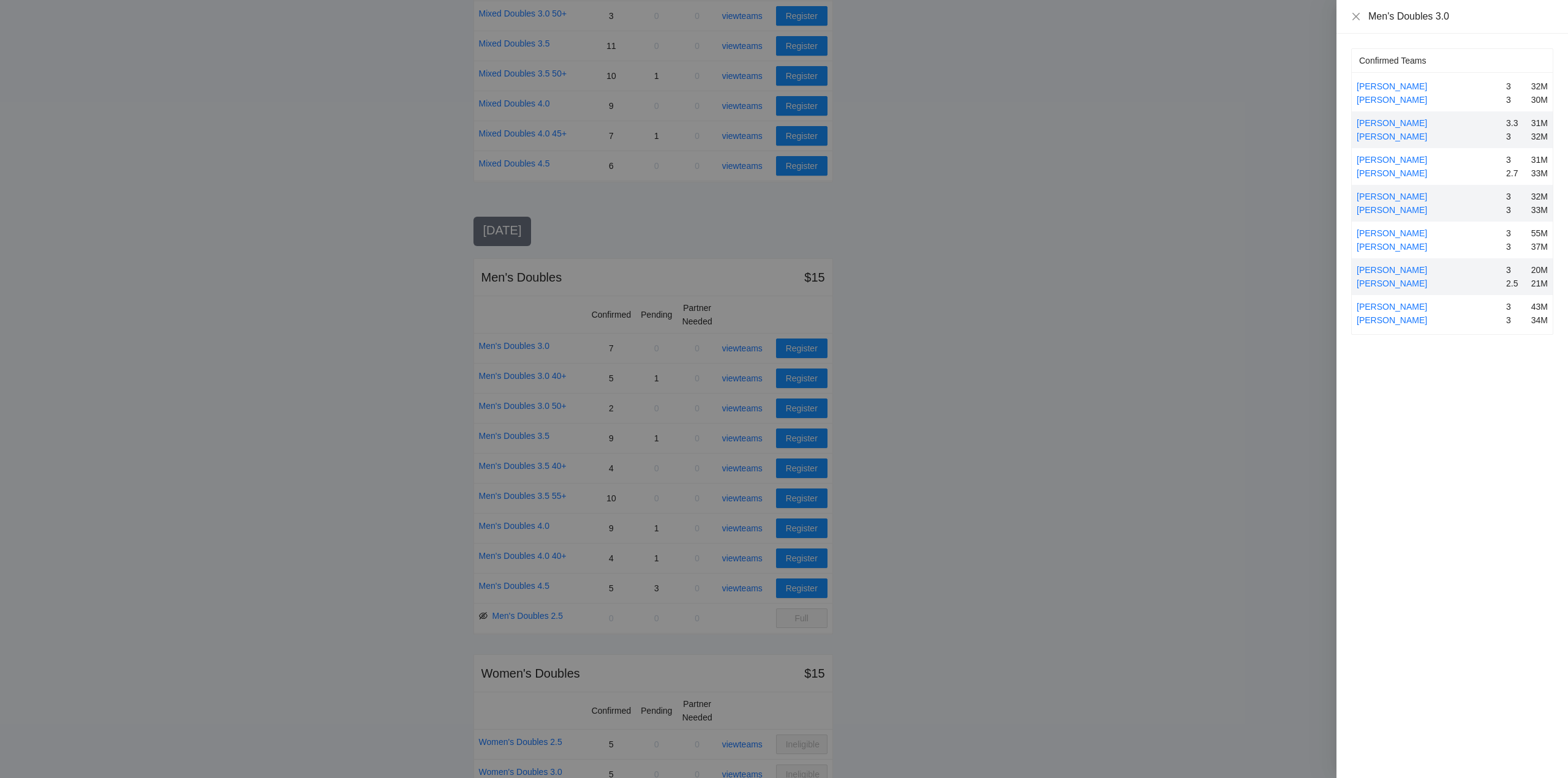
click at [747, 347] on div at bounding box center [784, 389] width 1568 height 778
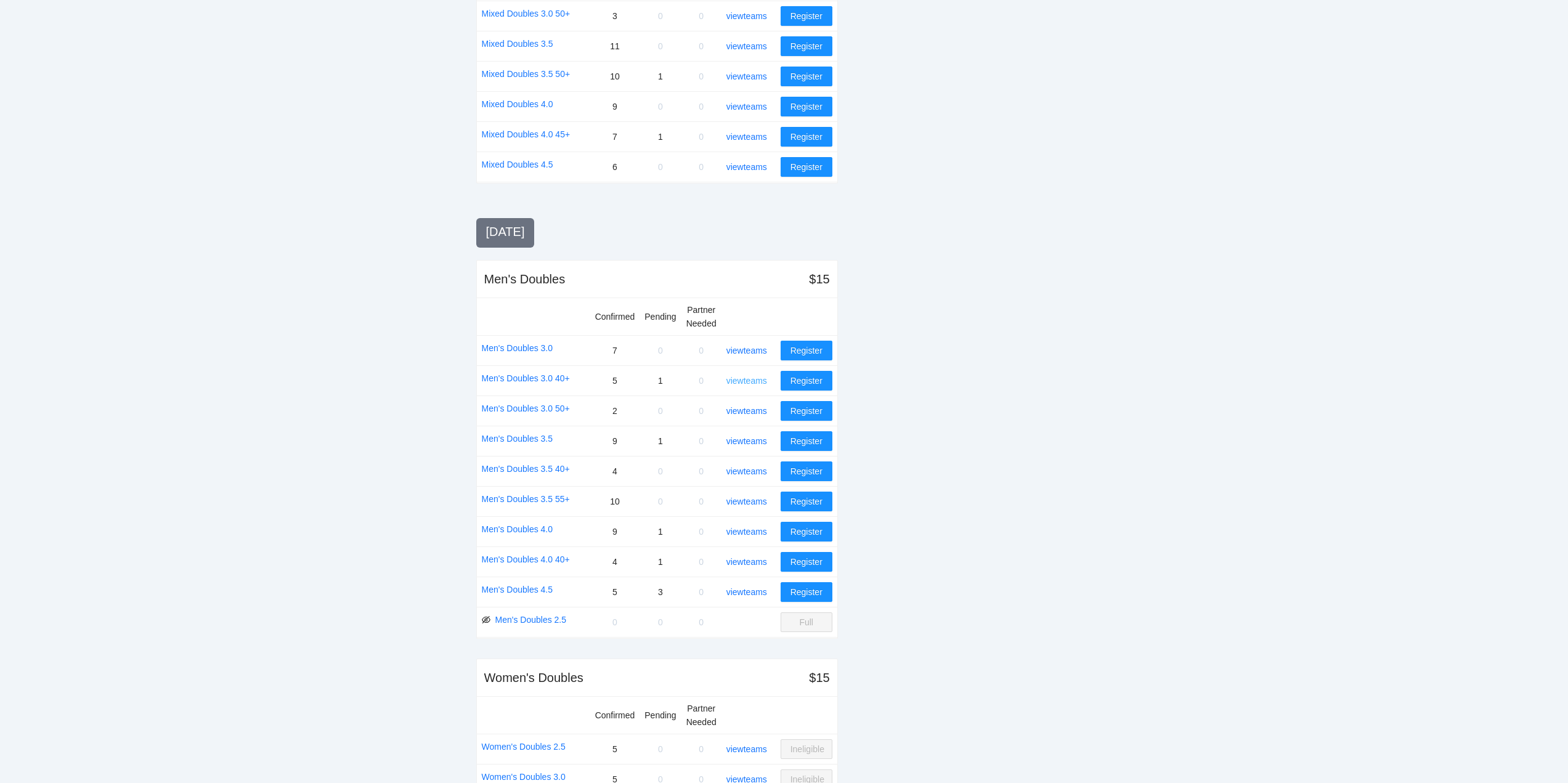
click at [756, 383] on link "view teams" at bounding box center [747, 380] width 41 height 10
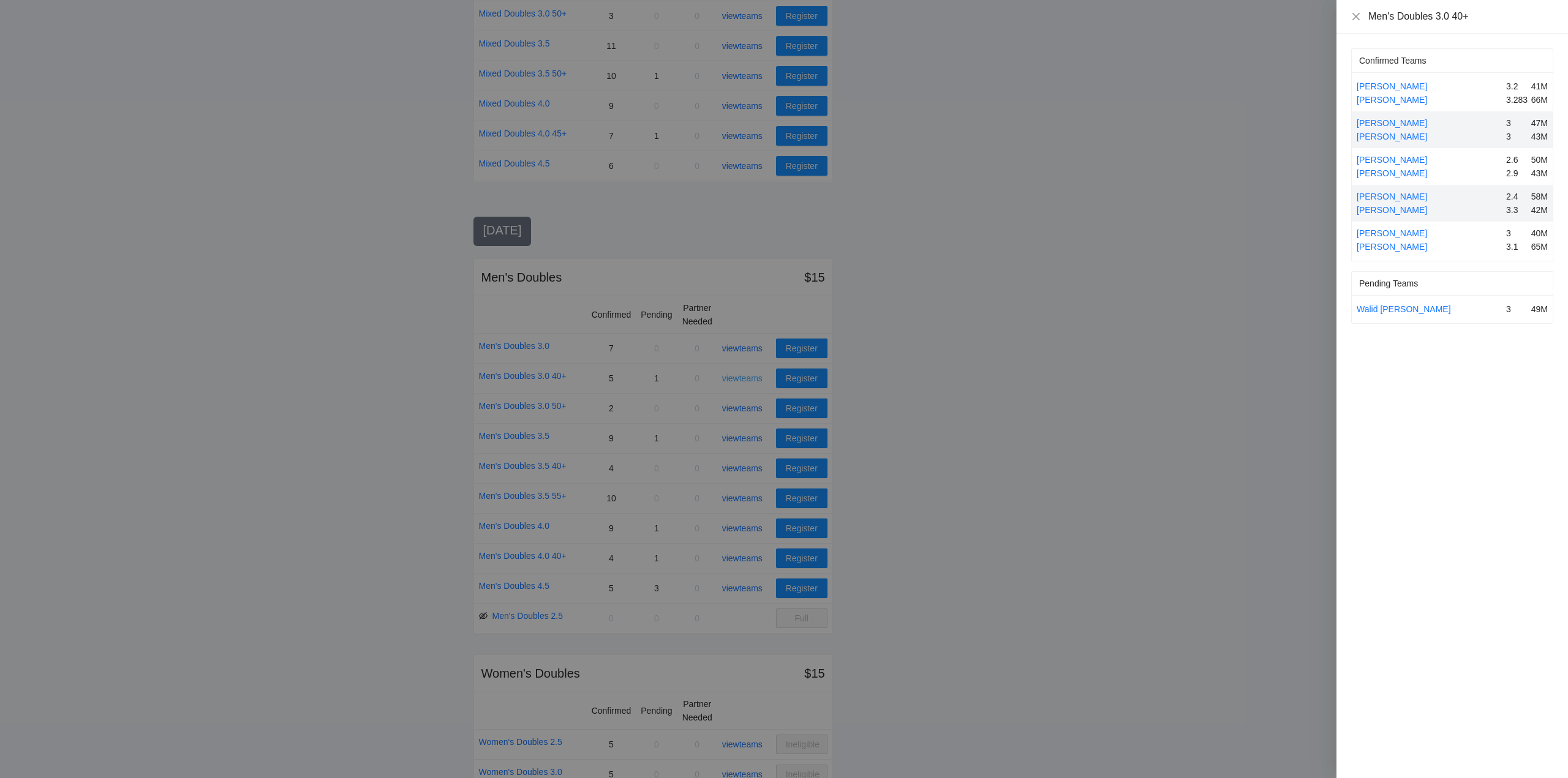
click at [752, 380] on div at bounding box center [784, 389] width 1568 height 778
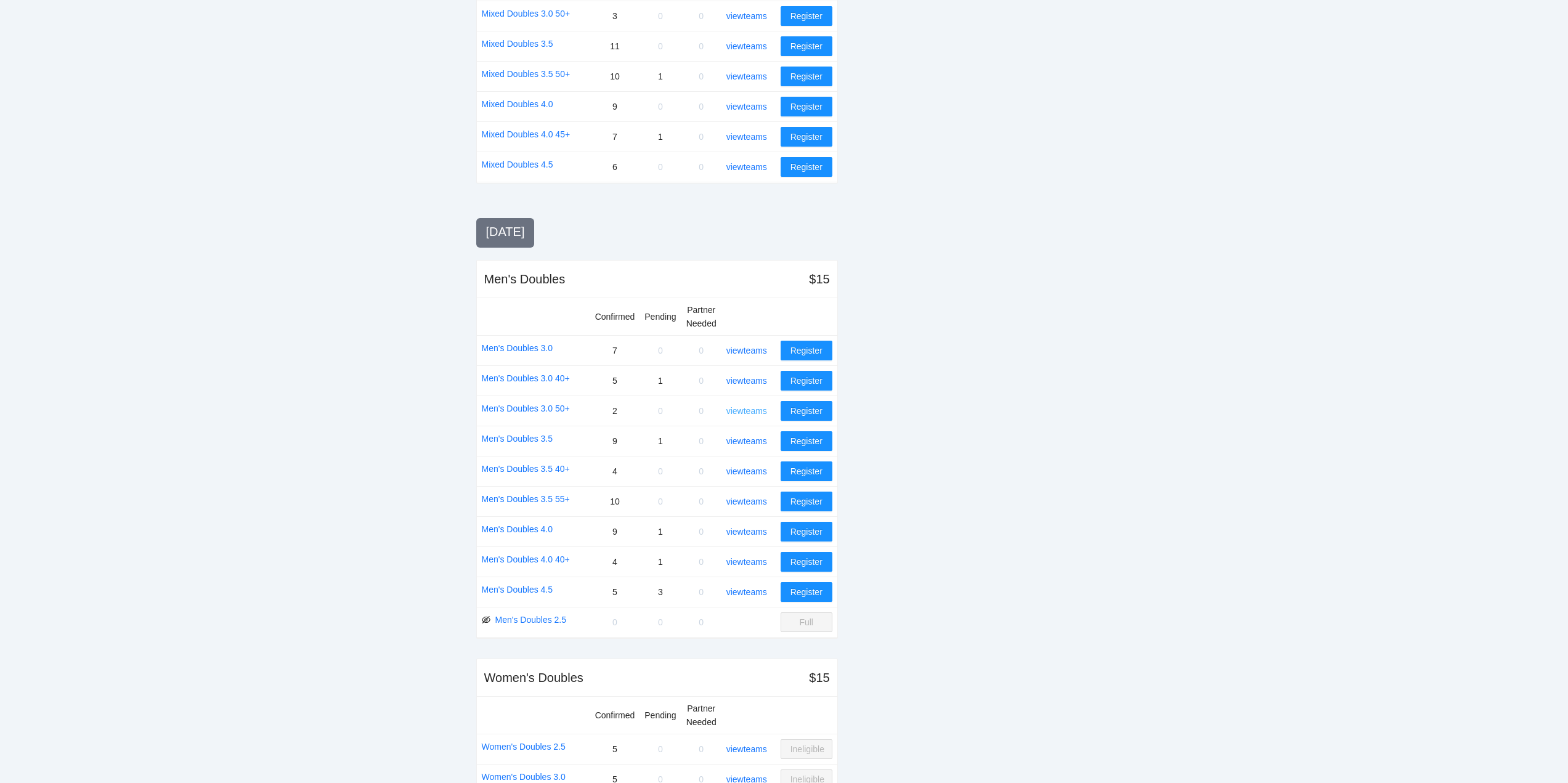
click at [747, 407] on link "view teams" at bounding box center [747, 411] width 41 height 10
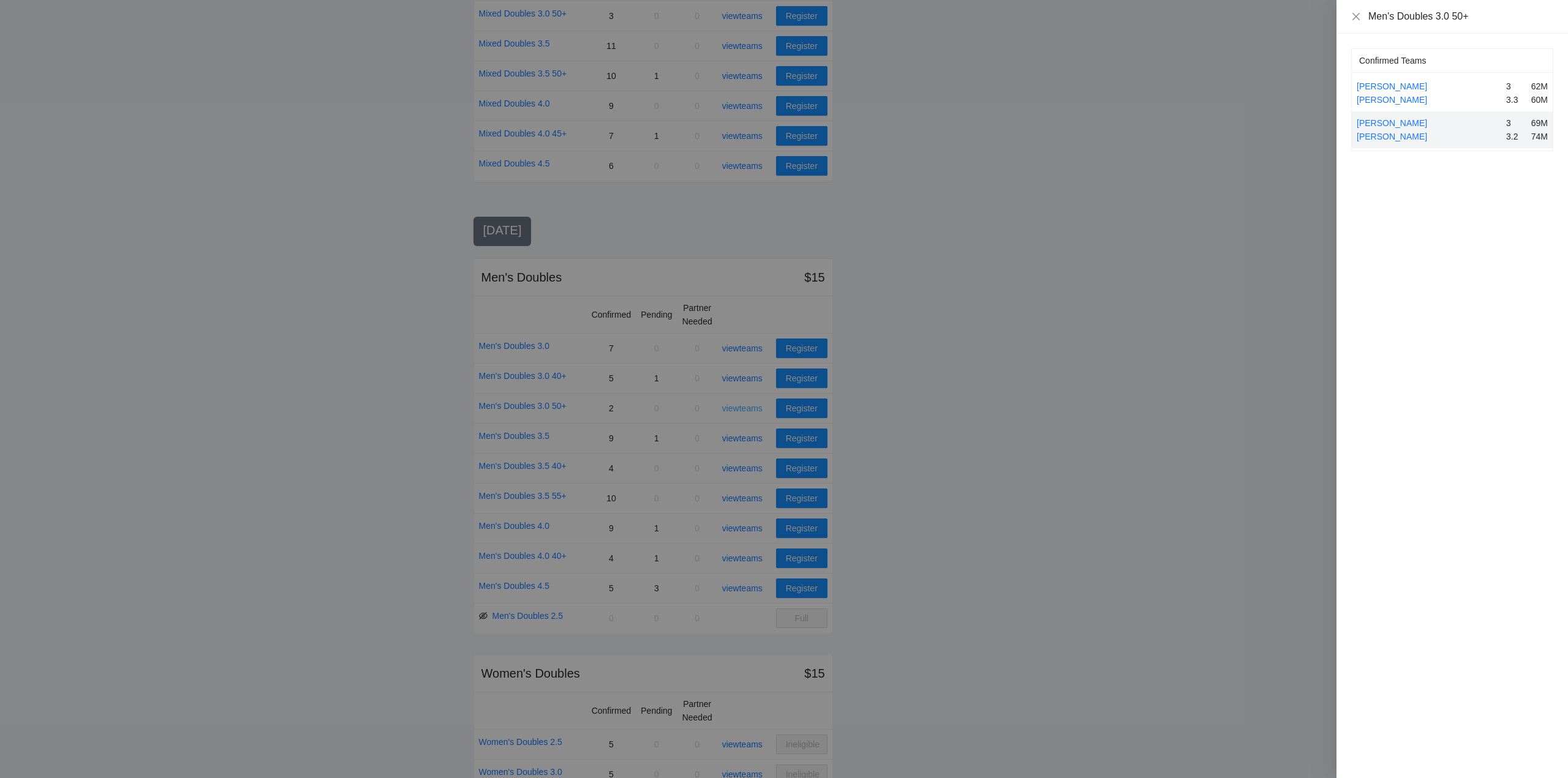
click at [743, 405] on div at bounding box center [784, 389] width 1568 height 778
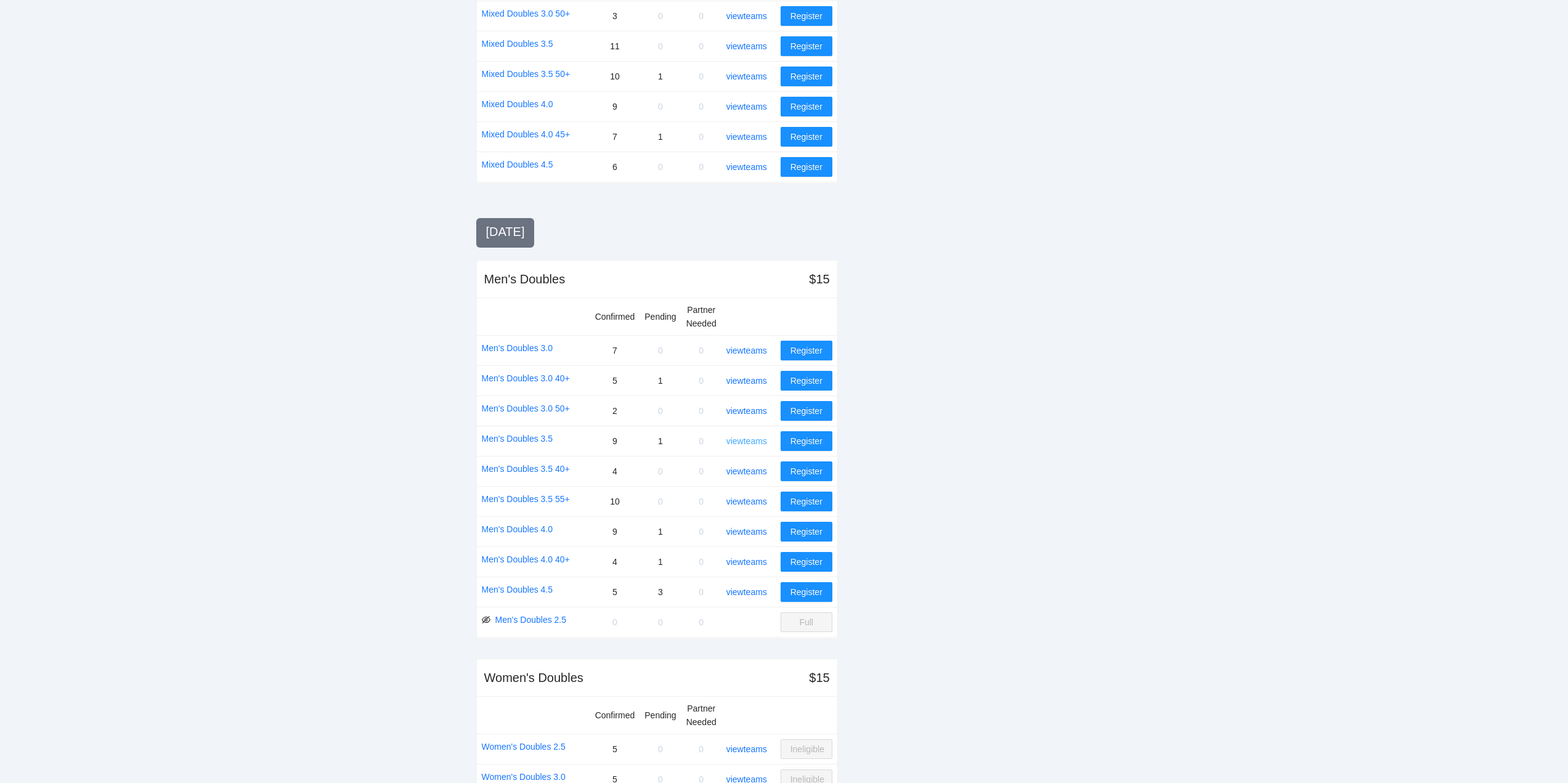
click at [746, 444] on link "view teams" at bounding box center [747, 441] width 41 height 10
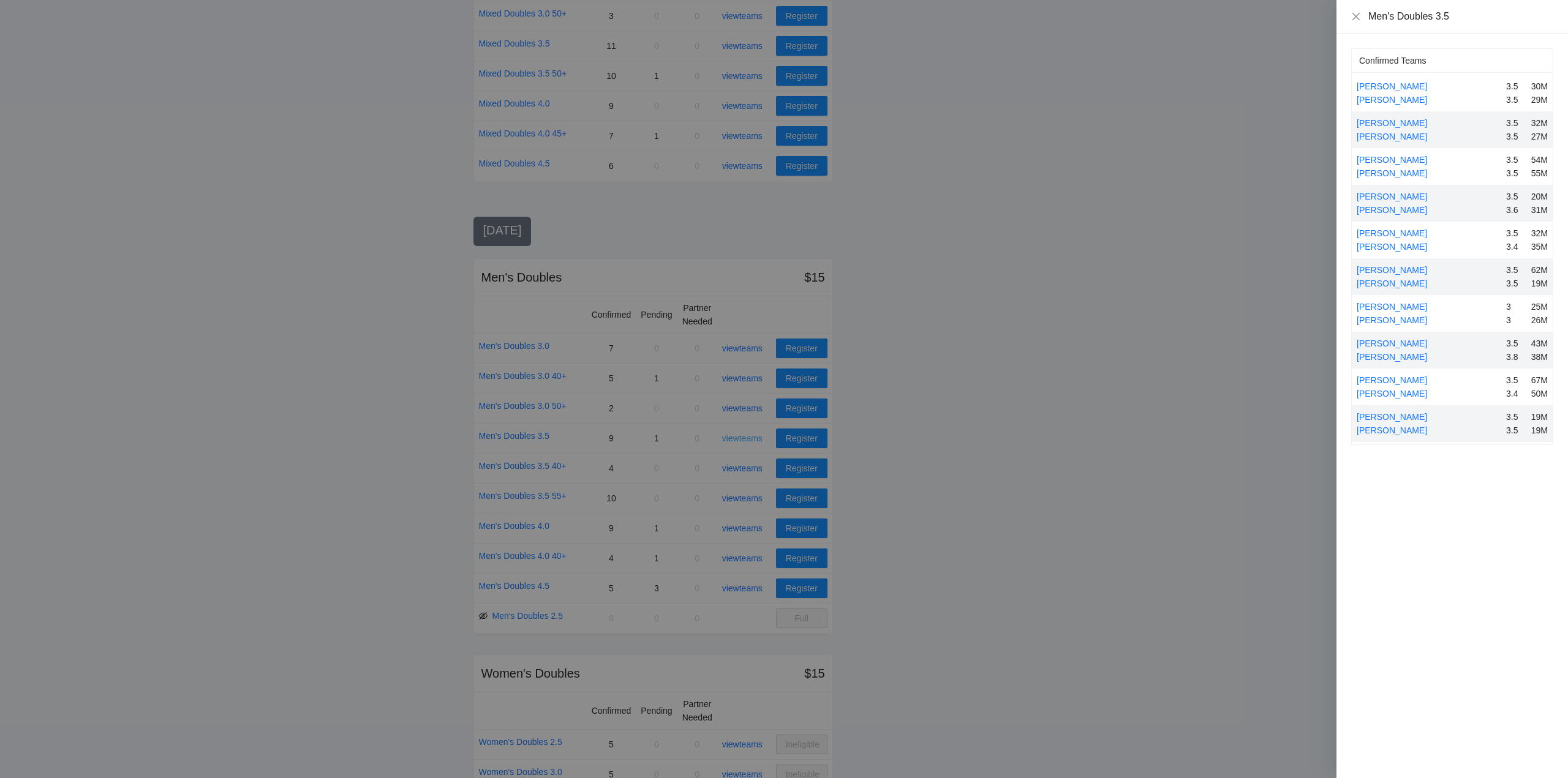
click at [741, 441] on div at bounding box center [784, 389] width 1568 height 778
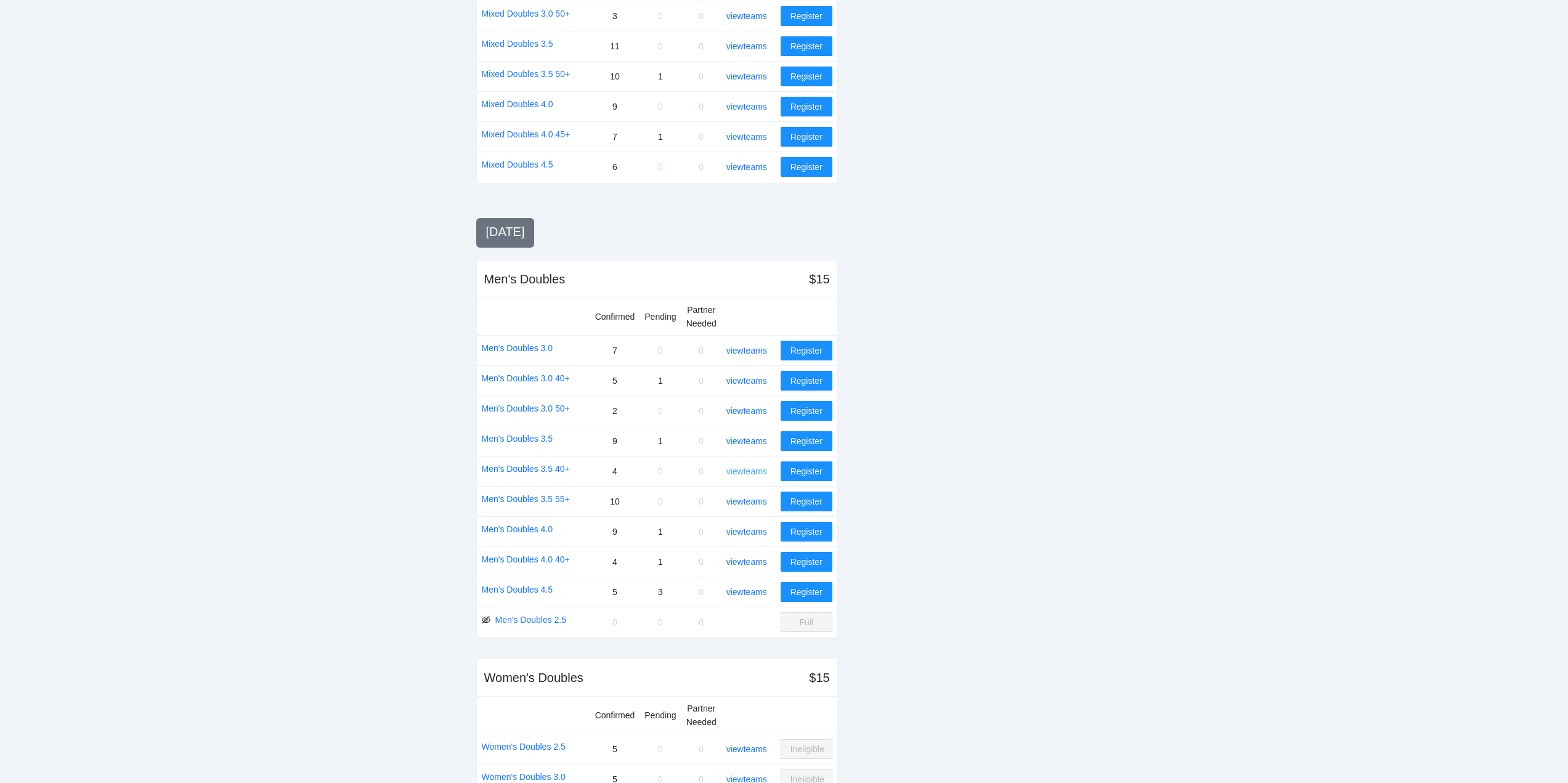
click at [745, 471] on link "view teams" at bounding box center [747, 471] width 41 height 10
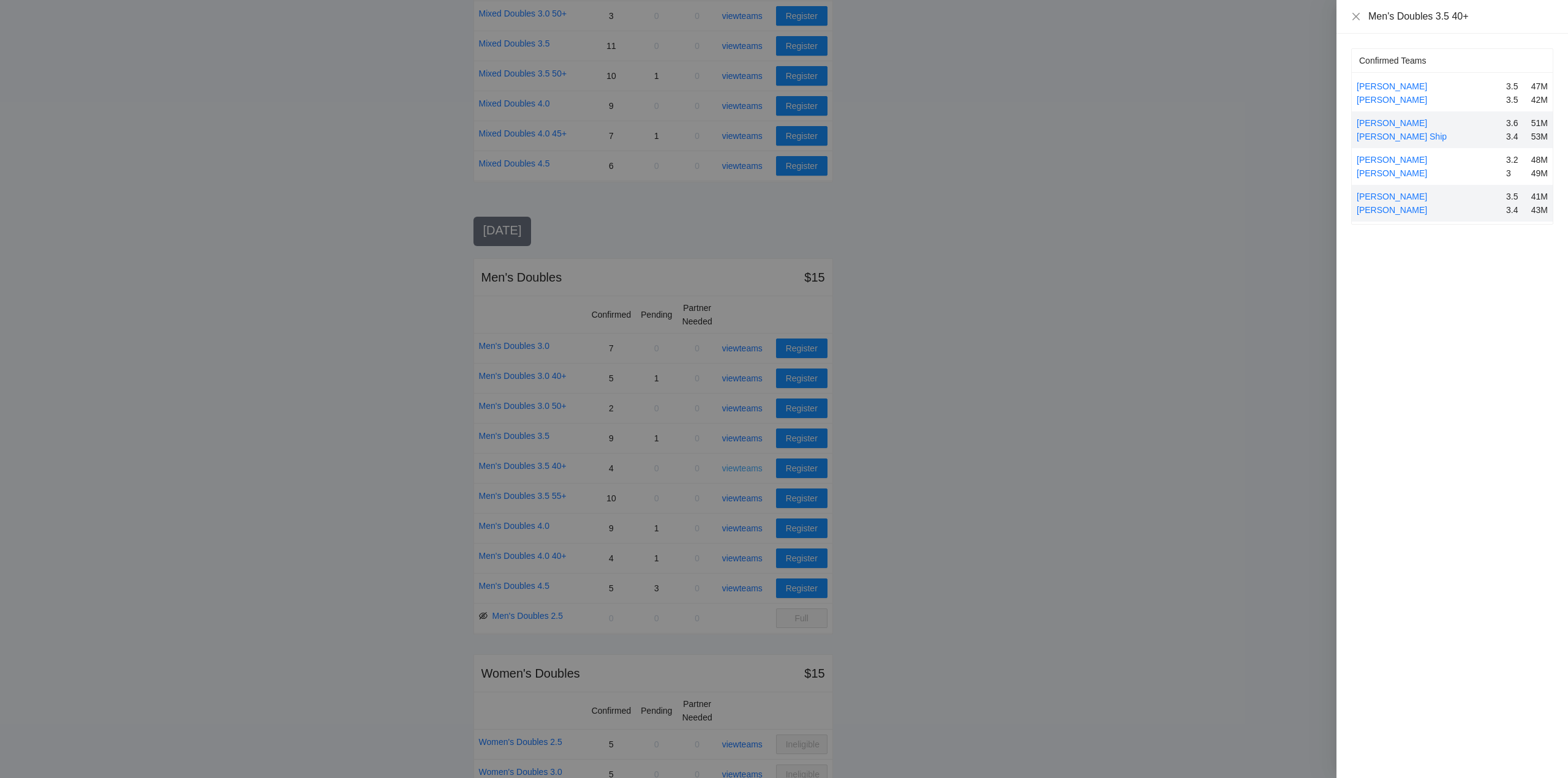
click at [741, 468] on div at bounding box center [784, 389] width 1568 height 778
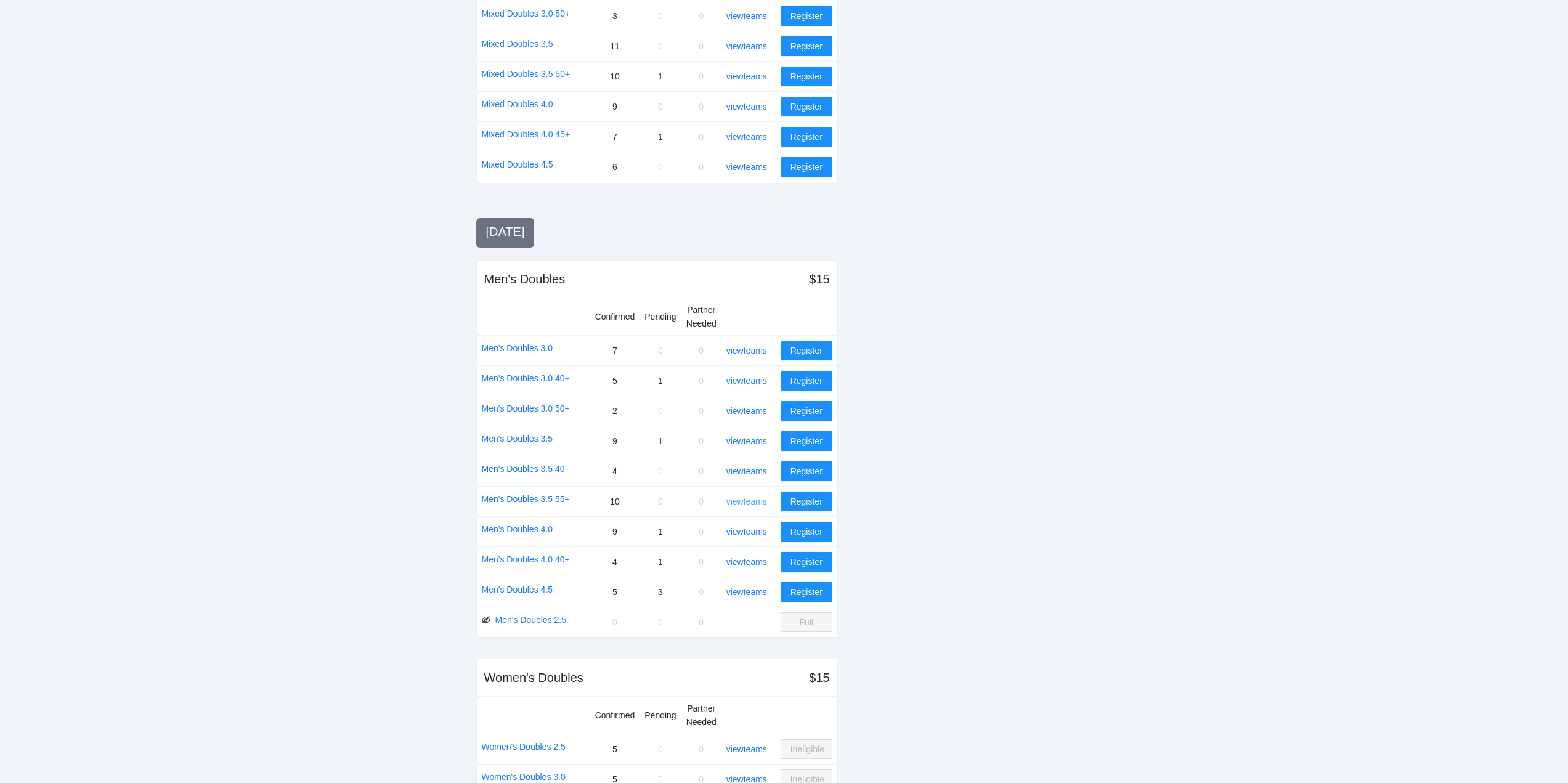
click at [746, 503] on link "view teams" at bounding box center [747, 501] width 41 height 10
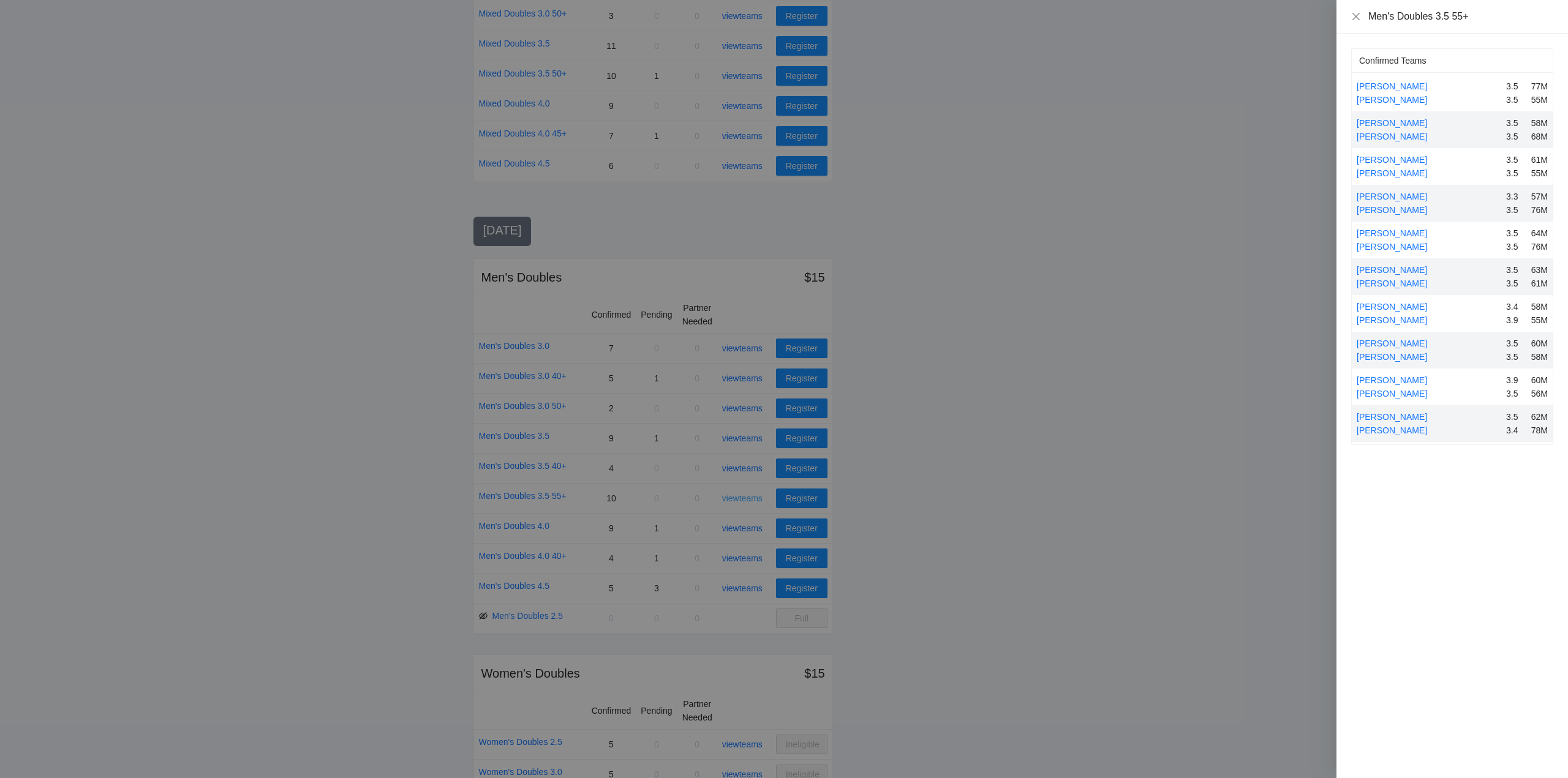
click at [741, 499] on div at bounding box center [784, 389] width 1568 height 778
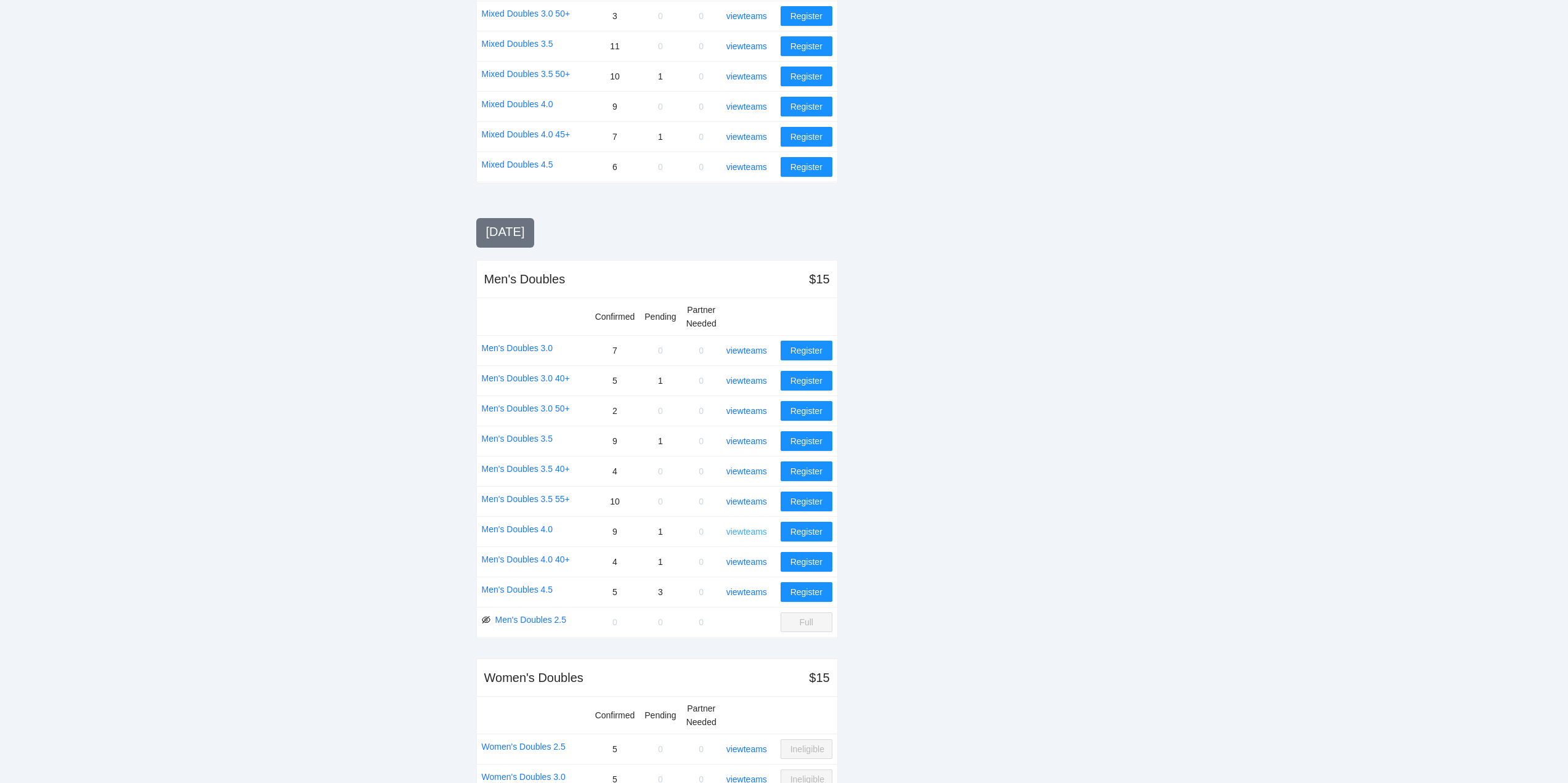
click at [745, 530] on link "view teams" at bounding box center [747, 532] width 41 height 10
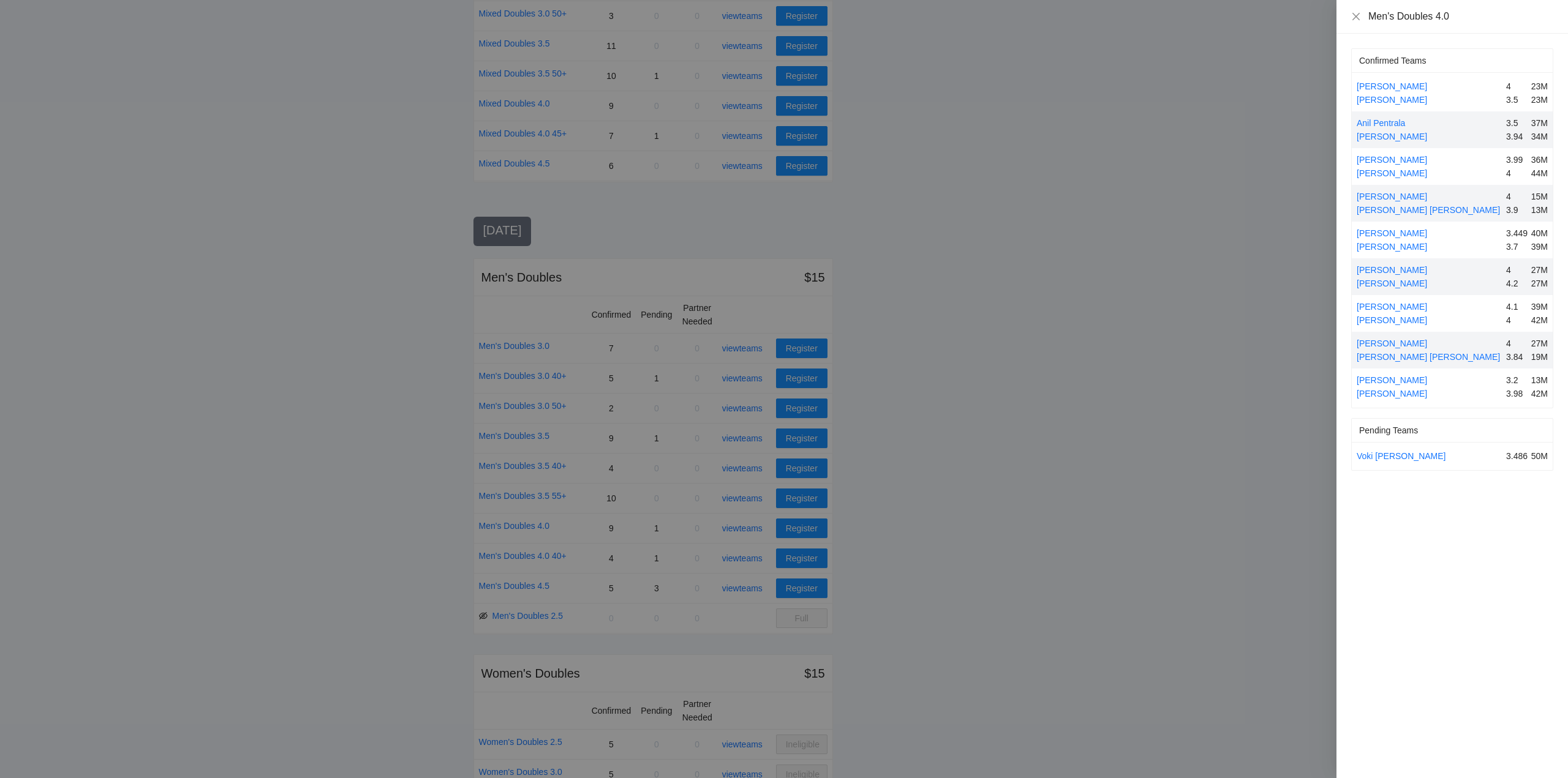
click at [736, 523] on div at bounding box center [784, 389] width 1568 height 778
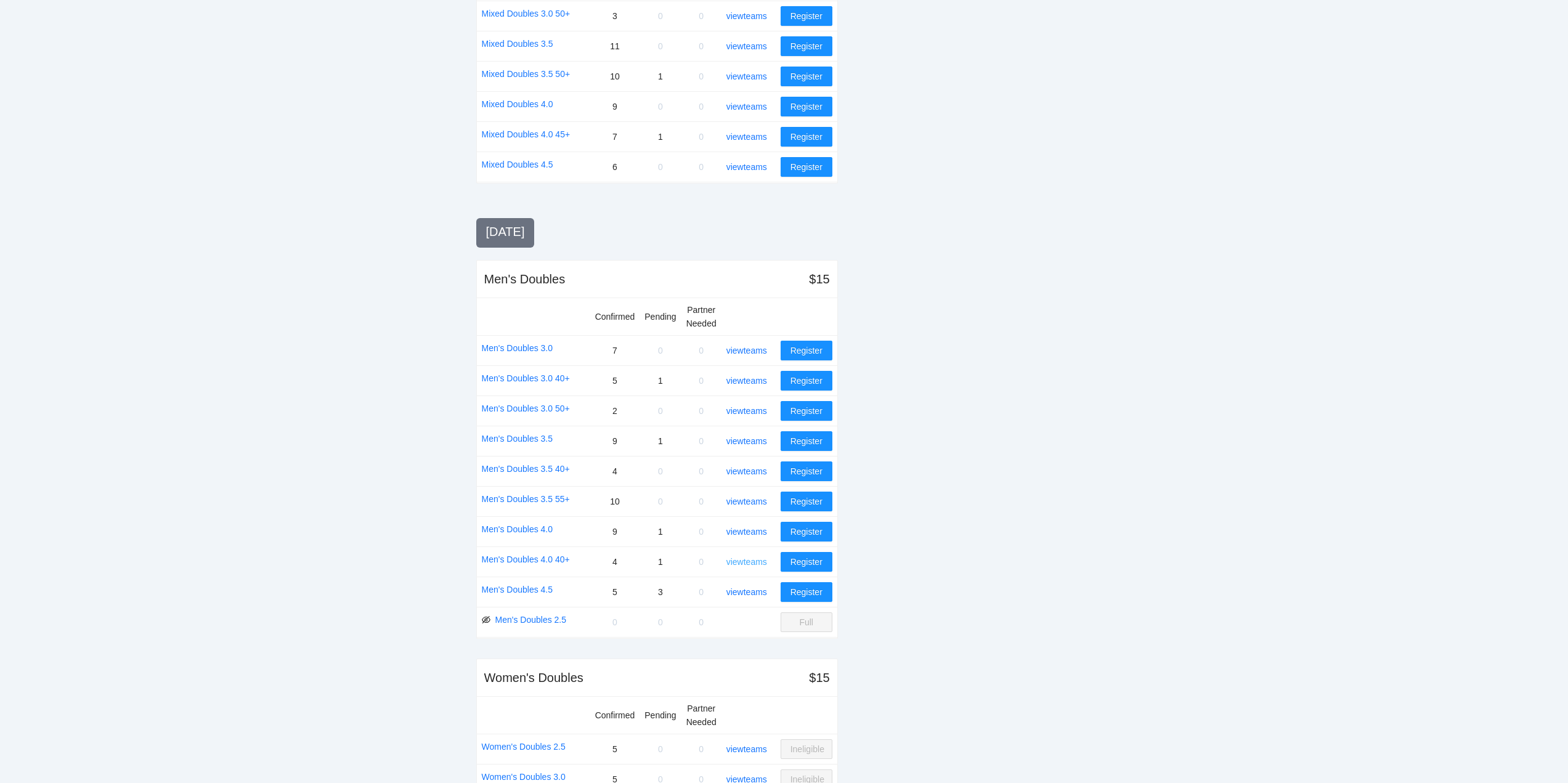
click at [742, 558] on link "view teams" at bounding box center [747, 562] width 41 height 10
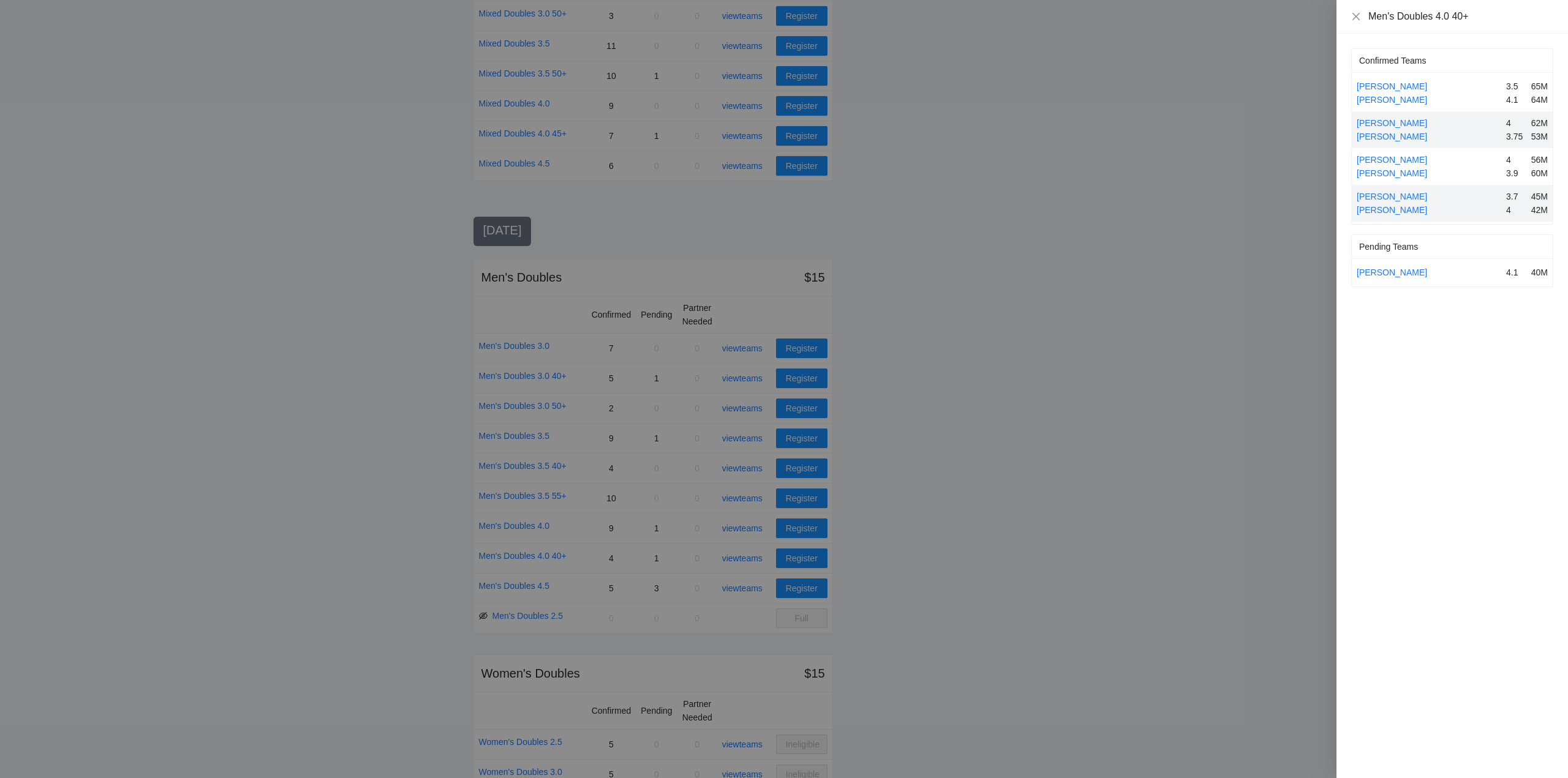
click at [737, 555] on div at bounding box center [784, 389] width 1568 height 778
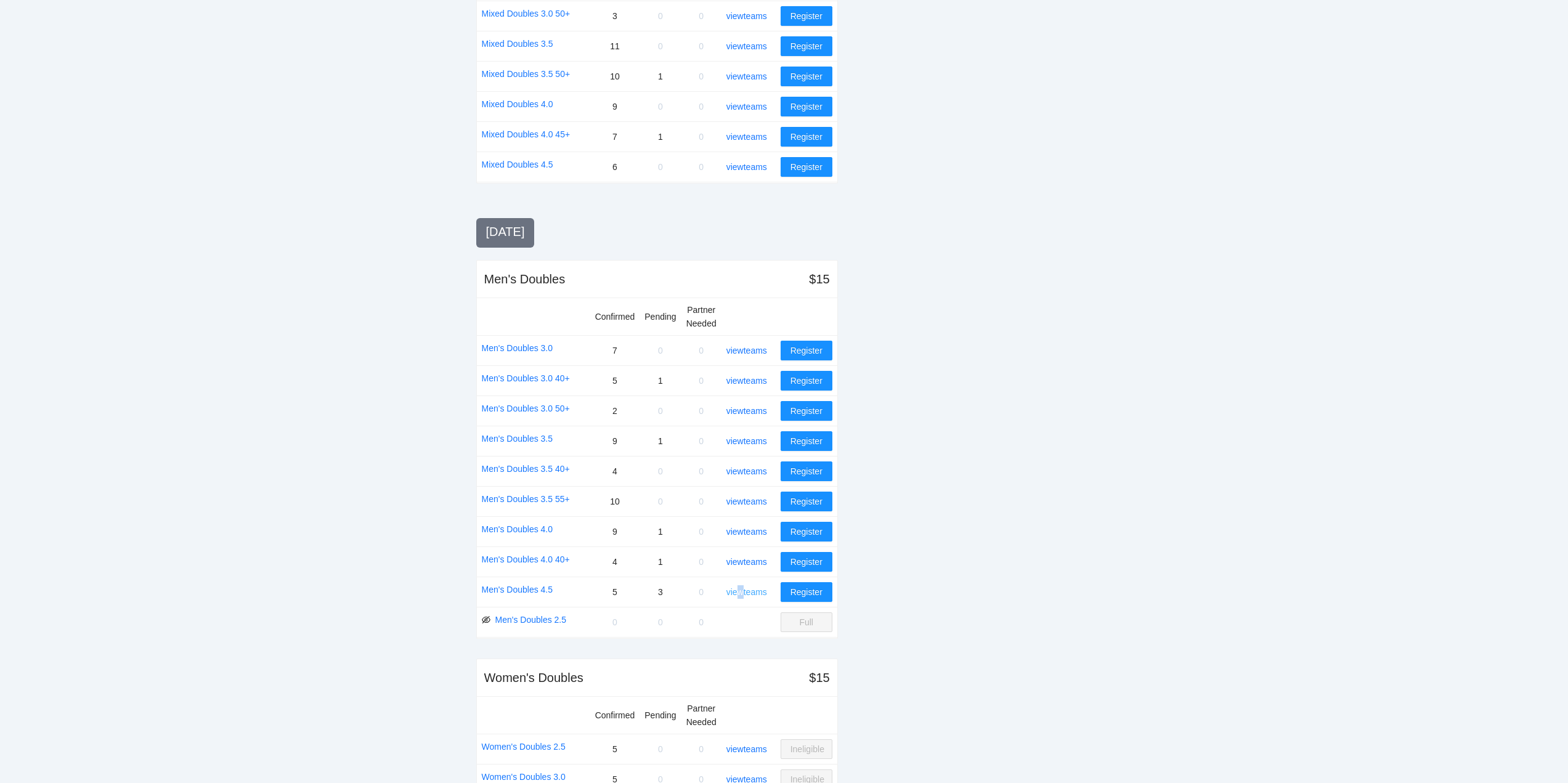
click at [740, 591] on link "view teams" at bounding box center [747, 592] width 41 height 10
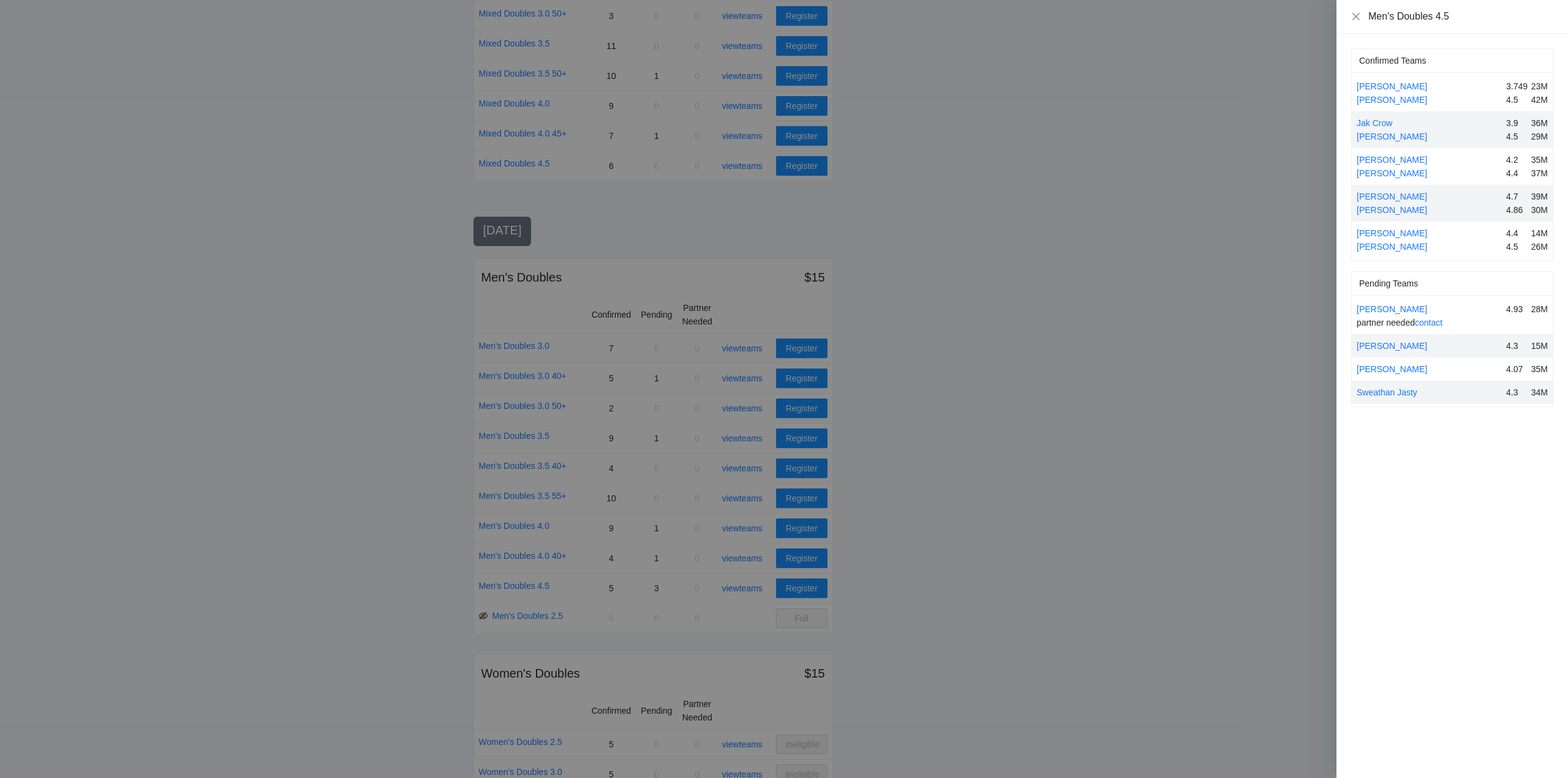
click at [734, 584] on div at bounding box center [784, 389] width 1568 height 778
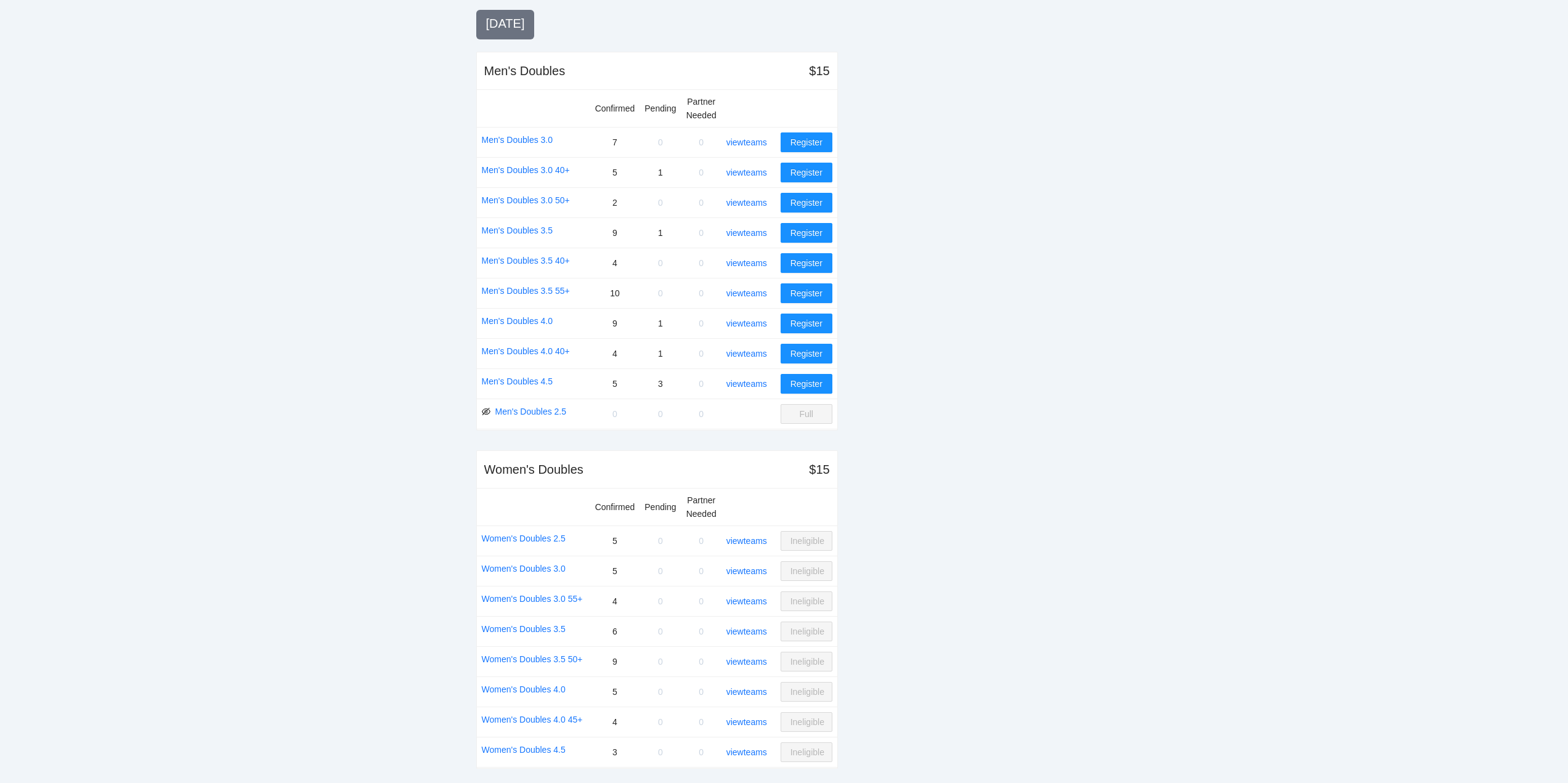
scroll to position [1262, 0]
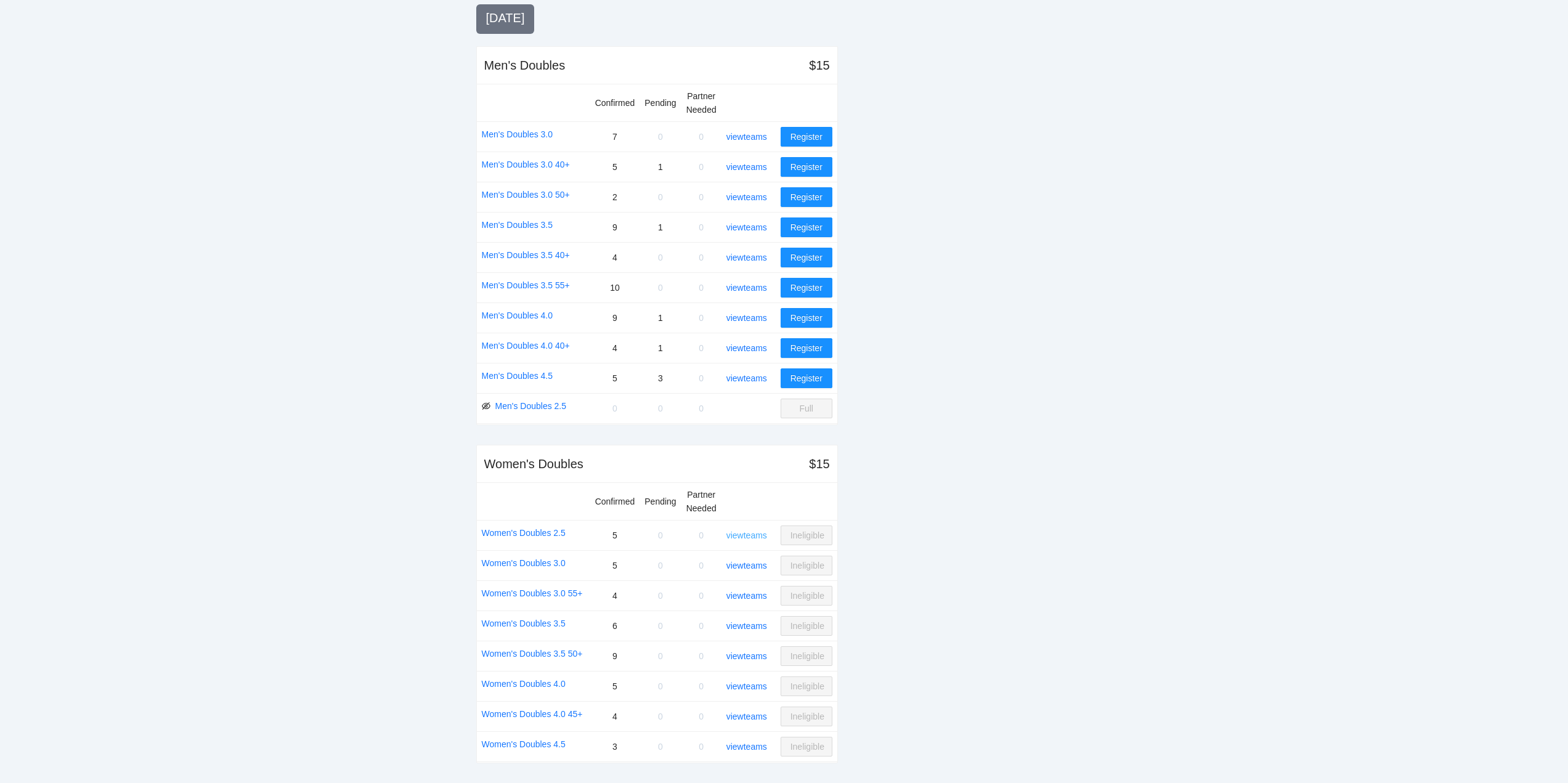
click at [756, 534] on link "view teams" at bounding box center [747, 535] width 41 height 10
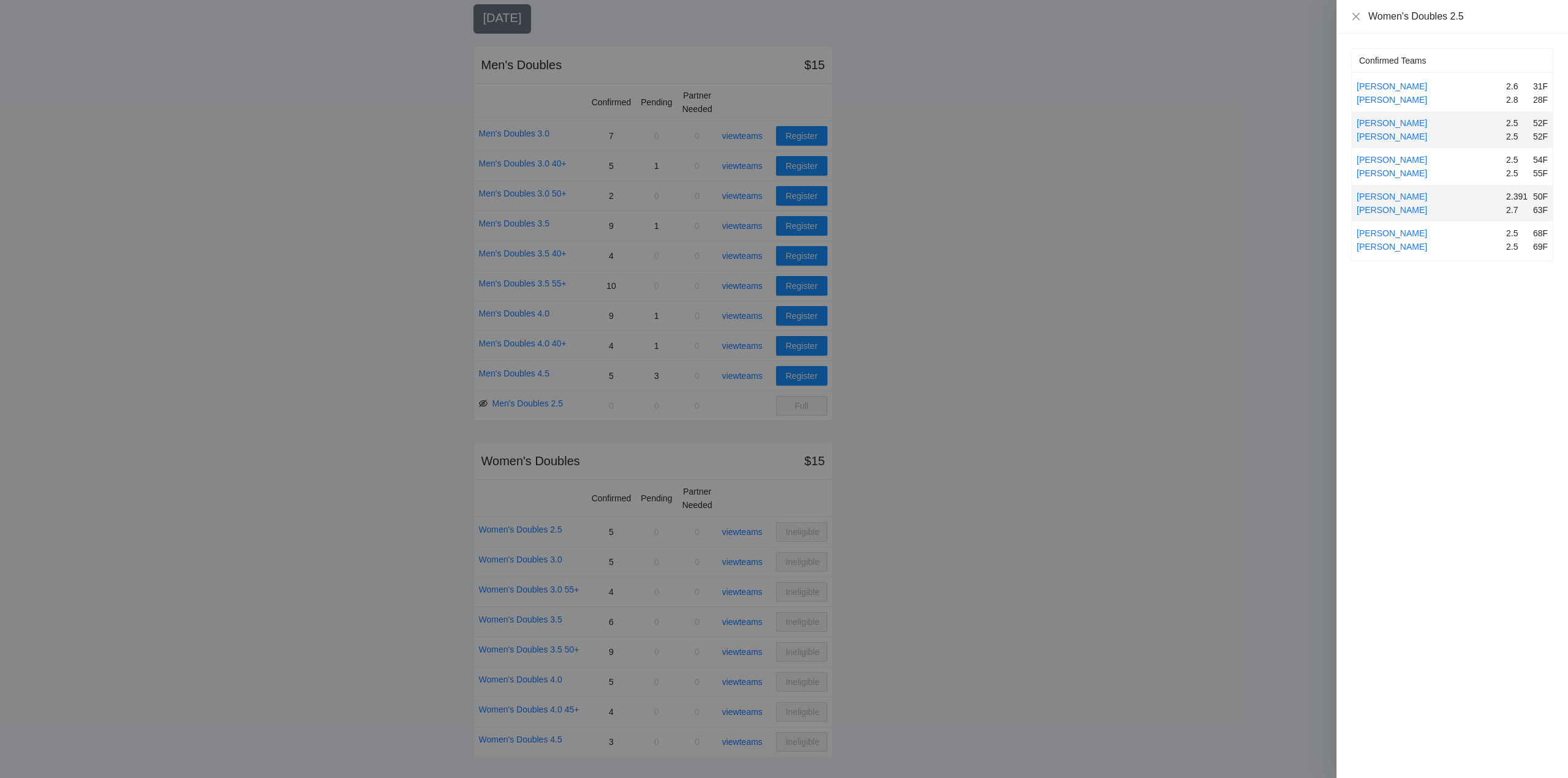
click at [752, 531] on div at bounding box center [784, 389] width 1568 height 778
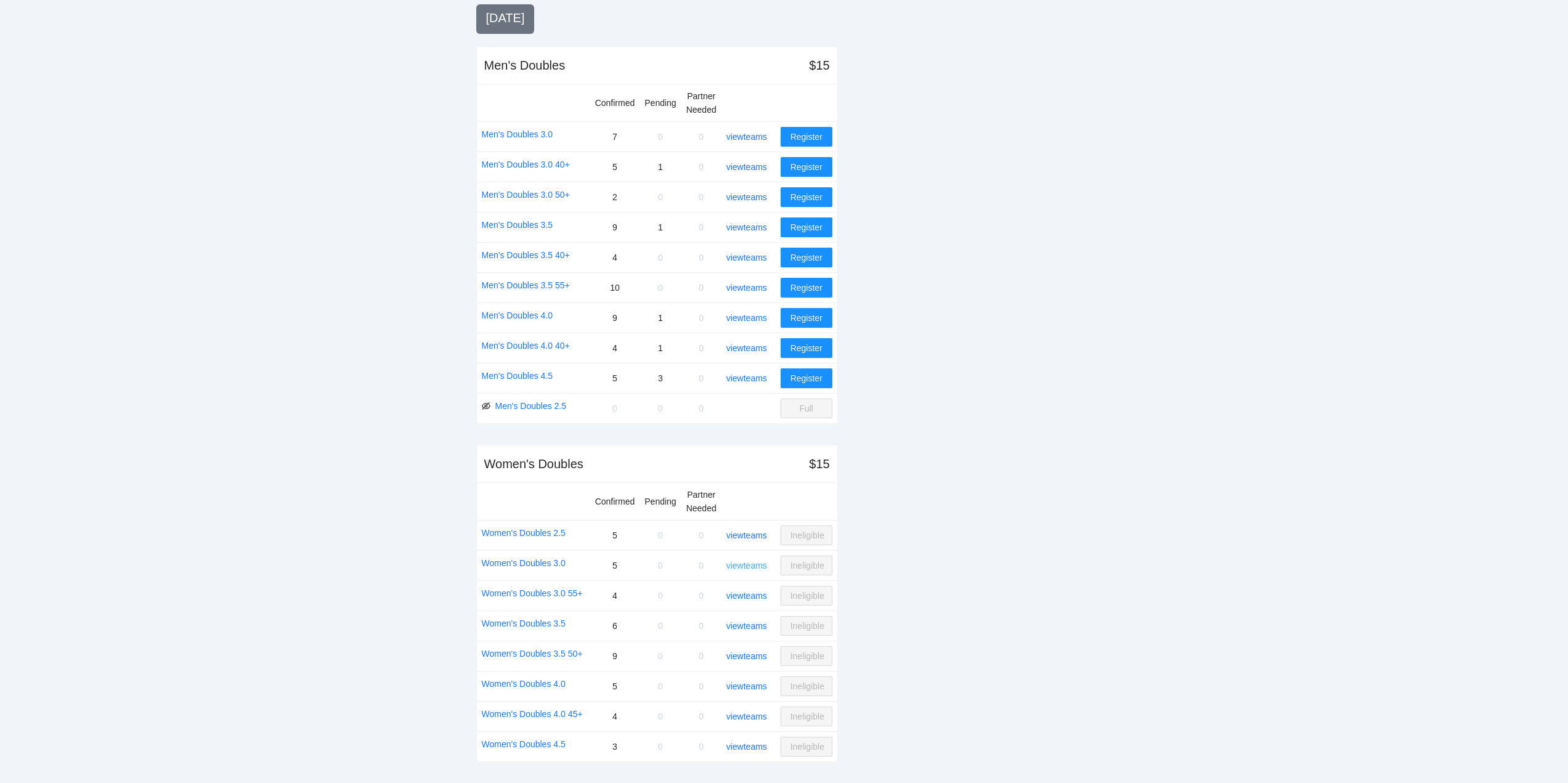
click at [748, 562] on link "view teams" at bounding box center [747, 565] width 41 height 10
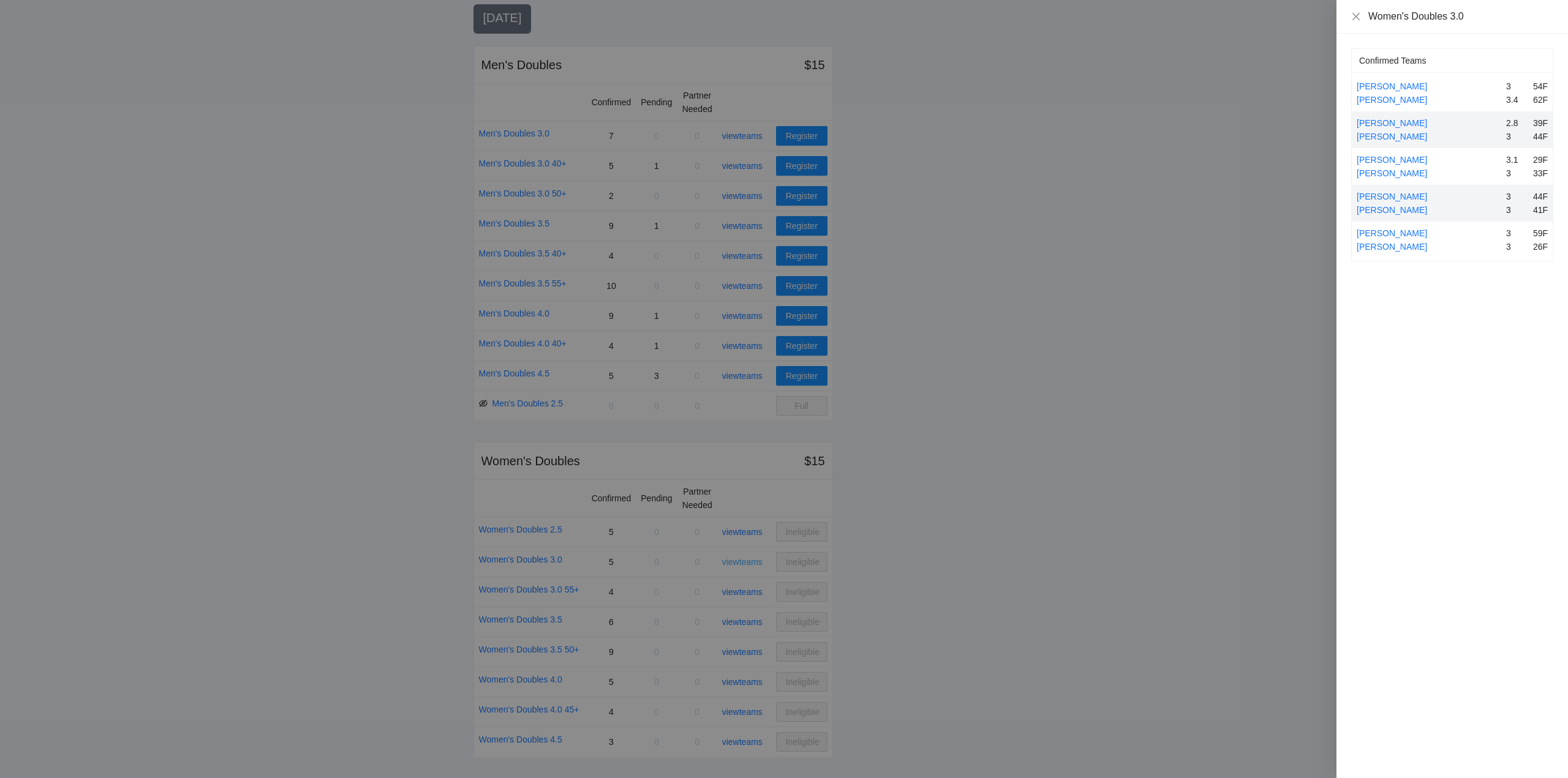
click at [744, 558] on div at bounding box center [784, 389] width 1568 height 778
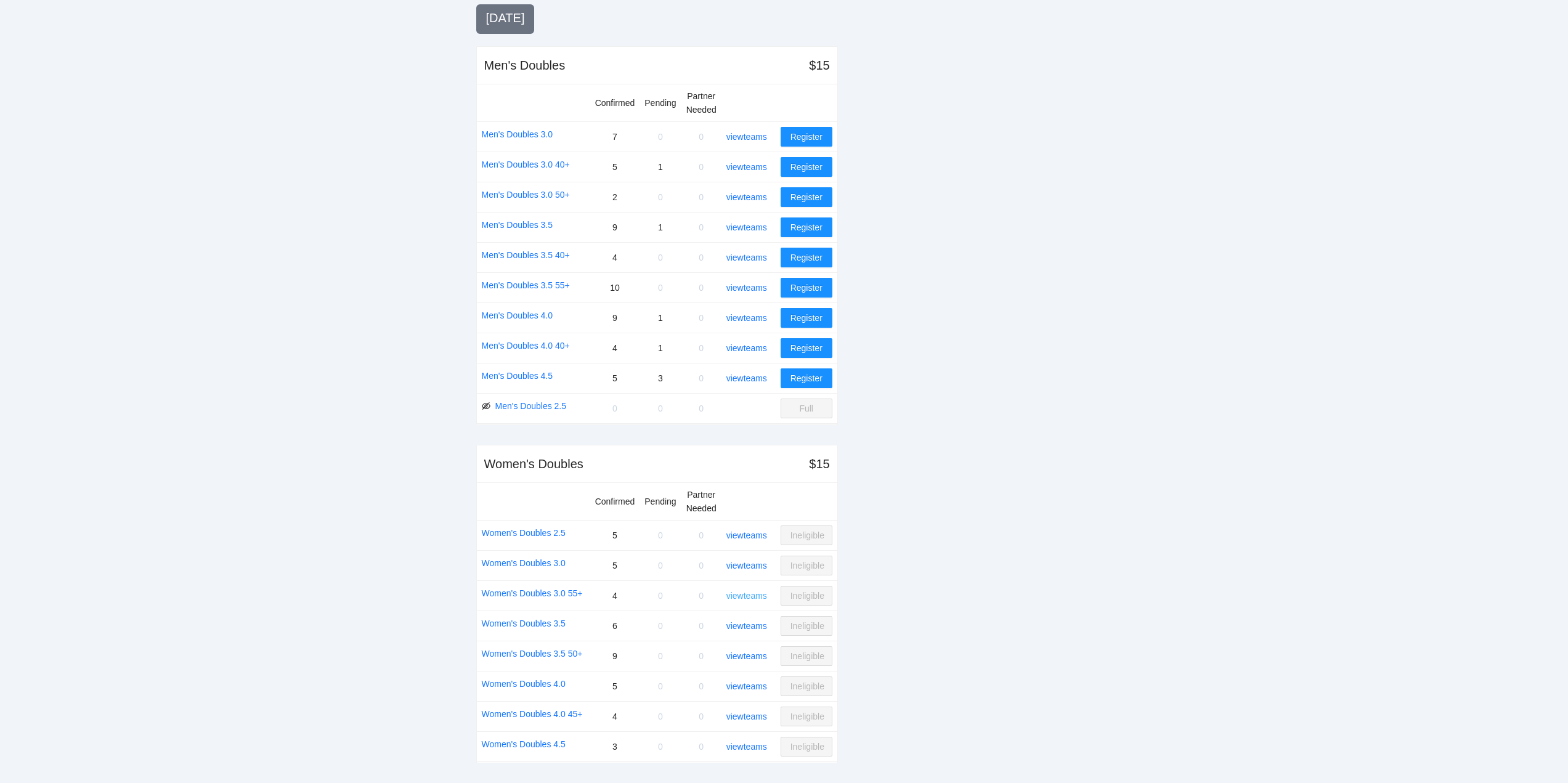
click at [747, 597] on link "view teams" at bounding box center [747, 595] width 41 height 10
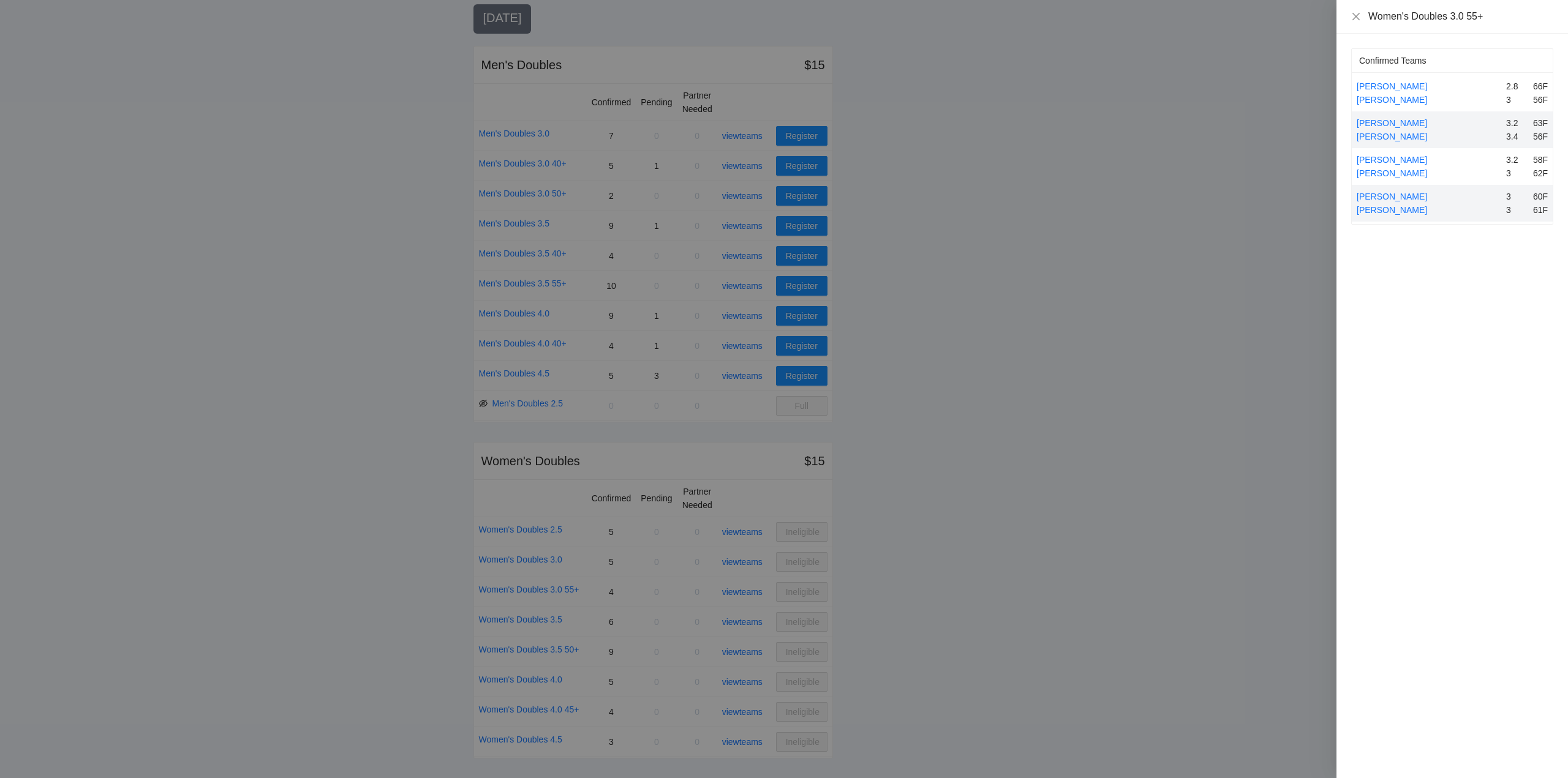
click at [742, 592] on div at bounding box center [784, 389] width 1568 height 778
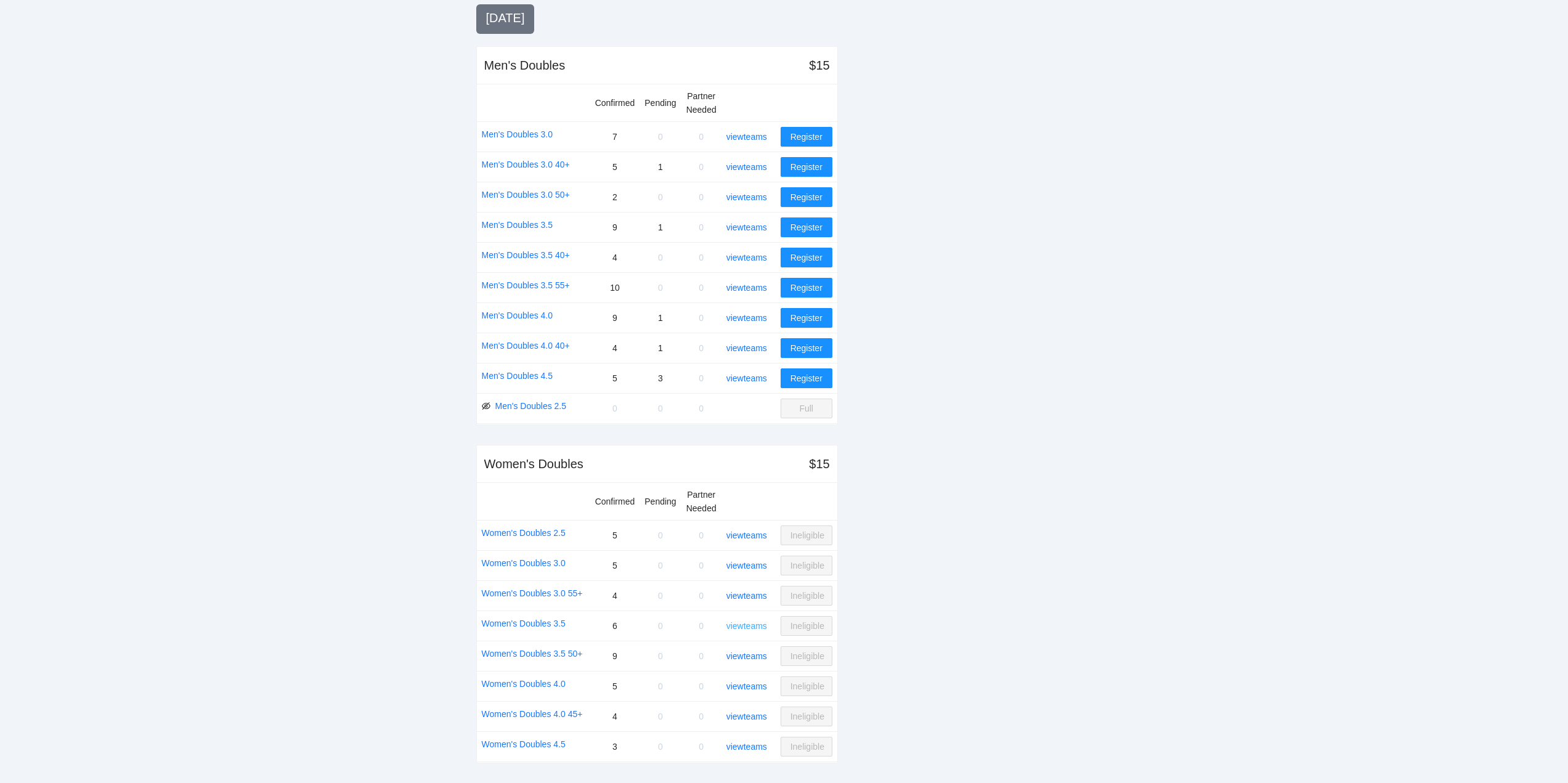
click at [754, 627] on link "view teams" at bounding box center [747, 626] width 41 height 10
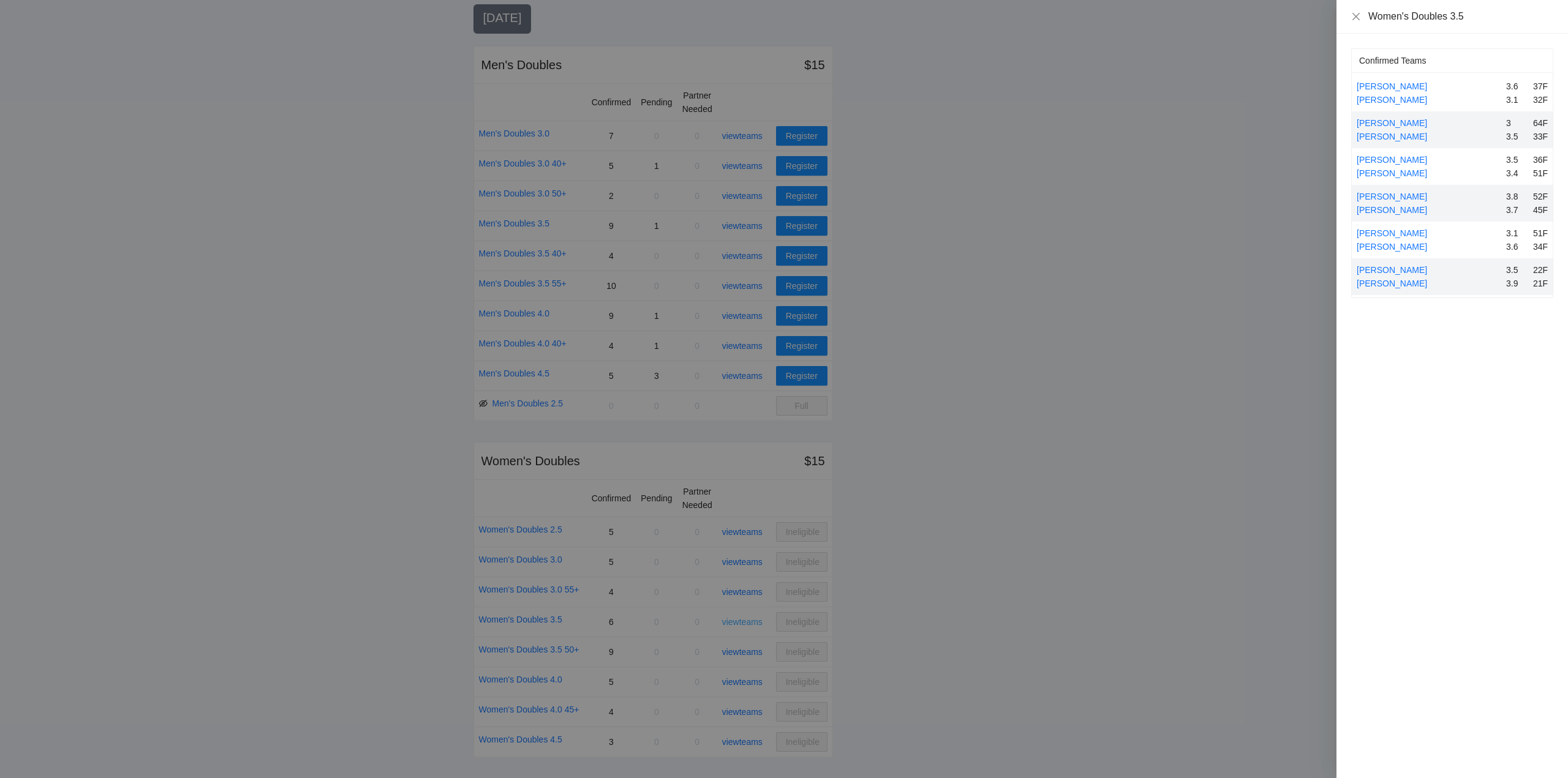
click at [749, 623] on div at bounding box center [784, 389] width 1568 height 778
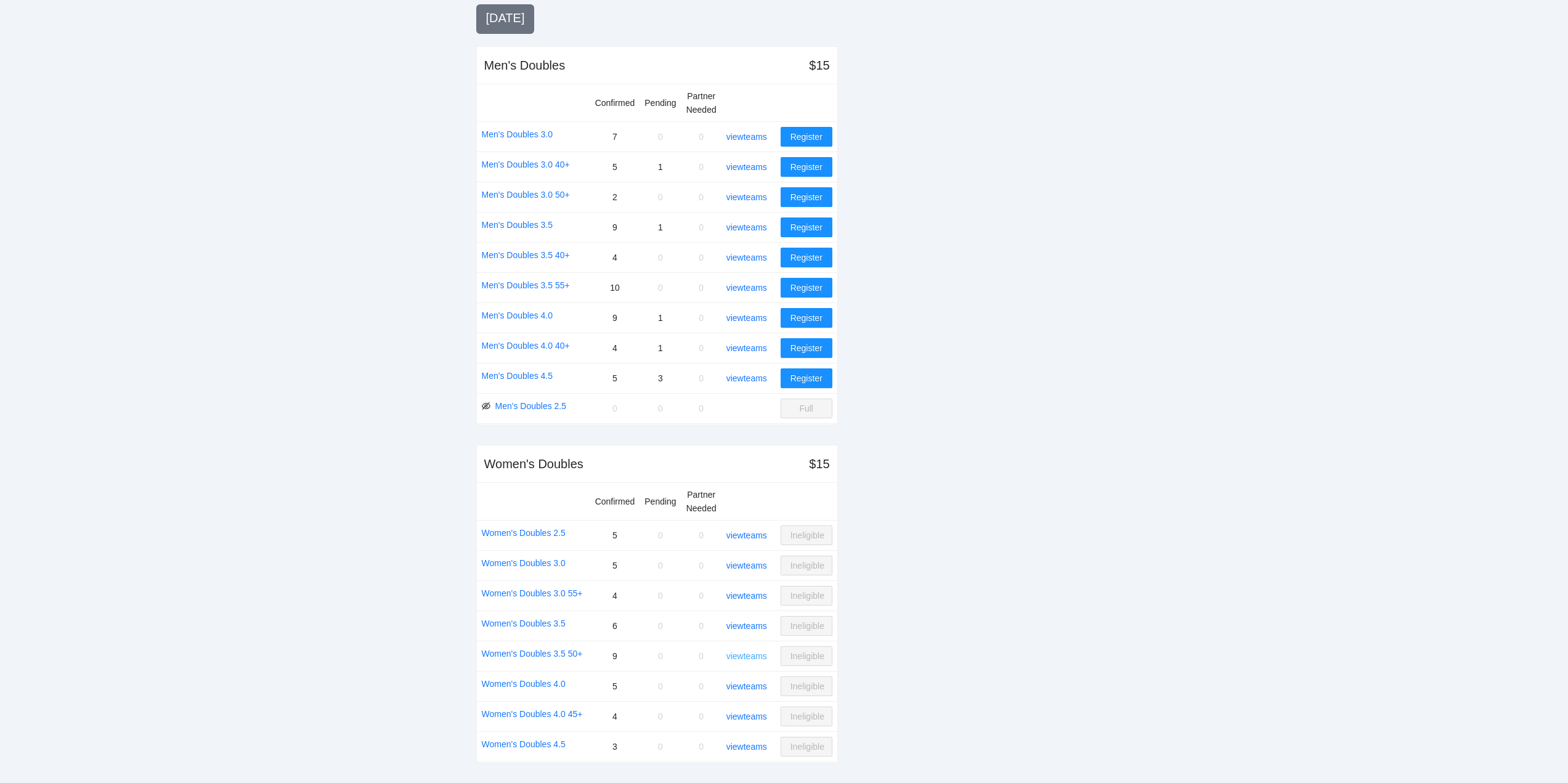
click at [752, 654] on link "view teams" at bounding box center [747, 656] width 41 height 10
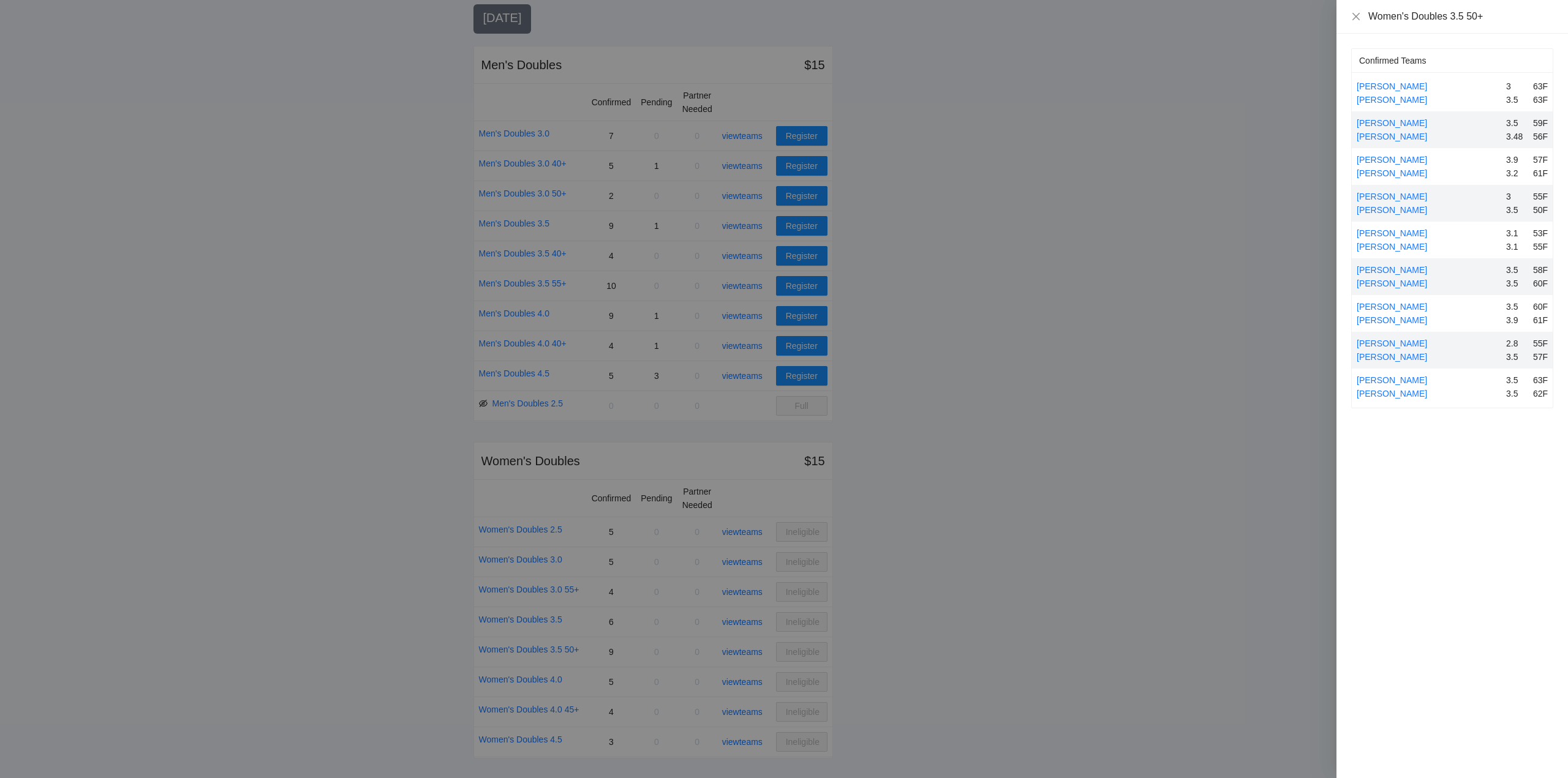
click at [748, 650] on div at bounding box center [784, 389] width 1568 height 778
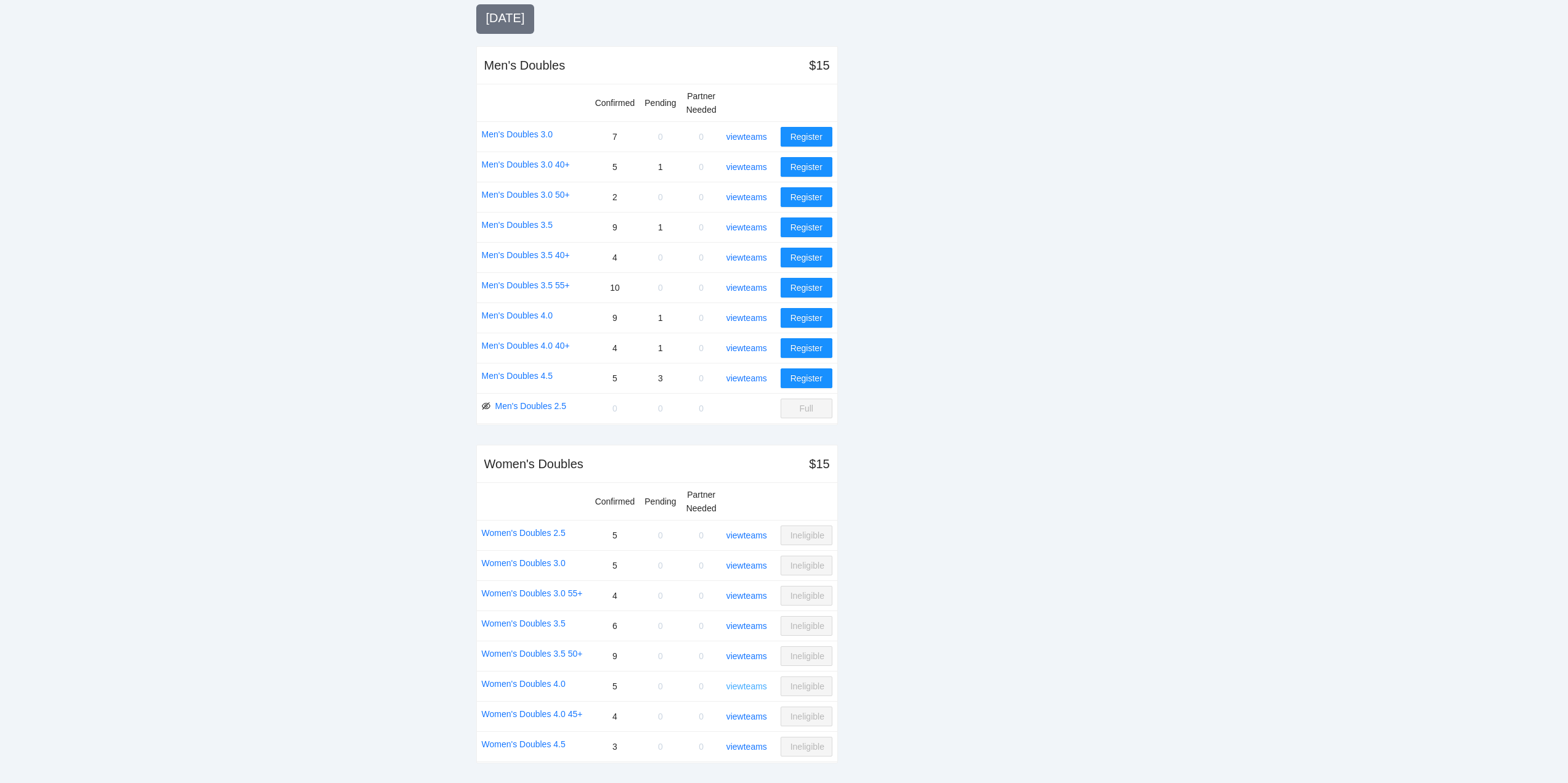
click at [750, 684] on link "view teams" at bounding box center [747, 686] width 41 height 10
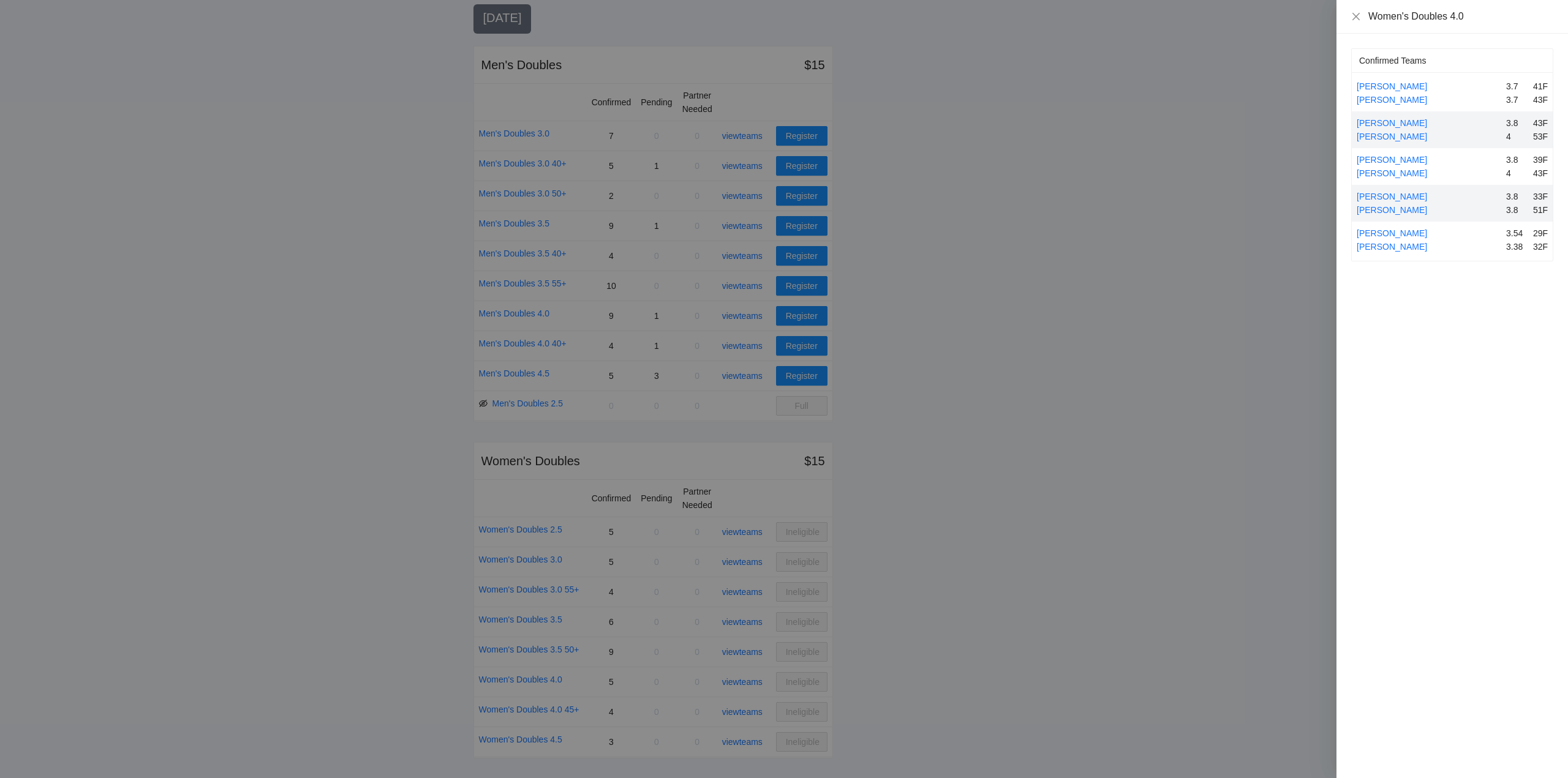
click at [746, 678] on div at bounding box center [784, 389] width 1568 height 778
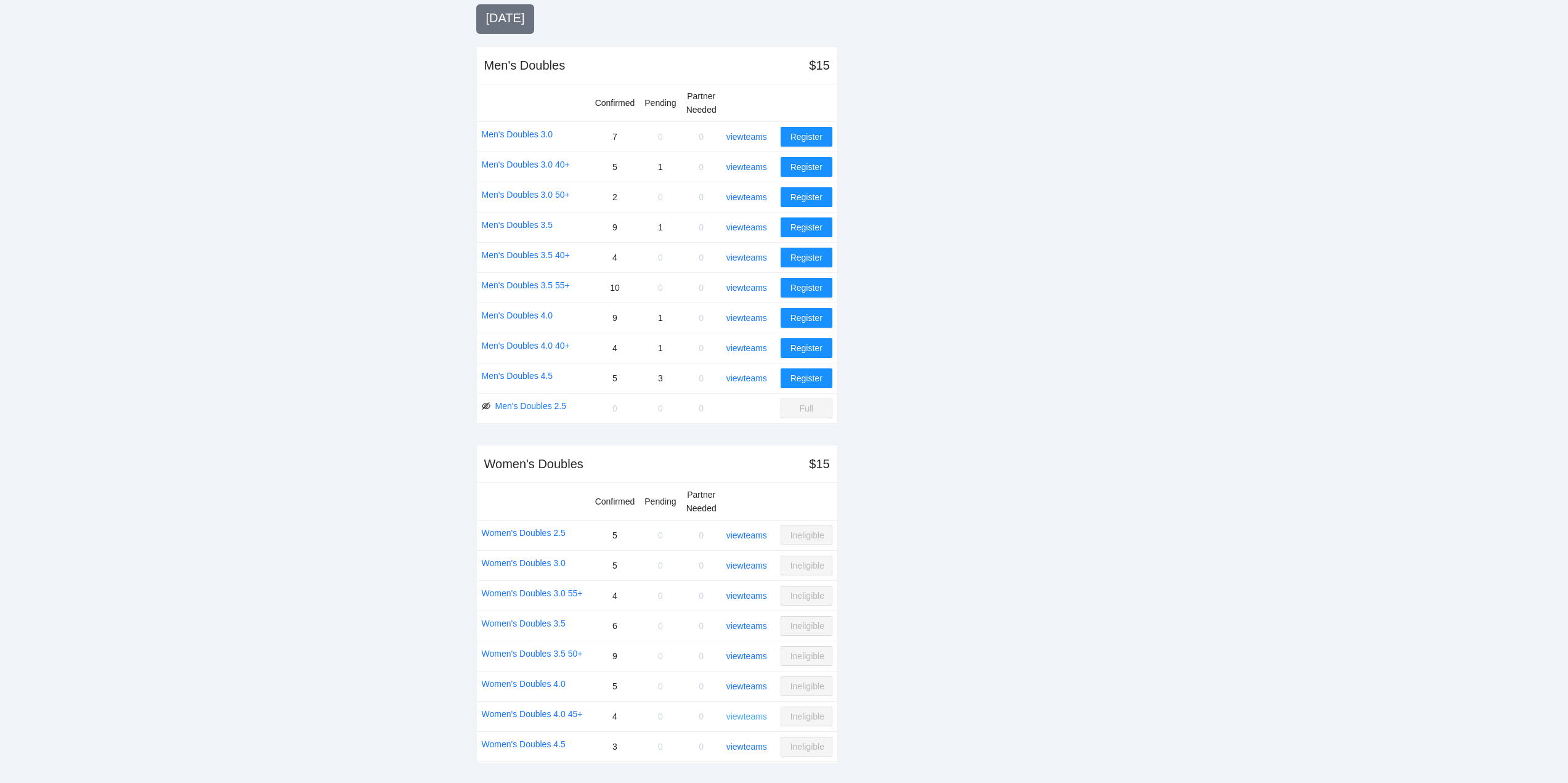
click at [754, 715] on link "view teams" at bounding box center [747, 716] width 41 height 10
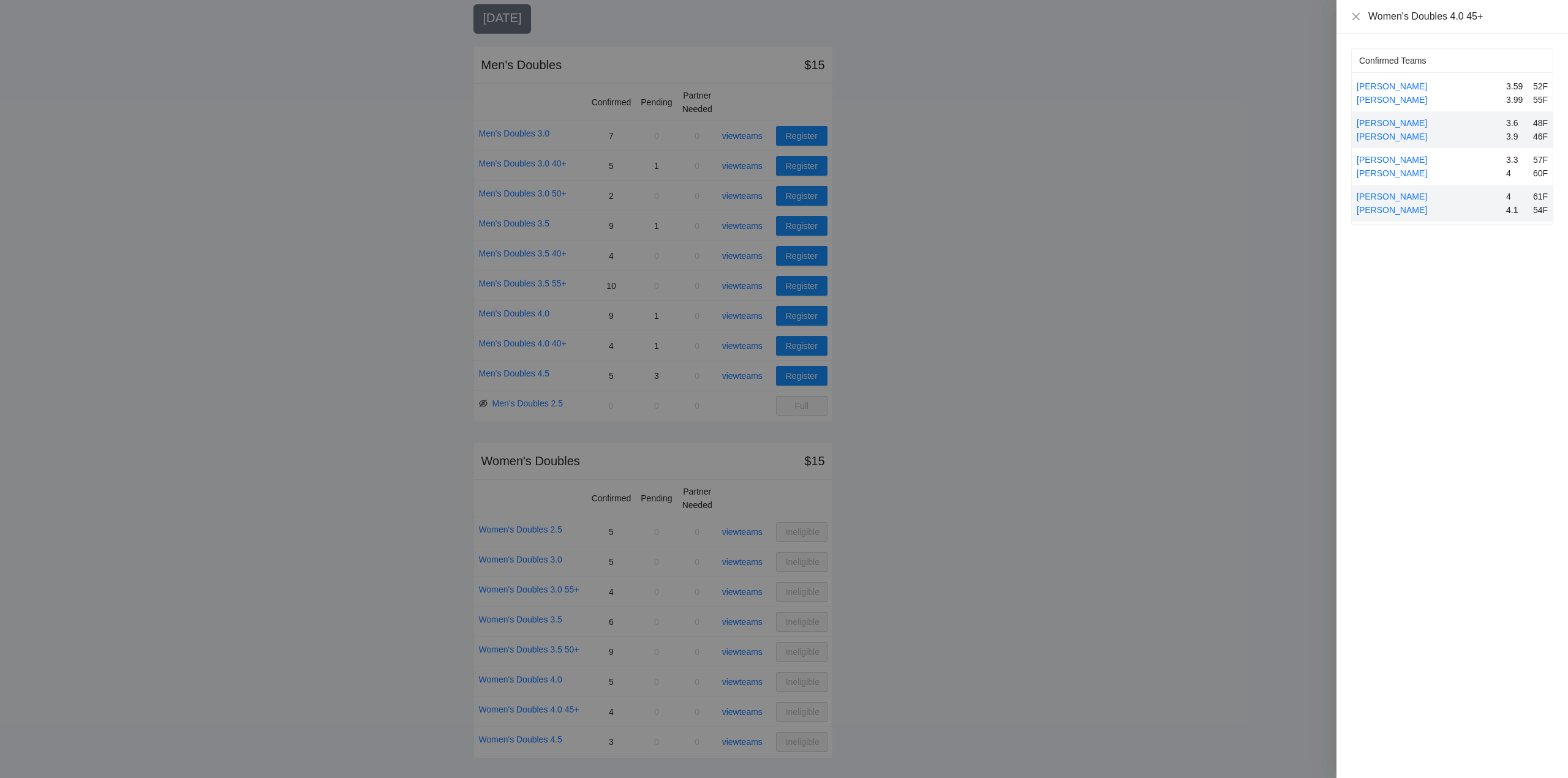
click at [749, 710] on div at bounding box center [784, 389] width 1568 height 778
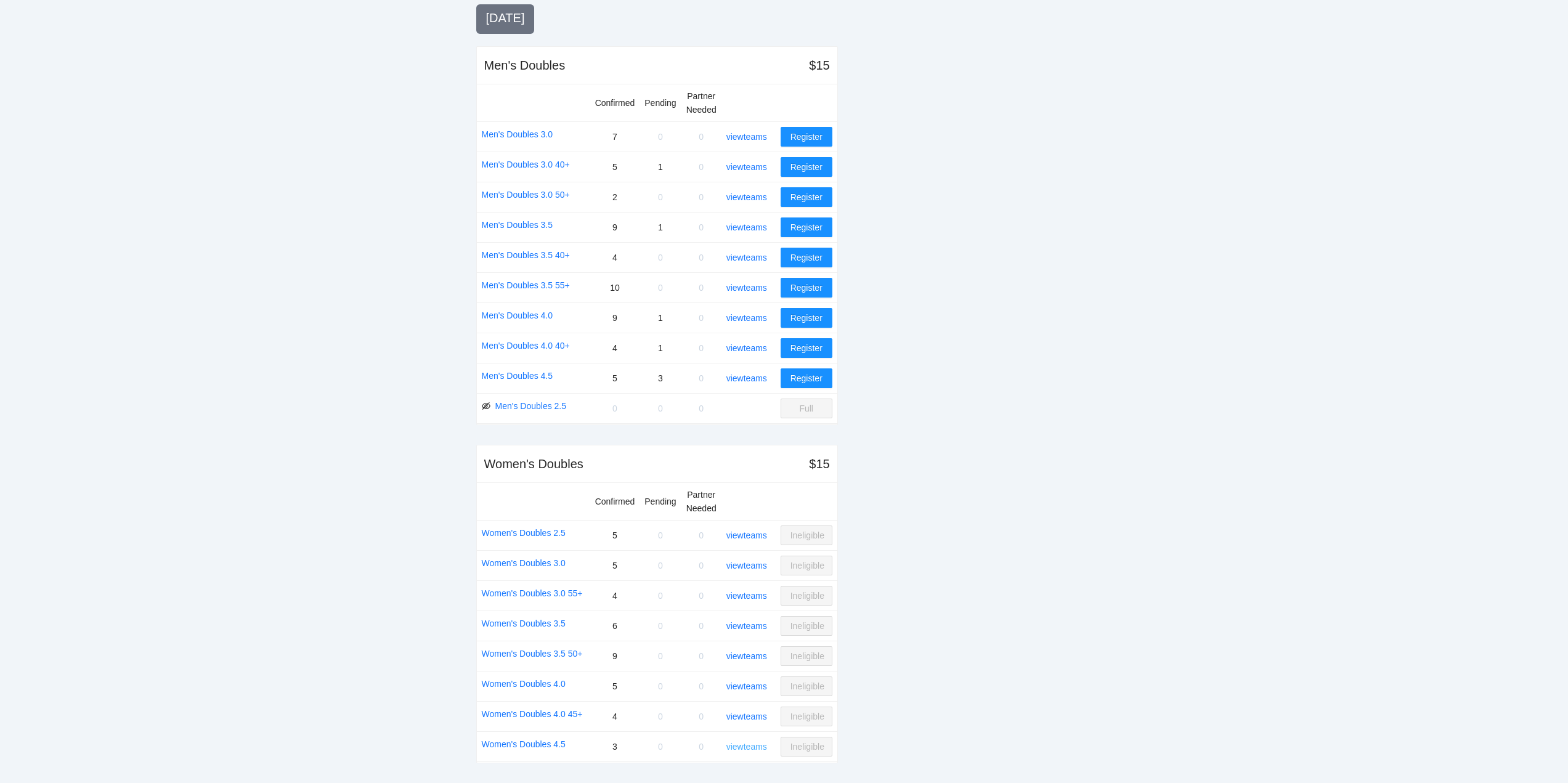
click at [747, 746] on link "view teams" at bounding box center [747, 747] width 41 height 10
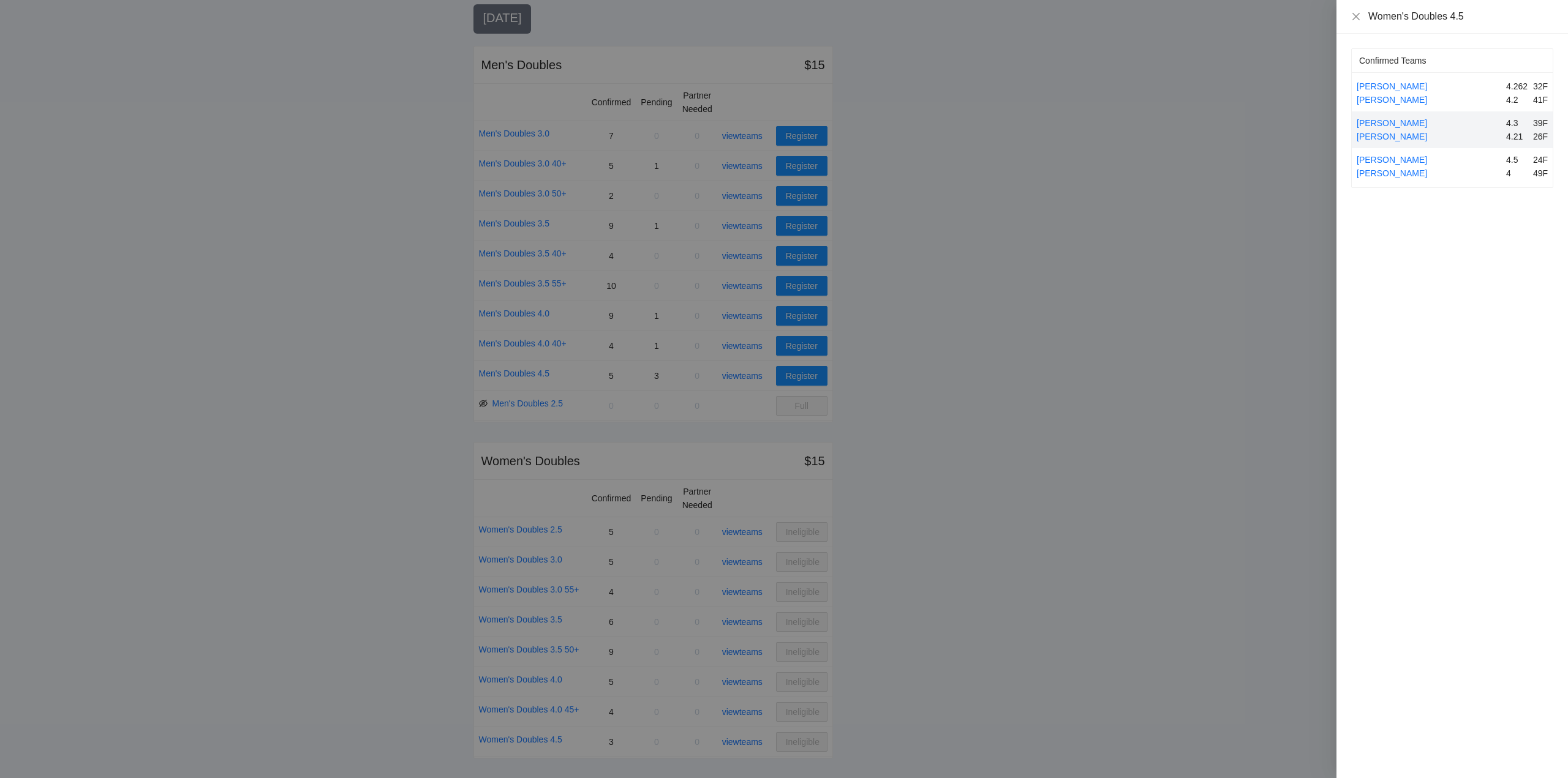
click at [741, 741] on div at bounding box center [784, 389] width 1568 height 778
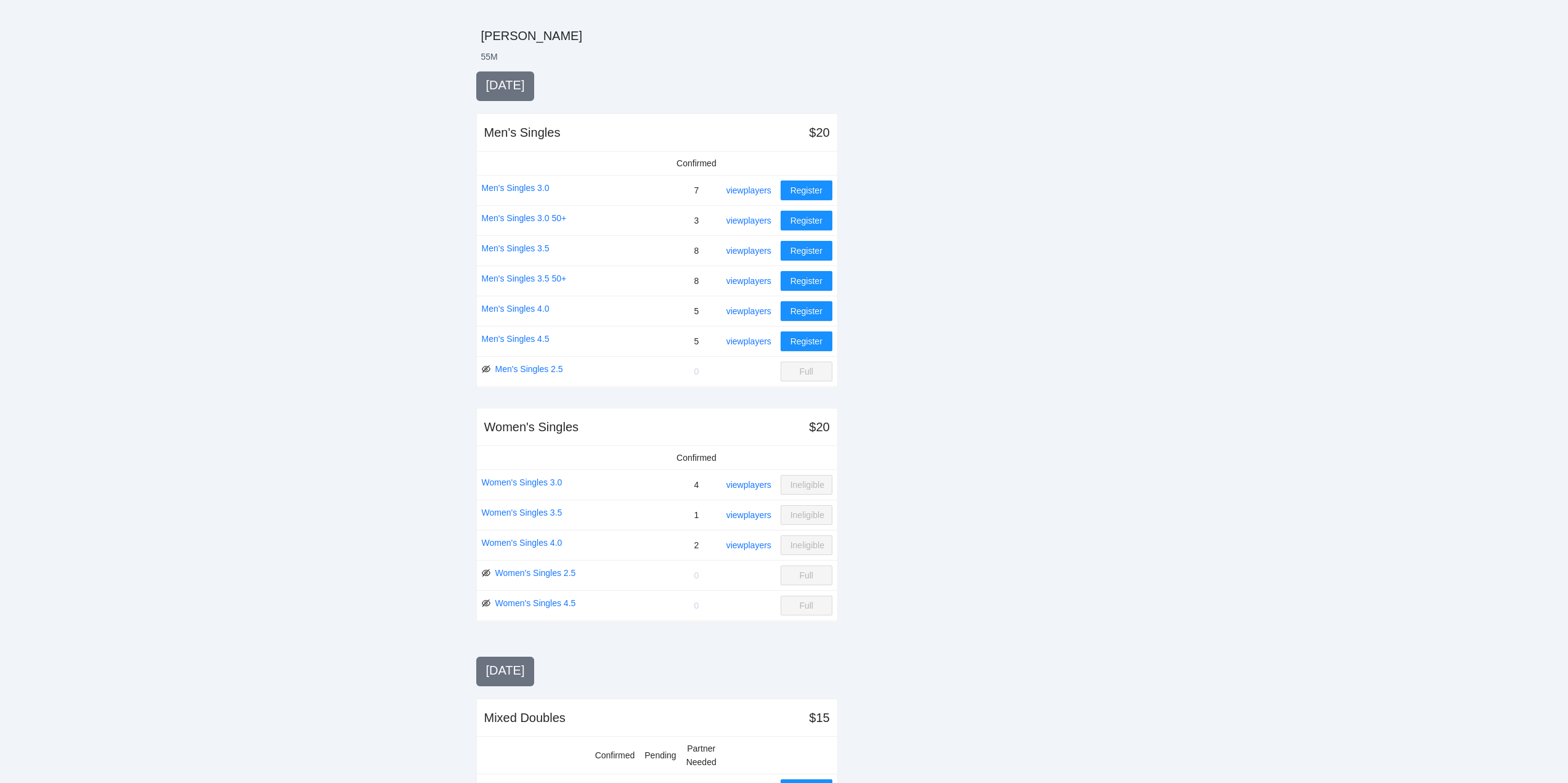
scroll to position [0, 0]
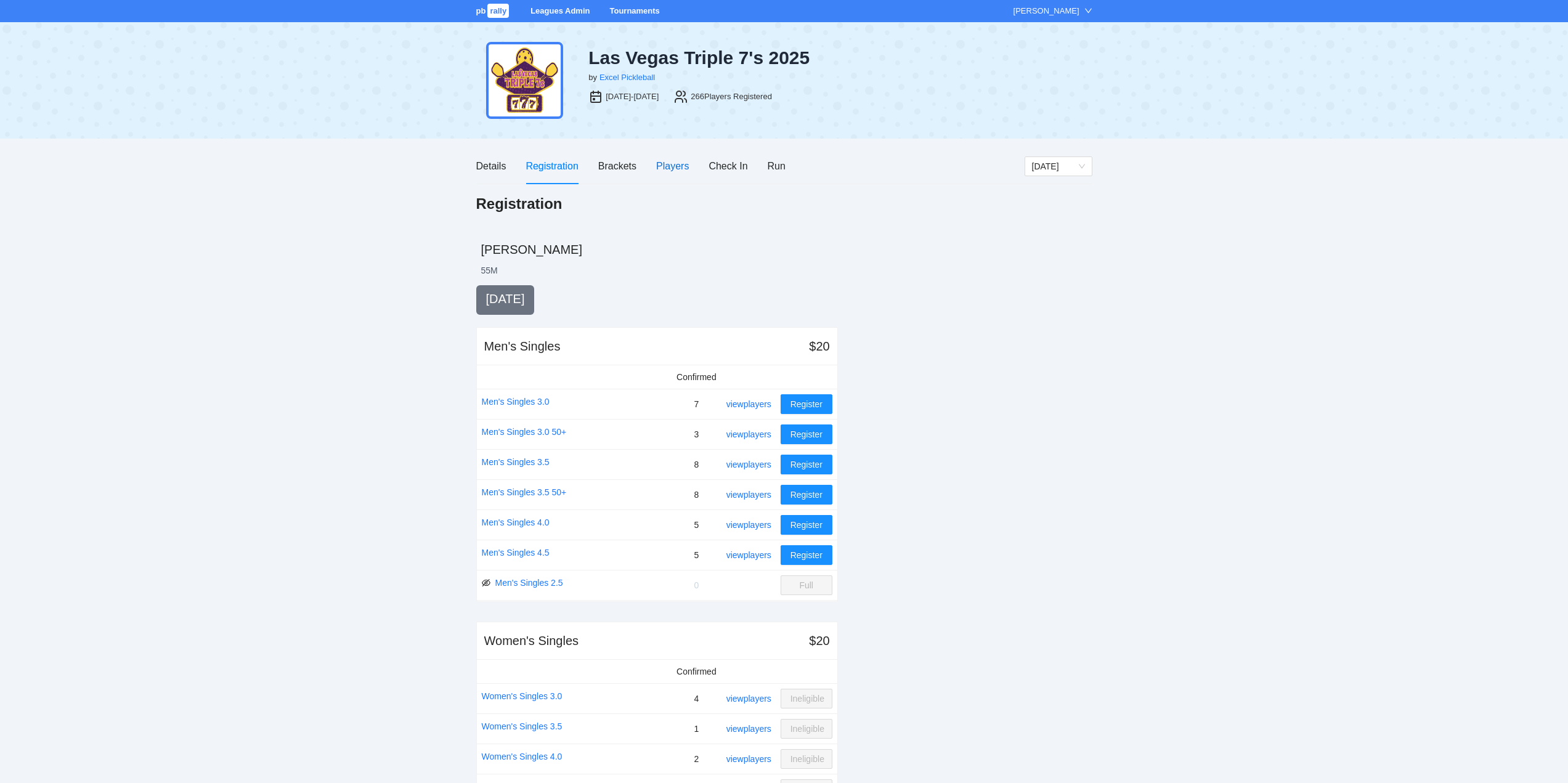
click at [680, 163] on div "Players" at bounding box center [672, 166] width 33 height 15
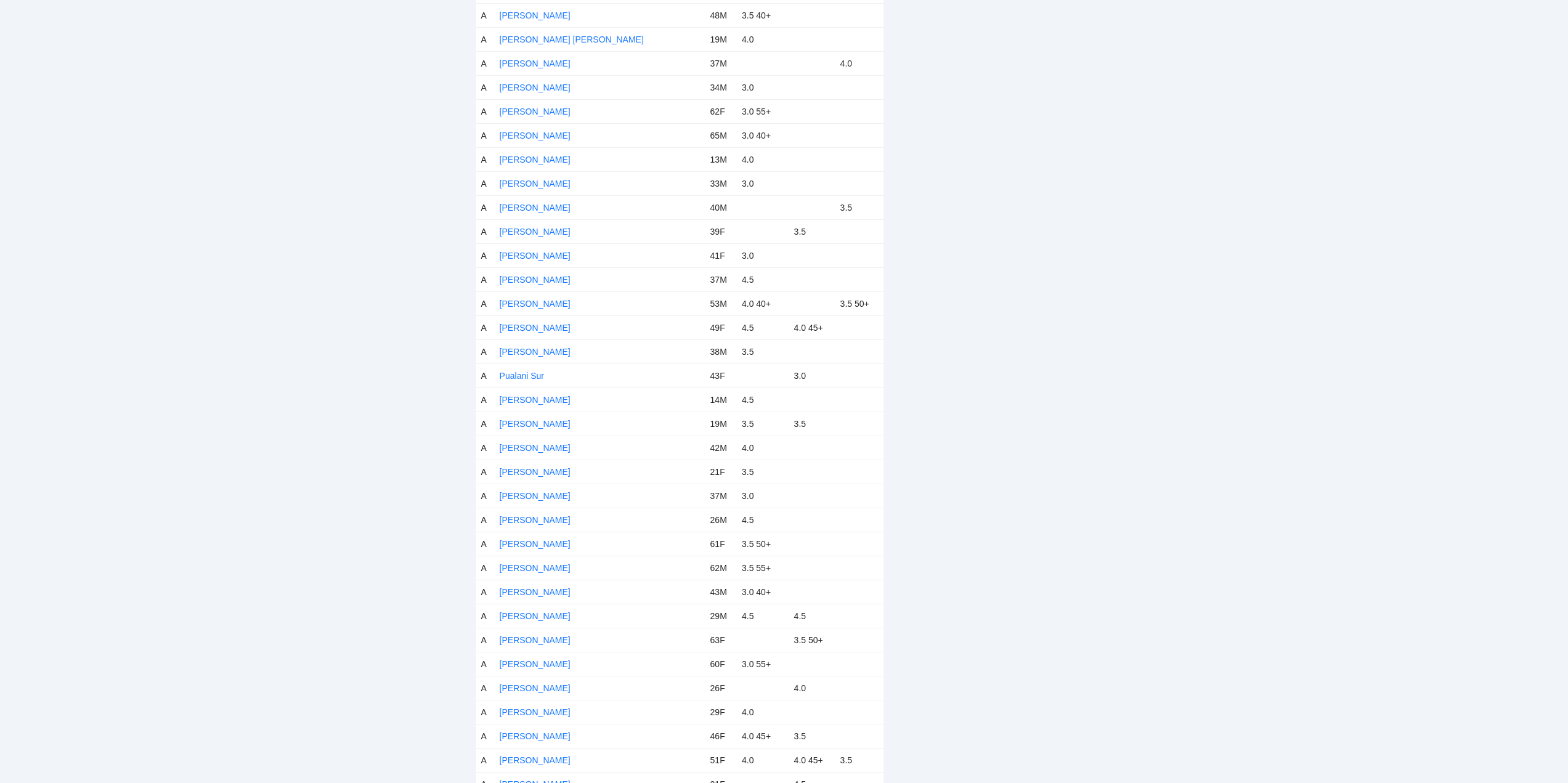
scroll to position [5875, 0]
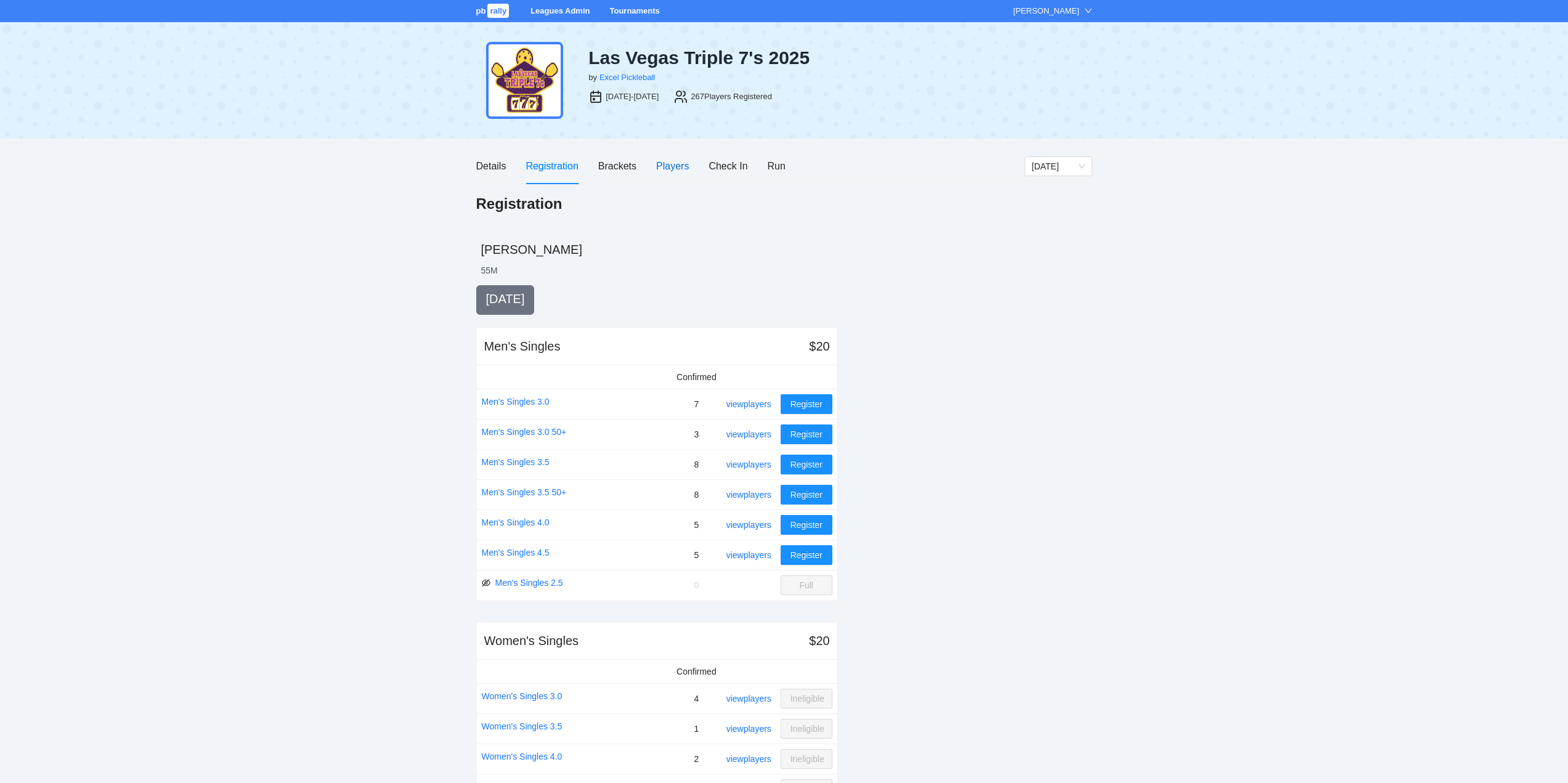
drag, startPoint x: 665, startPoint y: 165, endPoint x: 695, endPoint y: 174, distance: 31.3
click at [666, 165] on div "Players" at bounding box center [672, 166] width 33 height 15
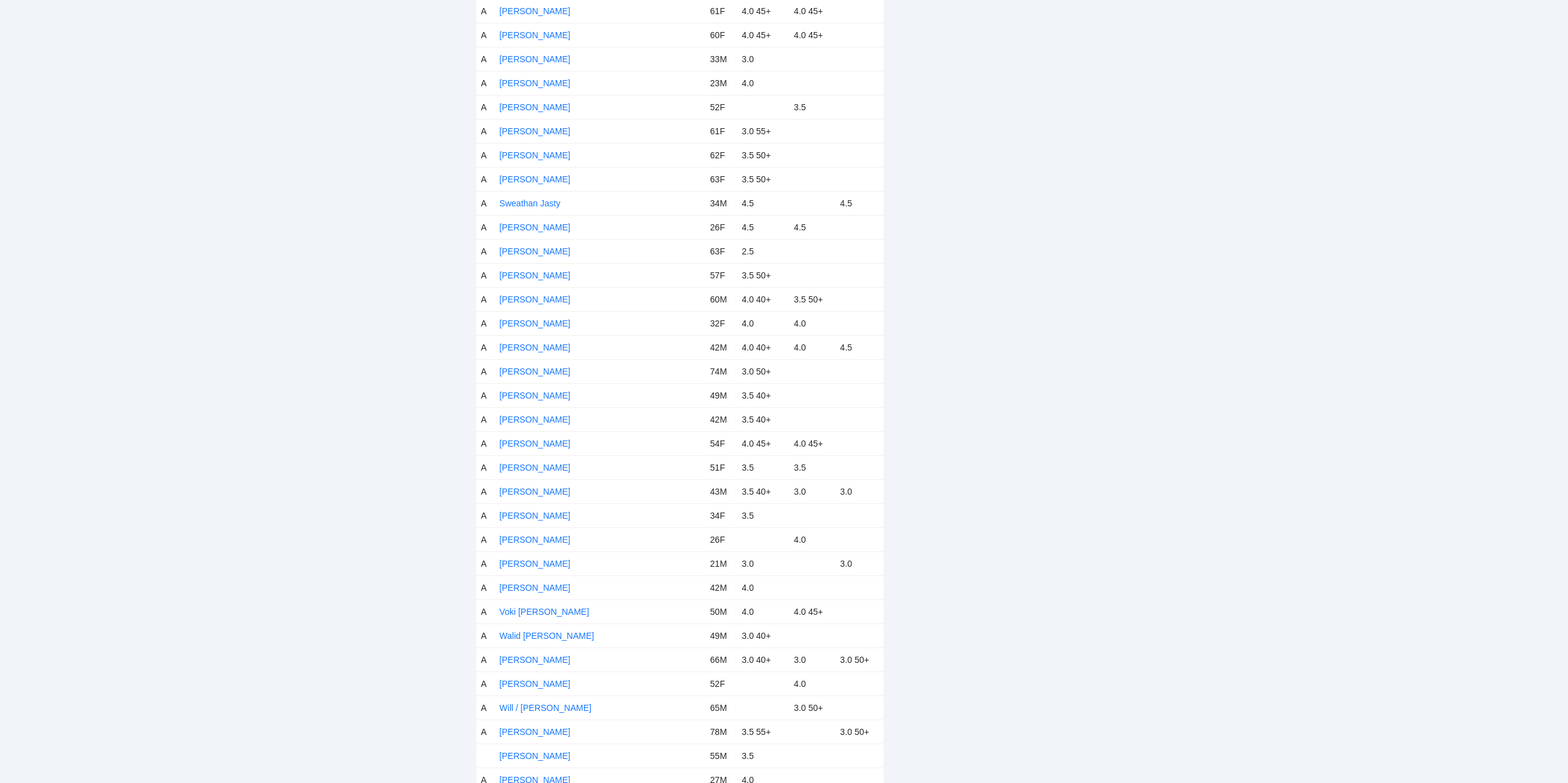
scroll to position [5899, 0]
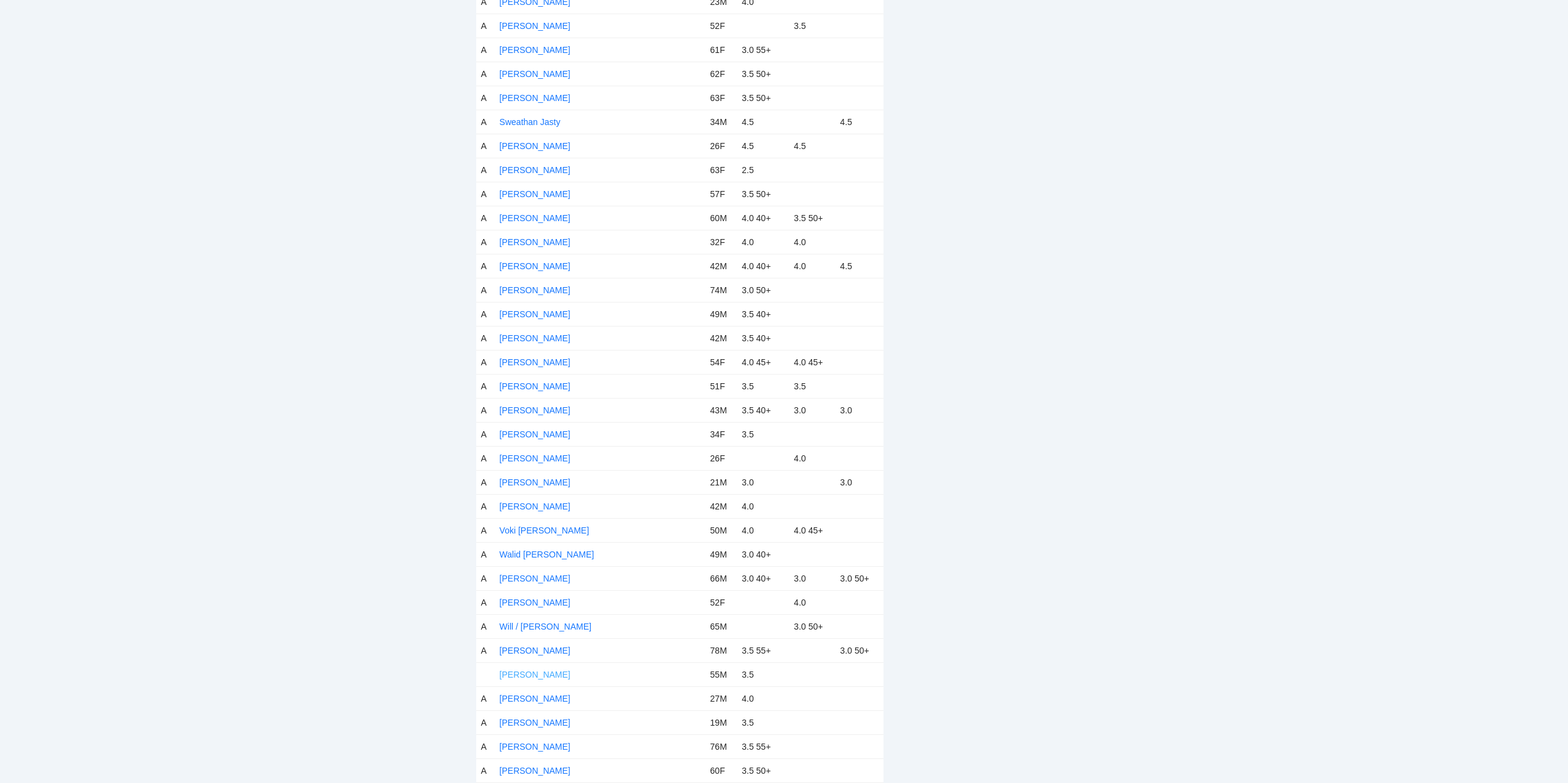
click at [541, 673] on link "[PERSON_NAME]" at bounding box center [535, 675] width 71 height 10
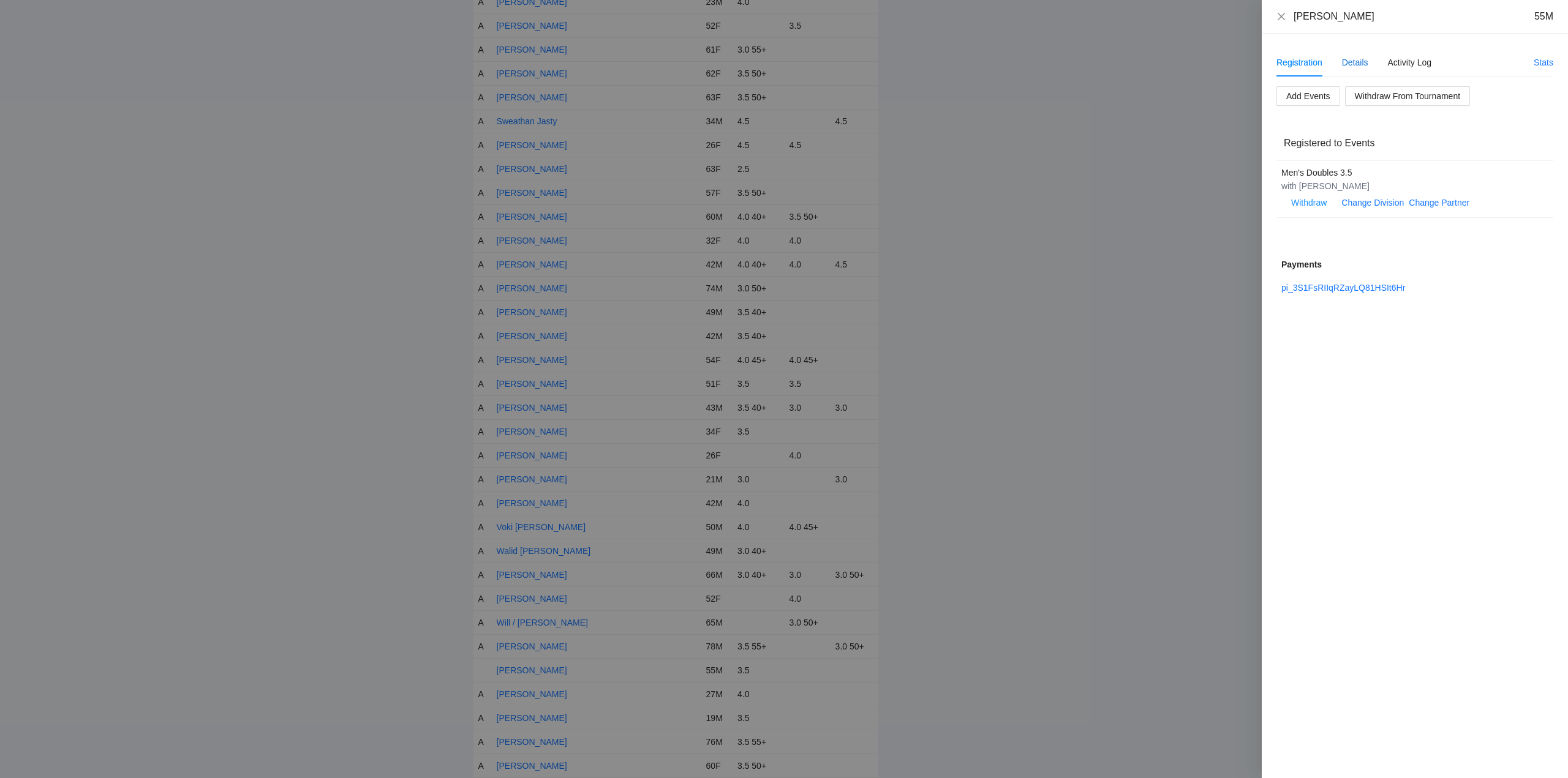
click at [1356, 62] on div "Details" at bounding box center [1355, 62] width 26 height 13
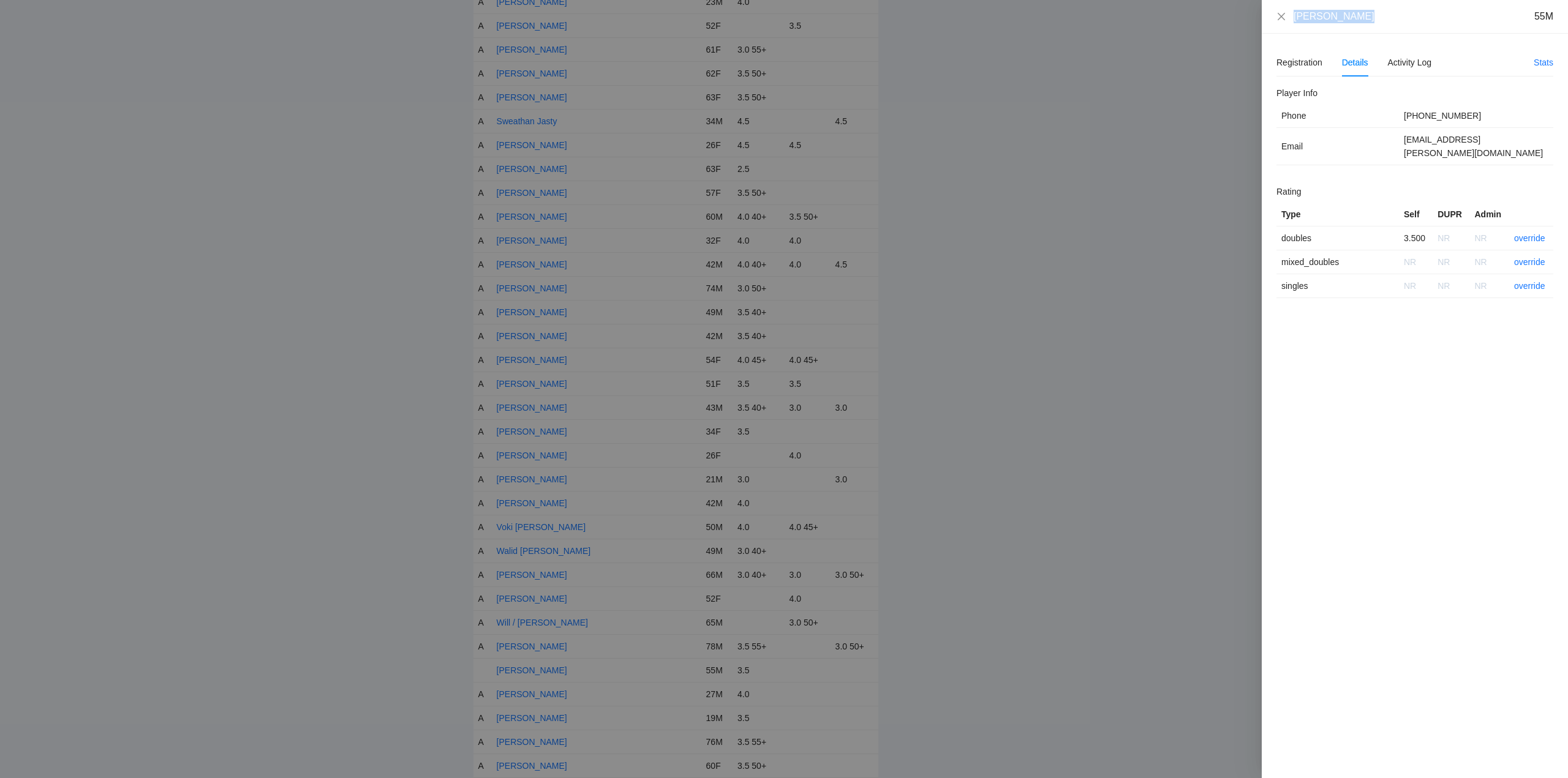
drag, startPoint x: 1359, startPoint y: 20, endPoint x: 1266, endPoint y: 18, distance: 93.0
click at [1266, 18] on div "[PERSON_NAME] 55M" at bounding box center [1415, 17] width 306 height 33
copy div "[PERSON_NAME]"
click at [1525, 233] on link "override" at bounding box center [1530, 237] width 32 height 10
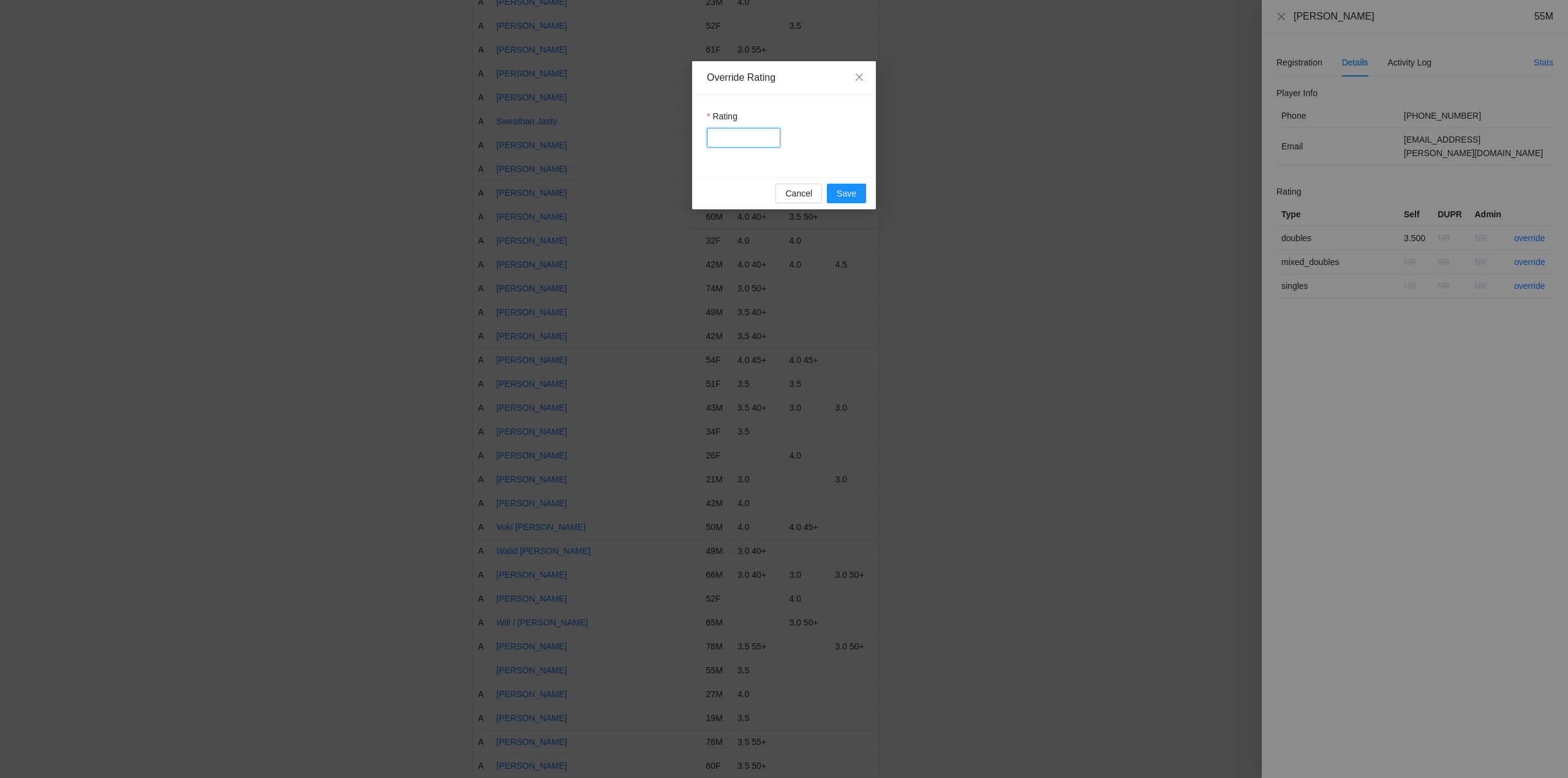
click at [741, 138] on input "Rating" at bounding box center [744, 138] width 74 height 19
type input "***"
click at [852, 190] on span "Save" at bounding box center [847, 193] width 19 height 13
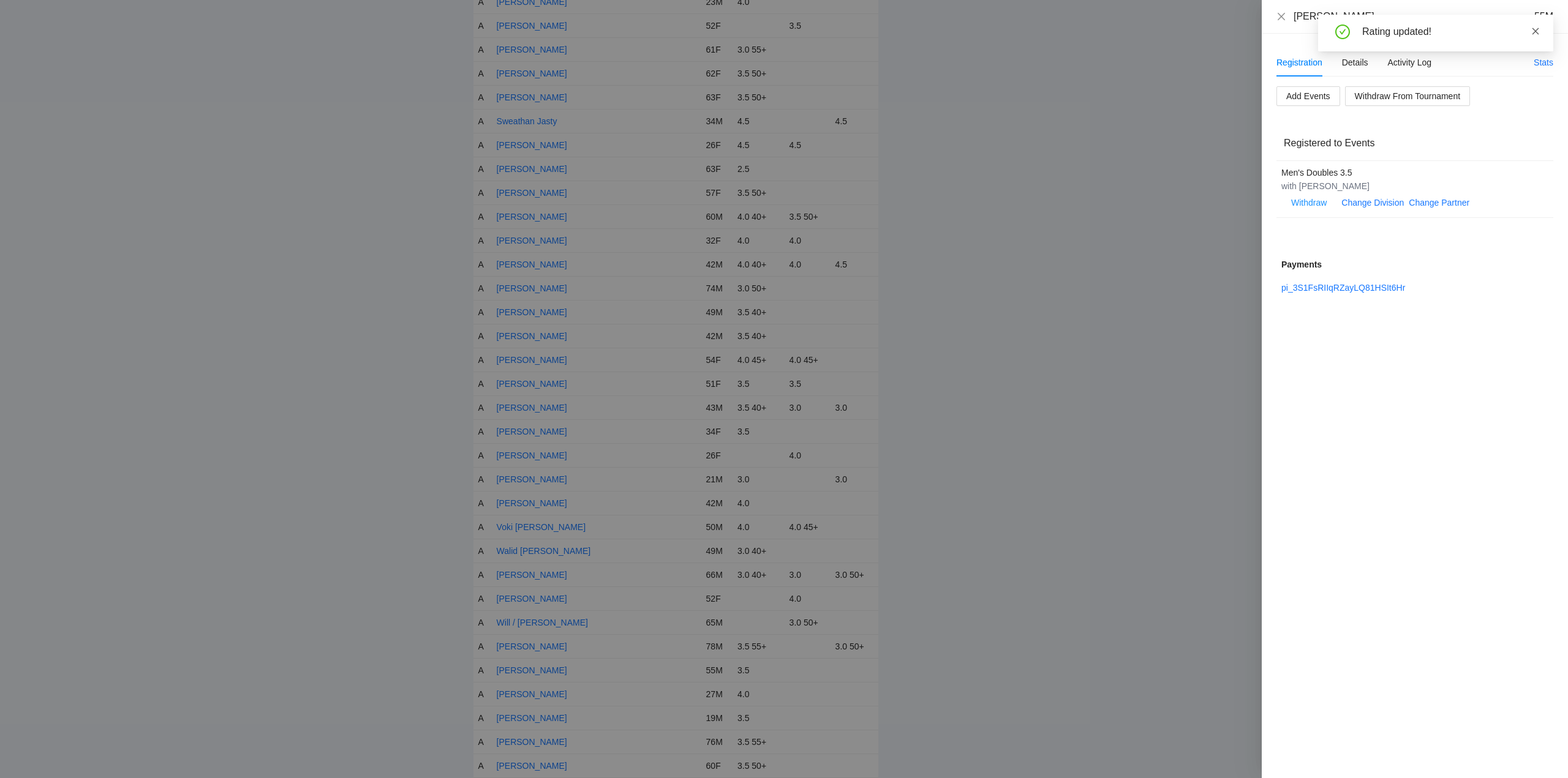
click at [1537, 30] on icon "close" at bounding box center [1536, 31] width 7 height 7
click at [1281, 15] on icon "close" at bounding box center [1281, 16] width 10 height 10
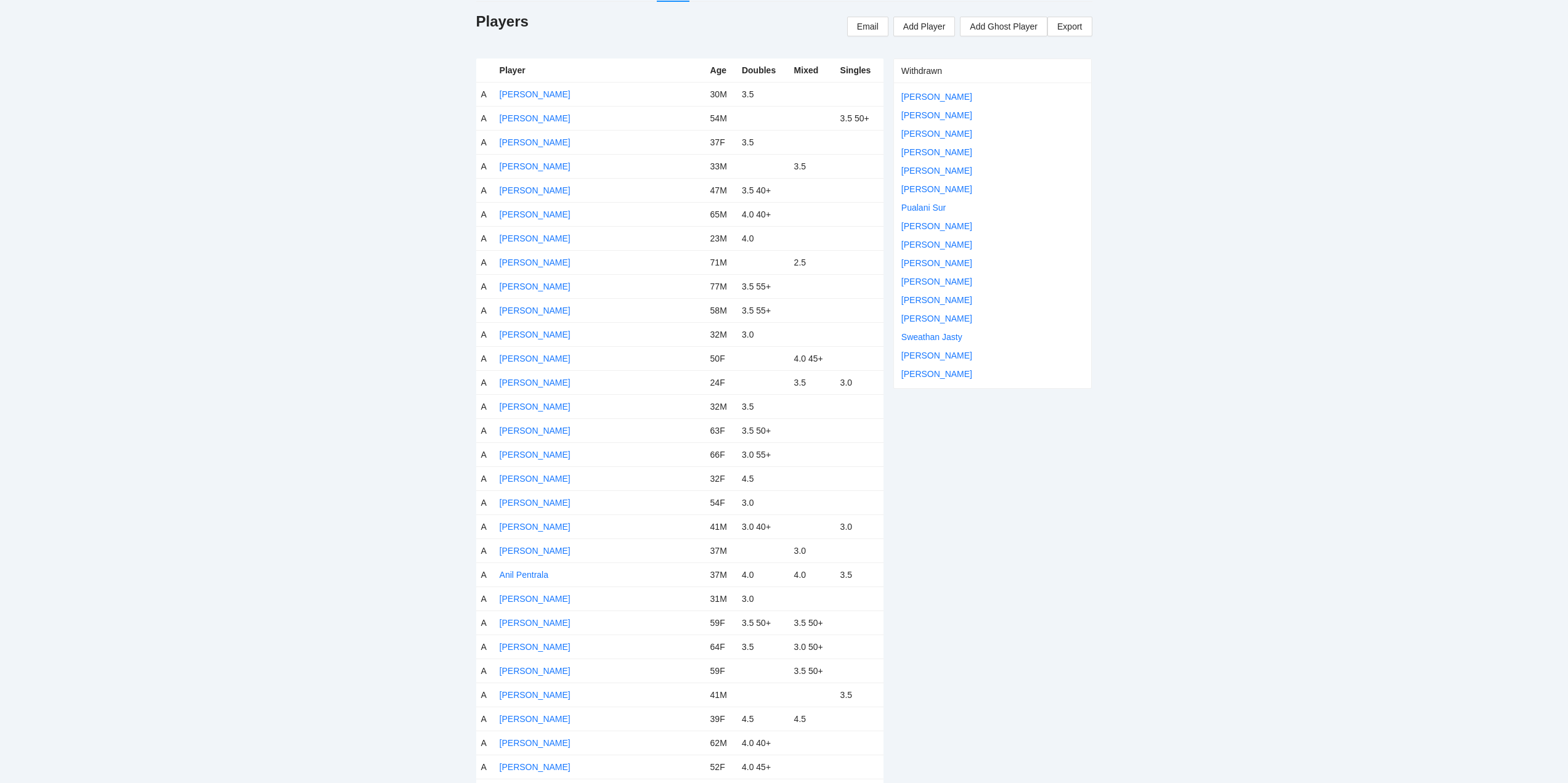
scroll to position [0, 0]
